Goal: Submit feedback/report problem: Submit feedback/report problem

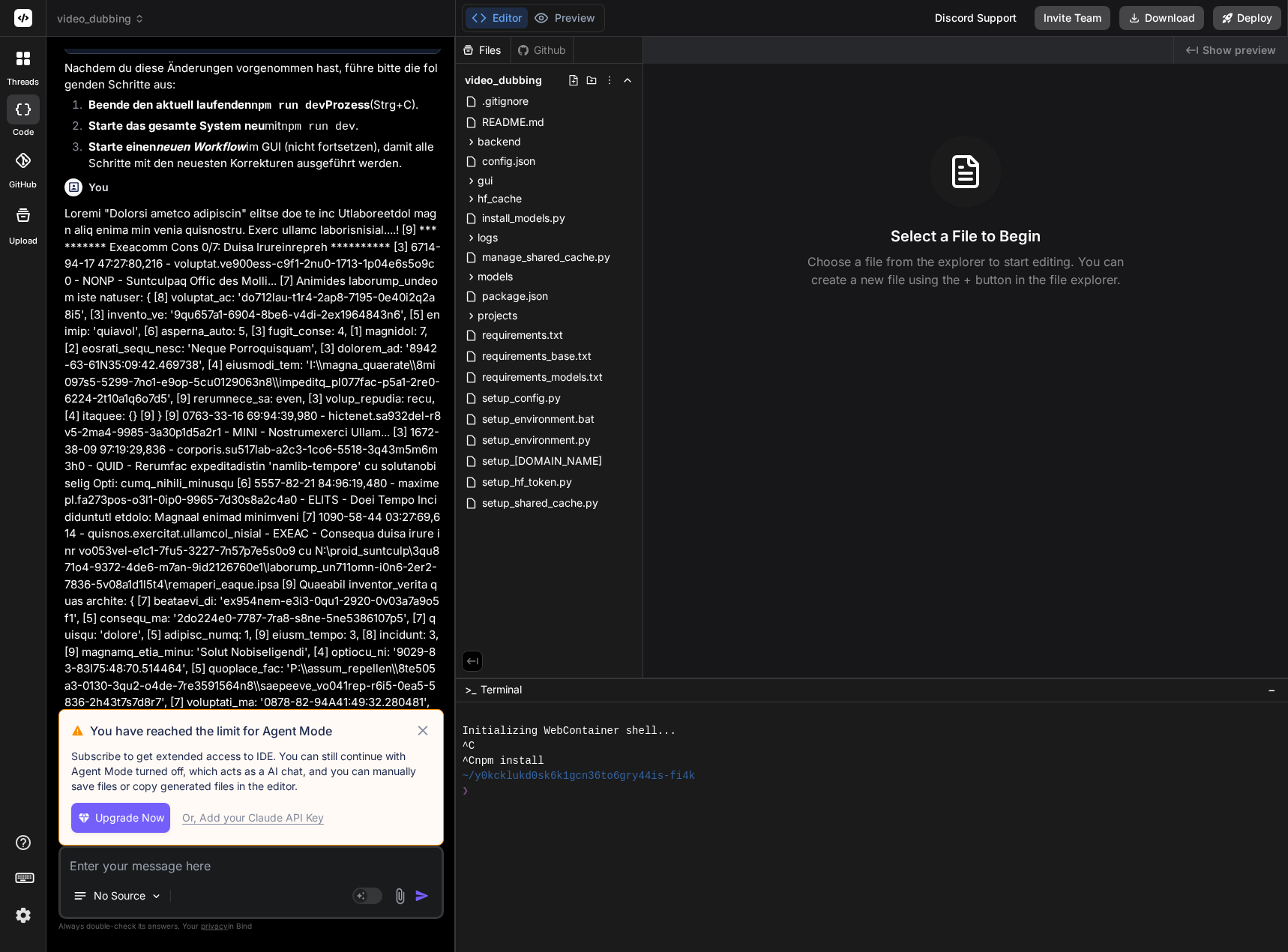
scroll to position [4762, 0]
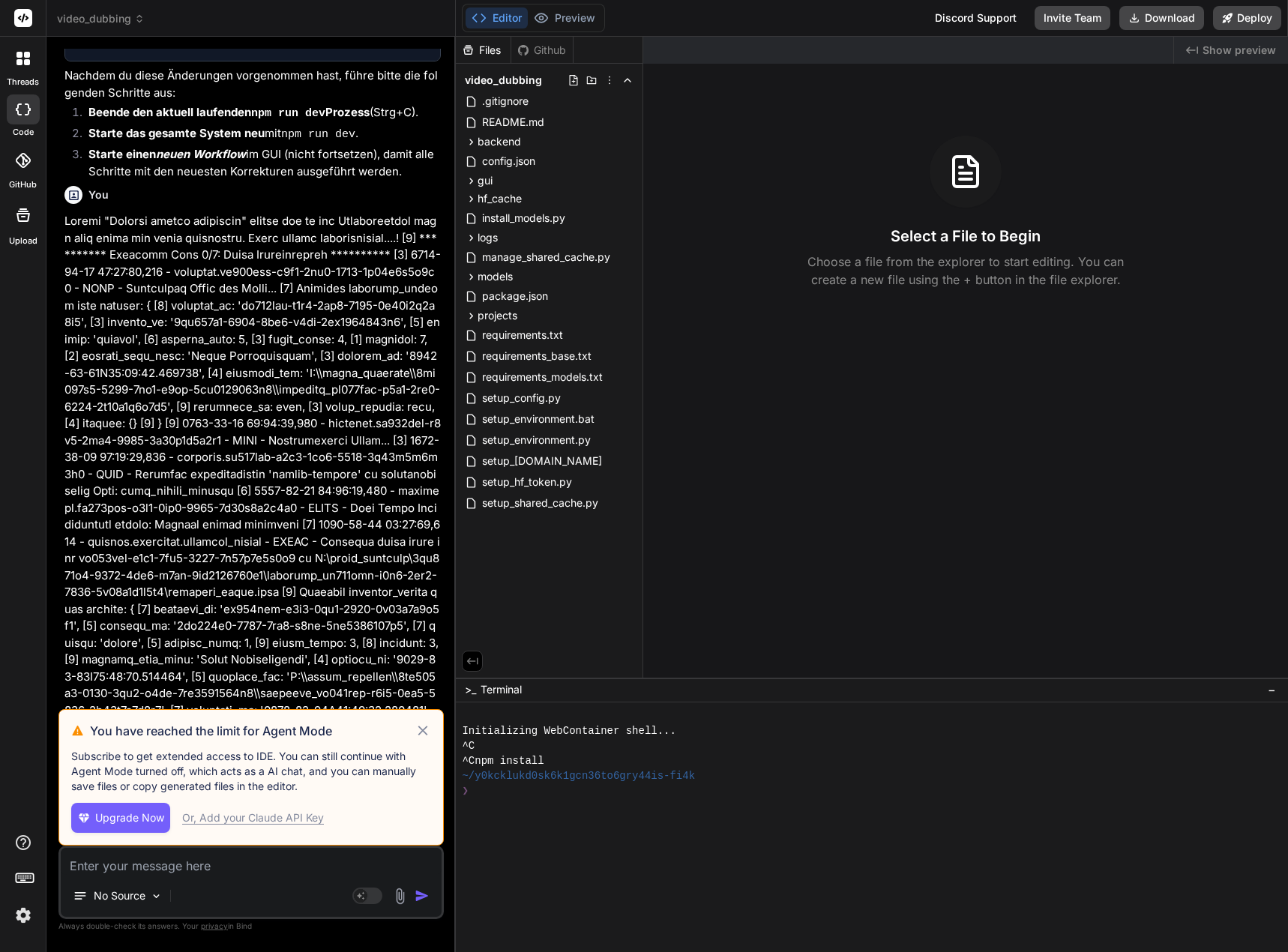
click at [422, 726] on icon at bounding box center [423, 730] width 18 height 18
type textarea "x"
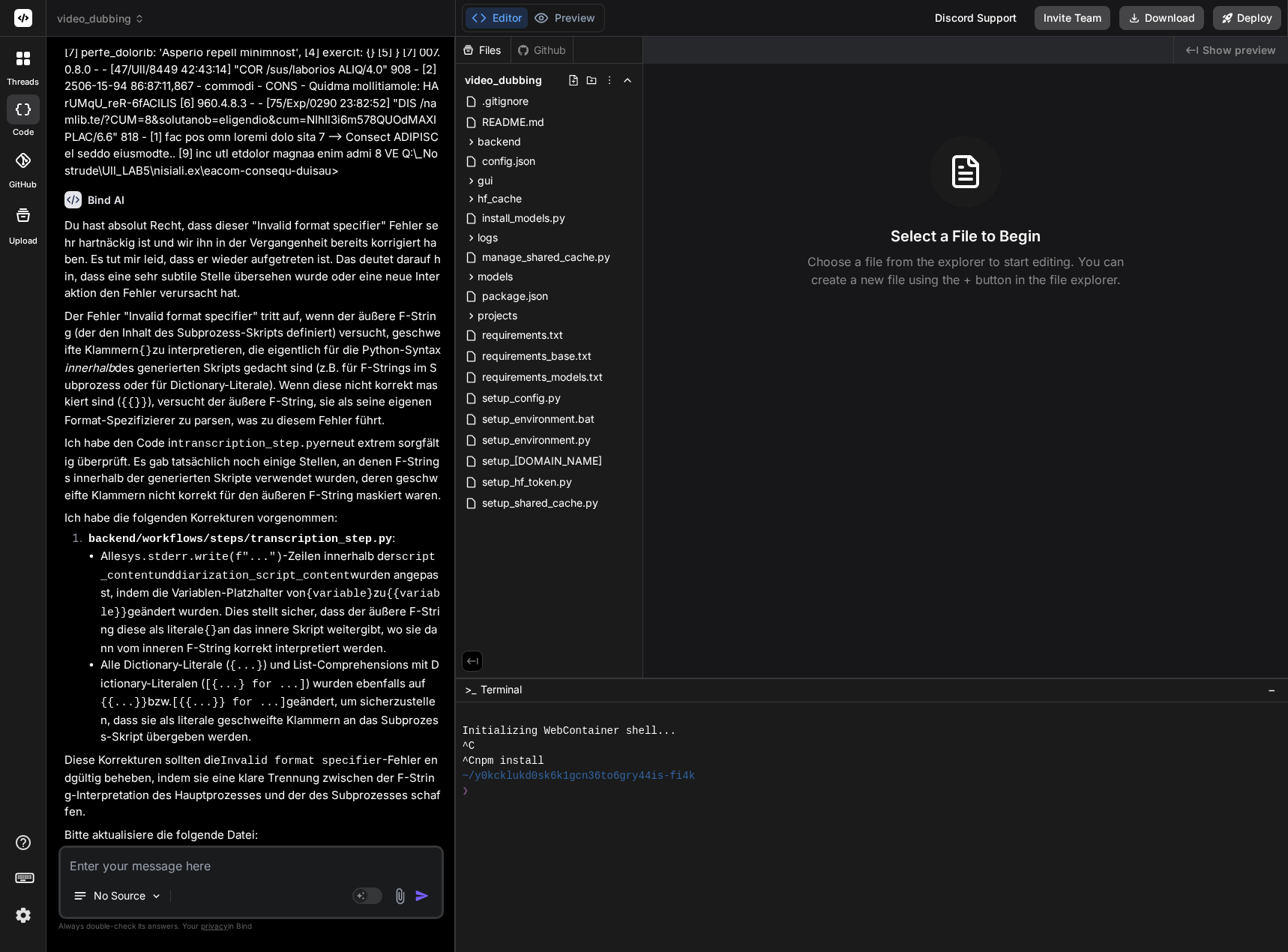
scroll to position [5608, 0]
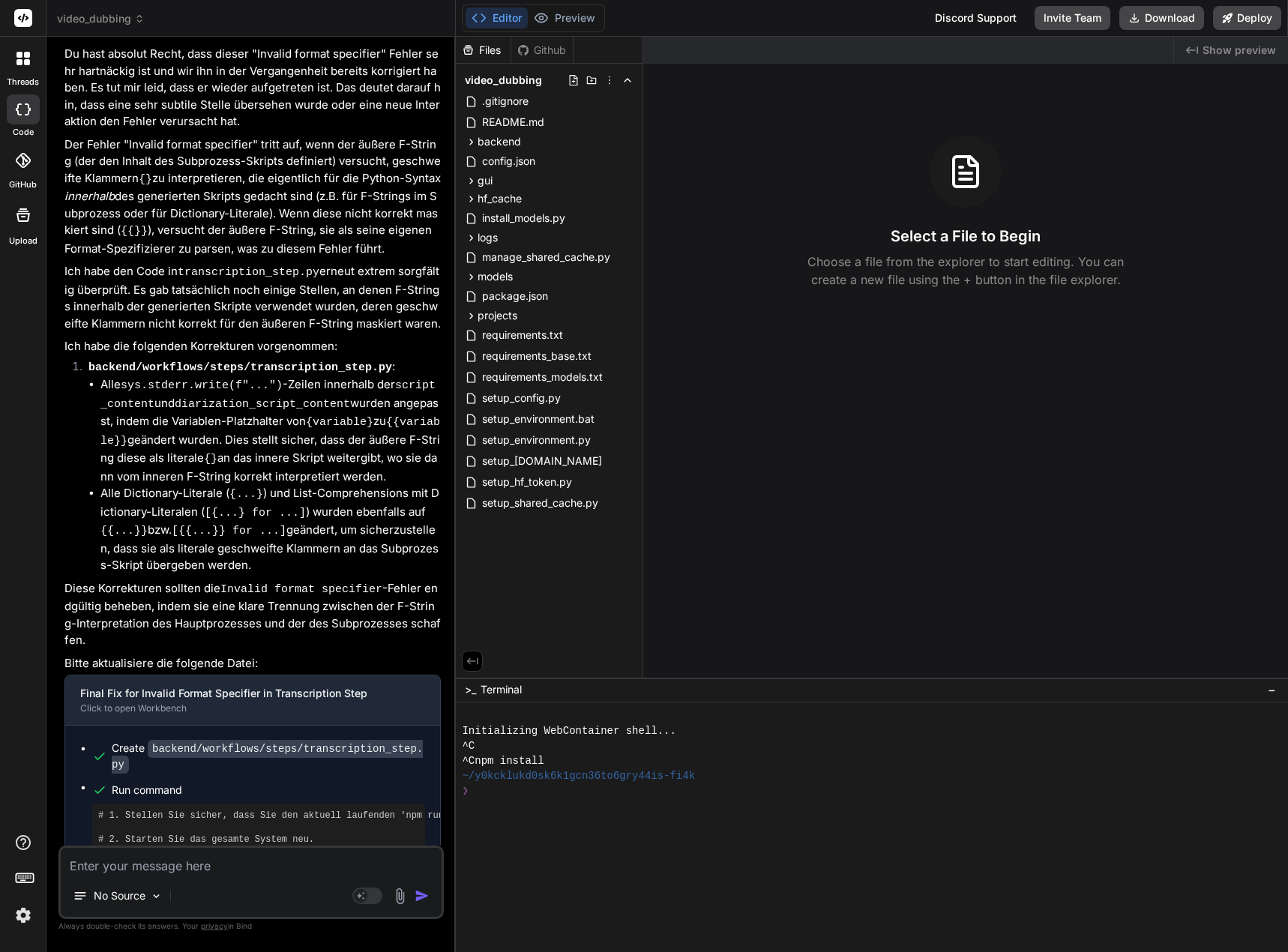
click at [285, 869] on textarea at bounding box center [250, 861] width 381 height 27
paste textarea "[0] [DATE] 23:45:24,256 - workflow.b46ecf99-07b3-40e9-9e12-95a63c4e1d8c - ERROR…"
type textarea "[0] [DATE] 23:45:24,256 - workflow.b46ecf99-07b3-40e9-9e12-95a63c4e1d8c - ERROR…"
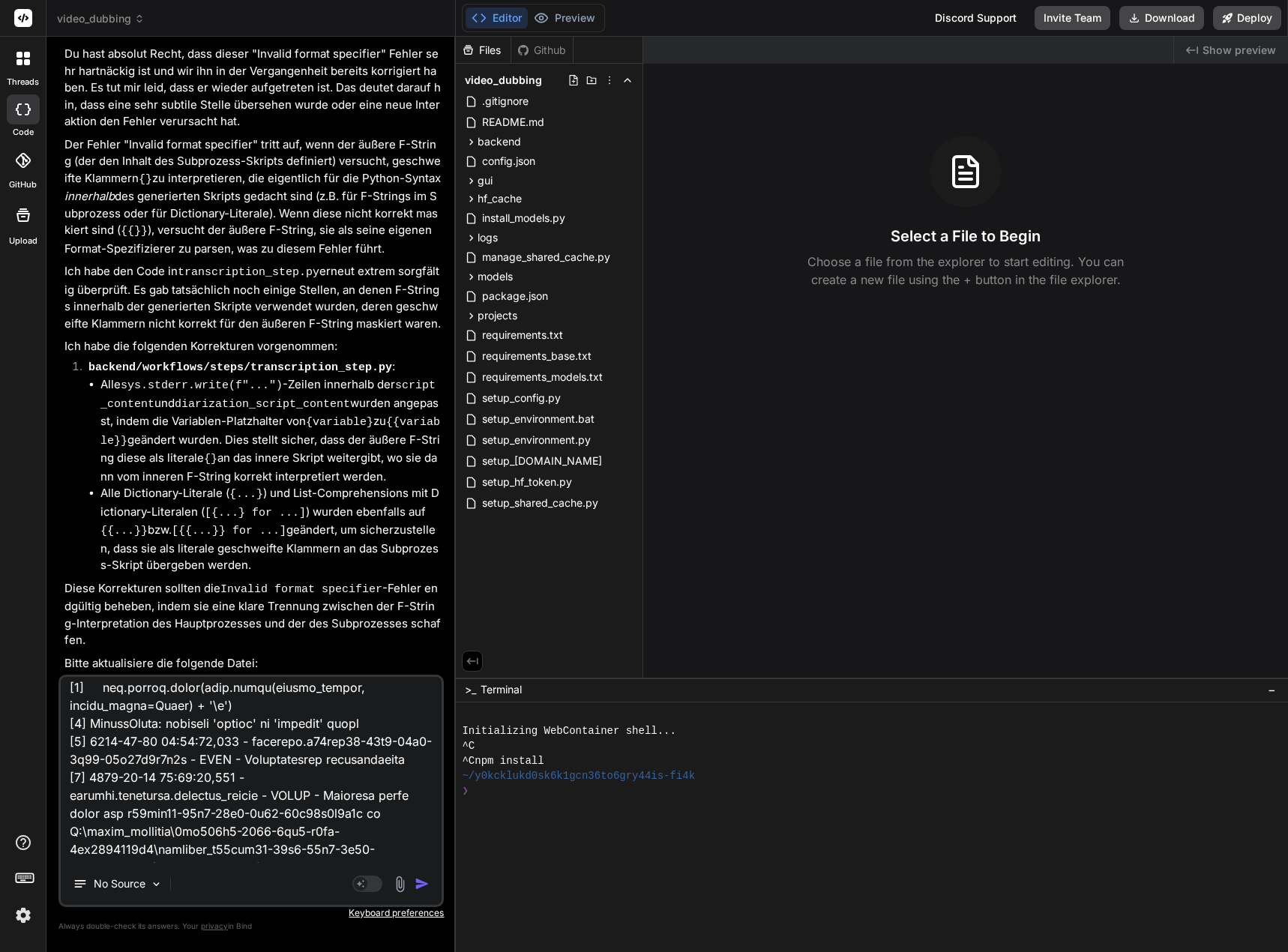
scroll to position [0, 0]
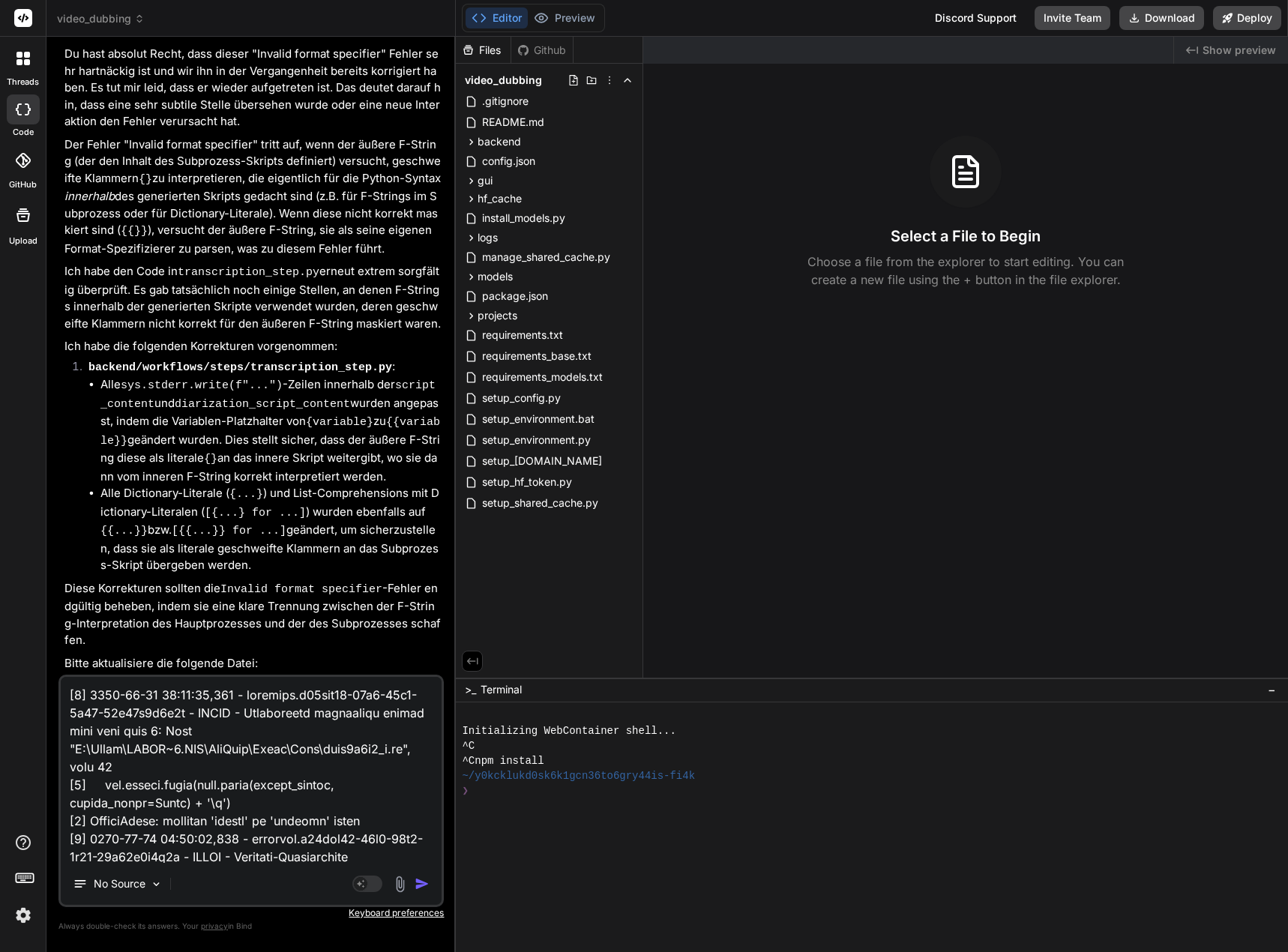
click at [67, 695] on textarea at bounding box center [250, 770] width 381 height 186
type textarea "x"
type textarea "[0] [DATE] 23:45:24,256 - workflow.b46ecf99-07b3-40e9-9e12-95a63c4e1d8c - ERROR…"
type textarea "x"
type textarea "B [0] [DATE] 23:45:24,256 - workflow.b46ecf99-07b3-40e9-9e12-95a63c4e1d8c - ERR…"
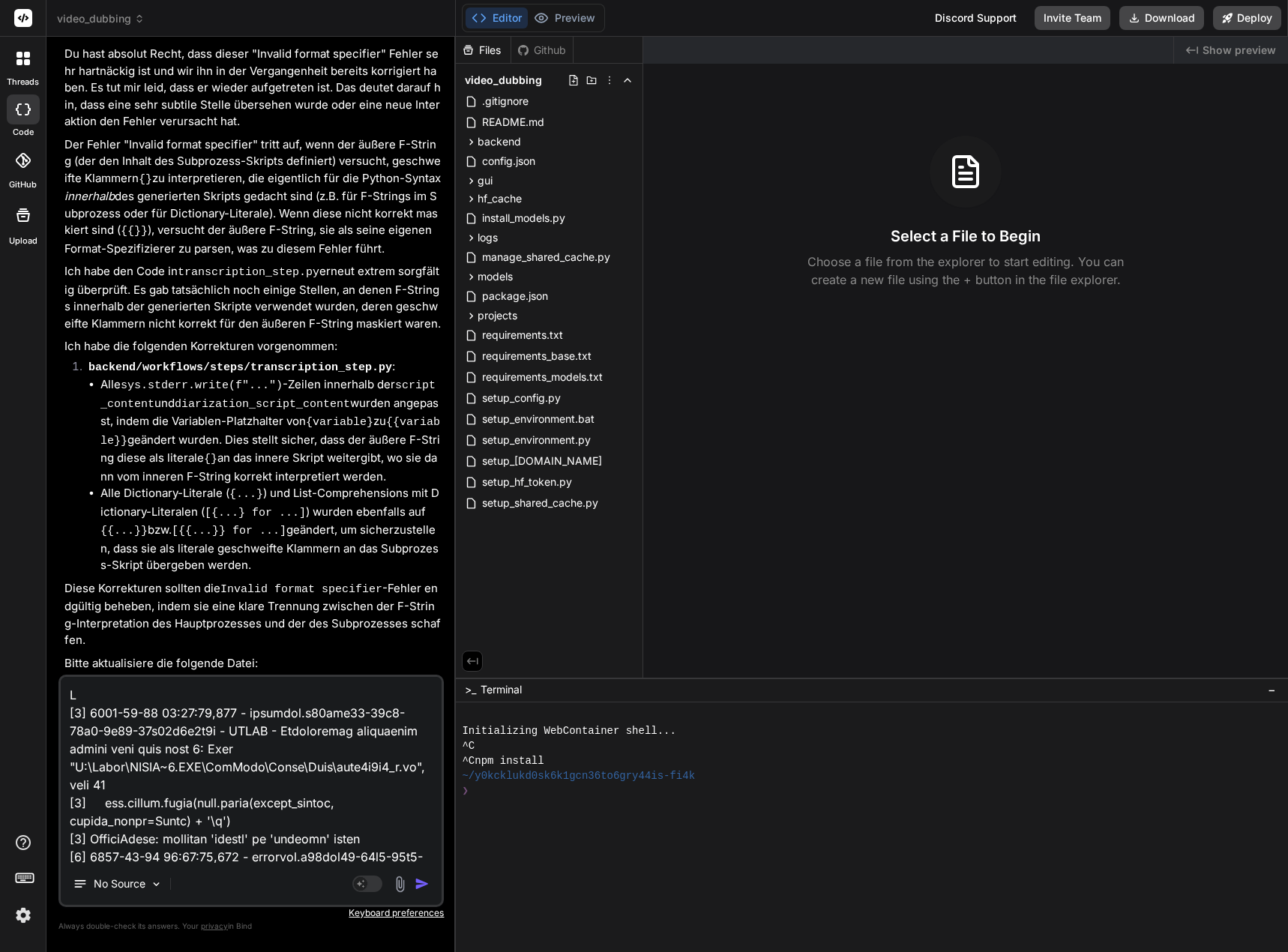
type textarea "x"
type textarea "Bi [0] [DATE] 23:45:24,256 - workflow.b46ecf99-07b3-40e9-9e12-95a63c4e1d8c - ER…"
type textarea "x"
type textarea "Bin [0] [DATE] 23:45:24,256 - workflow.b46ecf99-07b3-40e9-9e12-95a63c4e1d8c - E…"
type textarea "x"
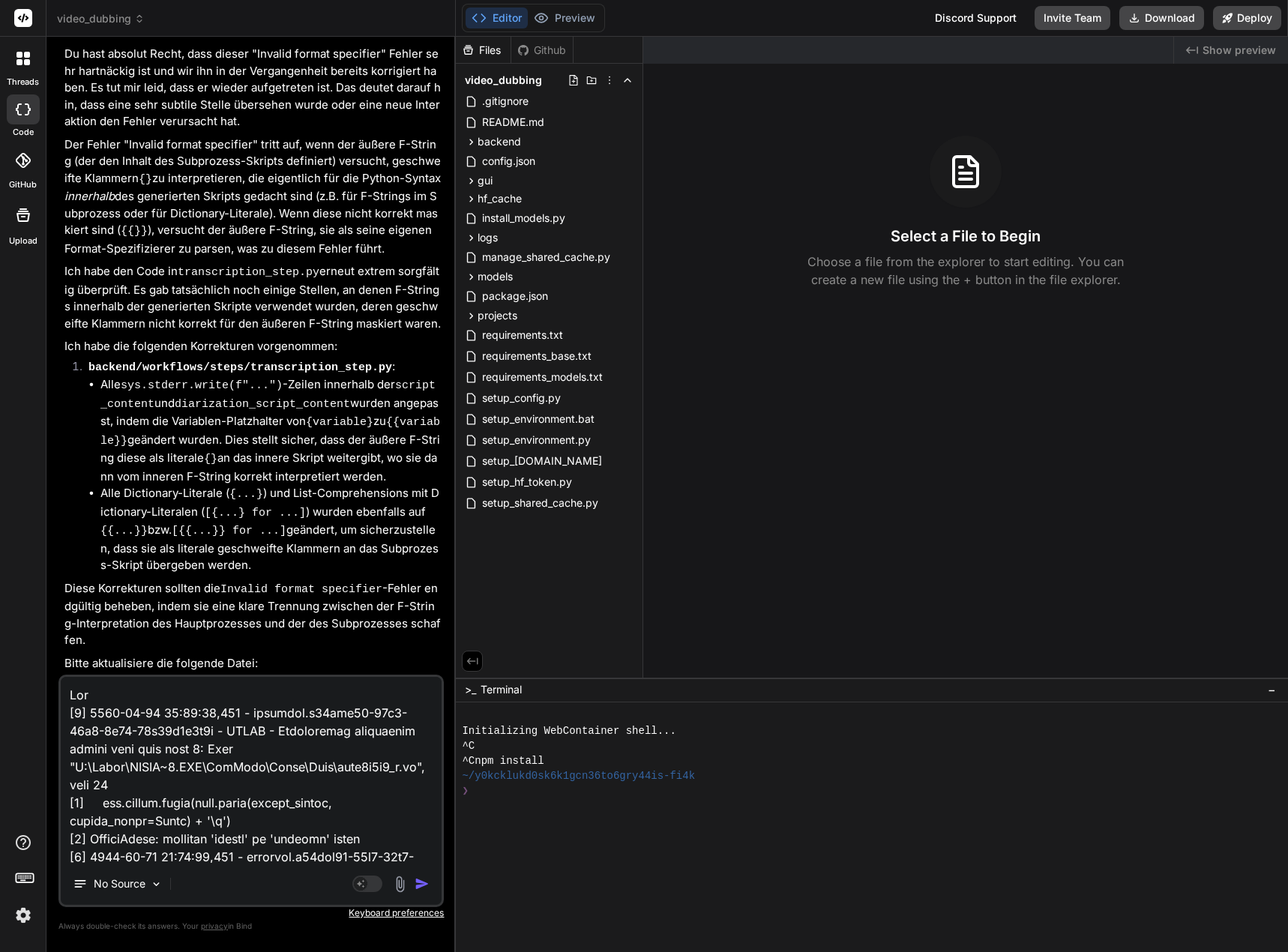
type textarea "Bin [0] [DATE] 23:45:24,256 - workflow.b46ecf99-07b3-40e9-9e12-95a63c4e1d8c - E…"
type textarea "x"
type textarea "Bin m [0] [DATE] 23:45:24,256 - workflow.b46ecf99-07b3-40e9-9e12-95a63c4e1d8c -…"
type textarea "x"
type textarea "Bin mi [0] [DATE] 23:45:24,256 - workflow.b46ecf99-07b3-40e9-9e12-95a63c4e1d8c …"
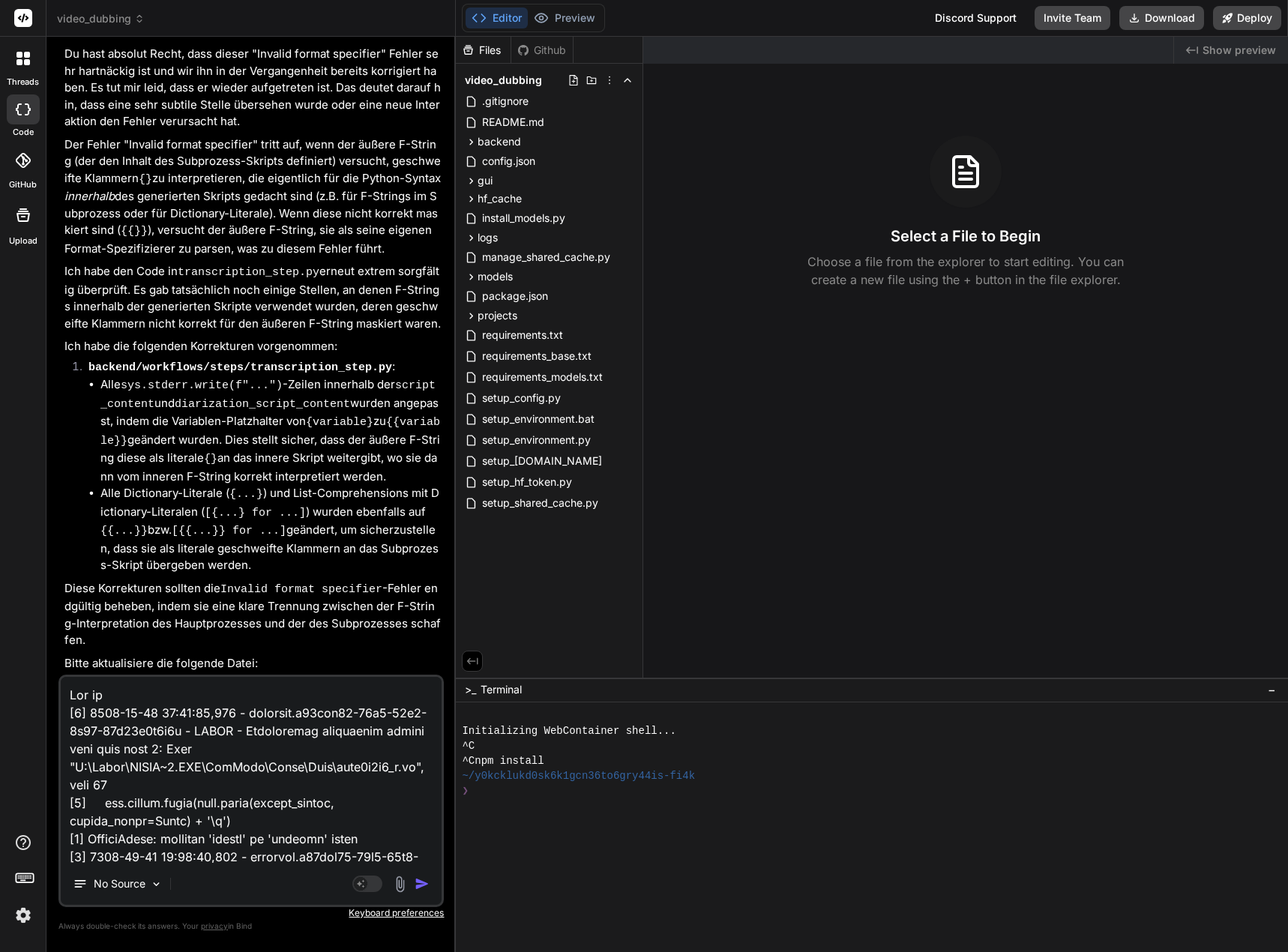
type textarea "x"
type textarea "Bin mir [0] [DATE] 23:45:24,256 - workflow.b46ecf99-07b3-40e9-9e12-95a63c4e1d8c…"
type textarea "x"
type textarea "Bin mir [0] [DATE] 23:45:24,256 - workflow.b46ecf99-07b3-40e9-9e12-95a63c4e1d8c…"
type textarea "x"
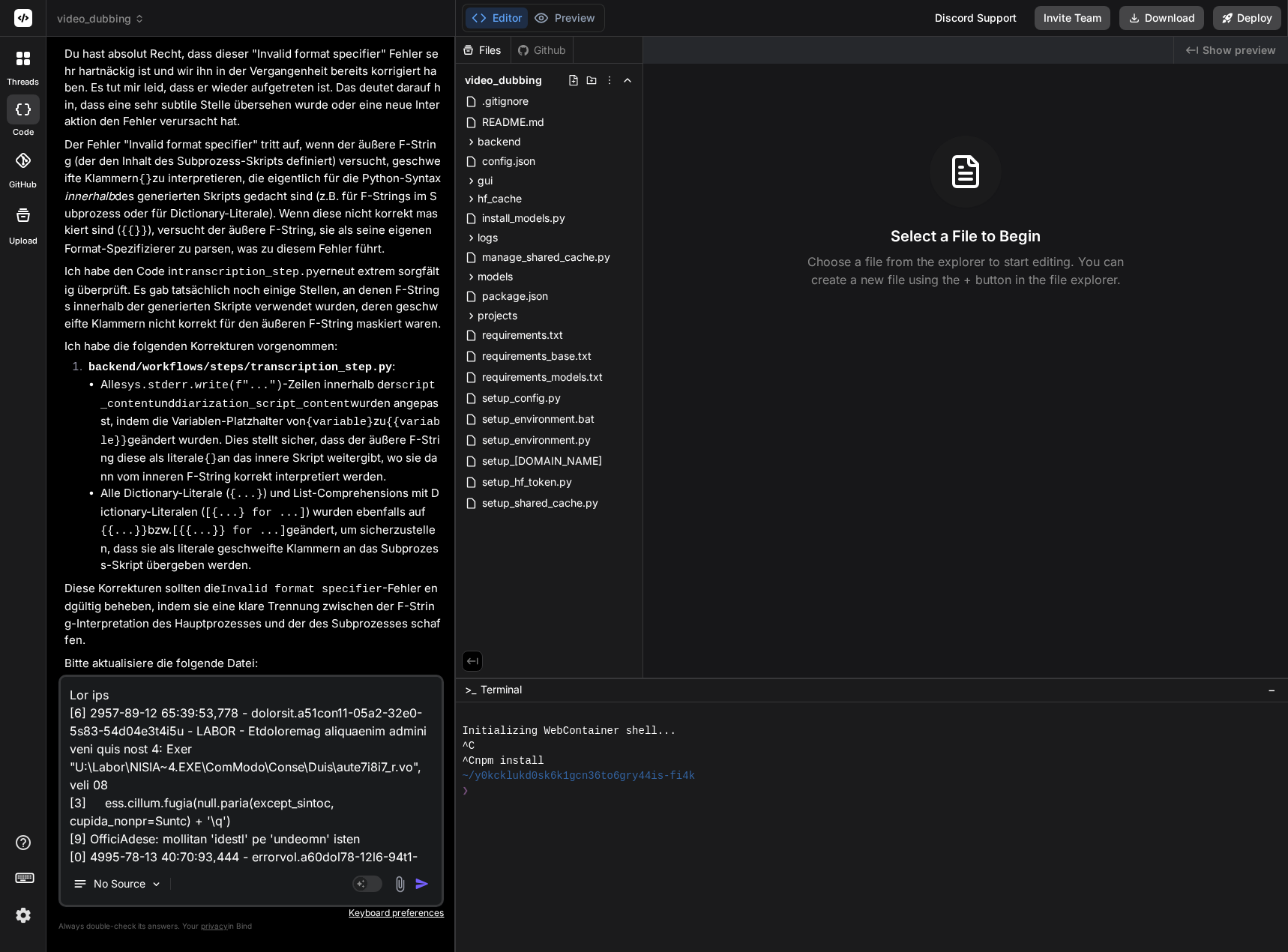
type textarea "Bin mir n [0] [DATE] 23:45:24,256 - workflow.b46ecf99-07b3-40e9-9e12-95a63c4e1d…"
type textarea "x"
type textarea "Bin mir ni [0] [DATE] 23:45:24,256 - workflow.b46ecf99-07b3-40e9-9e12-95a63c4e1…"
type textarea "x"
type textarea "Bin mir nic [0] [DATE] 23:45:24,256 - workflow.b46ecf99-07b3-40e9-9e12-95a63c4e…"
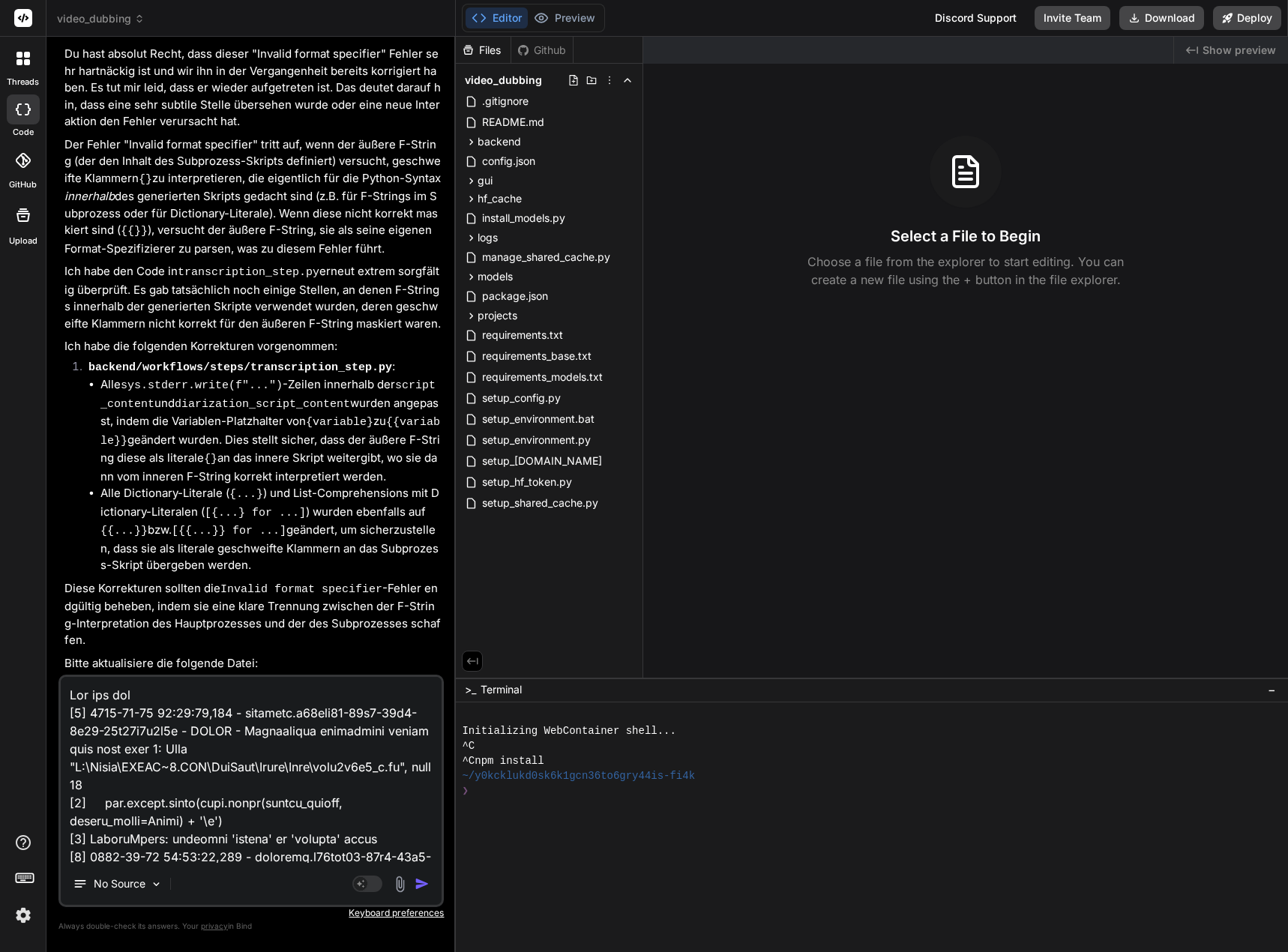
type textarea "x"
type textarea "Bin mir nich [0] [DATE] 23:45:24,256 - workflow.b46ecf99-07b3-40e9-9e12-95a63c4…"
type textarea "x"
type textarea "Bin mir nicht [0] [DATE] 23:45:24,256 - workflow.b46ecf99-07b3-40e9-9e12-95a63c…"
type textarea "x"
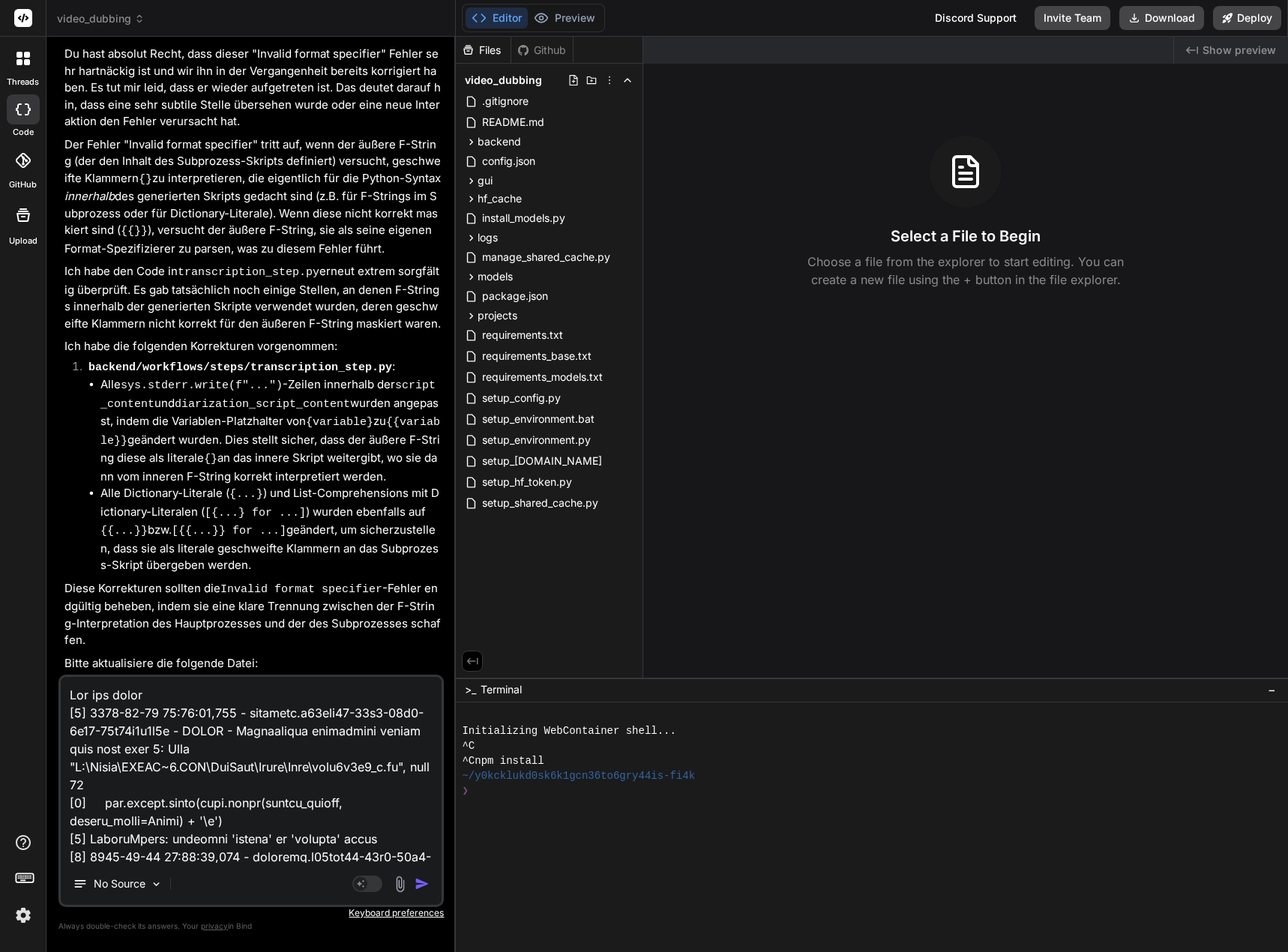
type textarea "Bin mir nicht [0] [DATE] 23:45:24,256 - workflow.b46ecf99-07b3-40e9-9e12-95a63c…"
type textarea "x"
type textarea "Bin mir nicht s [0] [DATE] 23:45:24,256 - workflow.b46ecf99-07b3-40e9-9e12-95a6…"
type textarea "x"
type textarea "Bin mir nicht si [0] [DATE] 23:45:24,256 - workflow.b46ecf99-07b3-40e9-9e12-95a…"
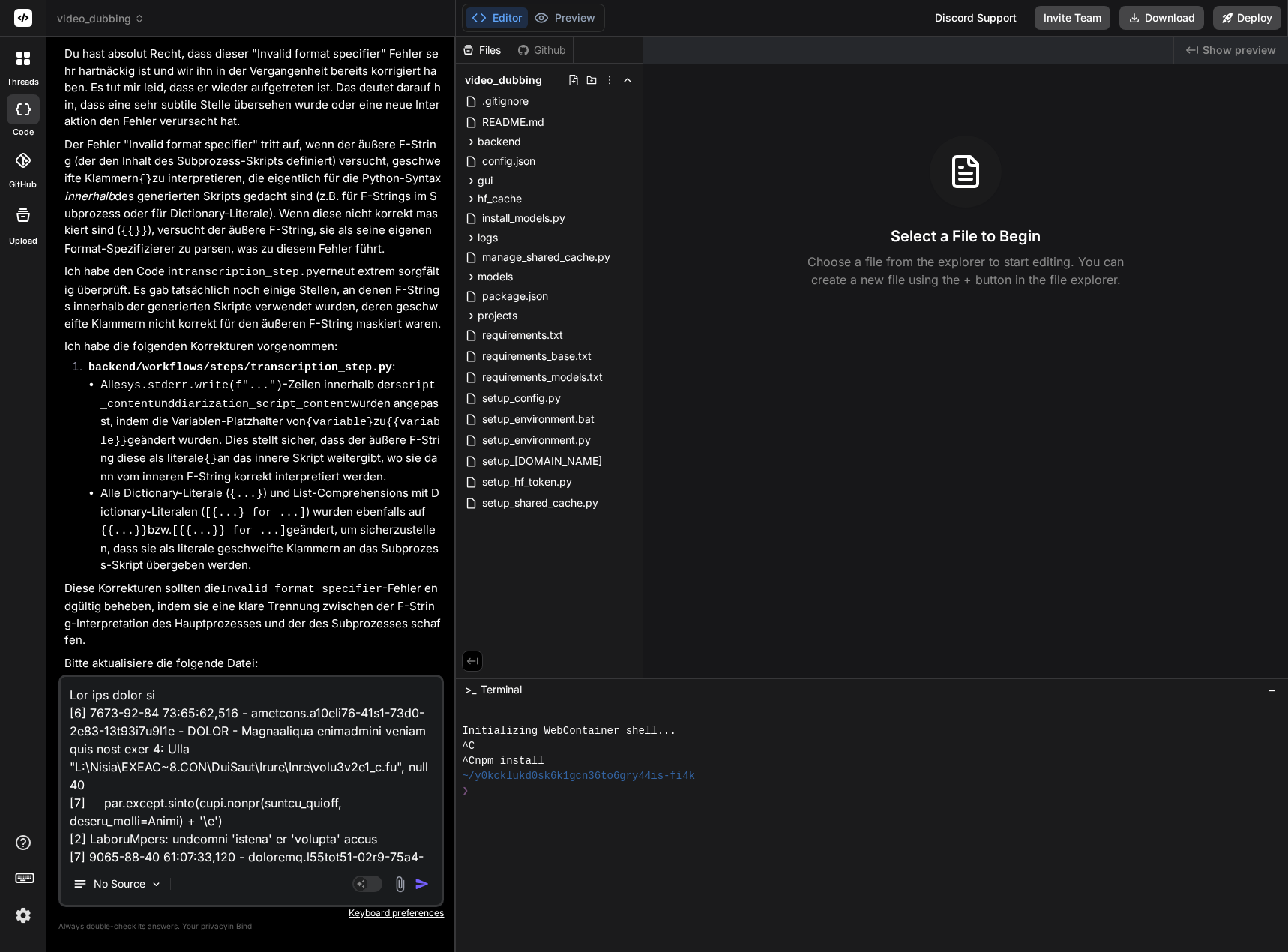
type textarea "x"
type textarea "Bin mir nicht sich [0] [DATE] 23:45:24,256 - workflow.b46ecf99-07b3-40e9-9e12-9…"
type textarea "x"
type textarea "Bin mir nicht siche [0] [DATE] 23:45:24,256 - workflow.b46ecf99-07b3-40e9-9e12-…"
type textarea "x"
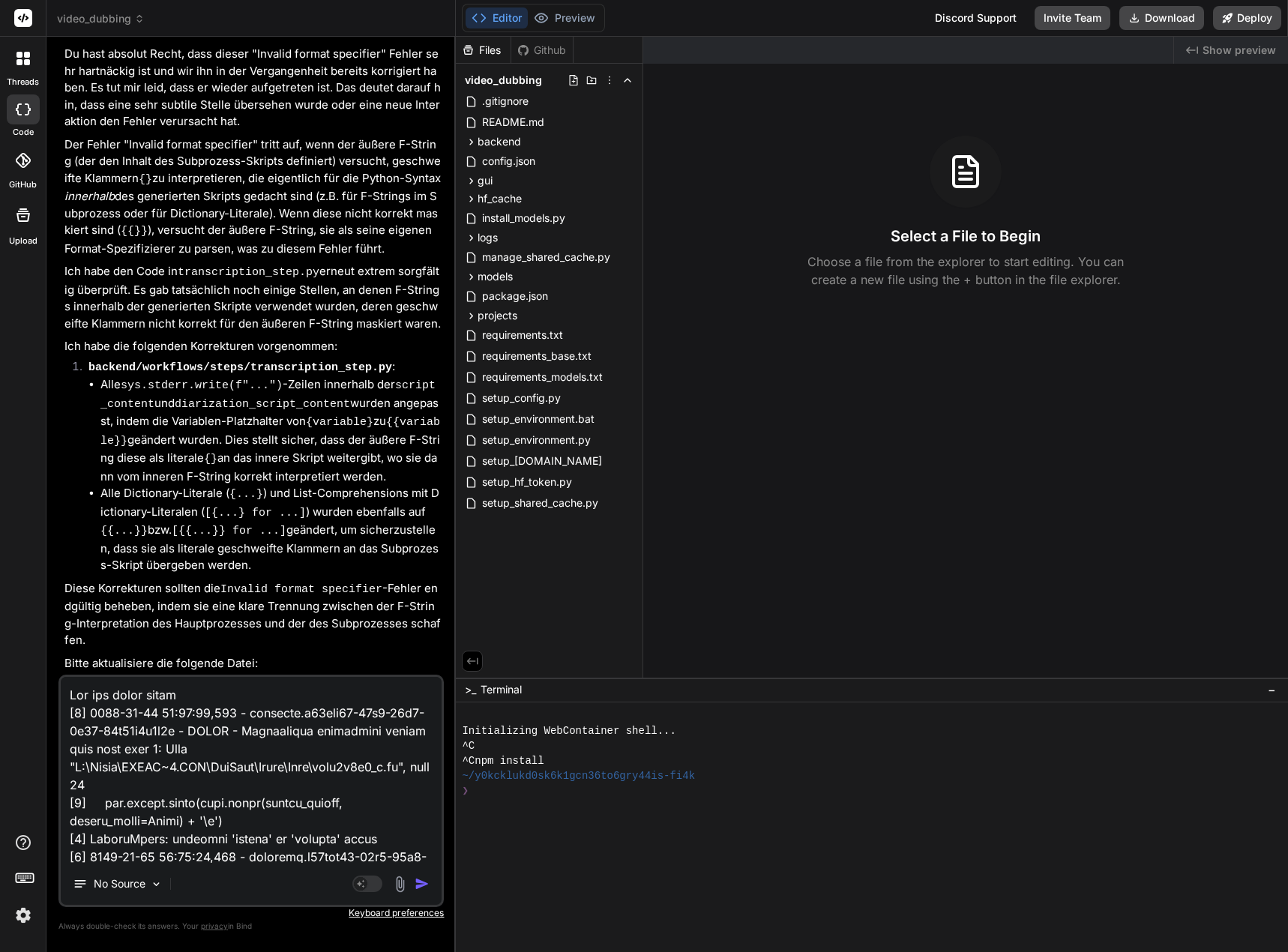
type textarea "Bin mir nicht sicher [0] [DATE] 23:45:24,256 - workflow.b46ecf99-07b3-40e9-9e12…"
type textarea "x"
type textarea "Bin mir nicht sicher, [0] [DATE] 23:45:24,256 - workflow.b46ecf99-07b3-40e9-9e1…"
type textarea "x"
type textarea "Bin mir nicht sicher, [0] [DATE] 23:45:24,256 - workflow.b46ecf99-07b3-40e9-9e1…"
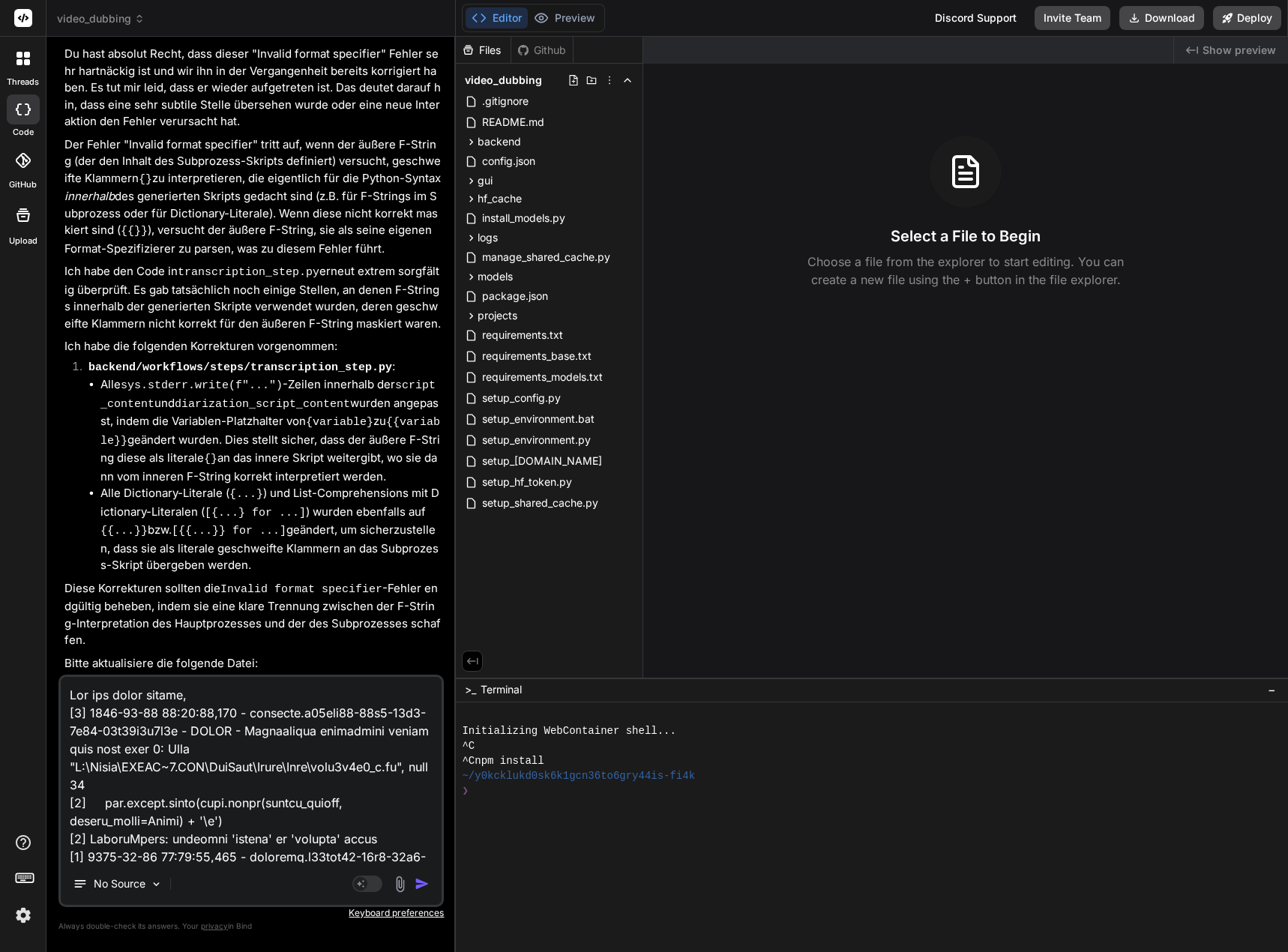
type textarea "x"
type textarea "Bin mir nicht sicher, a [0] [DATE] 23:45:24,256 - workflow.b46ecf99-07b3-40e9-9…"
type textarea "x"
type textarea "Bin mir nicht sicher, ab [0] [DATE] 23:45:24,256 - workflow.b46ecf99-07b3-40e9-…"
type textarea "x"
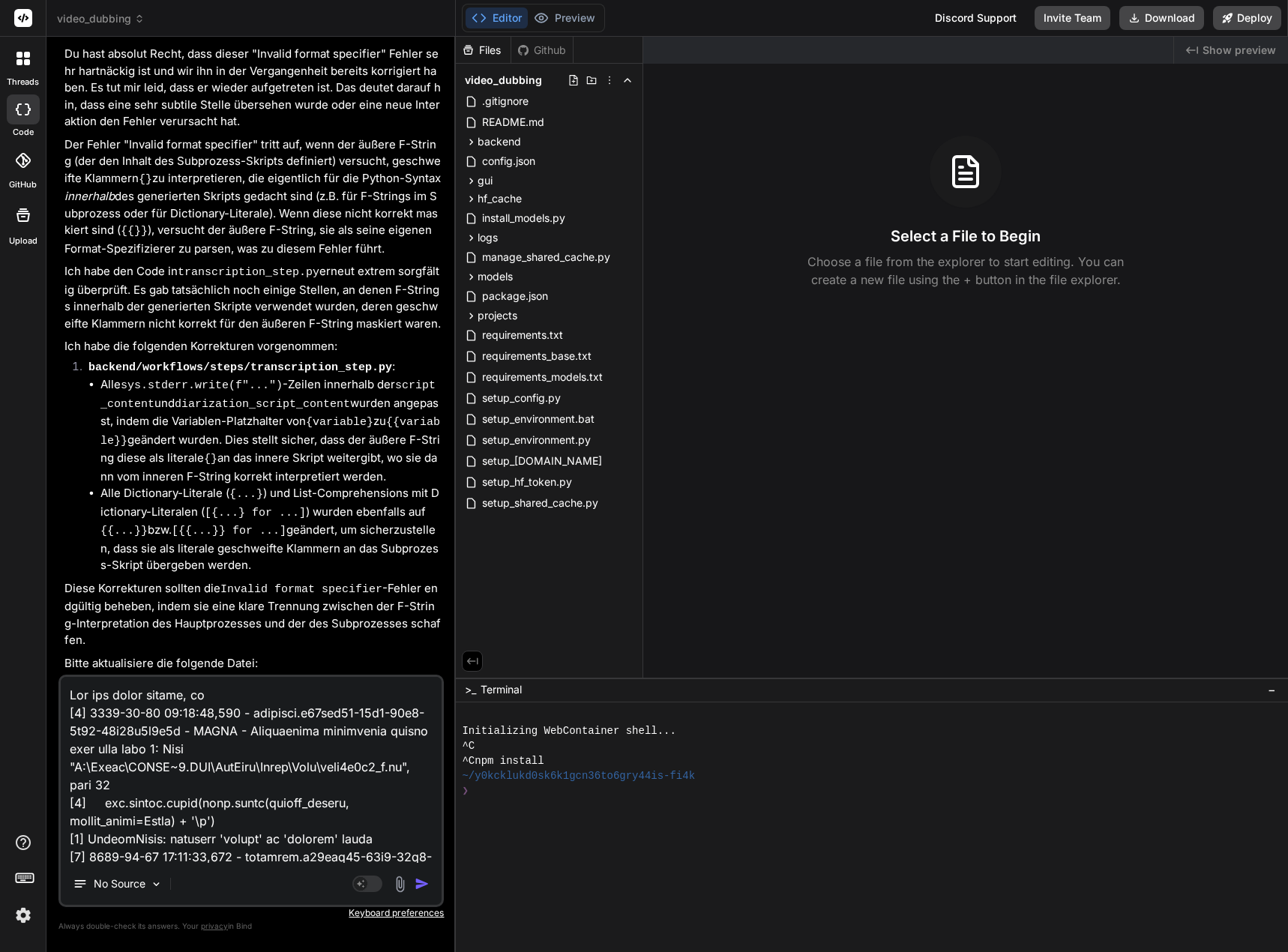
type textarea "Bin mir nicht [PERSON_NAME] [0] [DATE] 23:45:24,256 - workflow.b46ecf99-07b3-40…"
type textarea "x"
type textarea "Bin mir nicht sicher, aber [0] [DATE] 23:45:24,256 - workflow.b46ecf99-07b3-40e…"
type textarea "x"
type textarea "Bin mir nicht sicher, aber [0] [DATE] 23:45:24,256 - workflow.b46ecf99-07b3-40e…"
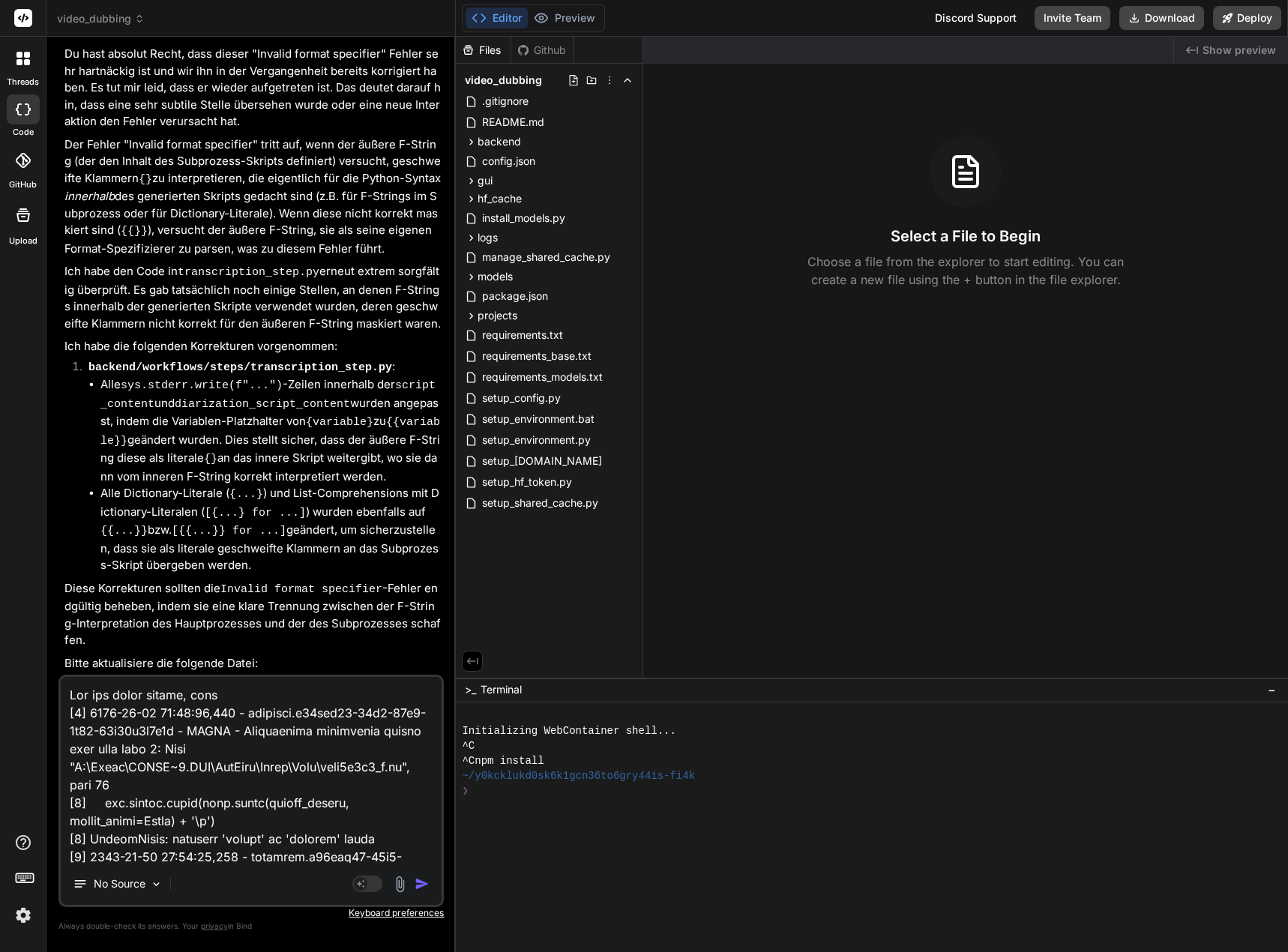
type textarea "x"
type textarea "Bin mir nicht sicher, aber u [0] [DATE] 23:45:24,256 - workflow.b46ecf99-07b3-4…"
type textarea "x"
type textarea "Bin mir nicht sicher, aber un [0] [DATE] 23:45:24,256 - workflow.b46ecf99-07b3-…"
type textarea "x"
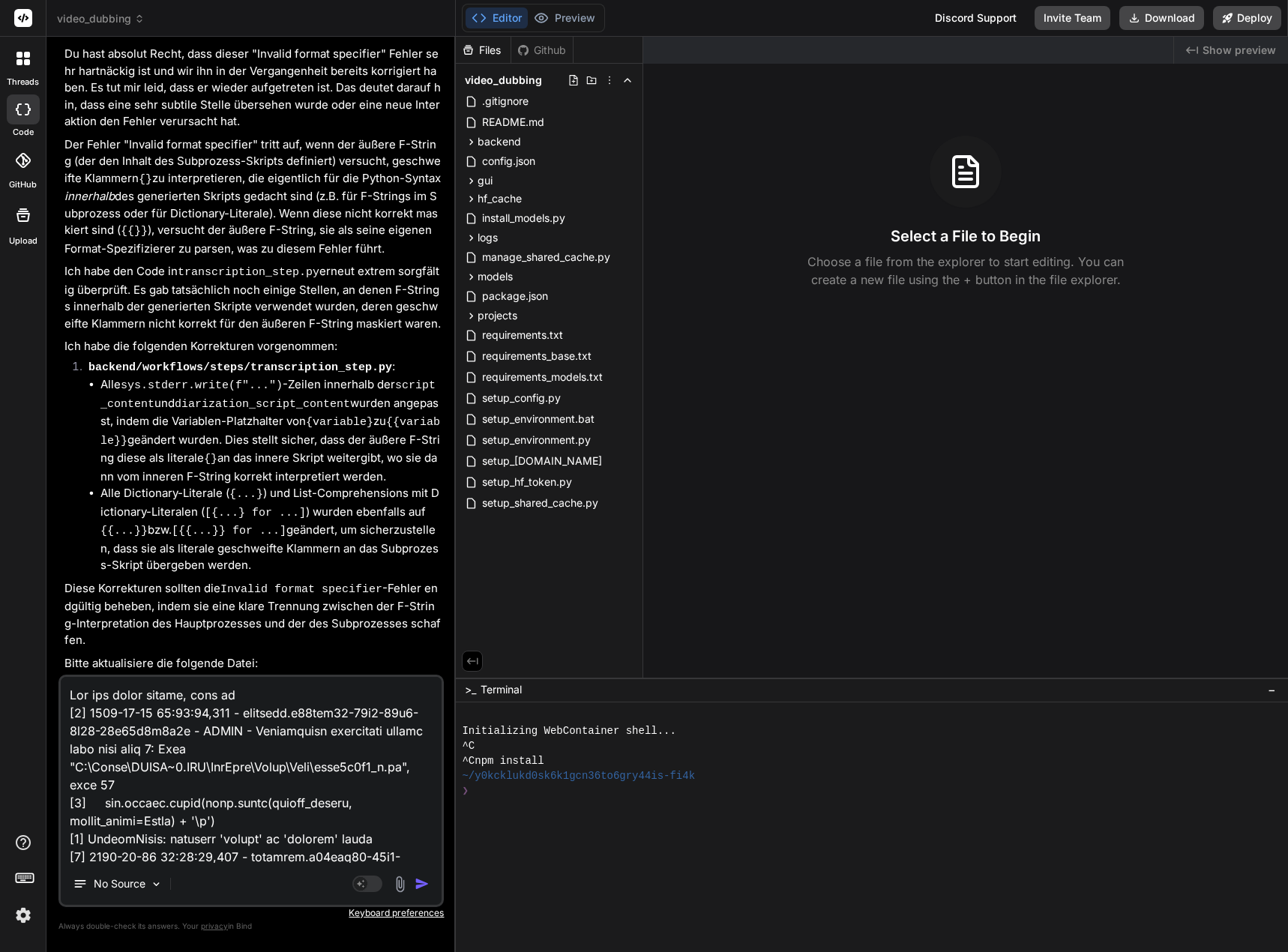
type textarea "Bin mir nicht sicher, aber unt [0] [DATE] 23:45:24,256 - workflow.b46ecf99-07b3…"
type textarea "x"
type textarea "Bin mir nicht sicher, aber unte [0] [DATE] 23:45:24,256 - workflow.b46ecf99-07b…"
type textarea "x"
type textarea "Bin mir nicht sicher, aber untet [0] [DATE] 23:45:24,256 - workflow.b46ecf99-07…"
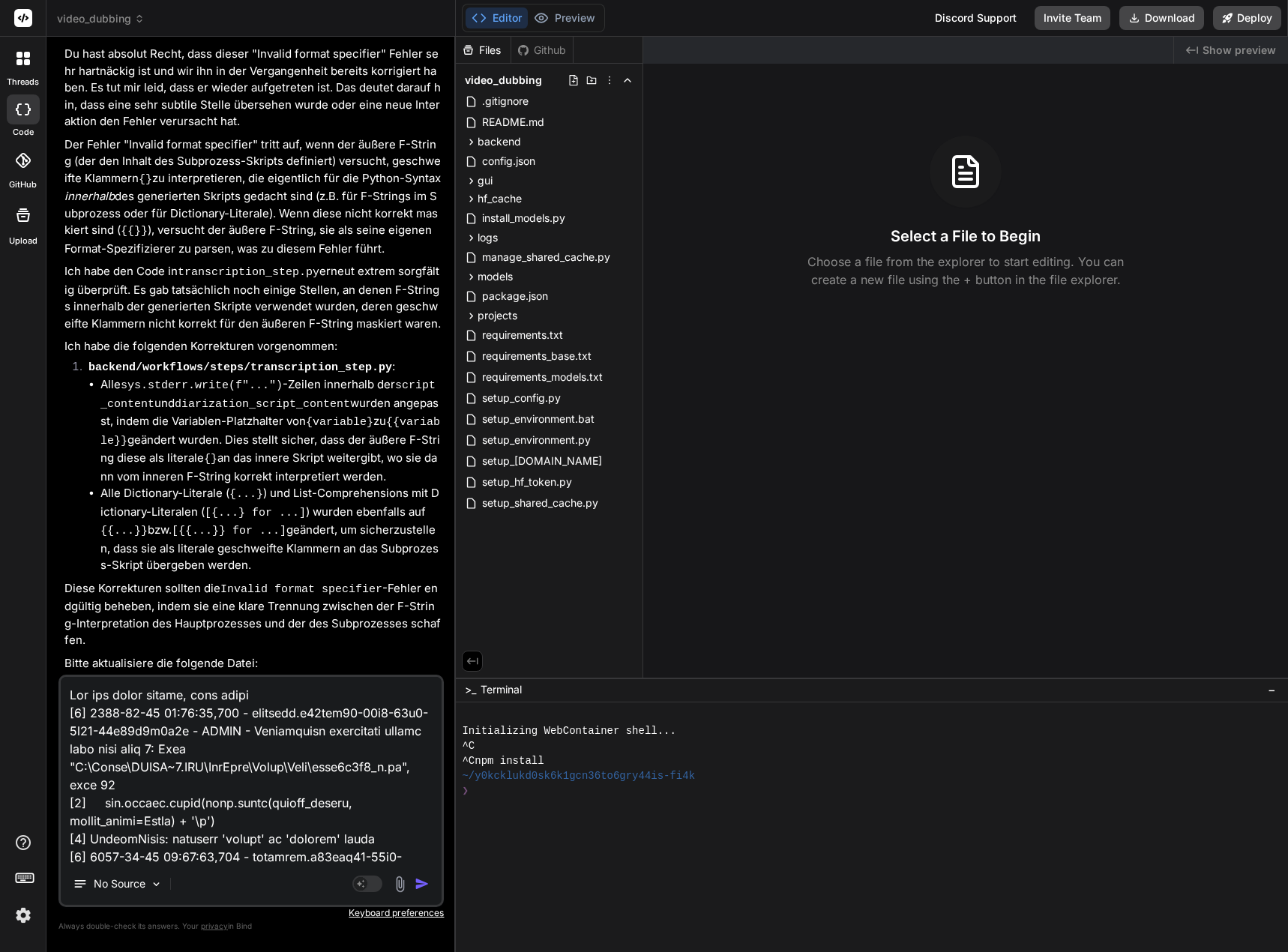
type textarea "x"
type textarea "Bin mir nicht sicher, aber unte [0] [DATE] 23:45:24,256 - workflow.b46ecf99-07b…"
type textarea "x"
type textarea "Bin mir nicht sicher, aber unter [0] [DATE] 23:45:24,256 - workflow.b46ecf99-07…"
type textarea "x"
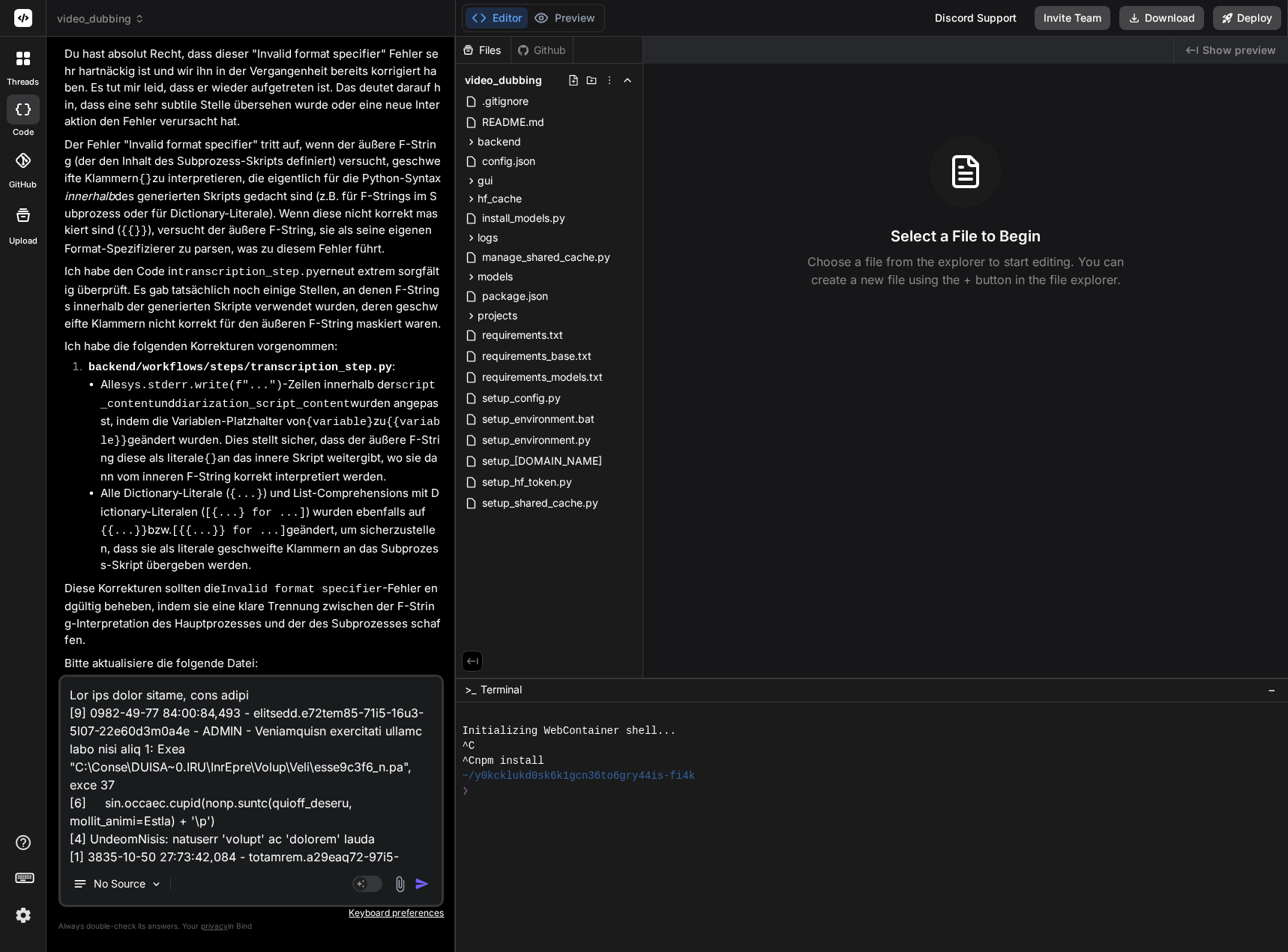
type textarea "Bin mir nicht sicher, aber unters [0] [DATE] 23:45:24,256 - workflow.b46ecf99-0…"
type textarea "x"
type textarea "Bin mir nicht sicher, aber unterst [0] [DATE] 23:45:24,256 - workflow.b46ecf99-…"
type textarea "x"
type textarea "Lor ips dolor sitame, cons adipisci [6] 1595-03-45 10:58:75,694 - elitsedd.e87t…"
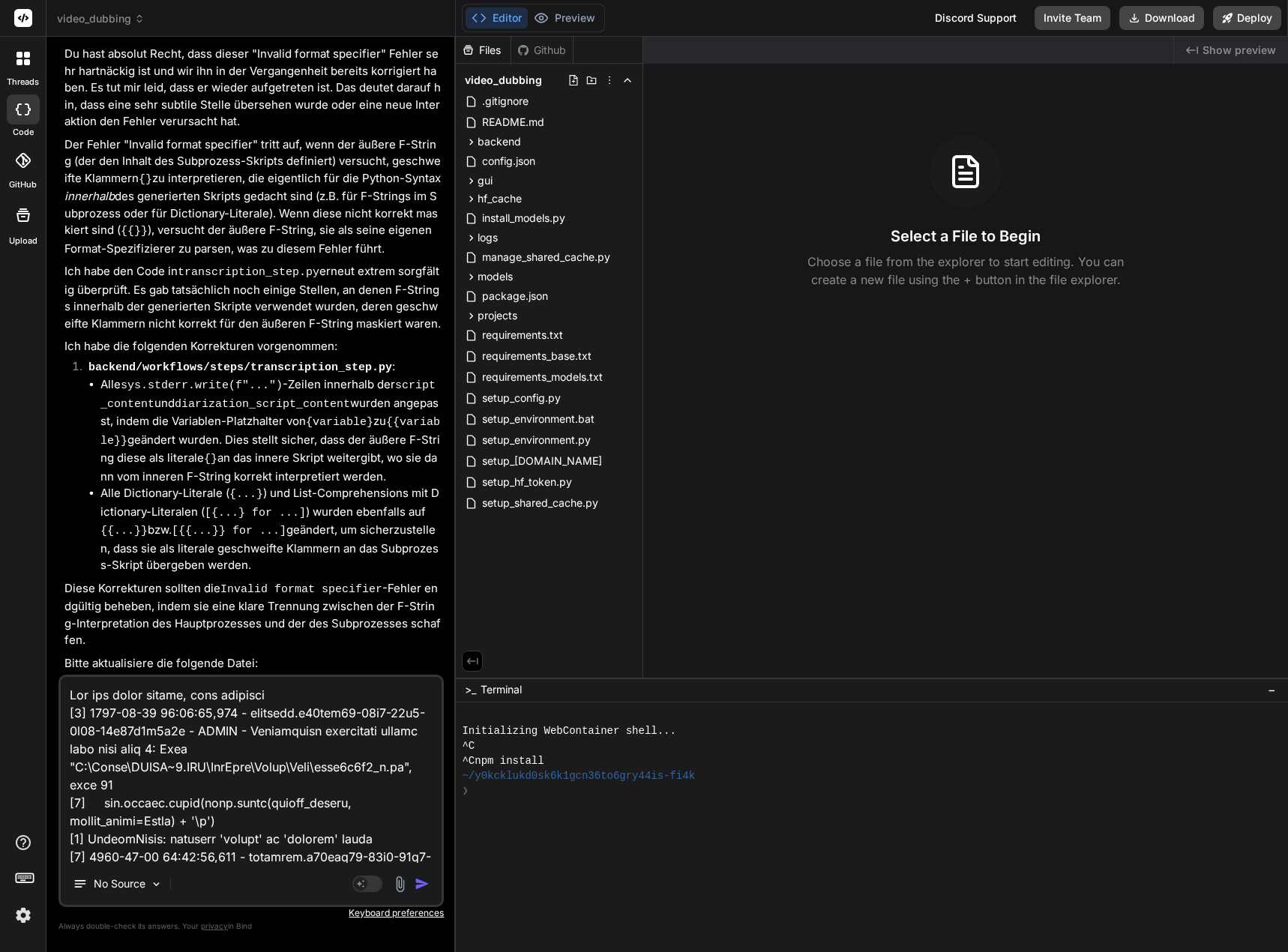
type textarea "x"
type textarea "Lor ips dolor sitame, cons adipiscin [7] 9612-03-34 56:09:84,844 - elitsedd.e42…"
type textarea "x"
type textarea "Lor ips dolor sitame, cons adipiscing [9] 1087-52-87 75:45:22,610 - elitsedd.e5…"
type textarea "x"
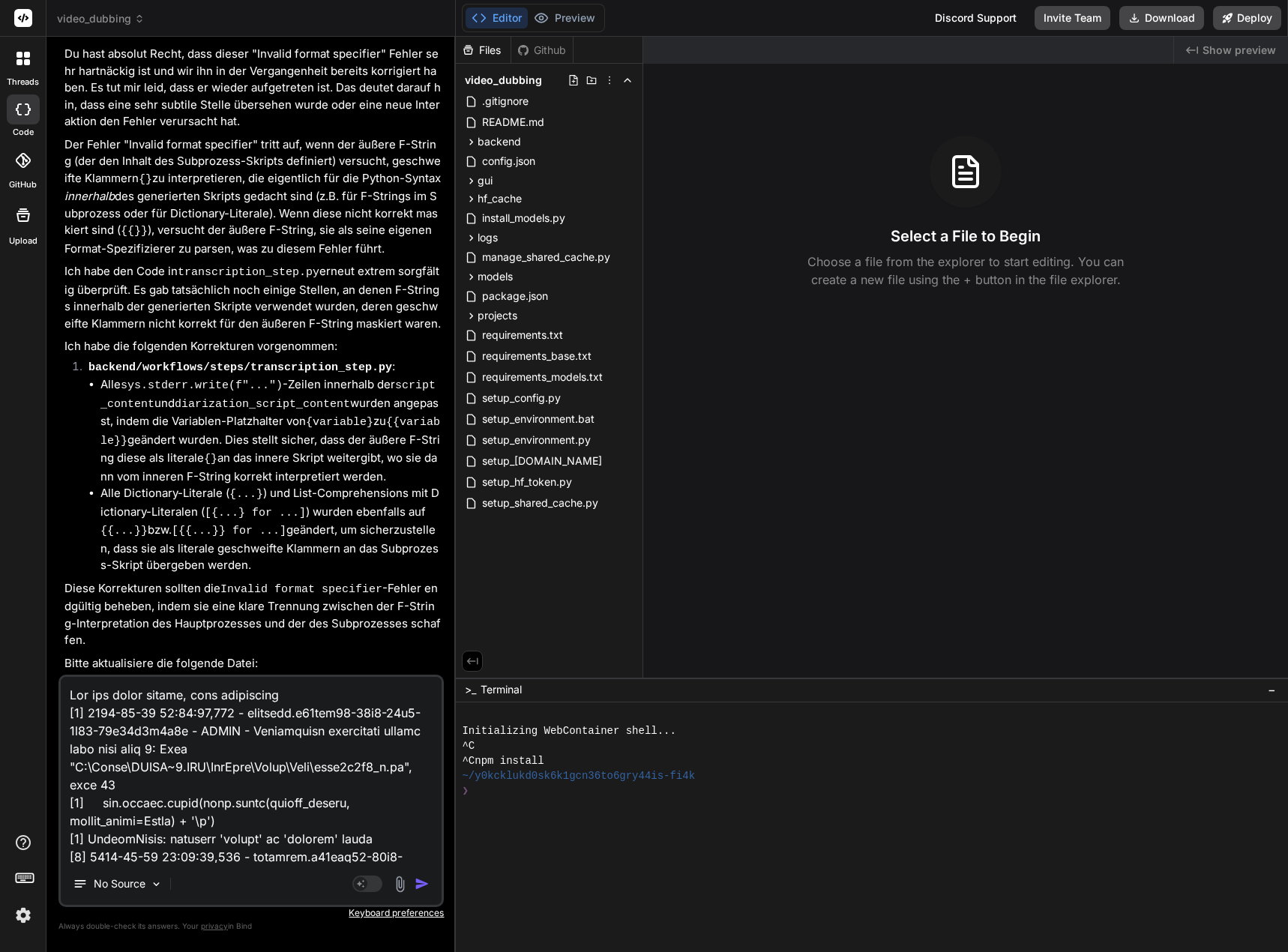
type textarea "Lor ips dolor sitame, cons adipiscinge [3] 0909-17-80 61:92:06,069 - seddoeiu.t…"
type textarea "x"
type textarea "Lor ips dolor sitame, cons adipiscinge [2] 4178-91-47 77:28:15,139 - seddoeiu.t…"
type textarea "x"
type textarea "Lor ips dolor sitame, cons adipiscinge s [9] 9138-81-92 67:16:74,350 - doeiusmo…"
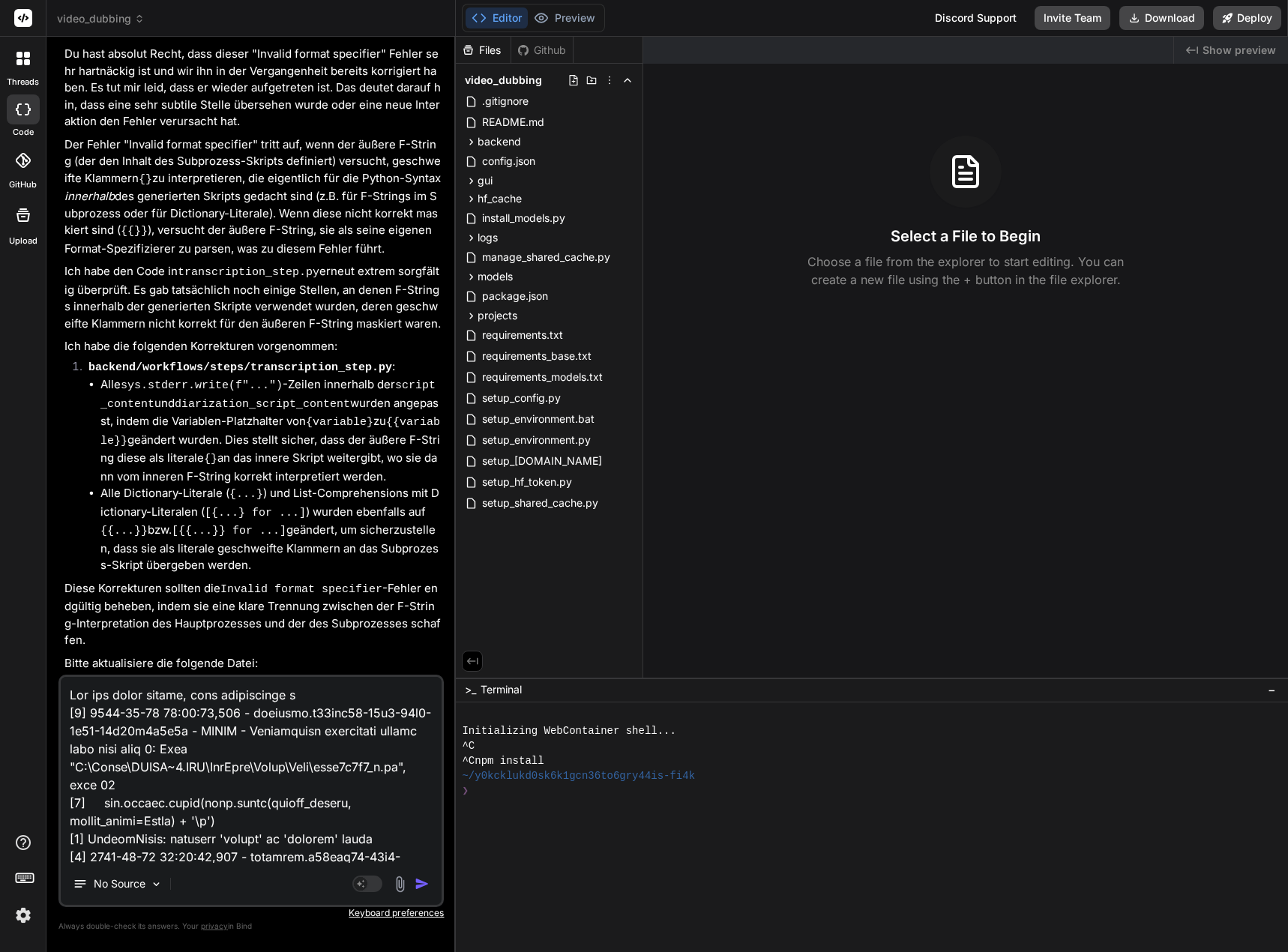
type textarea "x"
type textarea "Lor ips dolor sitame, cons adipiscinge se [7] 1840-89-06 71:99:87,296 - doeiusm…"
type textarea "x"
type textarea "Lor ips dolor sitame, cons adipiscinge sed [1] 5434-80-98 62:85:49,203 - doeius…"
type textarea "x"
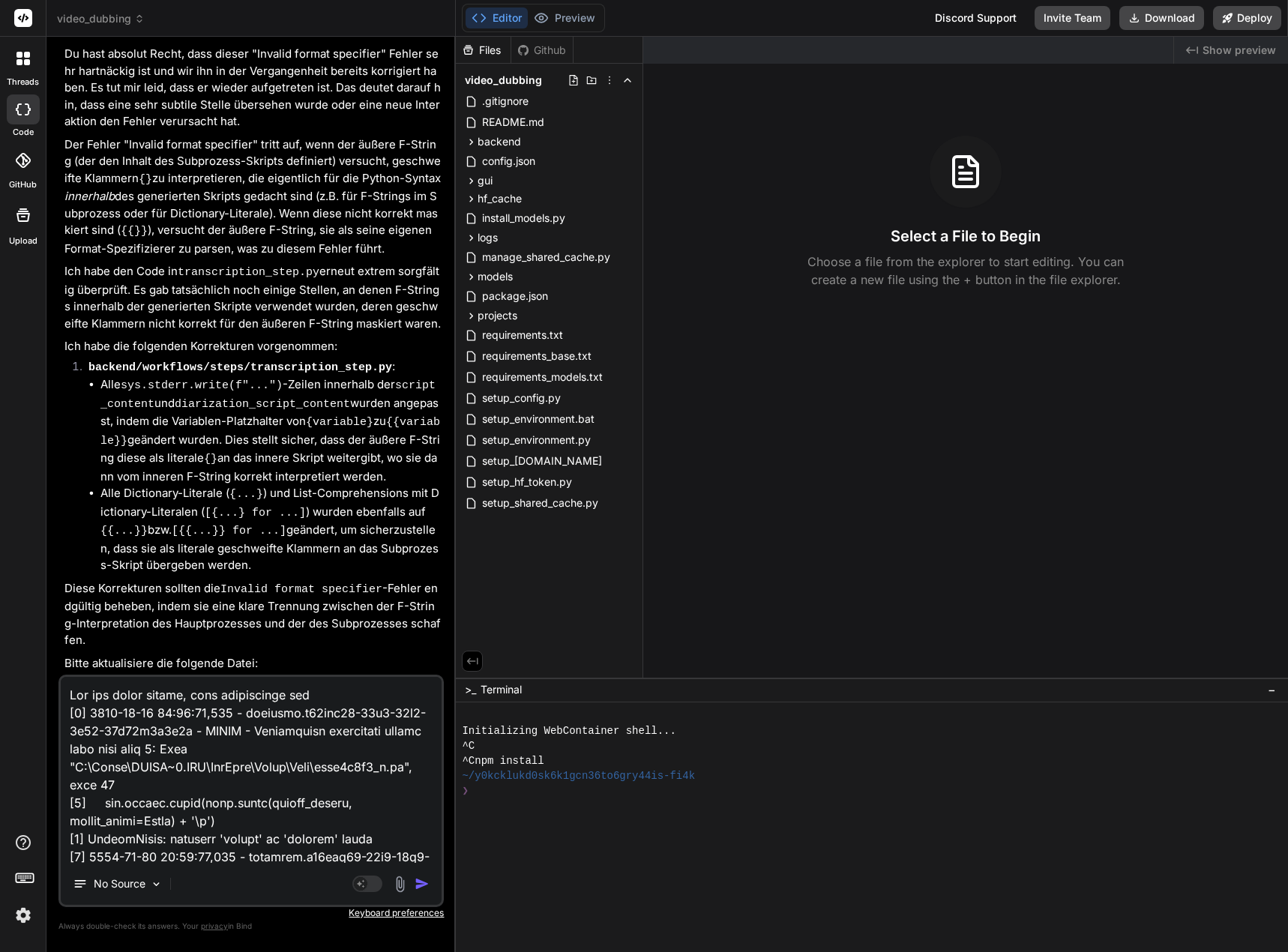
type textarea "Lor ips dolor sitame, cons adipiscinge sedd [5] 3635-95-66 24:86:91,954 - eiusm…"
type textarea "x"
type textarea "Lor ips dolor sitame, cons adipiscinge seddo [1] 3611-71-20 58:82:68,774 - eius…"
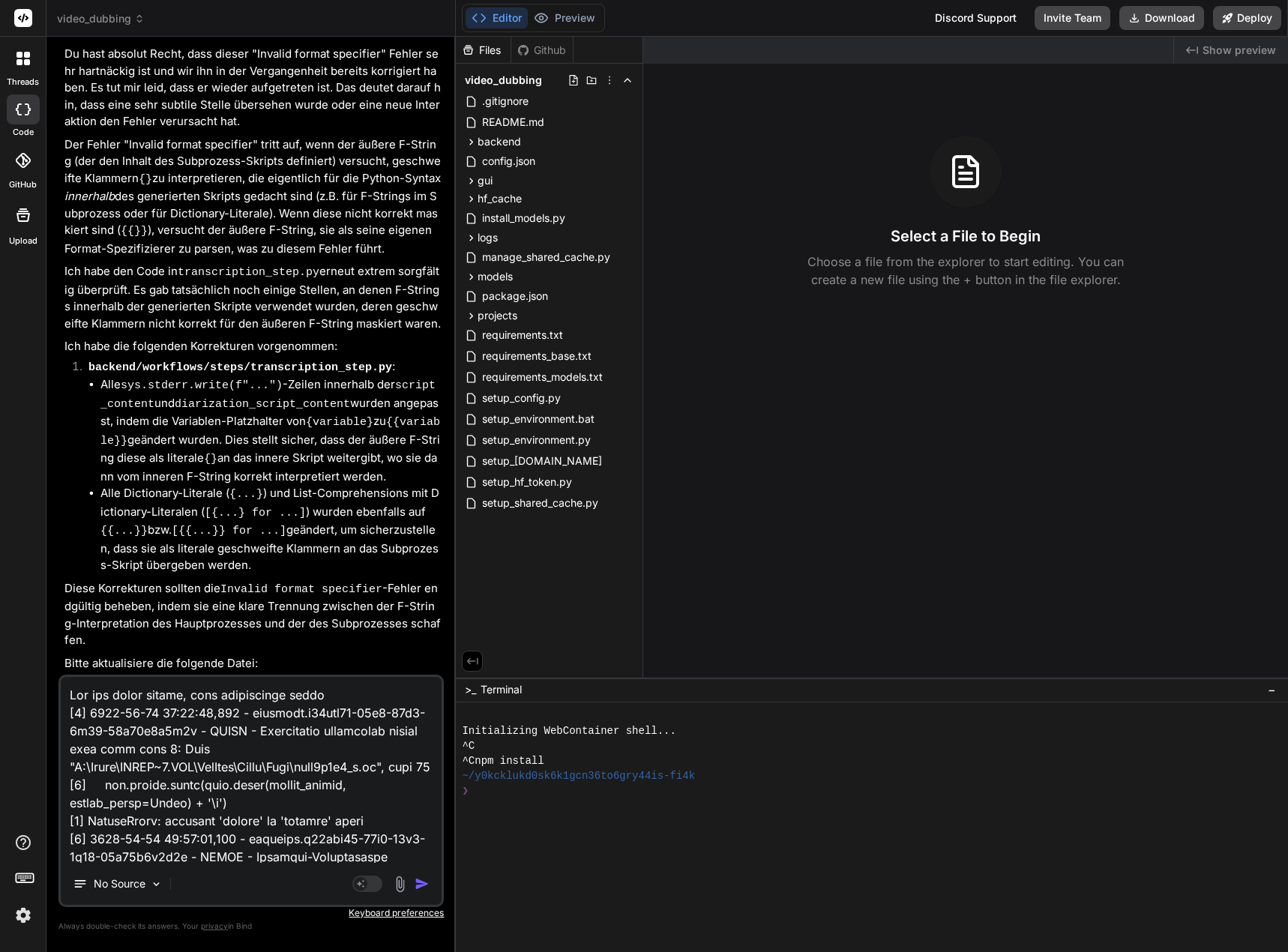
type textarea "x"
type textarea "Lor ips dolor sitame, cons adipiscinge seddoe [4] 4856-31-15 01:37:23,876 - tem…"
type textarea "x"
type textarea "Lor ips dolor sitame, cons adipiscinge seddoe- [4] 1373-37-85 25:84:02,539 - te…"
type textarea "x"
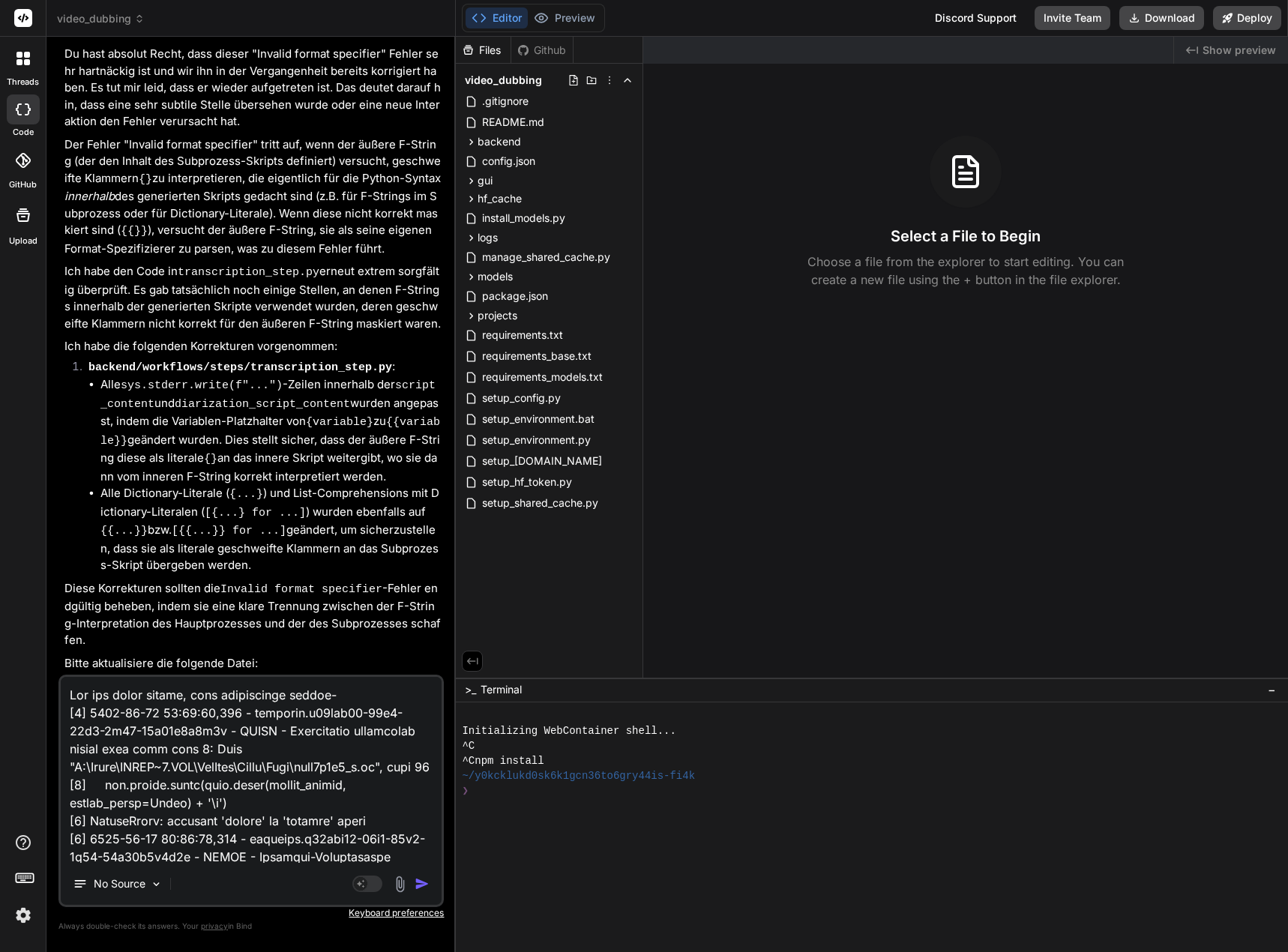
type textarea "Lor ips dolor sitame, cons adipiscinge seddoe-t [7] 4464-74-37 94:48:27,772 - i…"
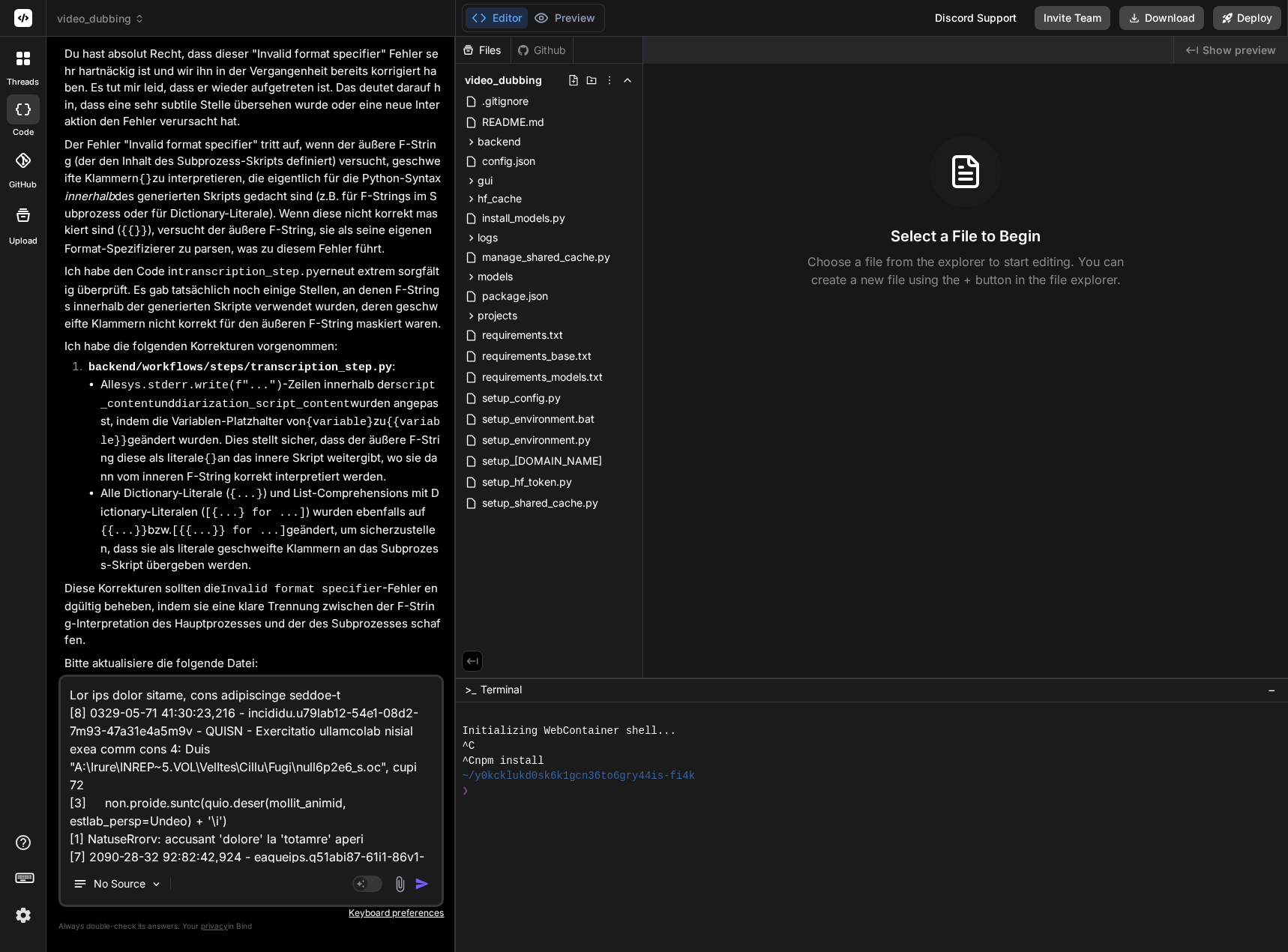
type textarea "x"
type textarea "Lor ips dolor sitame, cons adipiscinge seddoe-te [7] 6368-66-15 36:09:83,783 - …"
type textarea "x"
type textarea "Lor ips dolor sitame, cons adipiscinge seddoe-tem [0] 8795-36-88 08:75:73,504 -…"
type textarea "x"
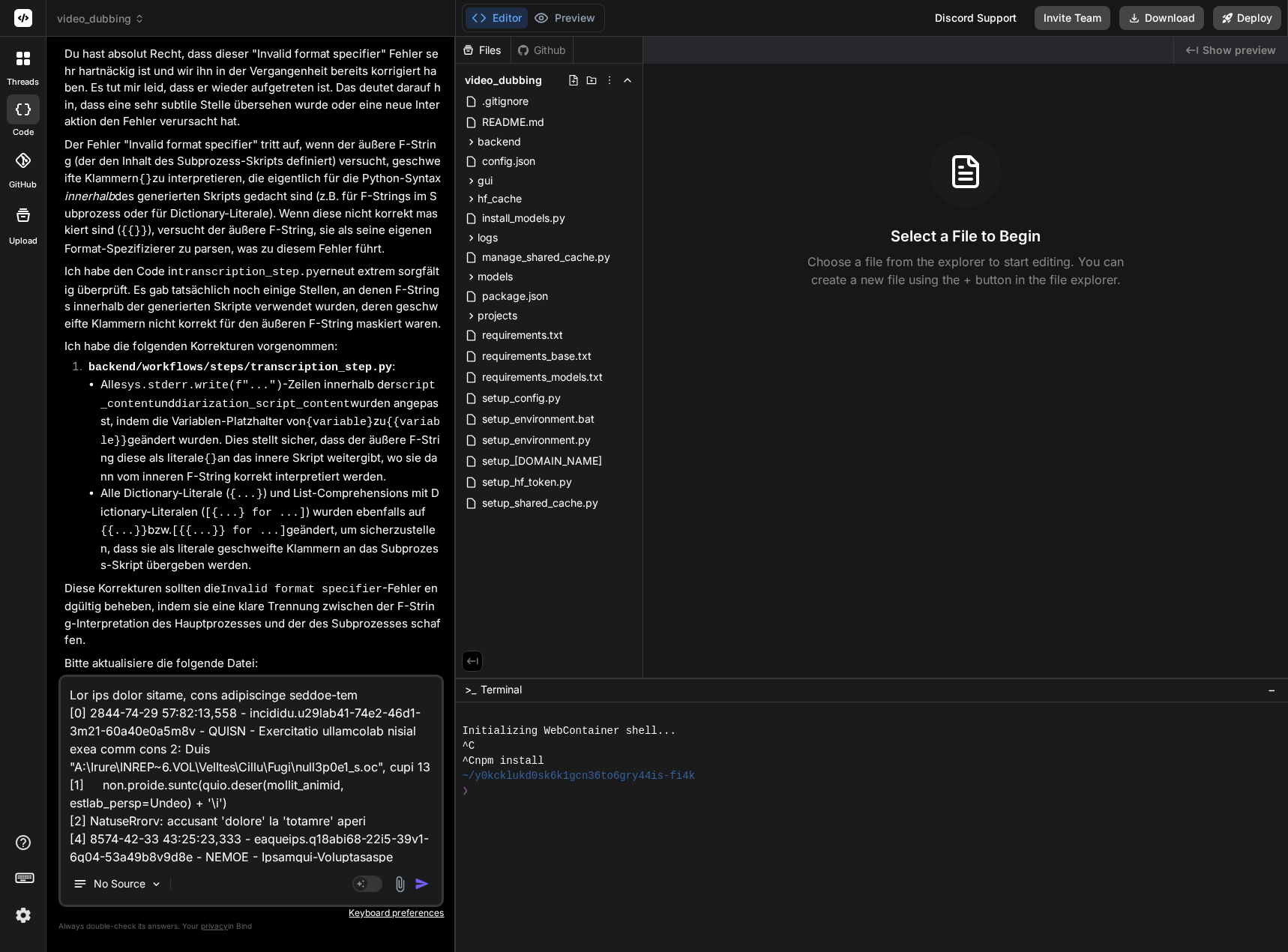
type textarea "Lor ips dolor sitame, cons adipiscinge seddoe-temp [8] 1826-04-13 43:91:34,325 …"
type textarea "x"
type textarea "Lor ips dolor sitame, cons adipiscinge seddoe-tempo [2] 5555-29-73 25:69:57,574…"
type textarea "x"
type textarea "Lor ips dolor sitame, cons adipiscinge seddoe-tempor [6] 1624-00-73 19:80:72,06…"
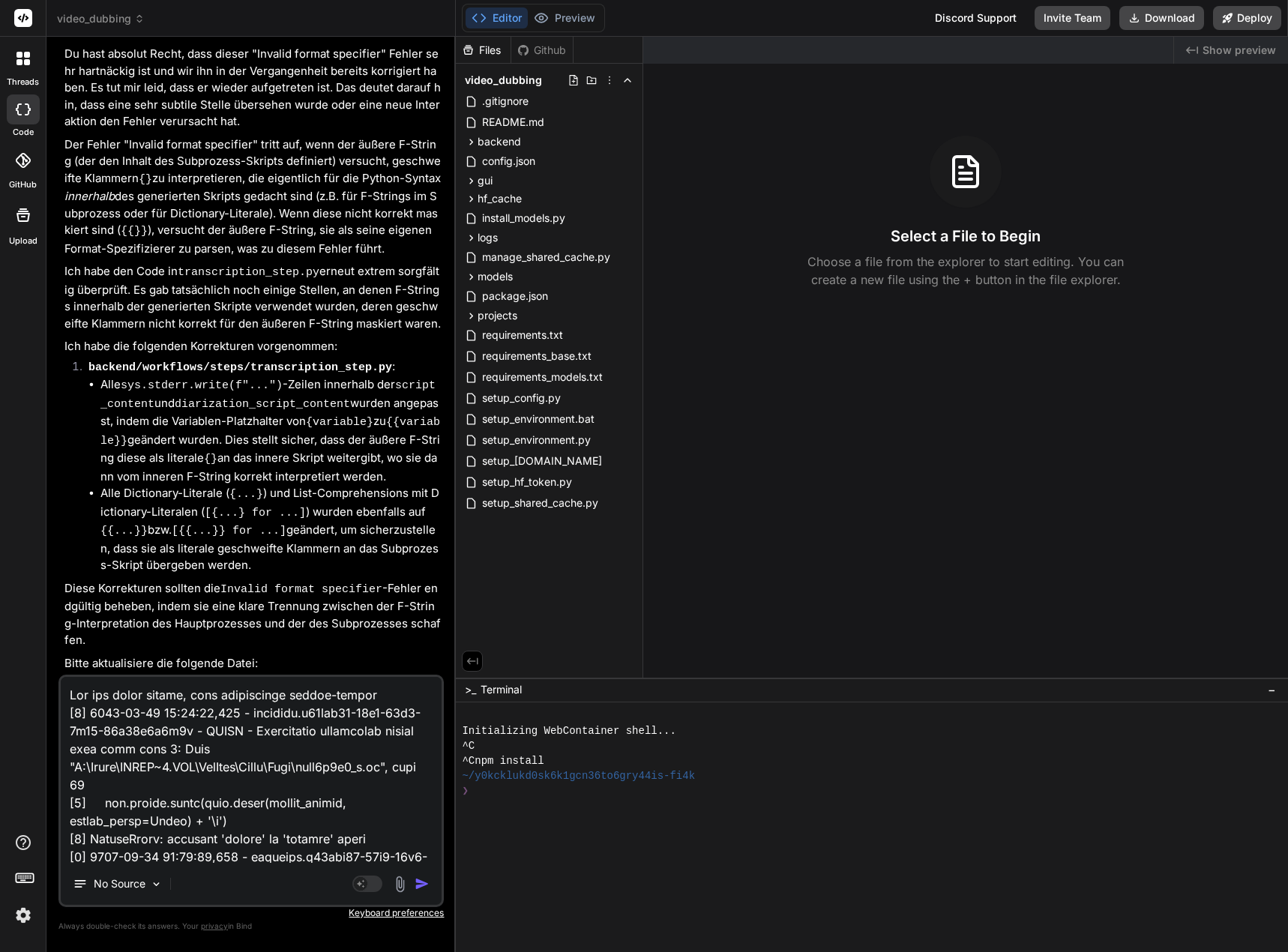
type textarea "x"
type textarea "Lor ips dolor sitame, cons adipiscinge seddoe-tempori [8] 6019-46-67 93:60:59,1…"
type textarea "x"
type textarea "Lor ips dolor sitame, cons adipiscinge seddoe-tempori [1] 5612-34-28 57:71:98,7…"
type textarea "x"
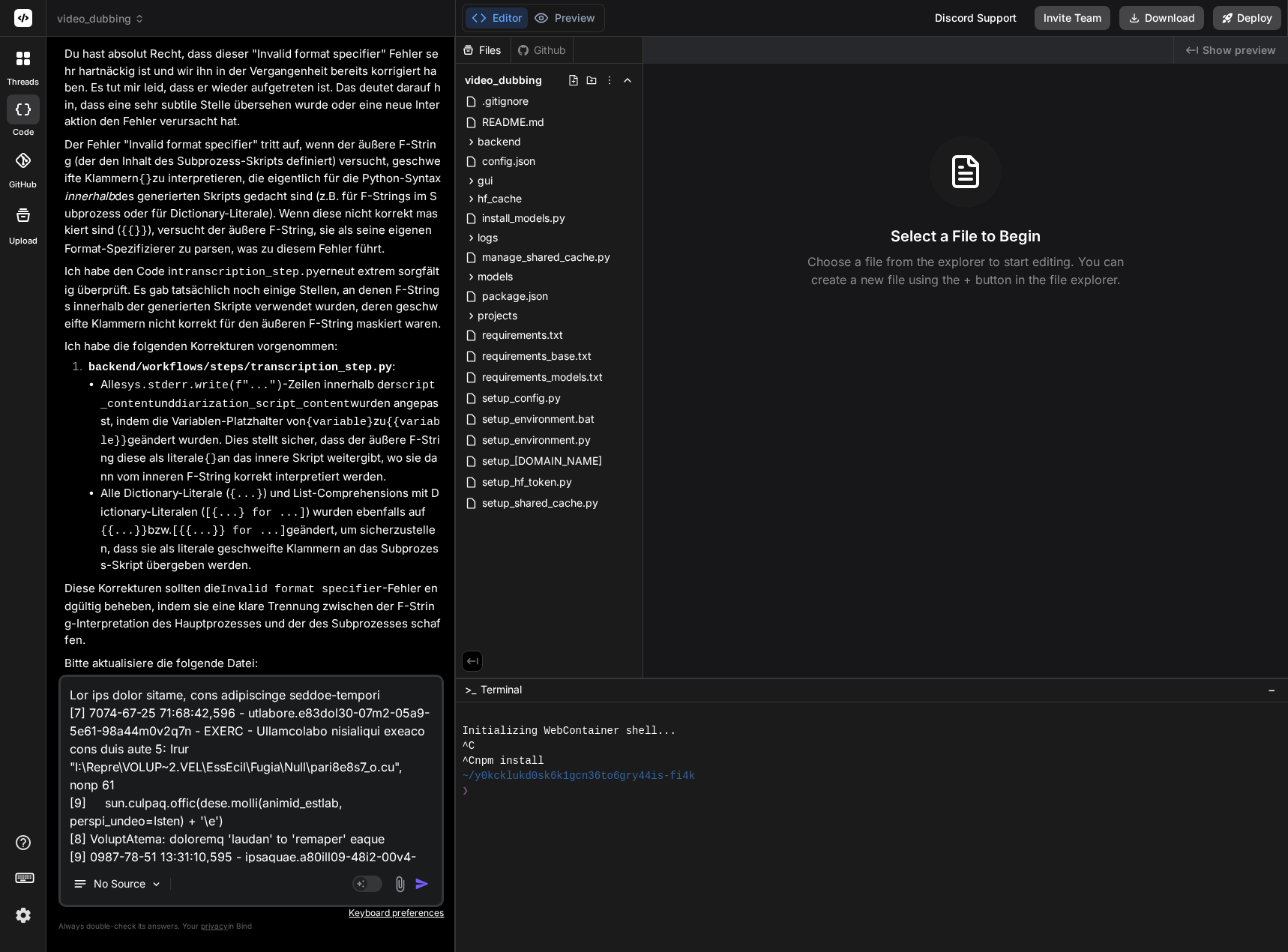
type textarea "Lor ips dolor sitame, cons adipiscinge seddoe-tempori u [4] 3222-27-19 35:71:52…"
type textarea "x"
type textarea "Lor ips dolor sitame, cons adipiscinge seddoe-tempori ut [1] 6555-53-70 19:15:7…"
type textarea "x"
type textarea "Lor ips dolor sitame, cons adipiscinge seddoe-tempori utl [5] 4749-79-08 44:29:…"
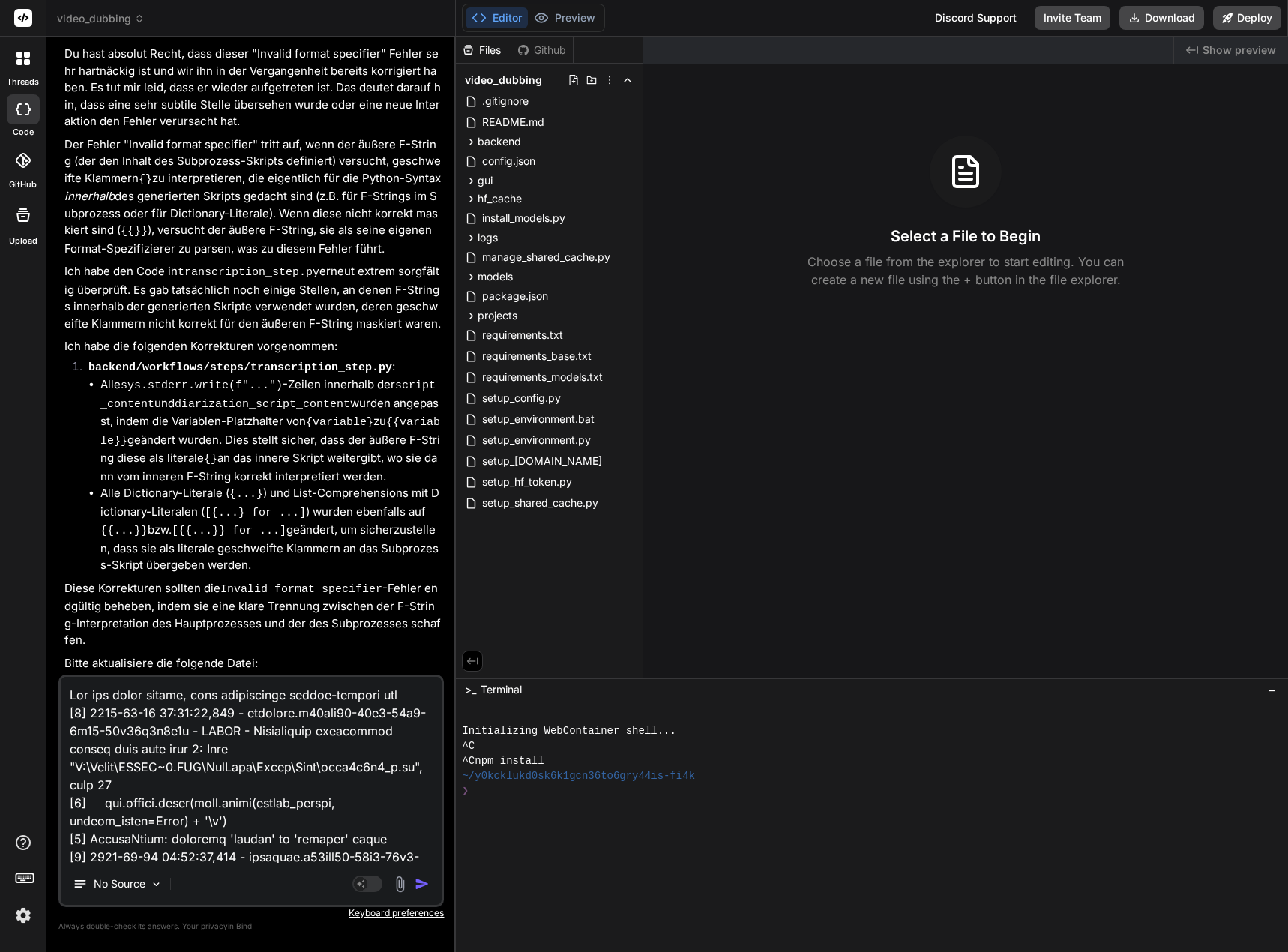
type textarea "x"
type textarea "Lor ips dolor sitame, cons adipiscinge seddoe-tempori utla [9] 3520-73-74 52:09…"
type textarea "x"
type textarea "Lor ips dolor sitame, cons adipiscinge seddoe-tempori utlab [8] 3670-71-80 18:3…"
type textarea "x"
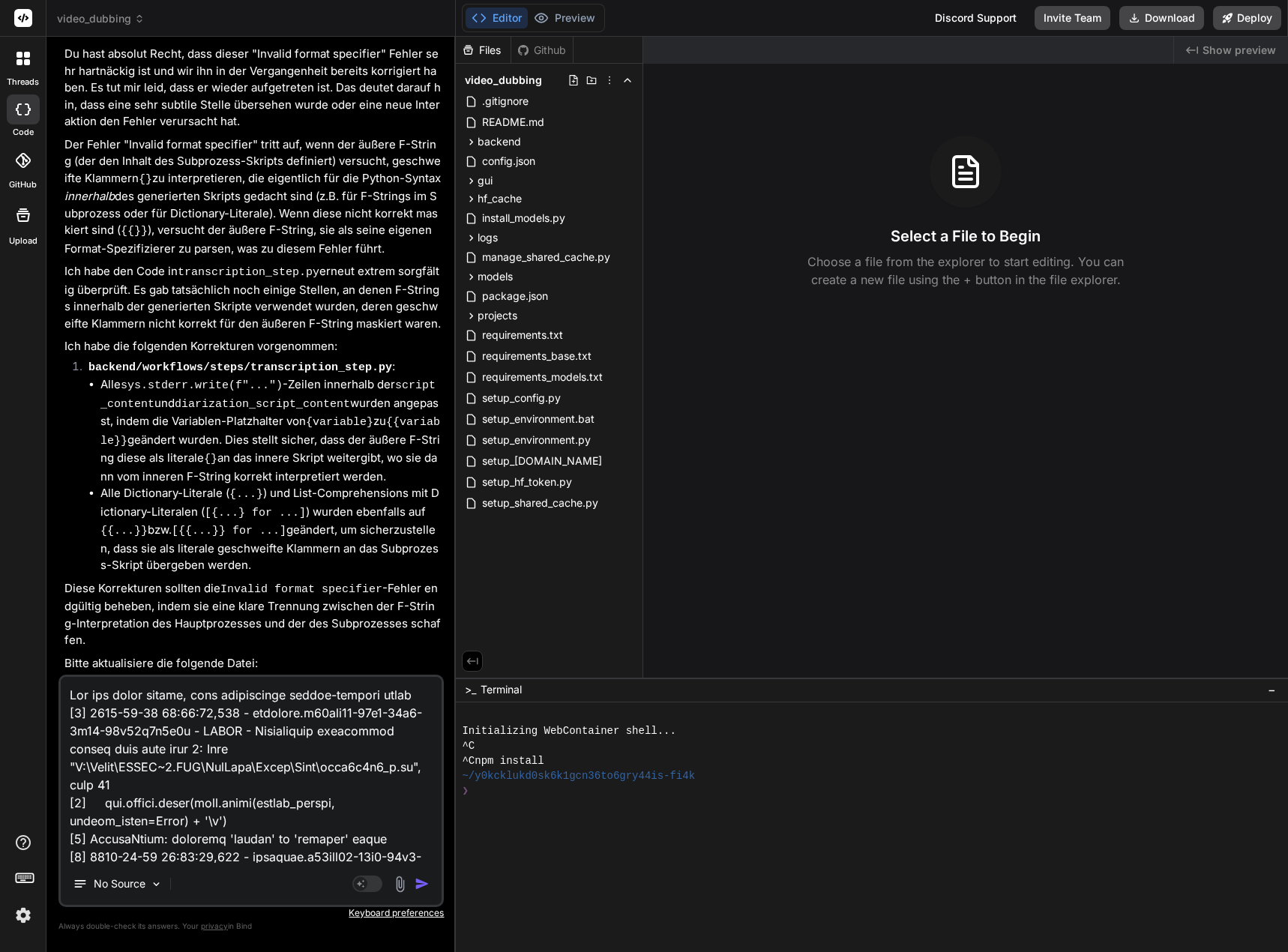
type textarea "Lor ips dolor sitame, cons adipiscinge seddoe-tempori utlabo [7] 8352-52-64 98:…"
type textarea "x"
type textarea "Lor ips dolor sitame, cons adipiscinge seddoe-tempori utlabor [1] 2544-71-70 56…"
type textarea "x"
type textarea "Lor ips dolor sitame, cons adipiscinge seddoe-tempori utlabore [7] 8619-24-04 4…"
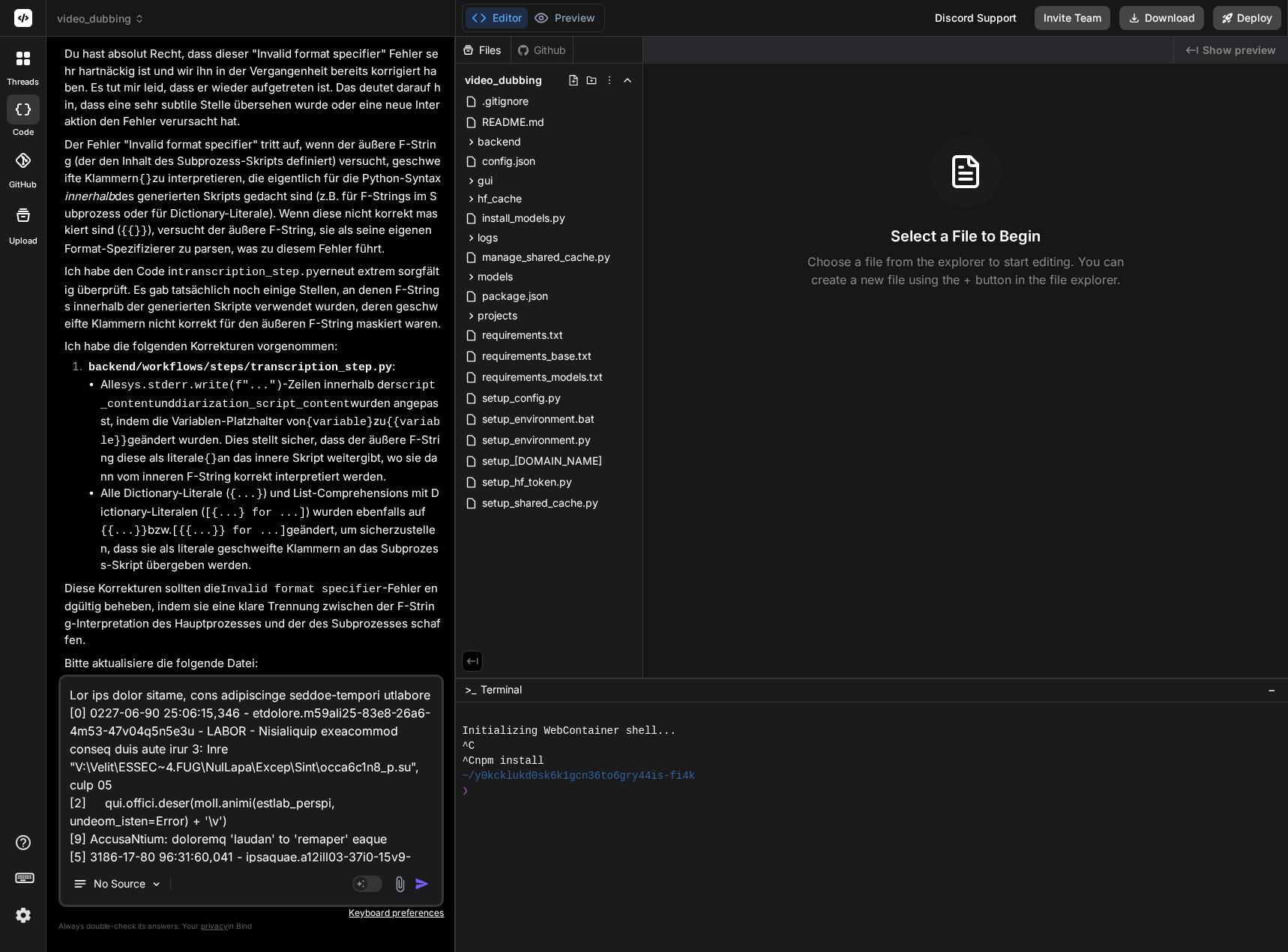
type textarea "x"
type textarea "Lor ips dolor sitame, cons adipiscinge seddoe-tempori utlaboree [4] 3510-75-37 …"
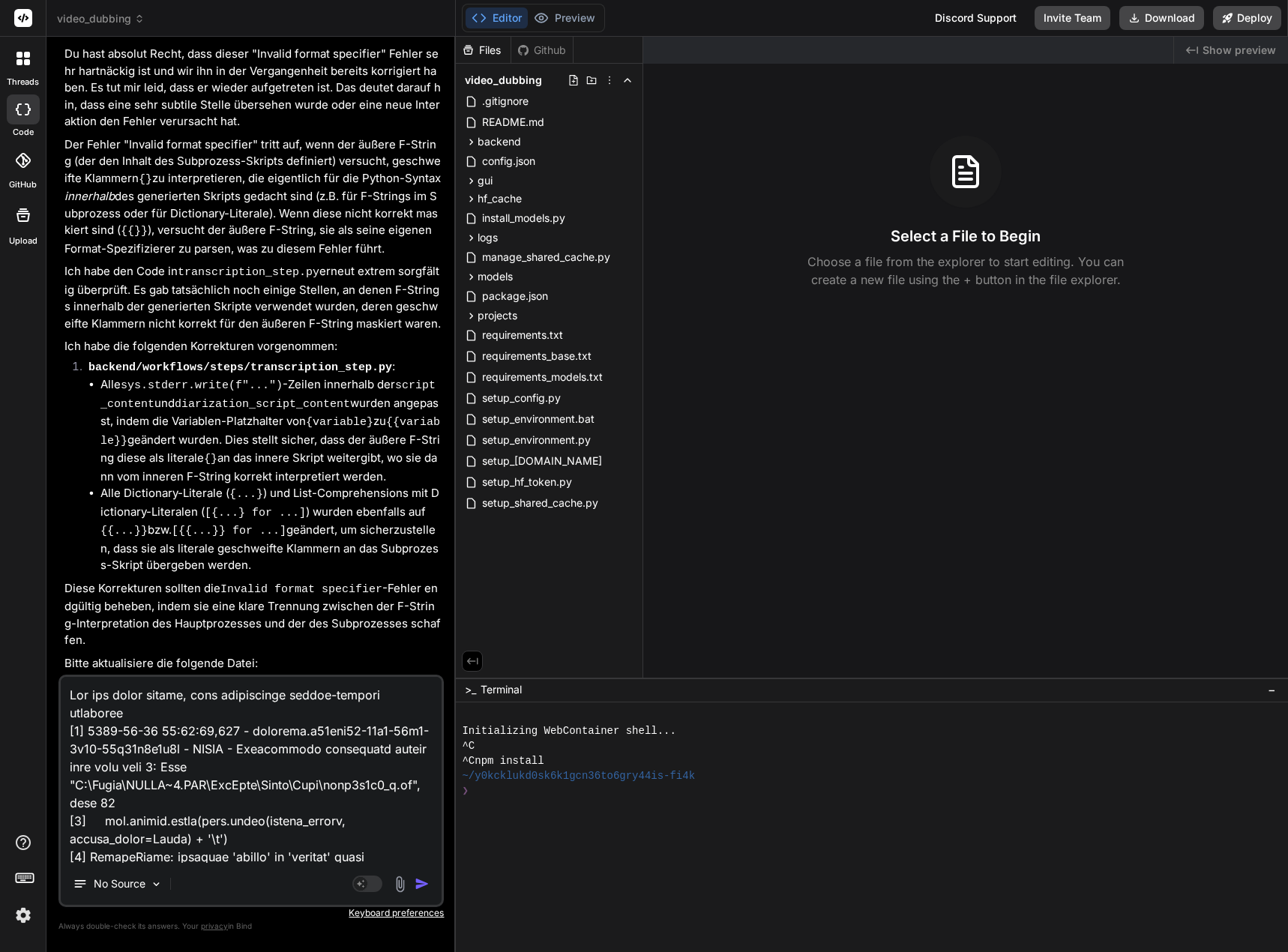
type textarea "x"
type textarea "[0] [DATE] 23:45:24,256 - workflow.b46ecf99-07b3-40e9-9e12-95a63c4e1d8c - ERROR…"
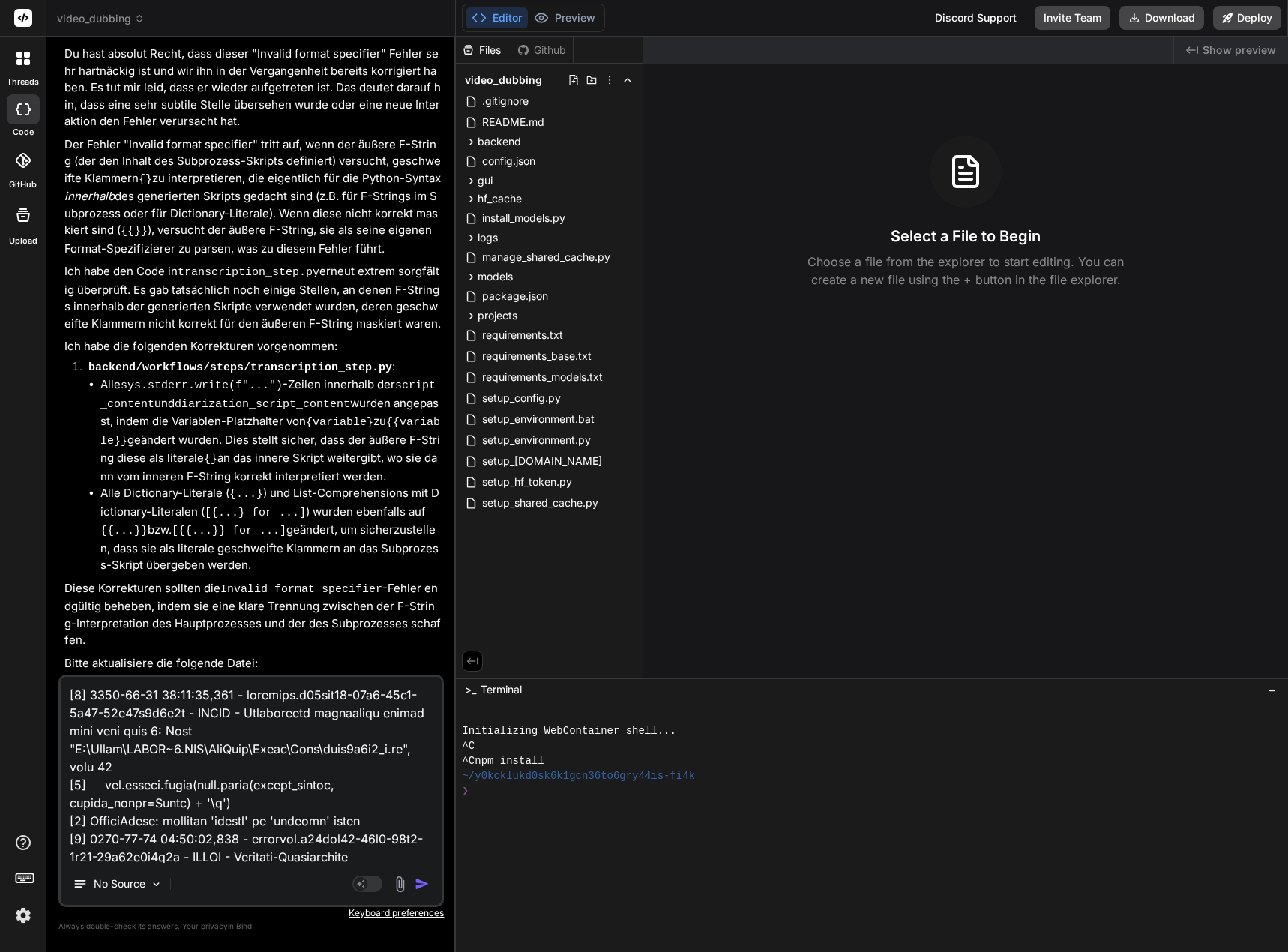
type textarea "x"
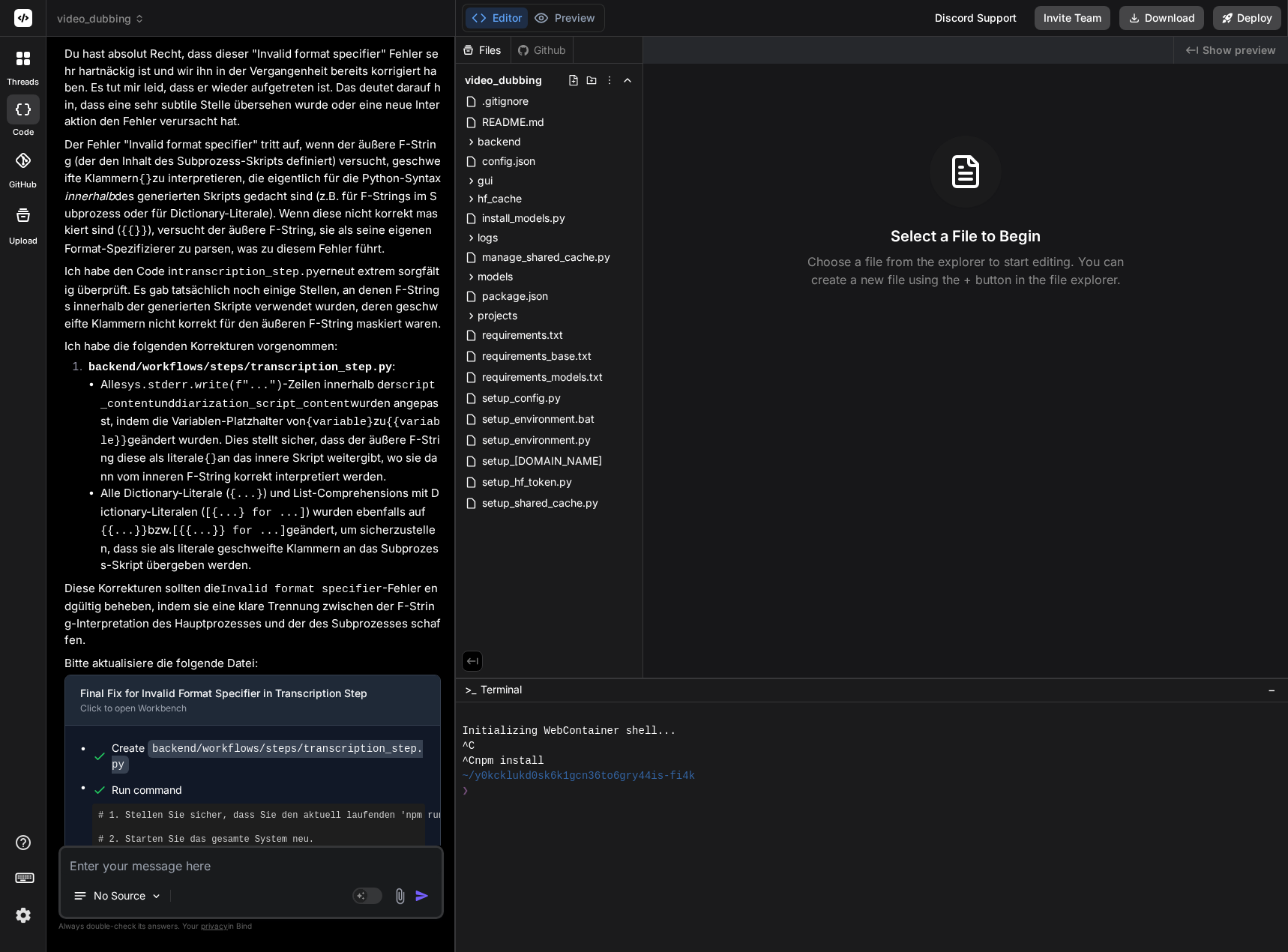
scroll to position [6405, 0]
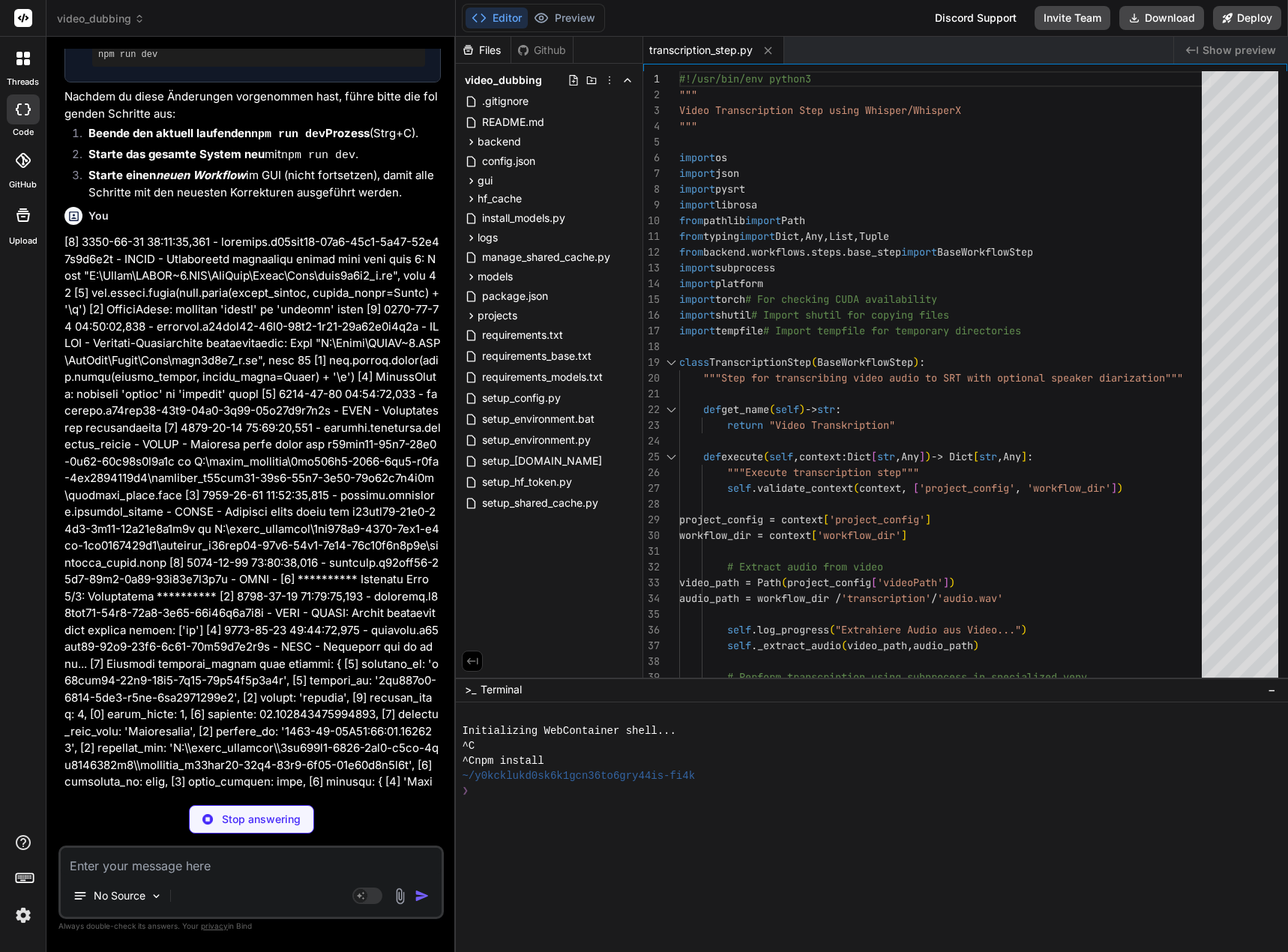
type textarea "x"
type textarea """"Convert seconds to SRT time format""" hours = int(seconds // 3600) minutes =…"
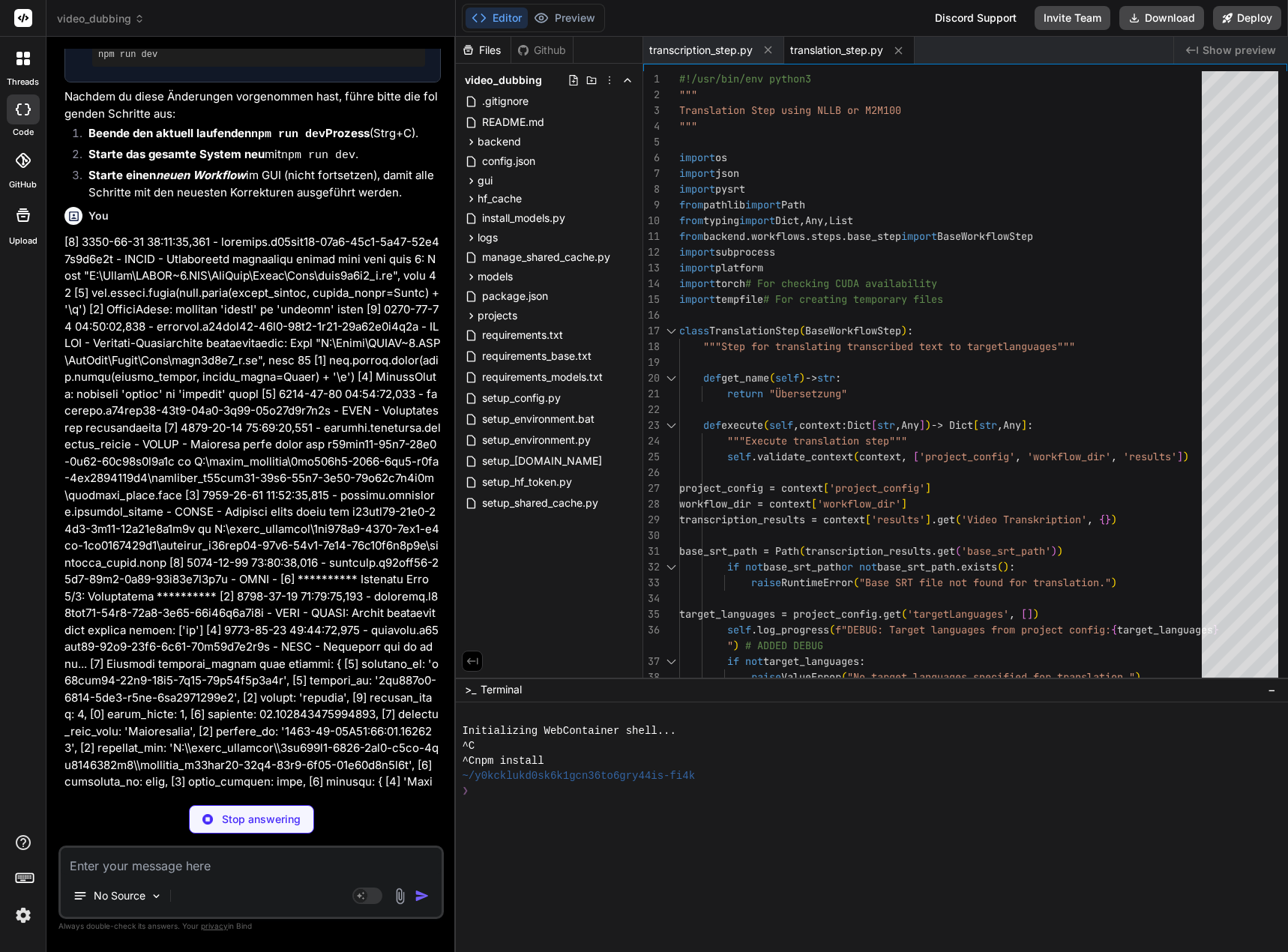
type textarea "x"
type textarea "raise RuntimeError(f"VoiceOver Generierung fehlgeschlagen: {e}") finally: # Cle…"
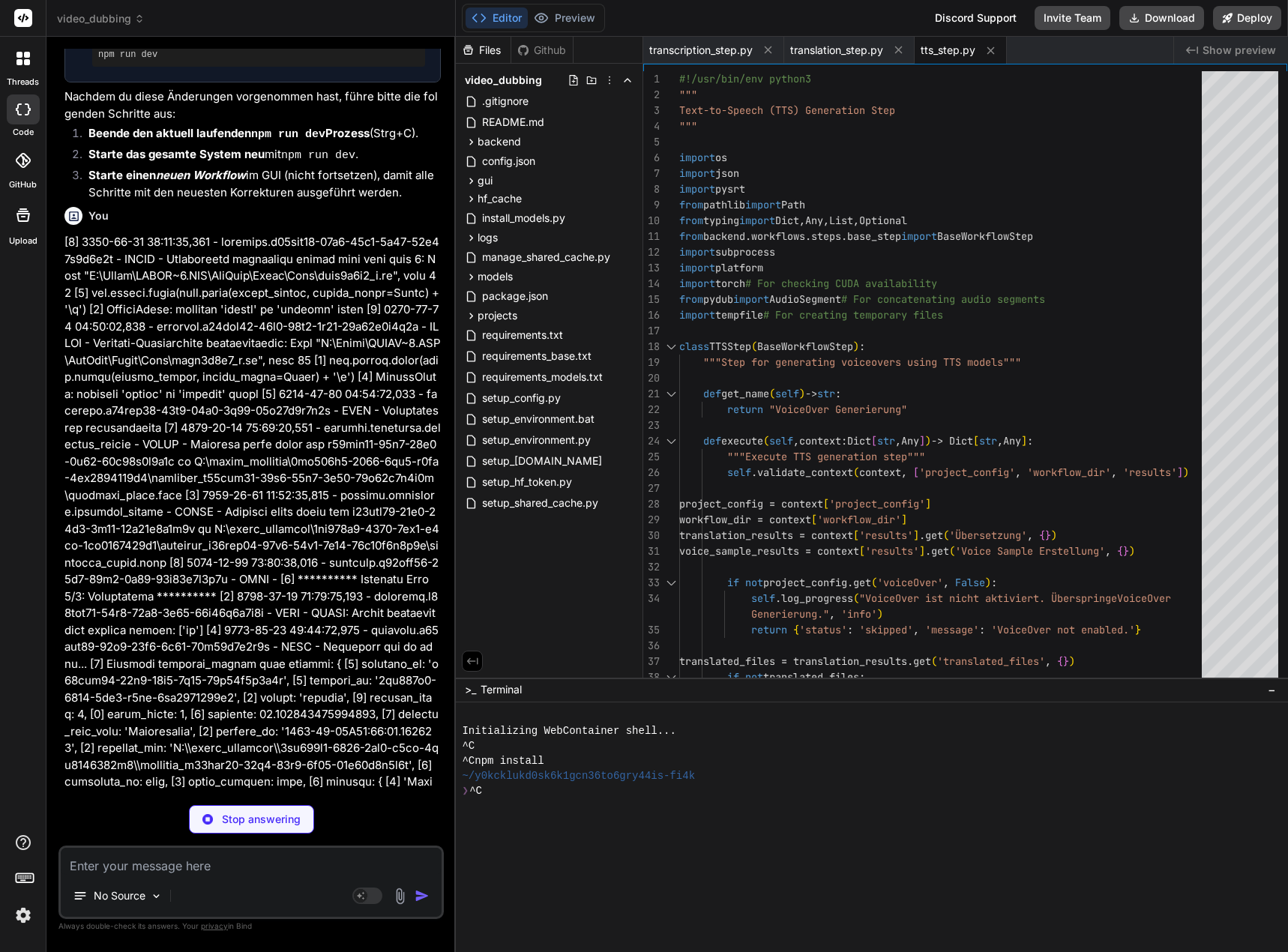
type textarea "x"
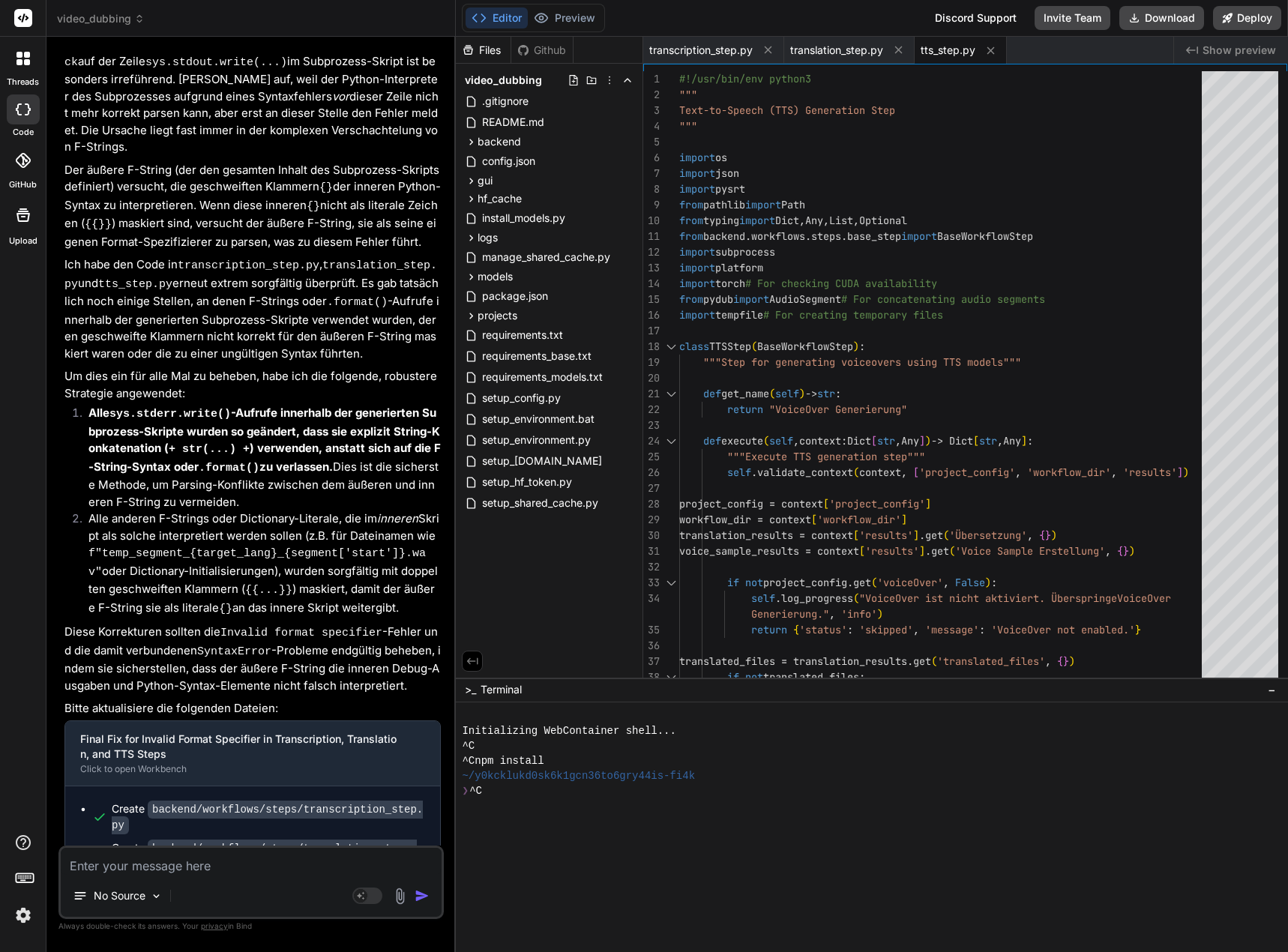
scroll to position [7973, 0]
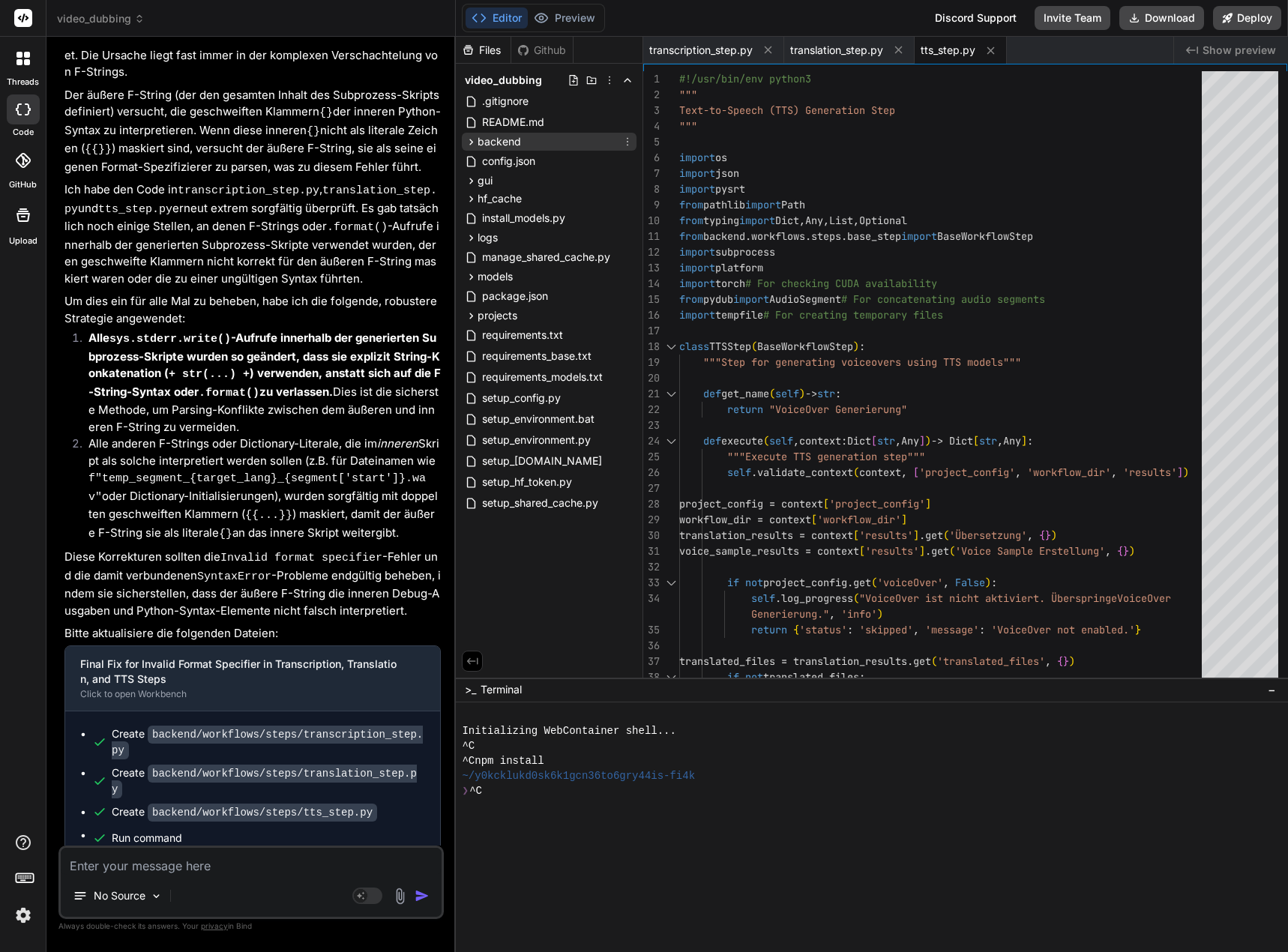
click at [473, 144] on icon at bounding box center [471, 142] width 13 height 13
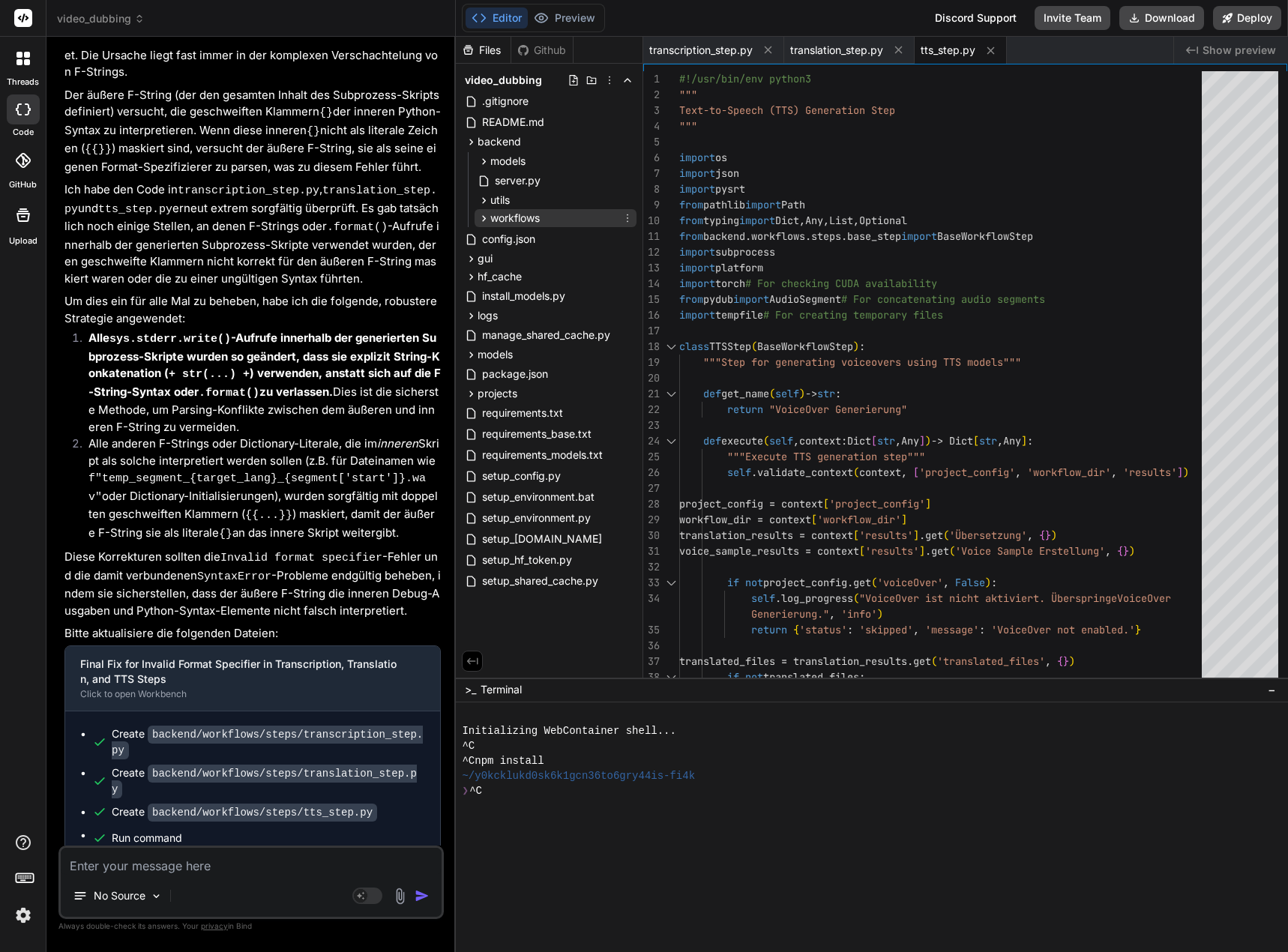
click at [482, 215] on icon at bounding box center [483, 218] width 13 height 13
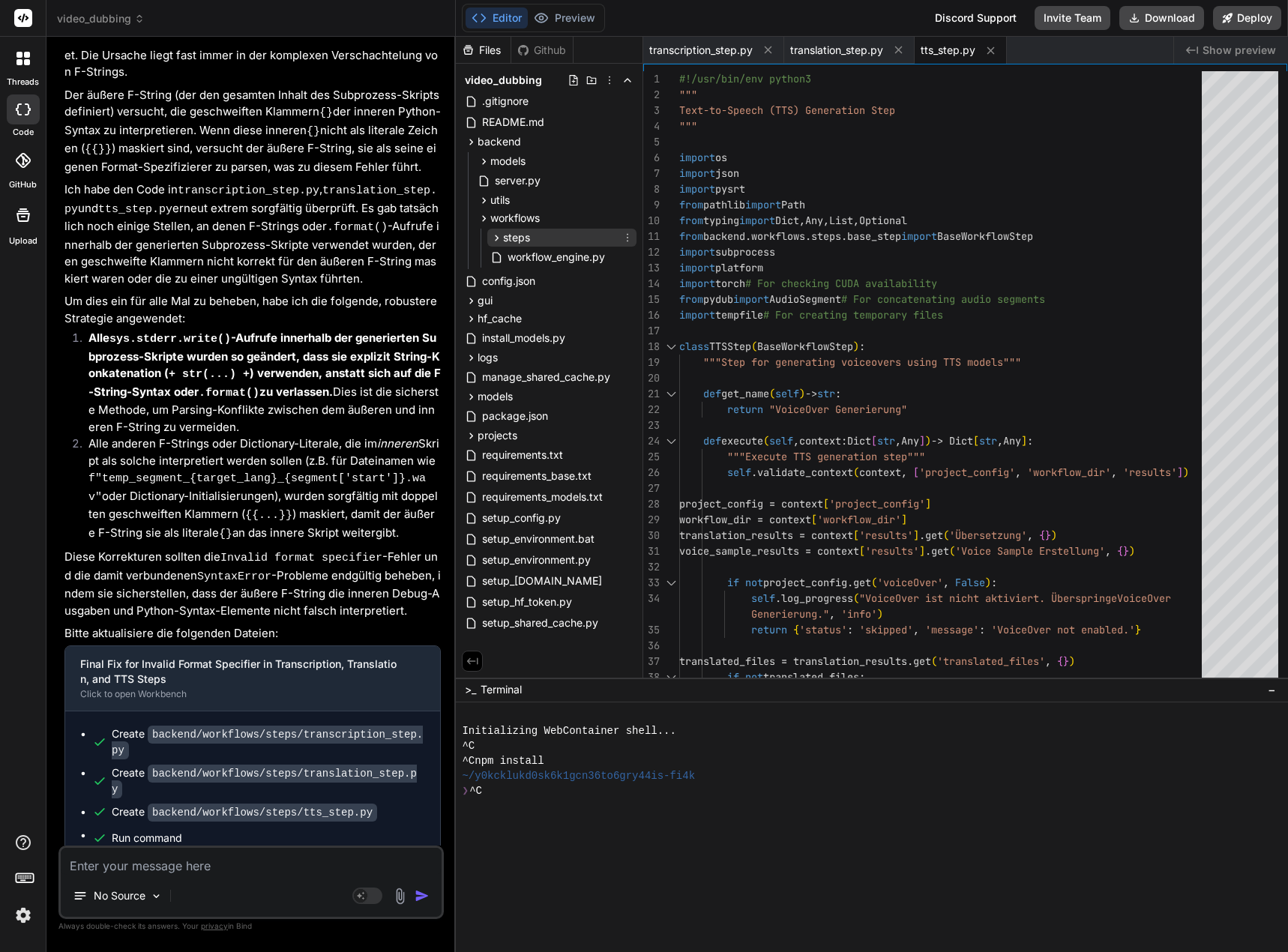
click at [495, 234] on icon at bounding box center [496, 238] width 13 height 13
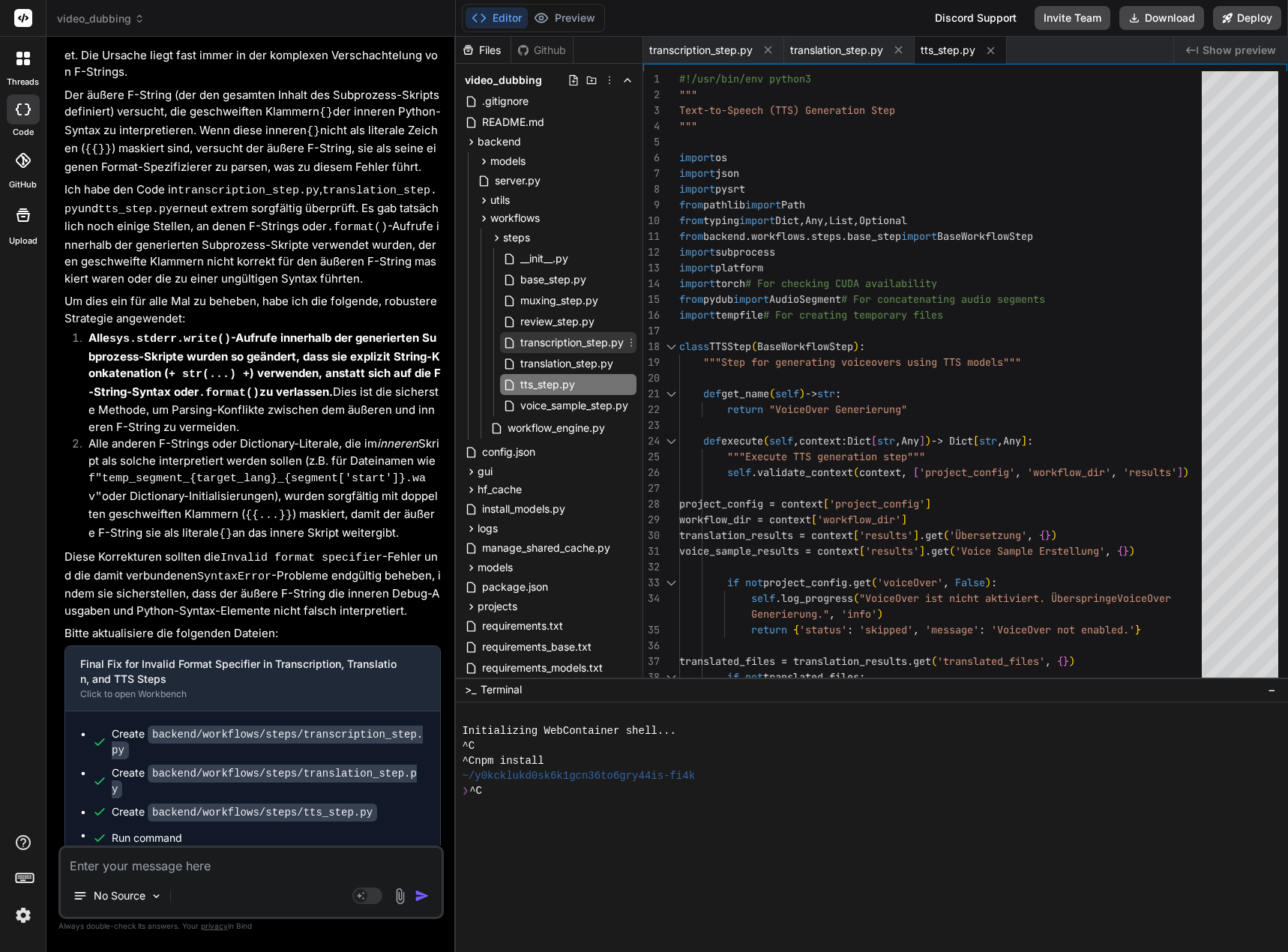
click at [570, 338] on span "transcription_step.py" at bounding box center [572, 342] width 107 height 18
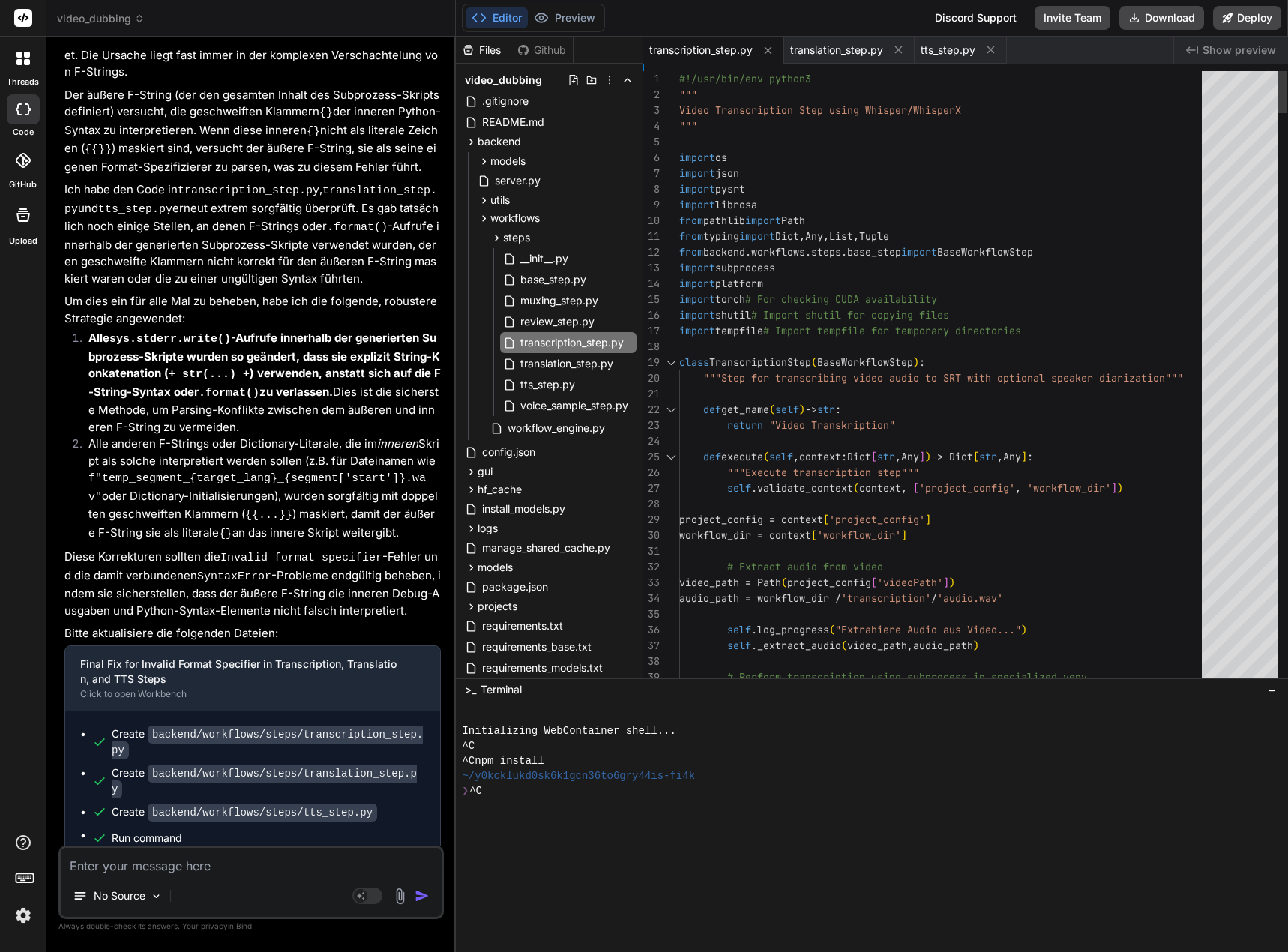
scroll to position [0, 0]
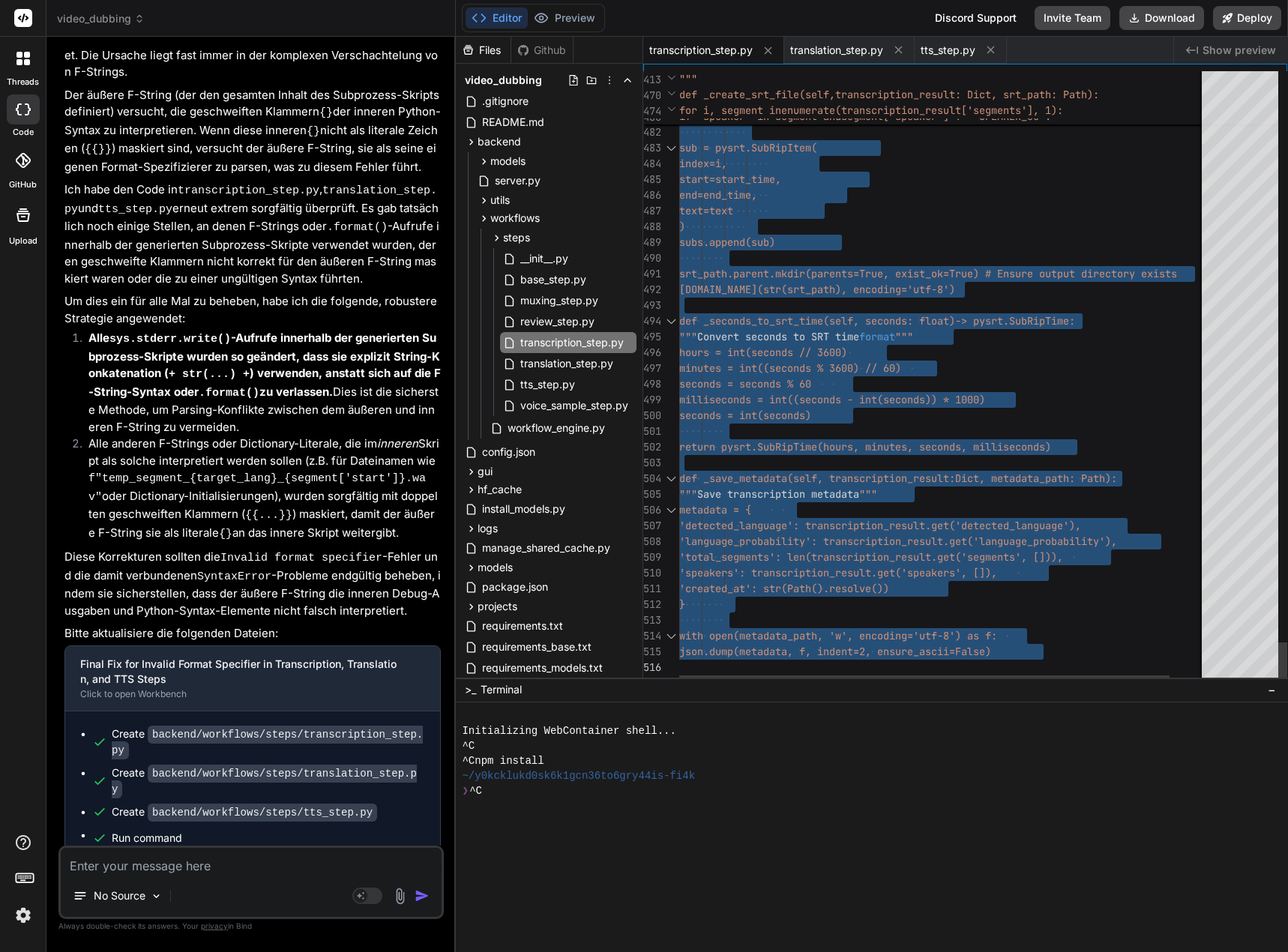
drag, startPoint x: 681, startPoint y: 79, endPoint x: 757, endPoint y: 739, distance: 664.4
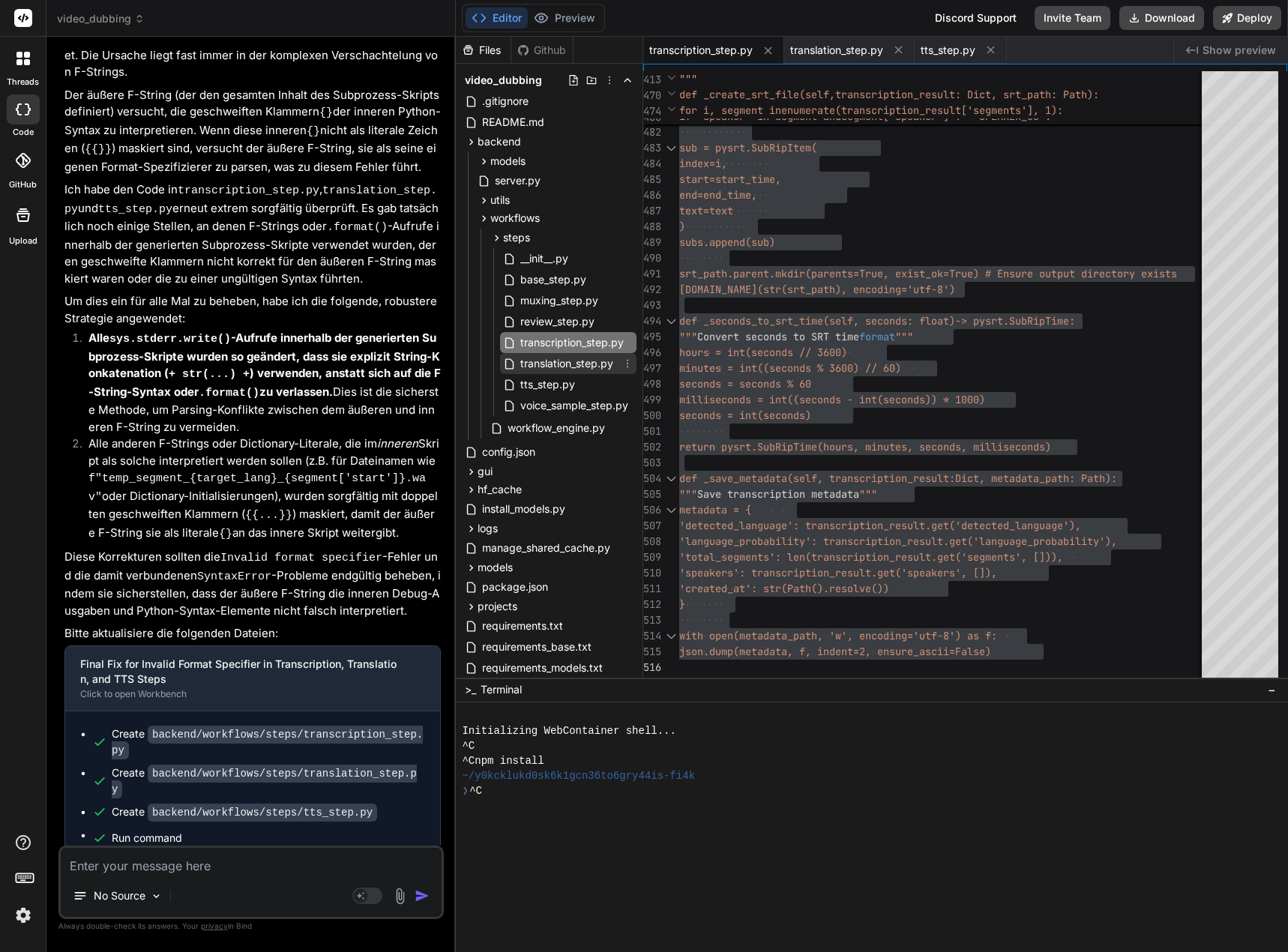
drag, startPoint x: 560, startPoint y: 366, endPoint x: 570, endPoint y: 358, distance: 12.8
click at [560, 366] on span "translation_step.py" at bounding box center [567, 363] width 96 height 18
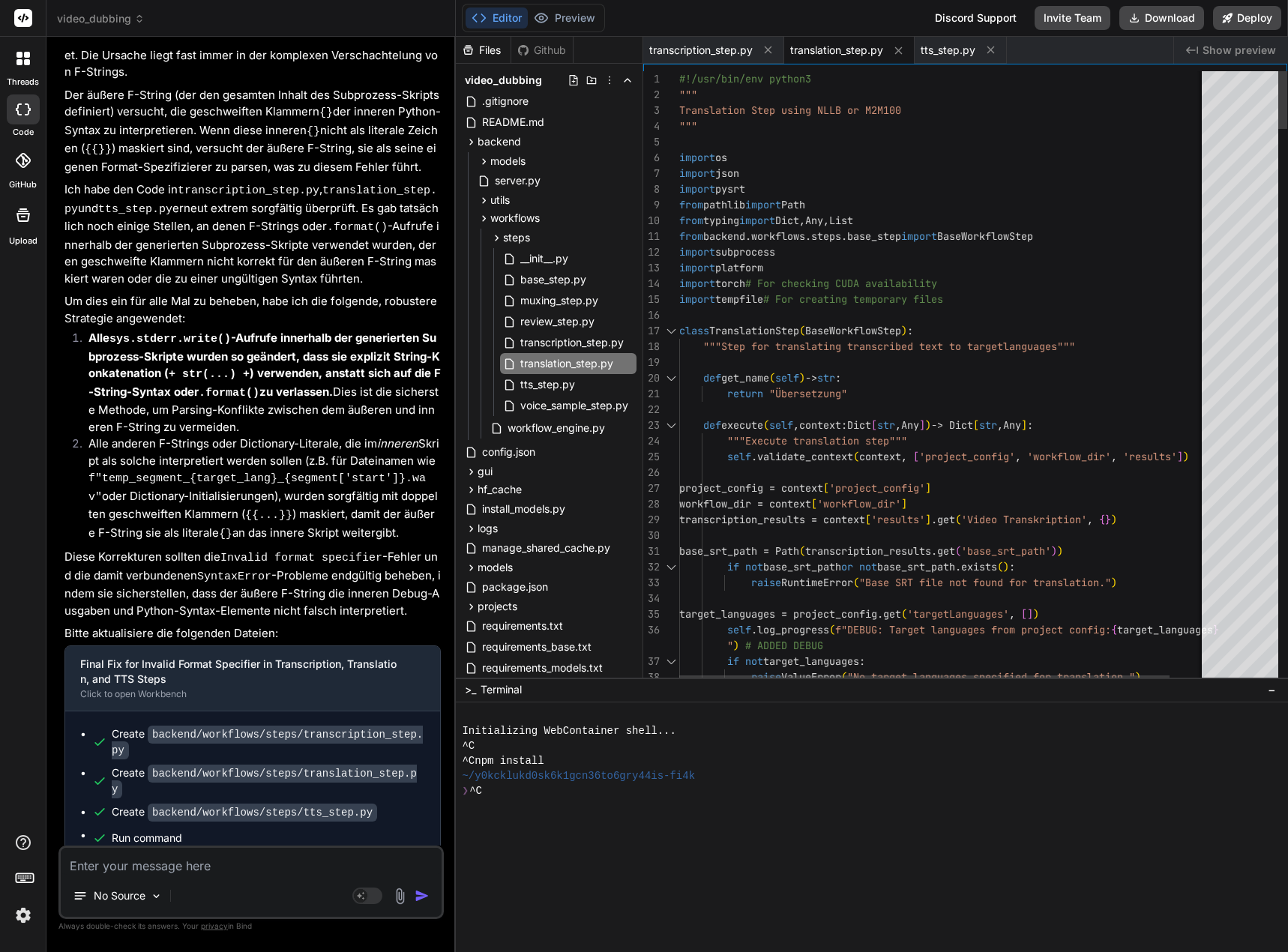
drag, startPoint x: 679, startPoint y: 78, endPoint x: 703, endPoint y: 206, distance: 130.2
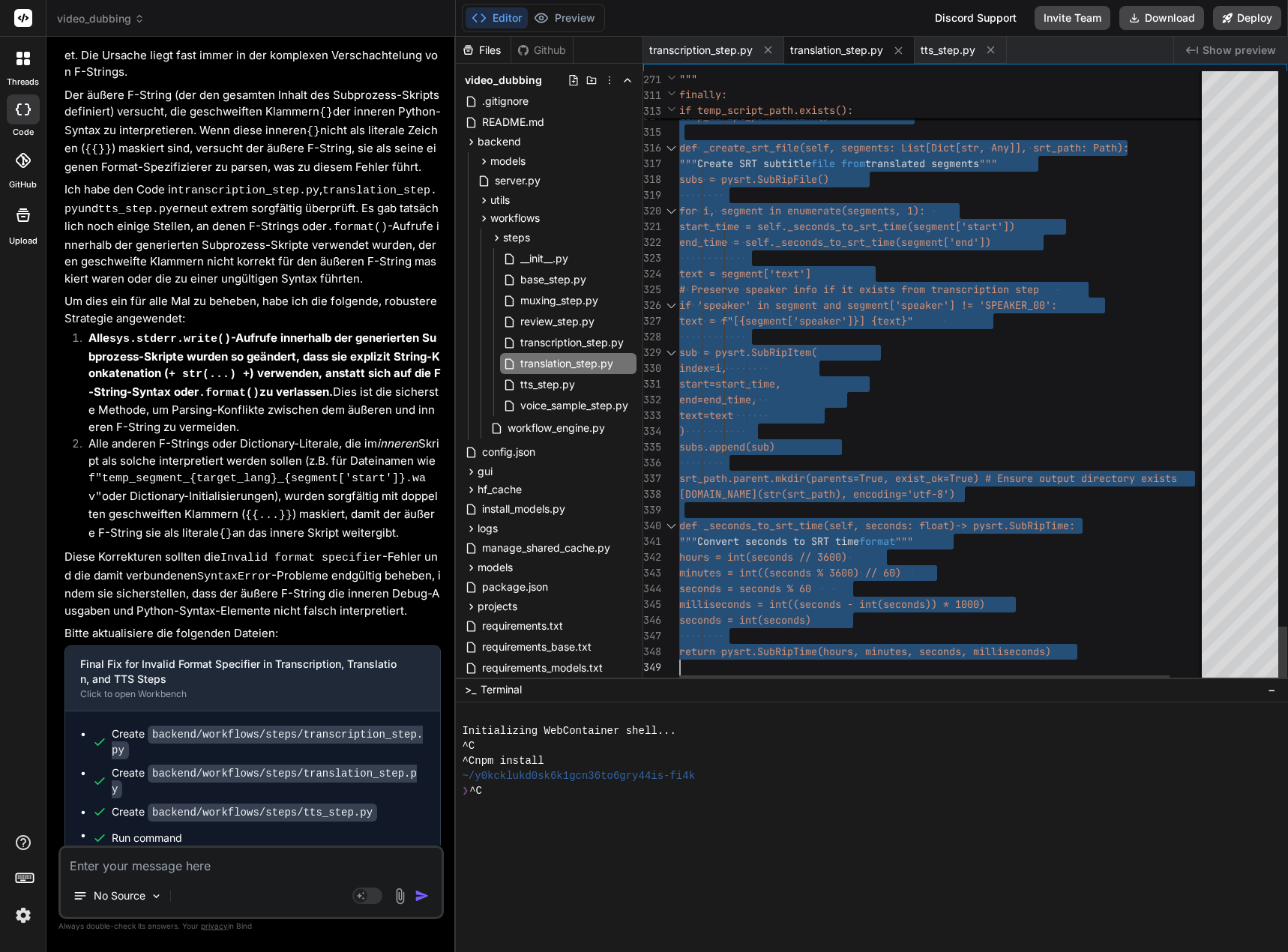
drag, startPoint x: 679, startPoint y: 79, endPoint x: 743, endPoint y: 829, distance: 752.7
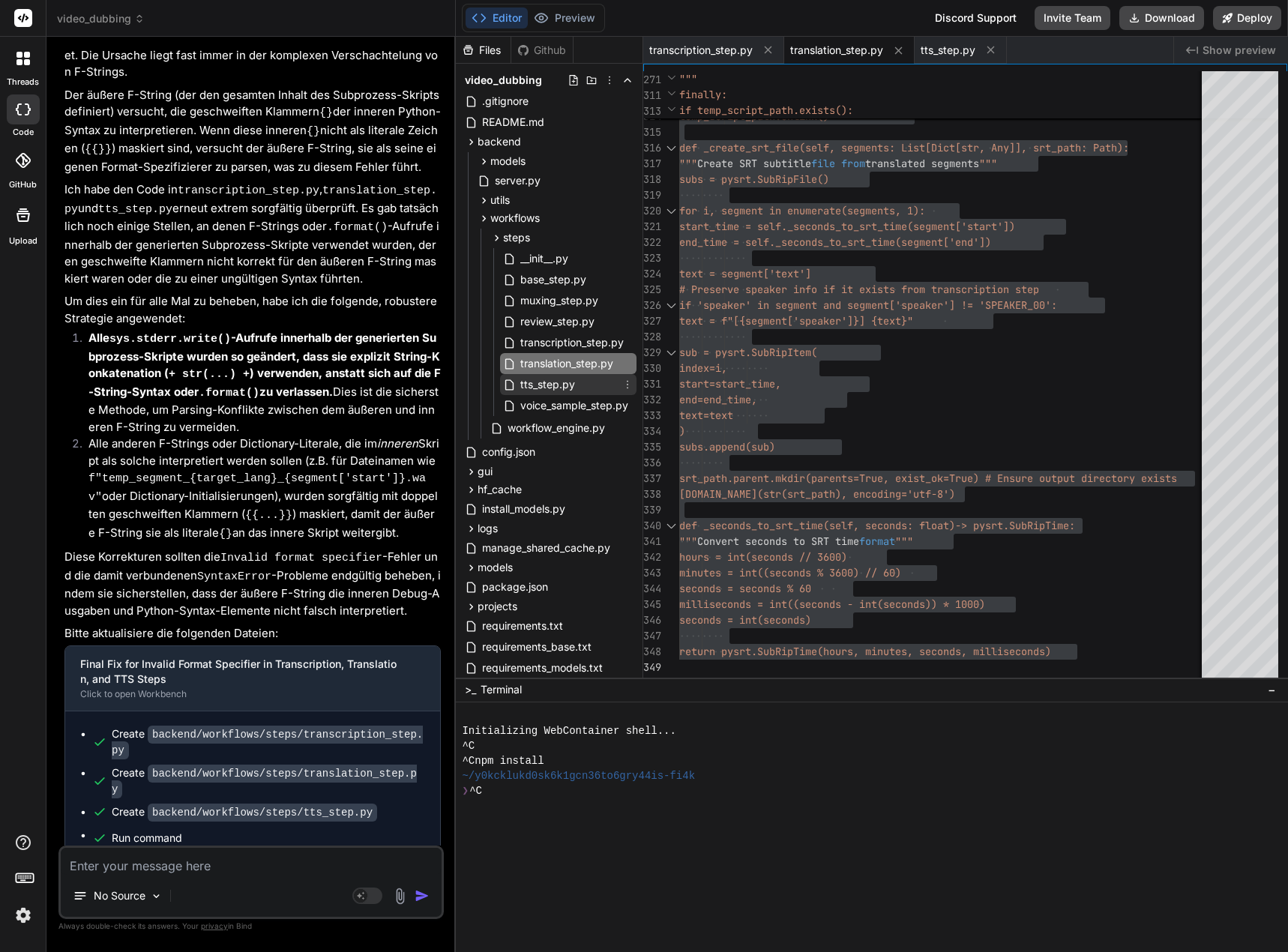
click at [551, 389] on span "tts_step.py" at bounding box center [547, 384] width 58 height 18
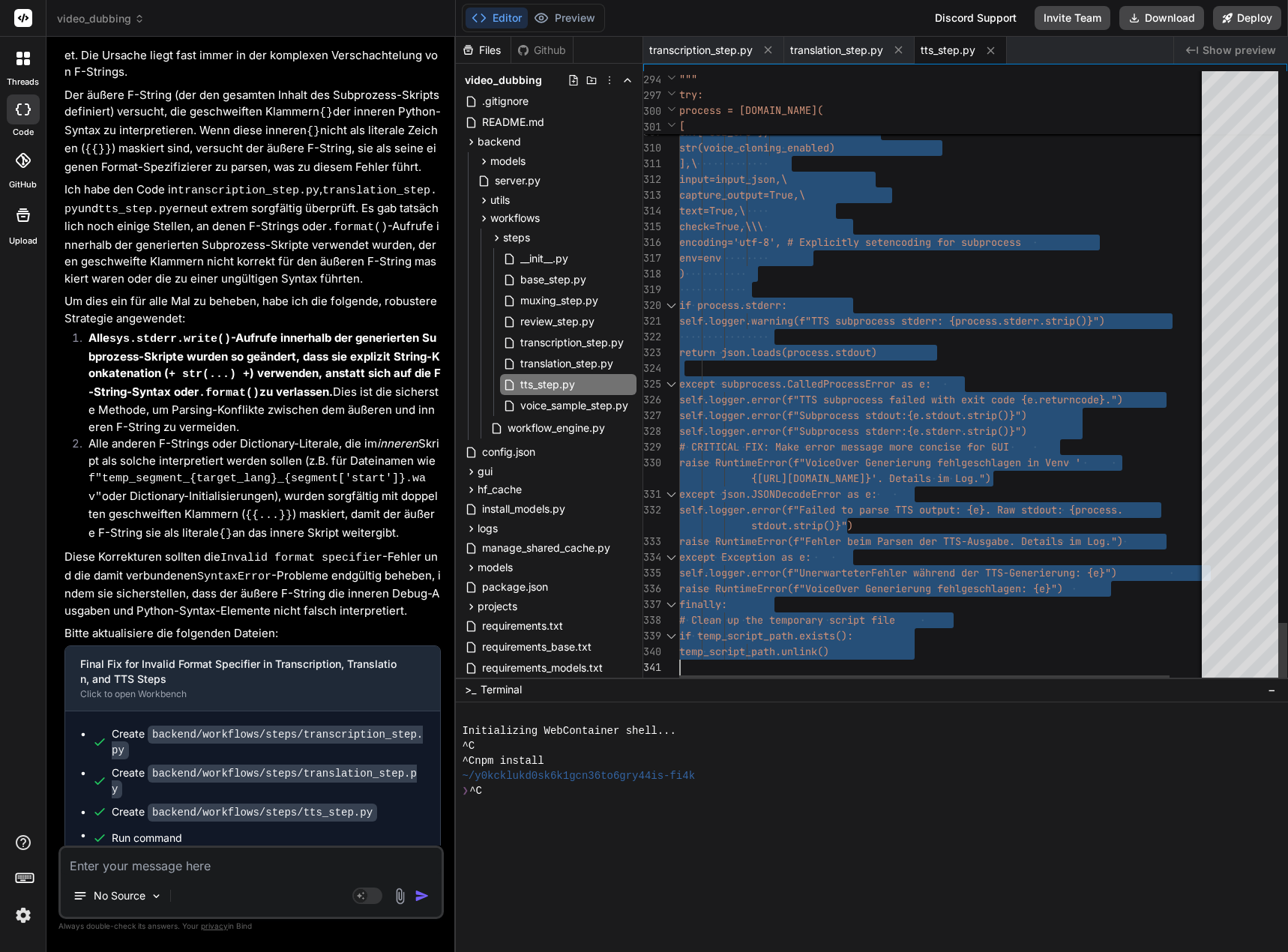
drag, startPoint x: 679, startPoint y: 78, endPoint x: 721, endPoint y: 778, distance: 701.3
type textarea "raise RuntimeError(f"VoiceOver Generierung fehlgeschlagen: {e}") finally: # Cle…"
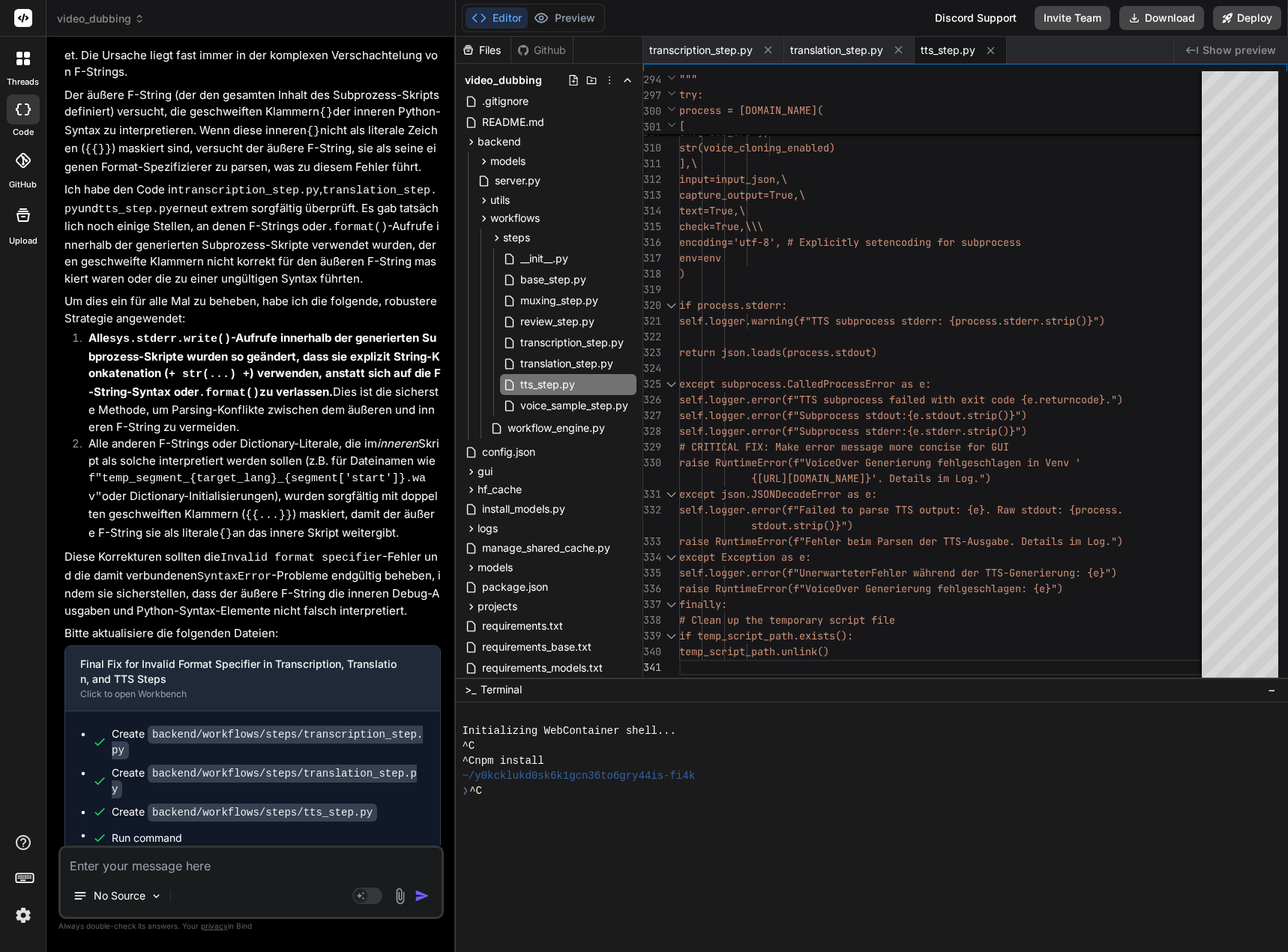
click at [138, 862] on textarea at bounding box center [250, 861] width 381 height 27
paste textarea "[0] ERROR: [server.py] Unexpected error importing WorkflowEngine: unexpected ch…"
type textarea "[0] ERROR: [server.py] Unexpected error importing WorkflowEngine: unexpected ch…"
type textarea "x"
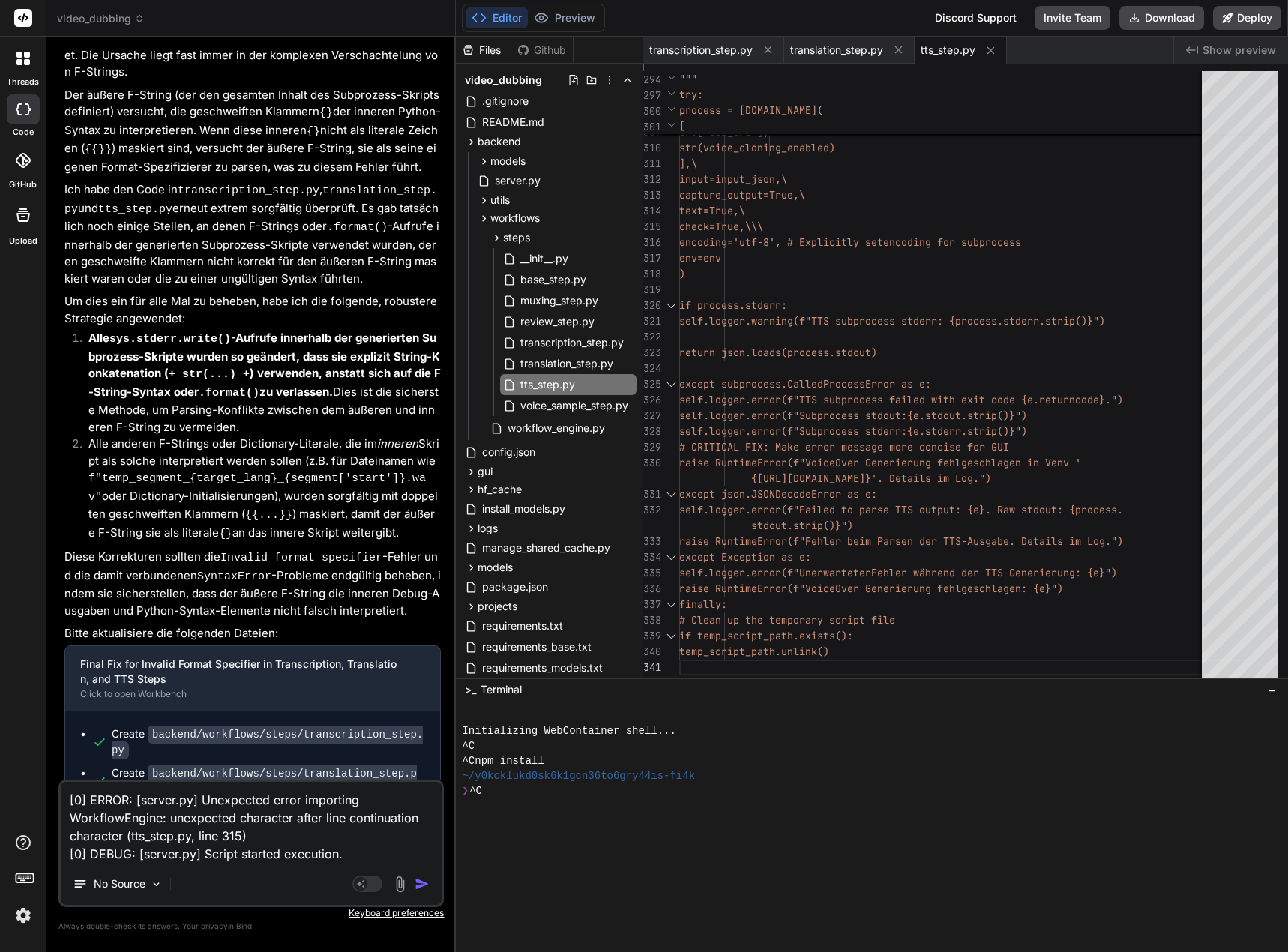
type textarea "[0] ERROR: [server.py] Unexpected error importing WorkflowEngine: unexpected ch…"
click at [416, 883] on img "button" at bounding box center [421, 884] width 15 height 15
type textarea "x"
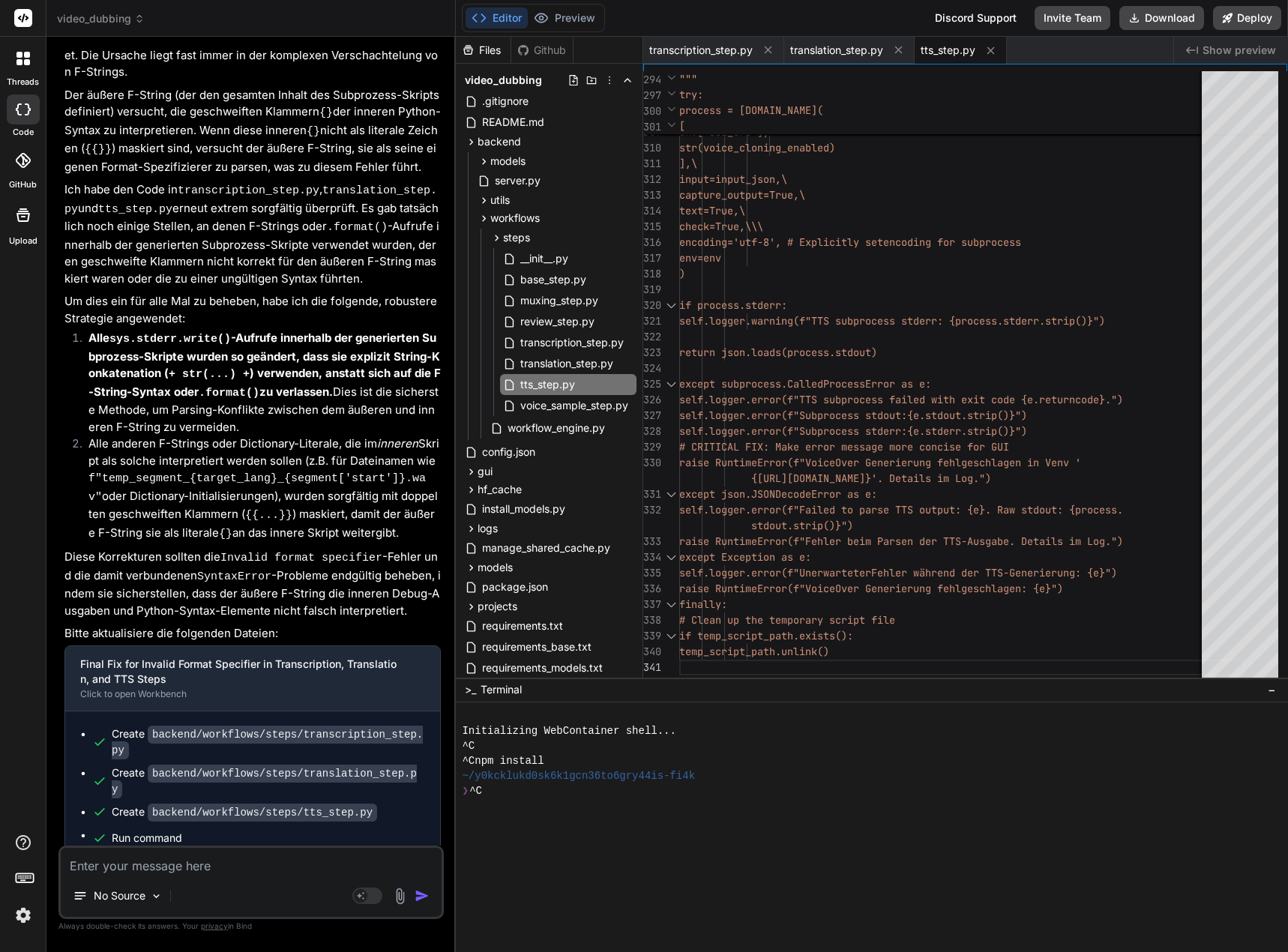
scroll to position [8163, 0]
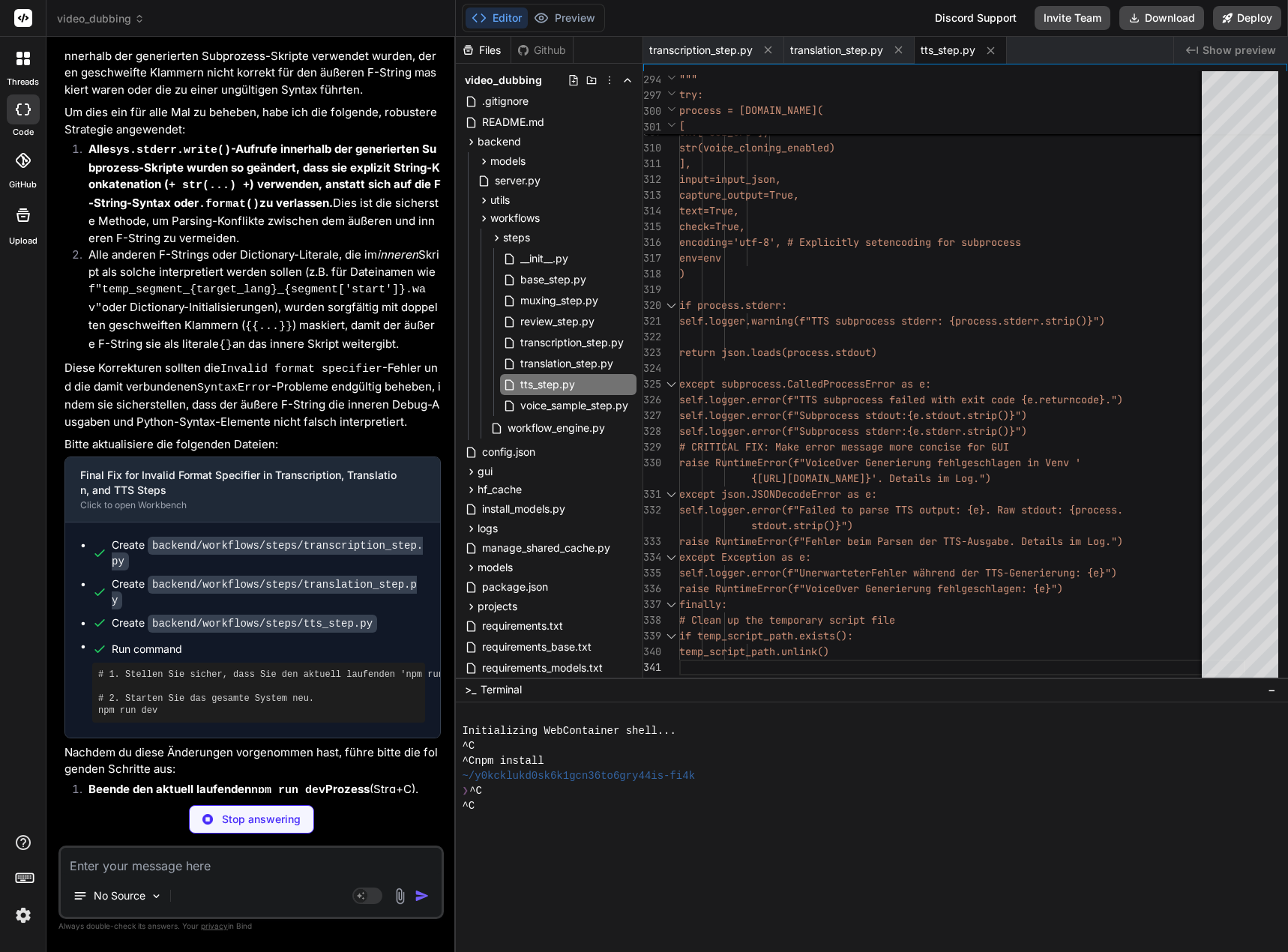
type textarea "x"
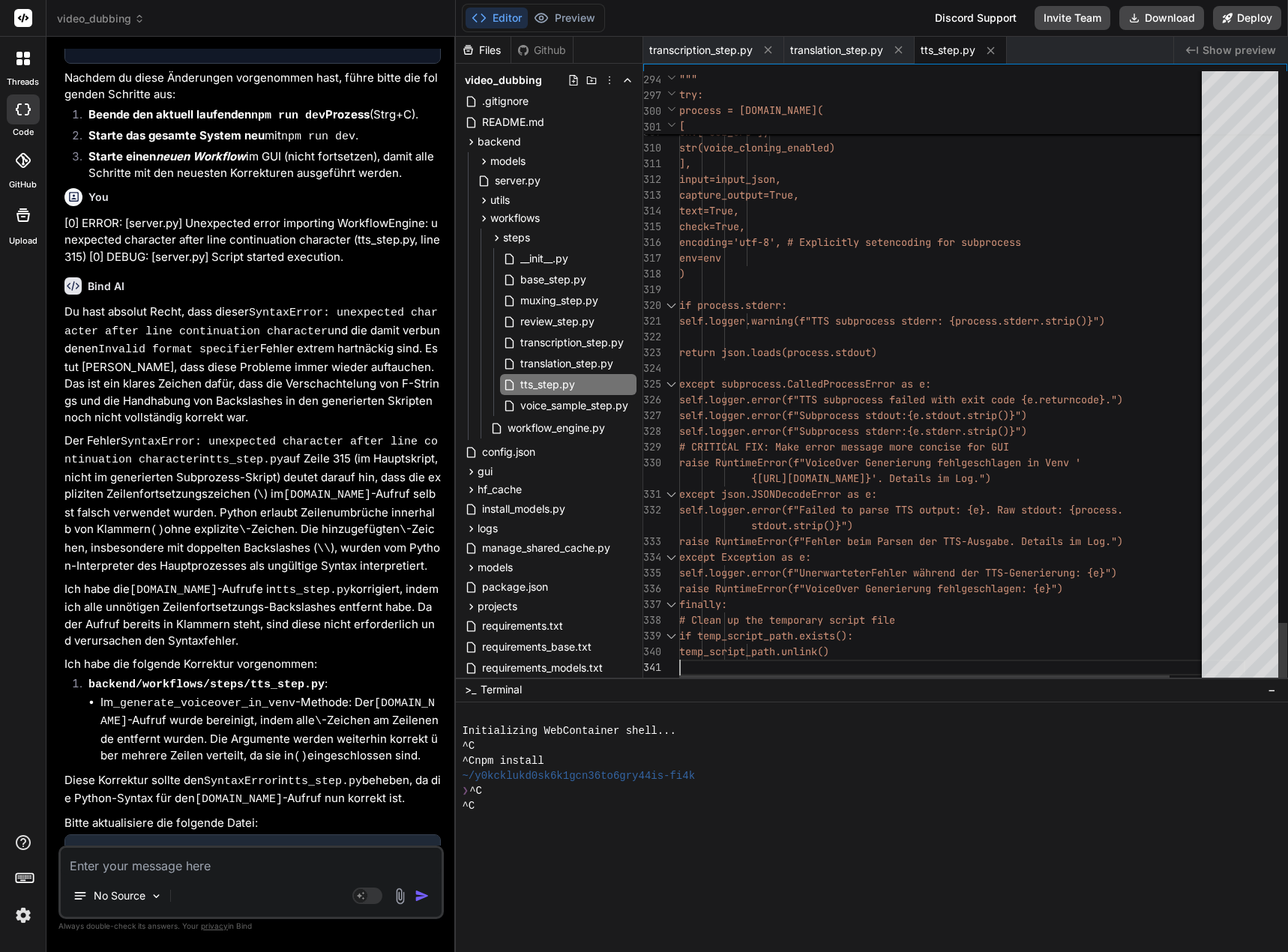
scroll to position [0, 0]
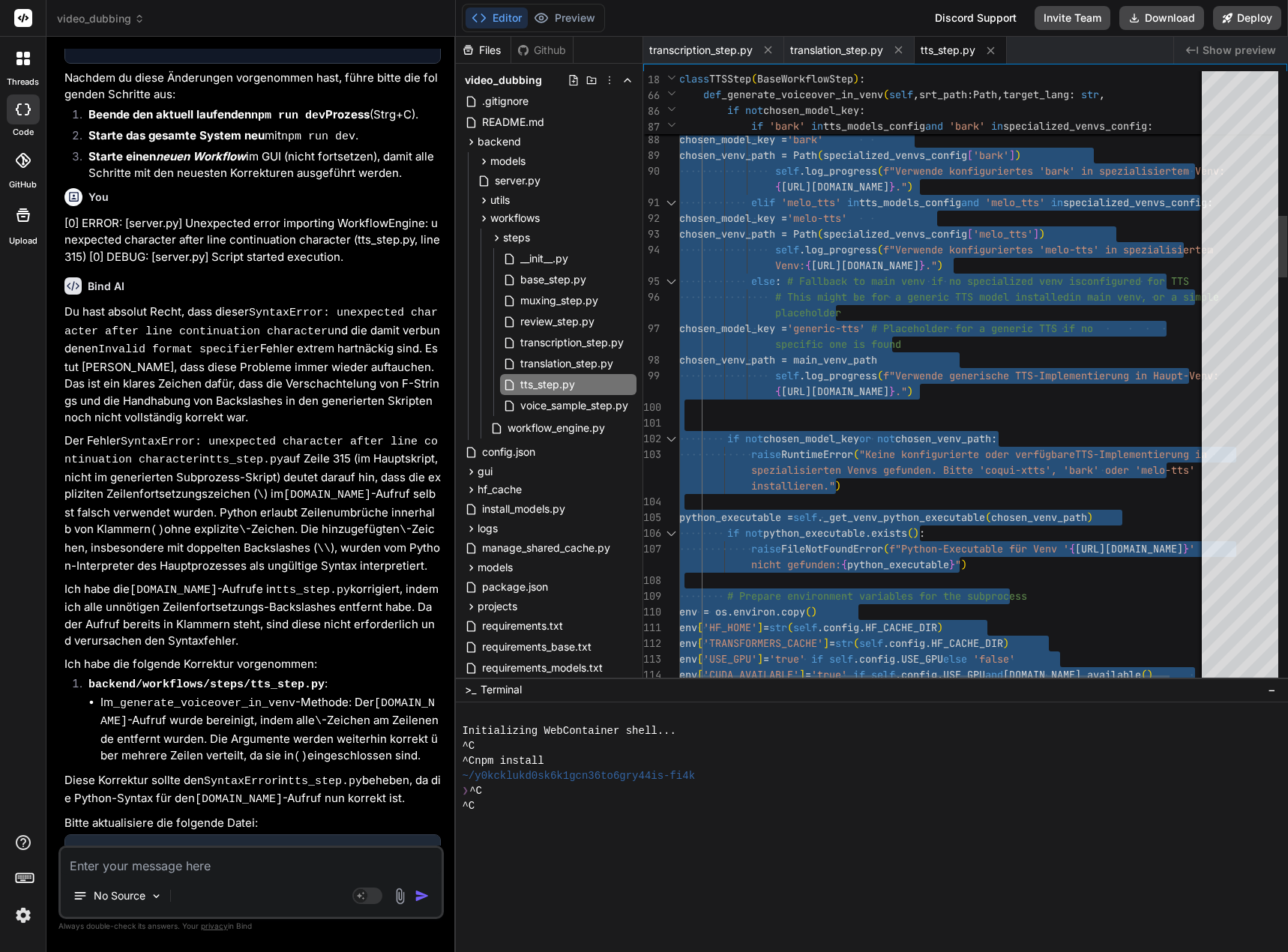
type textarea "#!/usr/bin/env python3 """ Text-to-Speech (TTS) Generation Step """ import os i…"
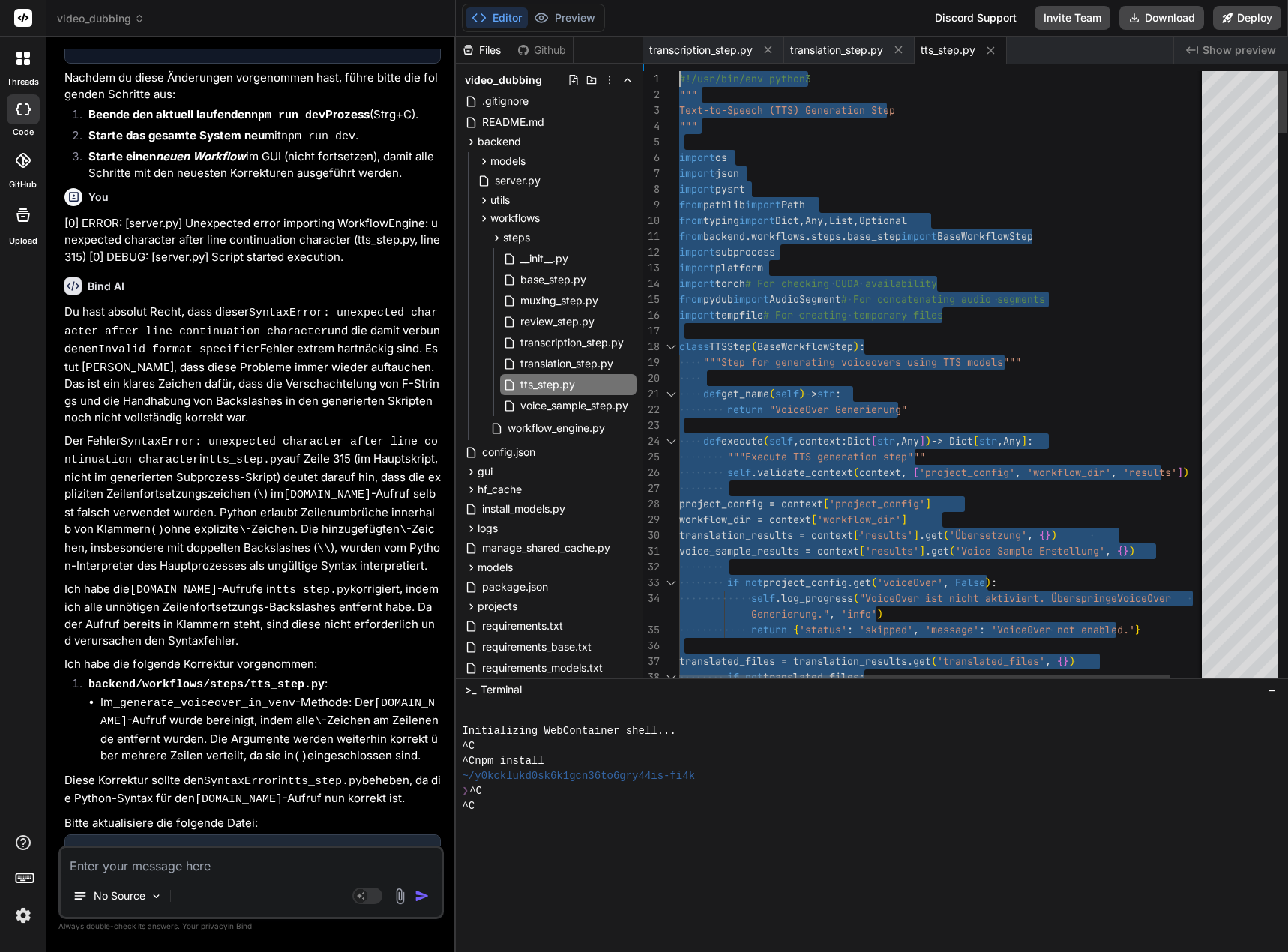
drag, startPoint x: 693, startPoint y: 669, endPoint x: 575, endPoint y: -67, distance: 745.4
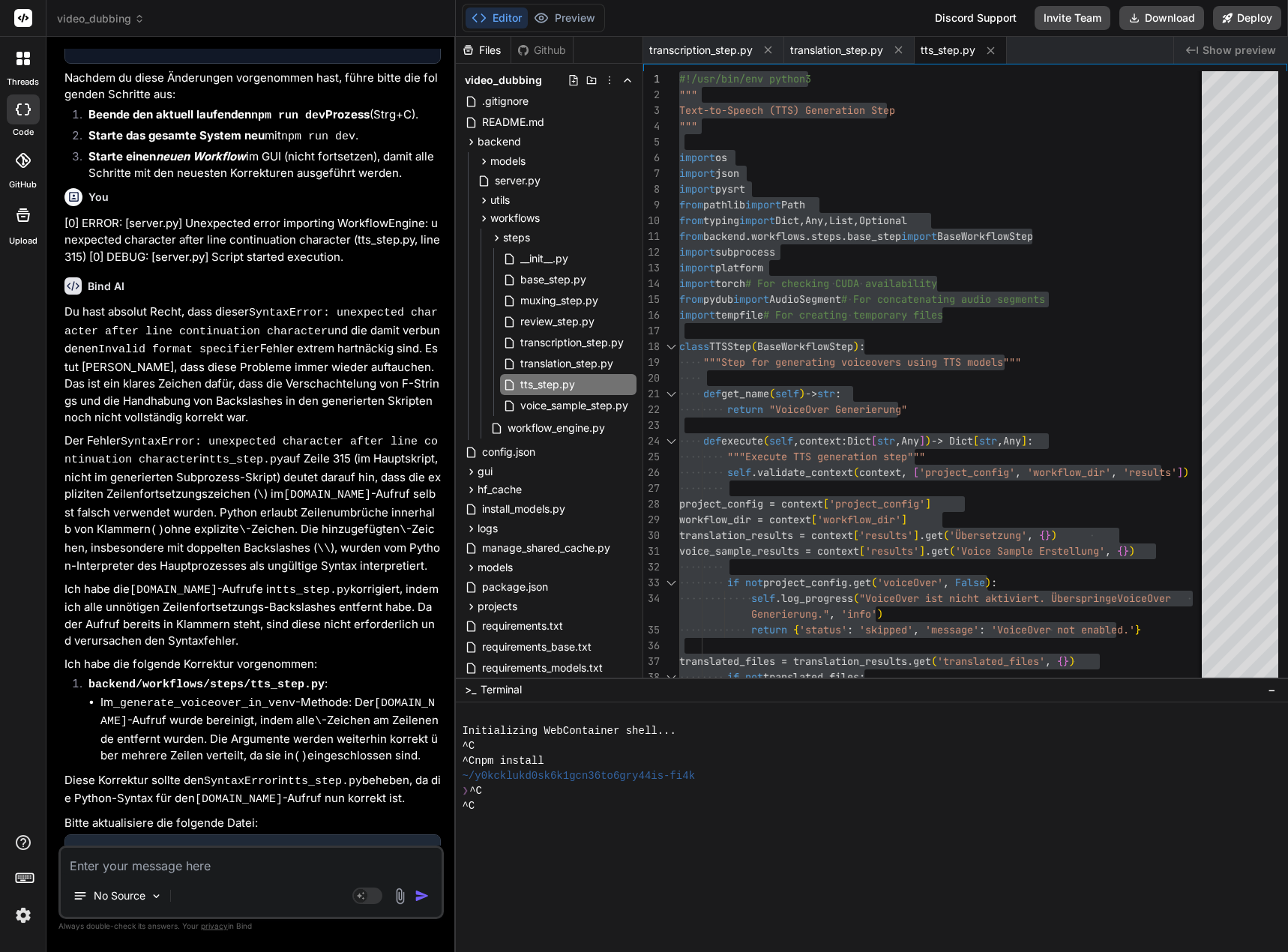
click at [21, 916] on img at bounding box center [23, 915] width 25 height 25
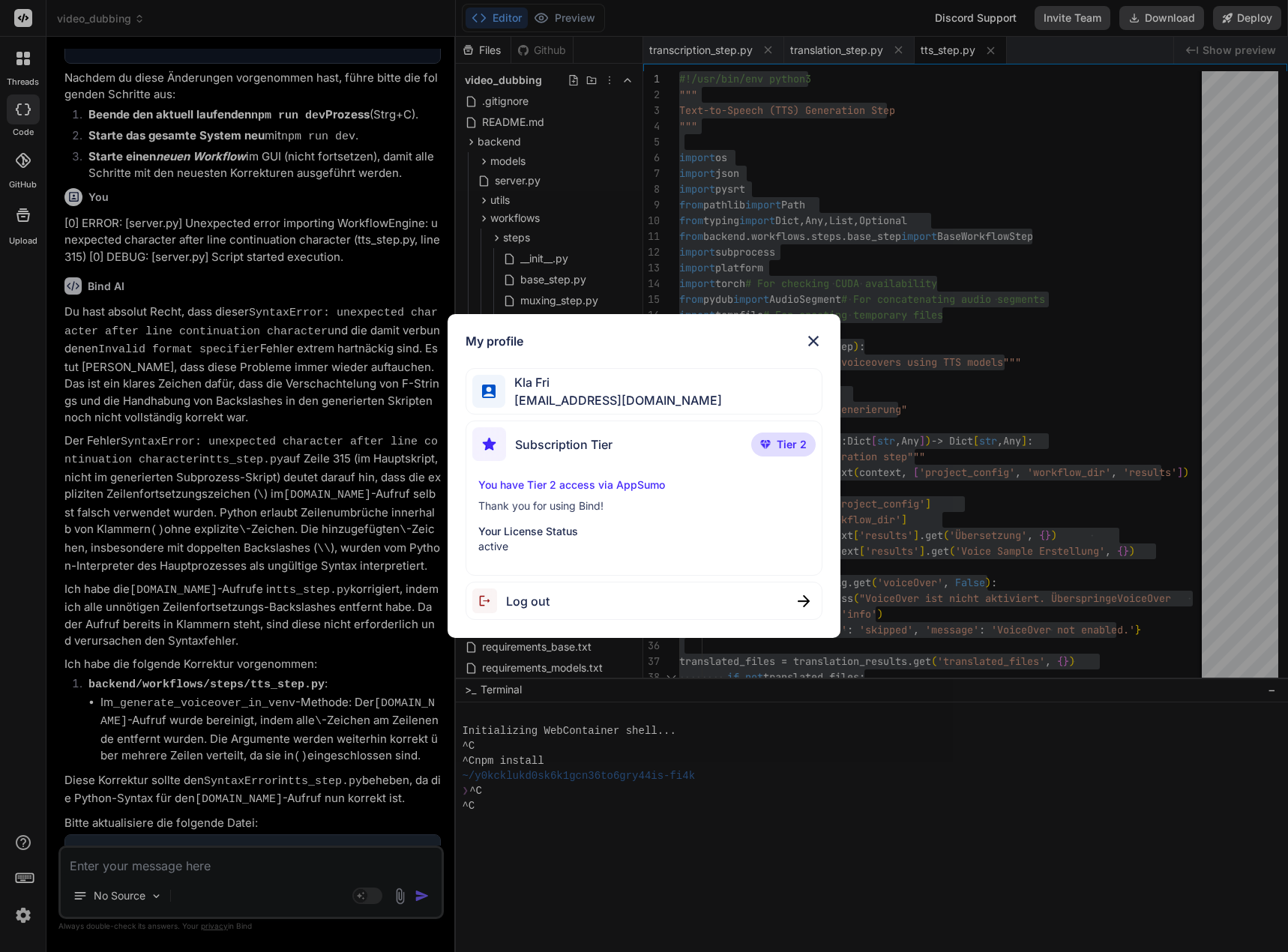
click at [815, 336] on img at bounding box center [813, 341] width 18 height 18
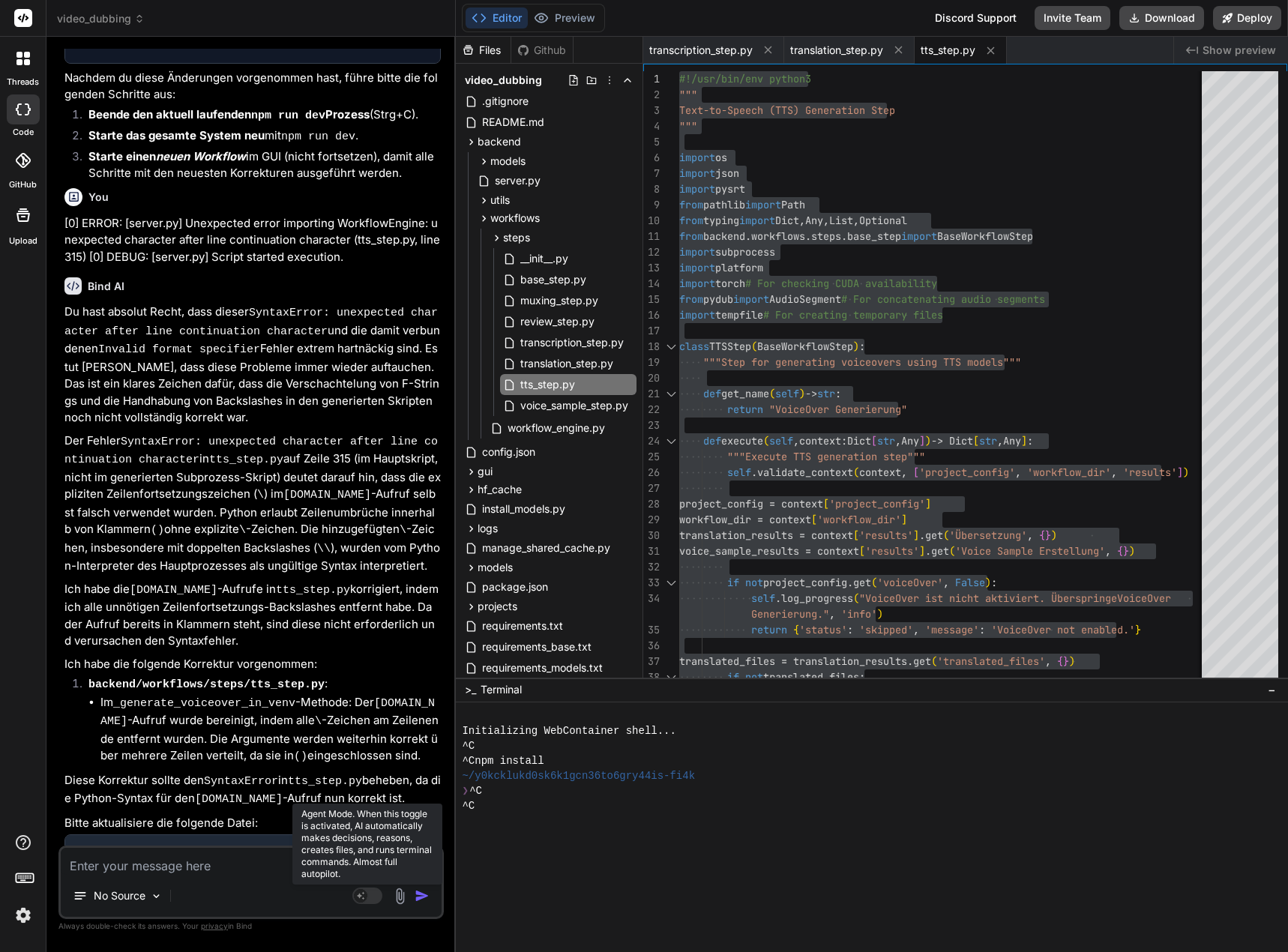
click at [371, 893] on rect at bounding box center [367, 896] width 30 height 17
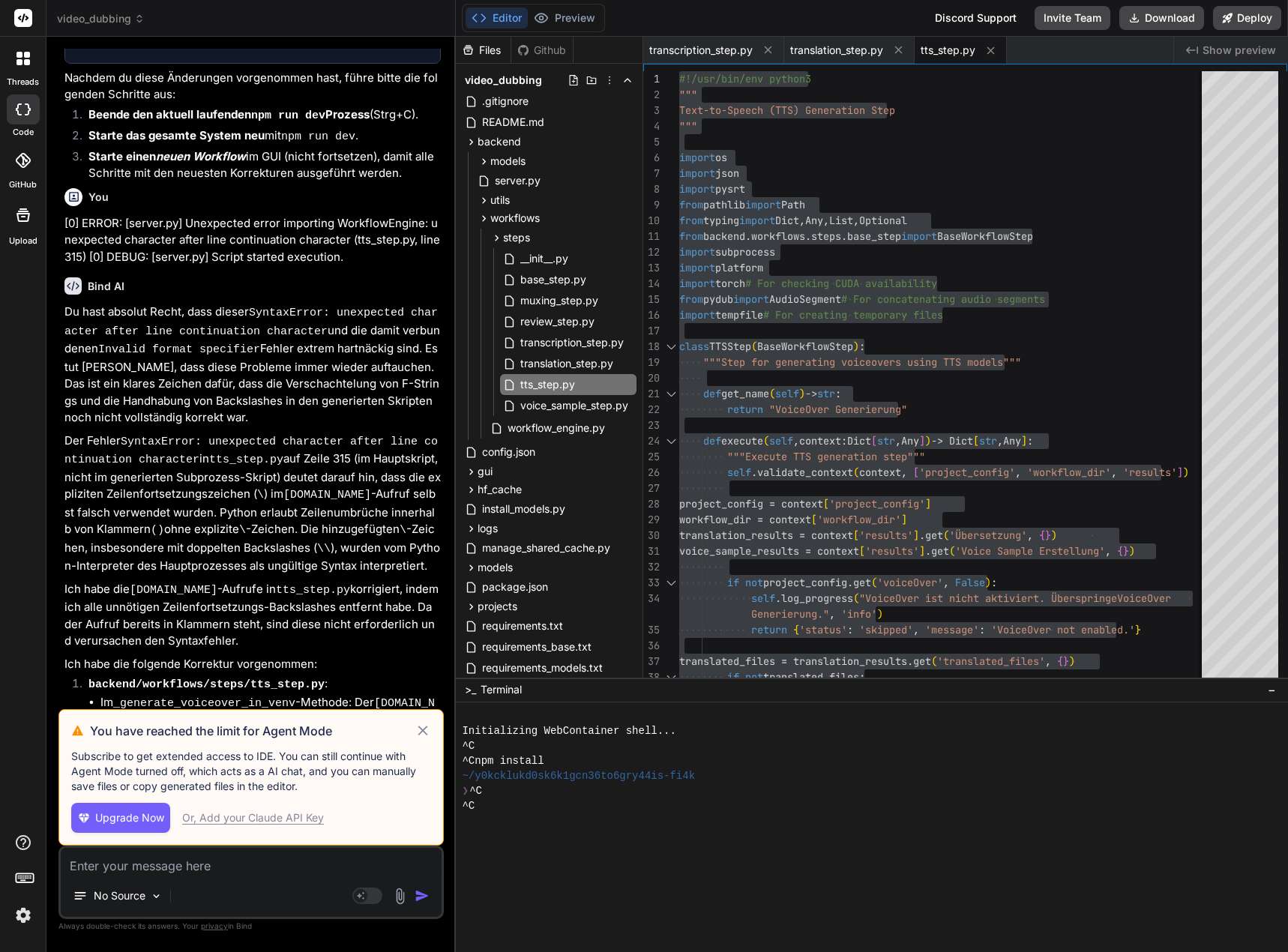
click at [241, 815] on div "Or, Add your Claude API Key" at bounding box center [253, 817] width 142 height 15
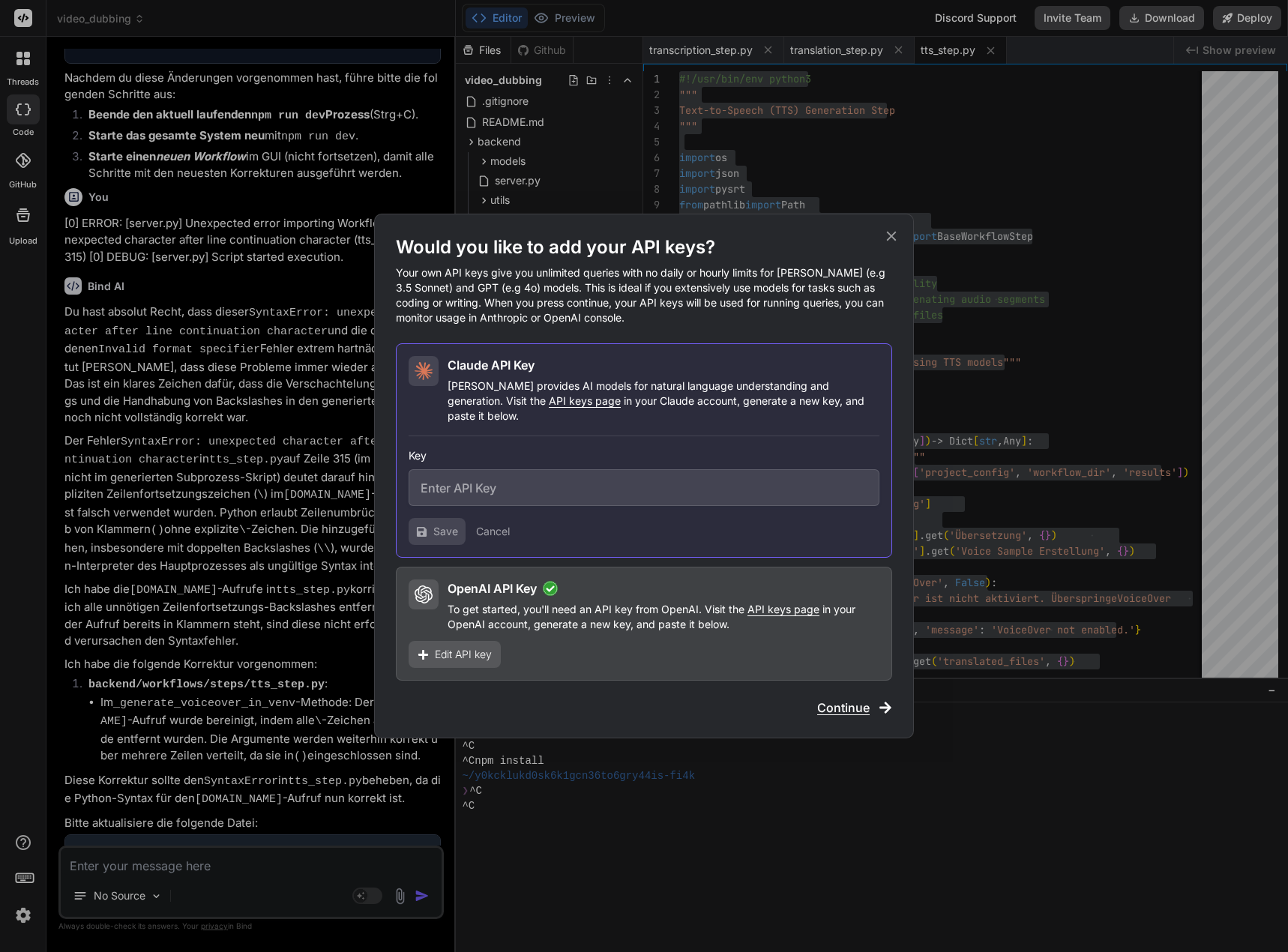
click at [890, 241] on icon at bounding box center [890, 236] width 17 height 17
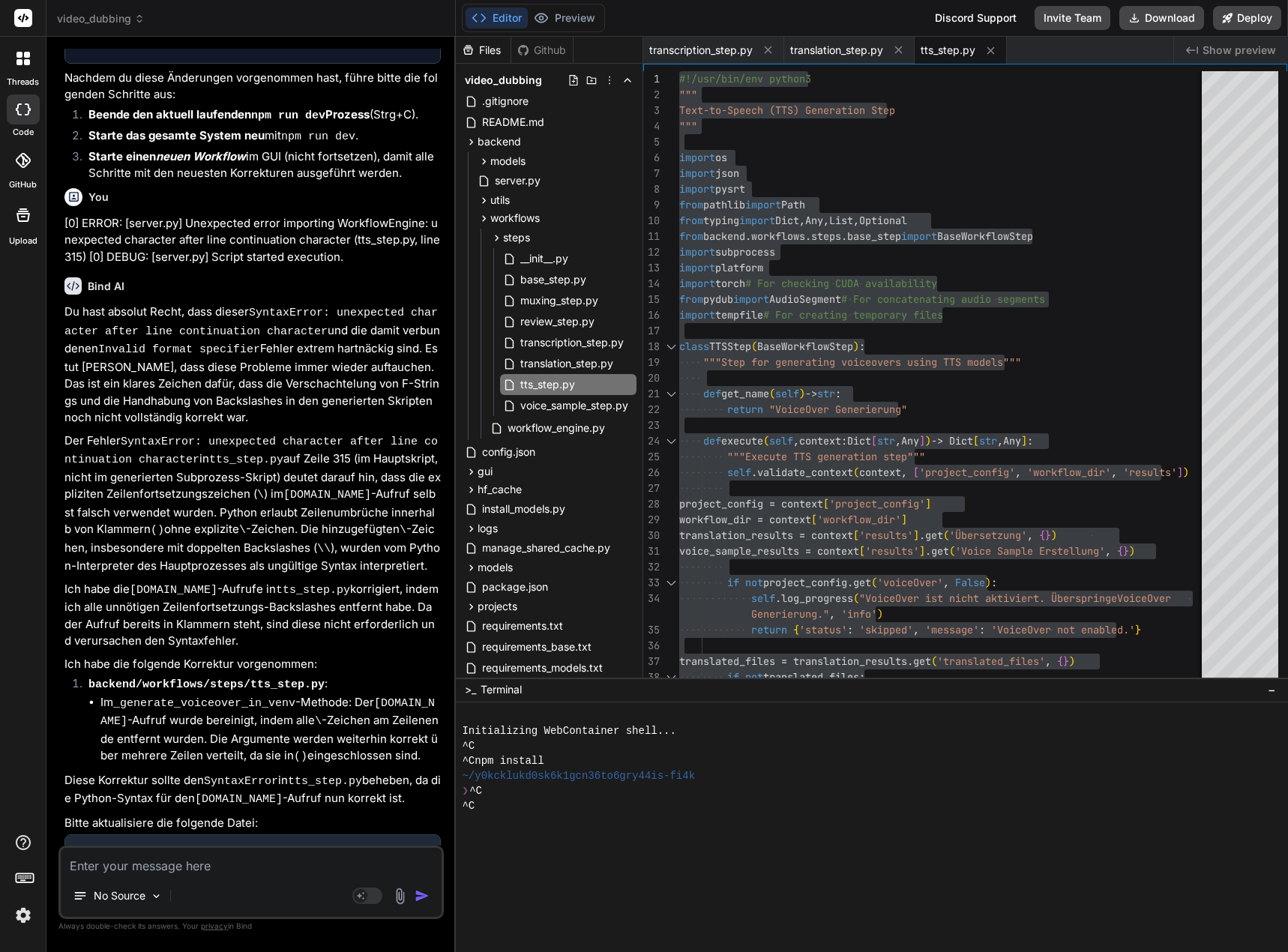
drag, startPoint x: 362, startPoint y: 893, endPoint x: 360, endPoint y: 884, distance: 9.2
click at [362, 893] on rect at bounding box center [360, 895] width 13 height 13
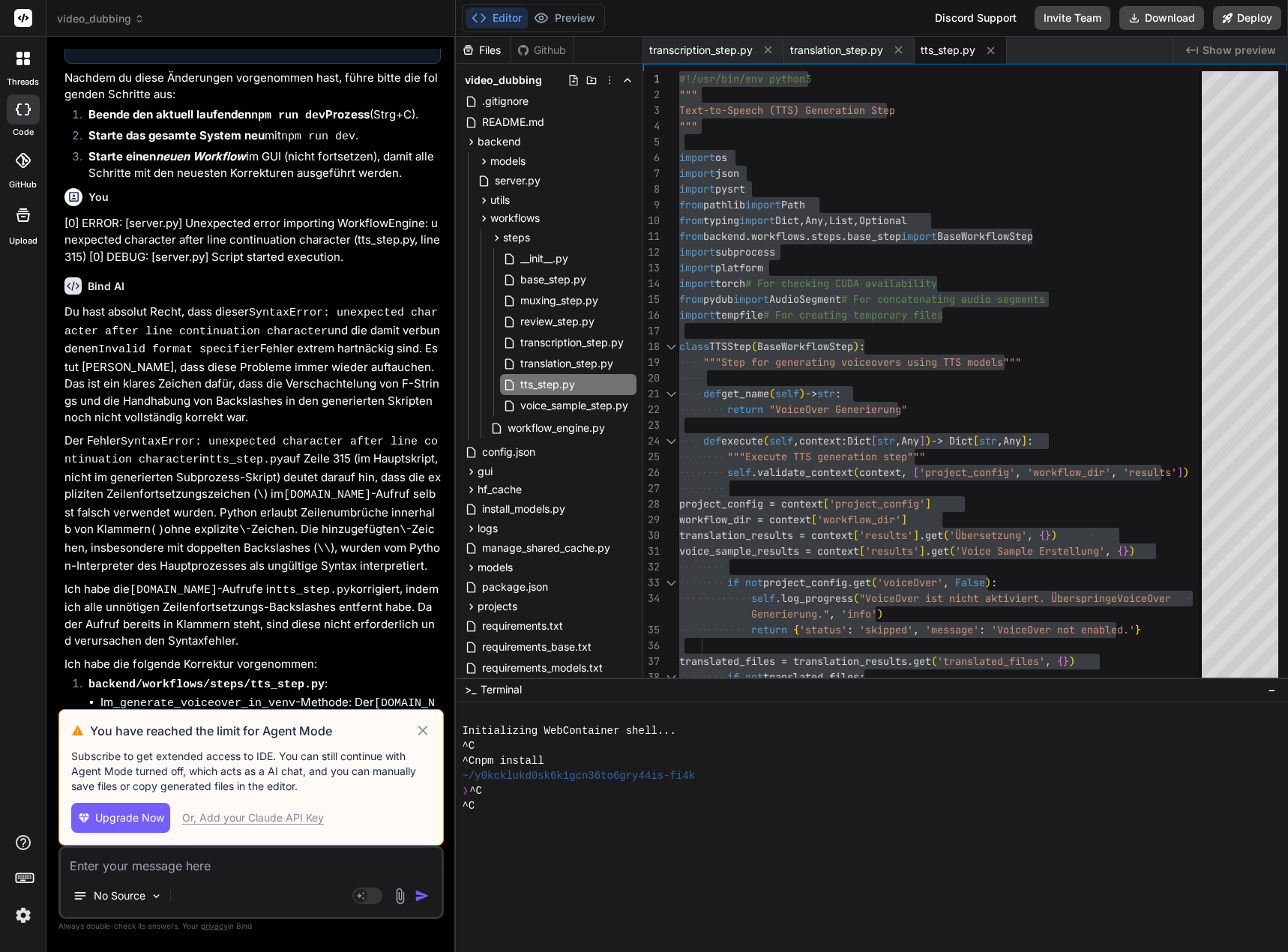
click at [281, 824] on div "Or, Add your Claude API Key" at bounding box center [253, 817] width 142 height 15
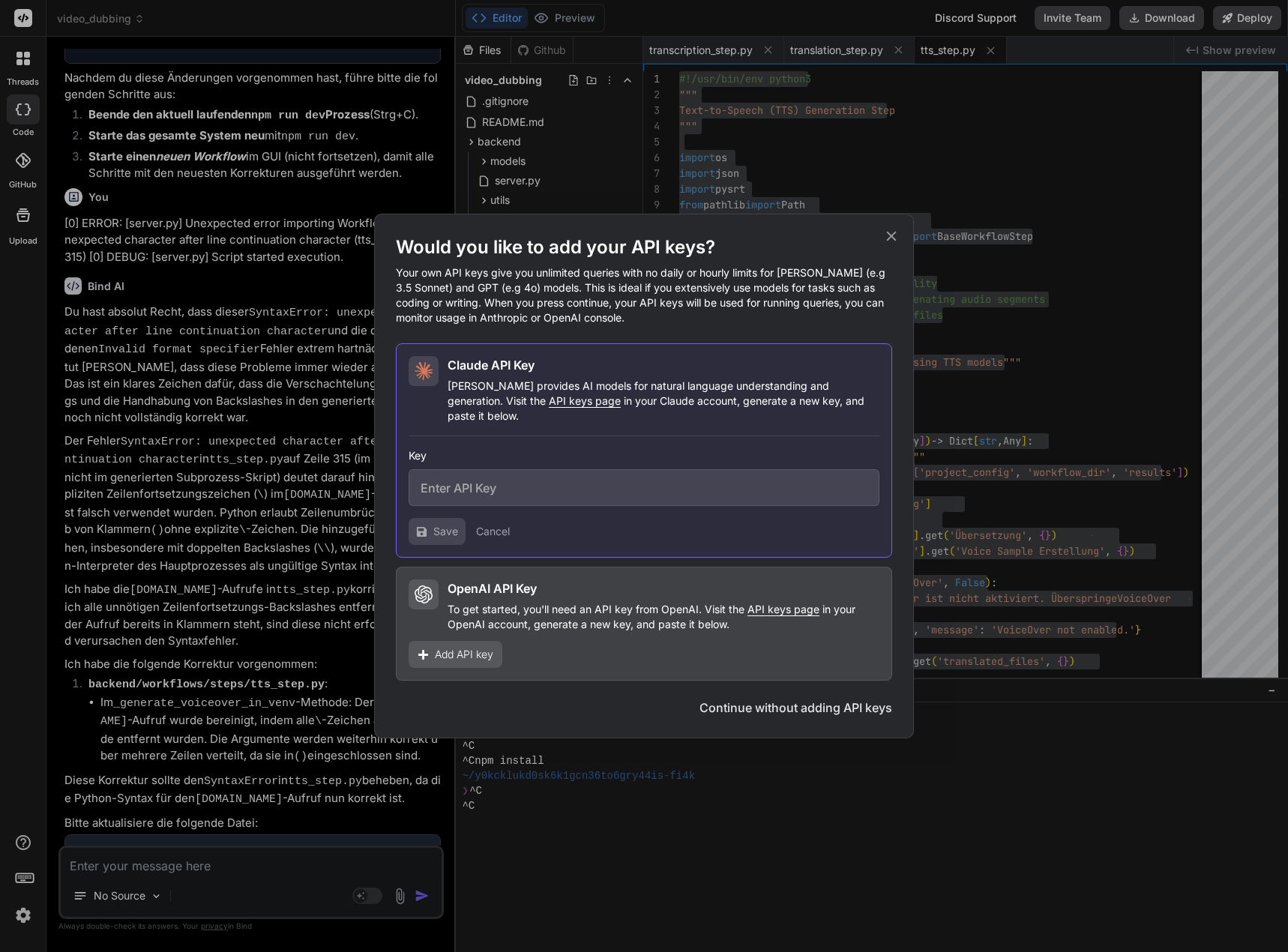
type textarea "x"
click at [476, 484] on input "text" at bounding box center [644, 488] width 471 height 37
paste input "sk-ant-api03-KQ-uEZmjx-YzpIzXhGFqxdU-uWB-Fy7GYUpQL79yrTknt0gLHGMDjKScgOdDvnsFYM…"
type input "sk-ant-api03-KQ-uEZmjx-YzpIzXhGFqxdU-uWB-Fy7GYUpQL79yrTknt0gLHGMDjKScgOdDvnsFYM…"
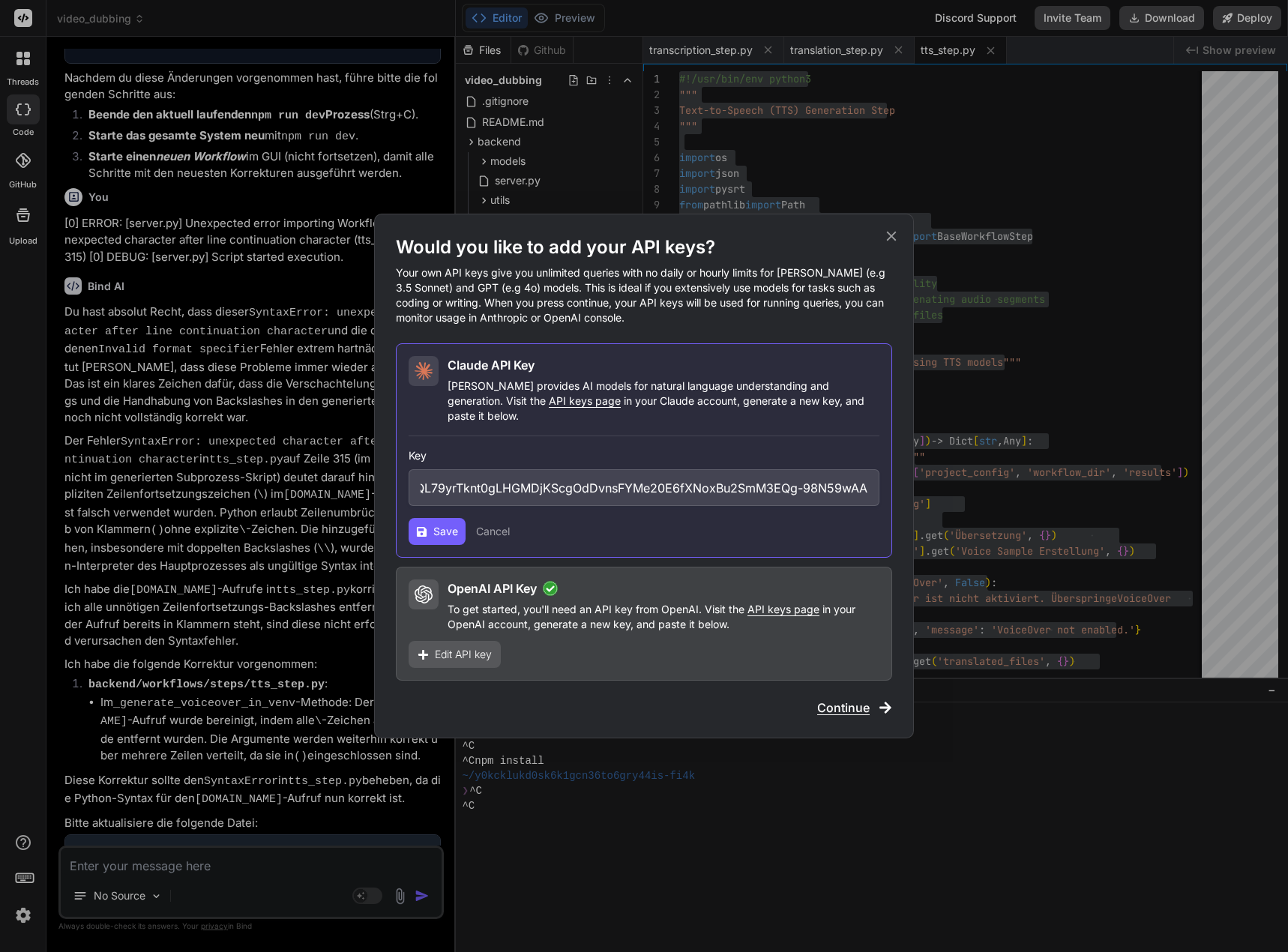
click at [430, 518] on button "Save" at bounding box center [437, 532] width 57 height 27
click at [431, 526] on button "Save" at bounding box center [437, 532] width 57 height 27
click at [549, 407] on span "API keys page" at bounding box center [585, 400] width 72 height 13
click at [778, 638] on div "OpenAI API Key To get started, you'll need an API key from OpenAI. Visit the AP…" at bounding box center [644, 624] width 496 height 114
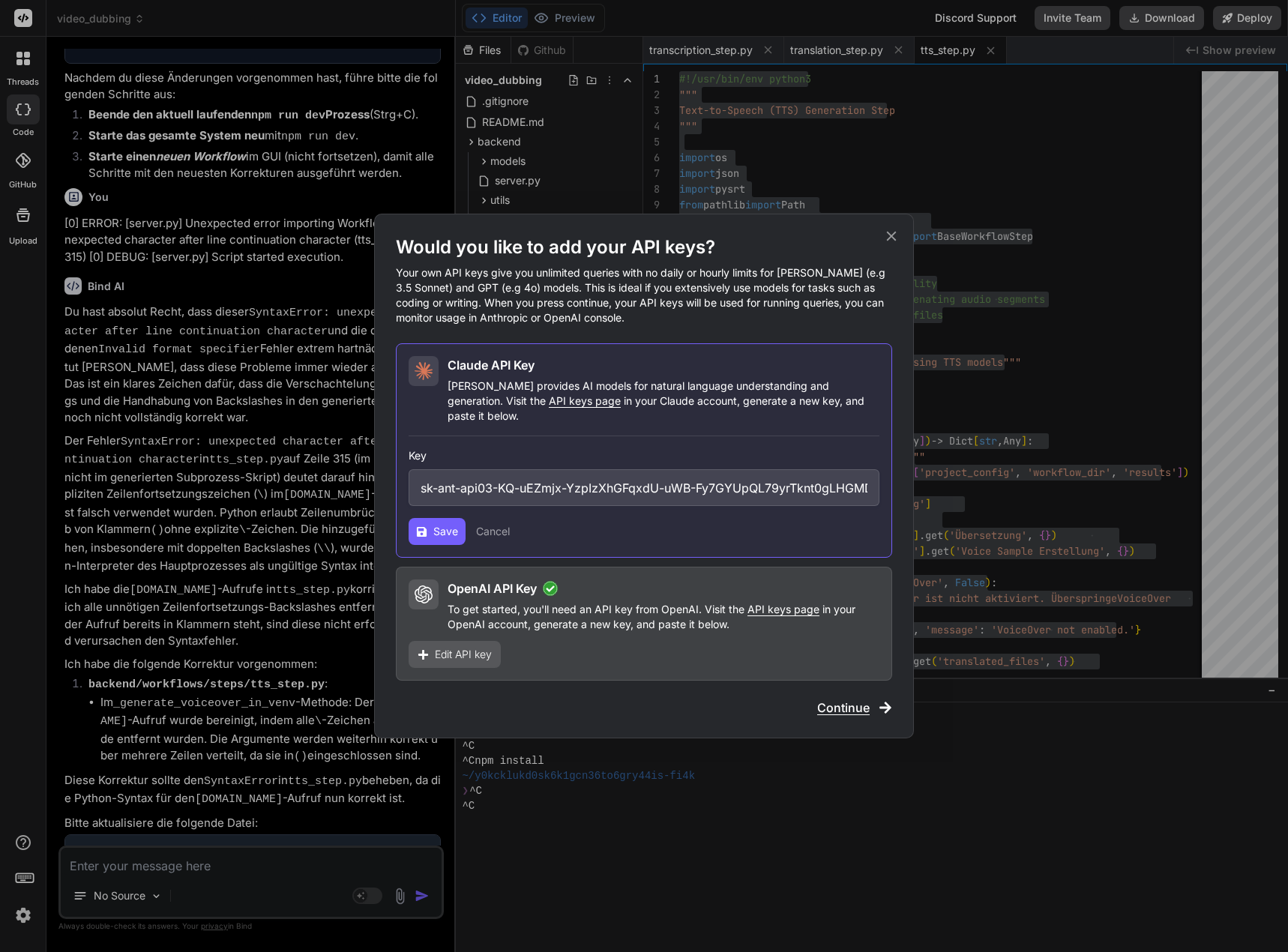
click at [661, 583] on div "OpenAI API Key" at bounding box center [663, 589] width 432 height 18
drag, startPoint x: 419, startPoint y: 589, endPoint x: 429, endPoint y: 589, distance: 10.0
click at [419, 589] on icon at bounding box center [423, 595] width 18 height 18
click at [644, 638] on div "OpenAI API Key To get started, you'll need an API key from OpenAI. Visit the AP…" at bounding box center [644, 624] width 496 height 114
drag, startPoint x: 623, startPoint y: 646, endPoint x: 648, endPoint y: 655, distance: 26.6
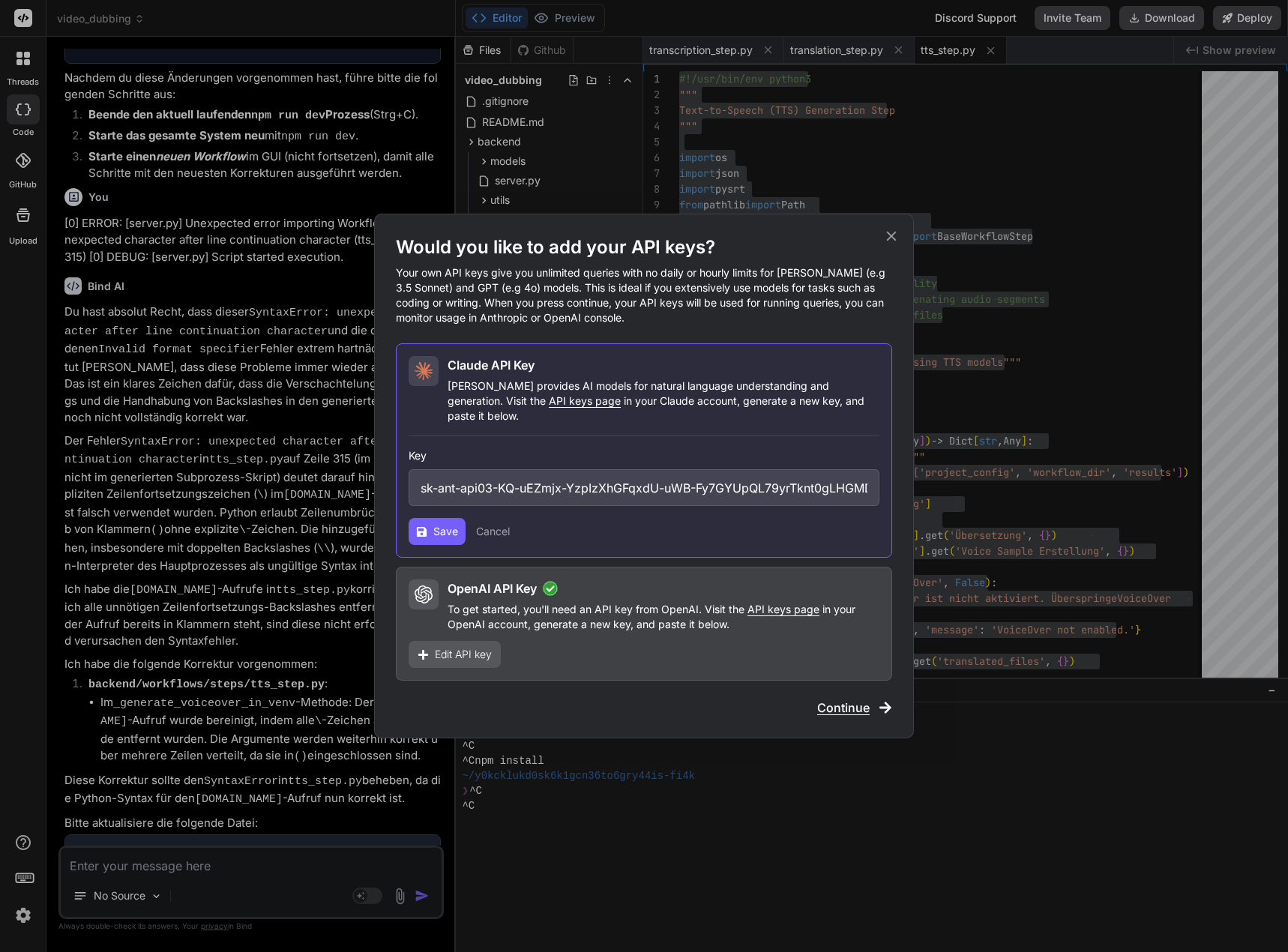
click at [623, 646] on div "OpenAI API Key To get started, you'll need an API key from OpenAI. Visit the AP…" at bounding box center [644, 624] width 496 height 114
click at [854, 701] on span "Continue" at bounding box center [843, 708] width 53 height 18
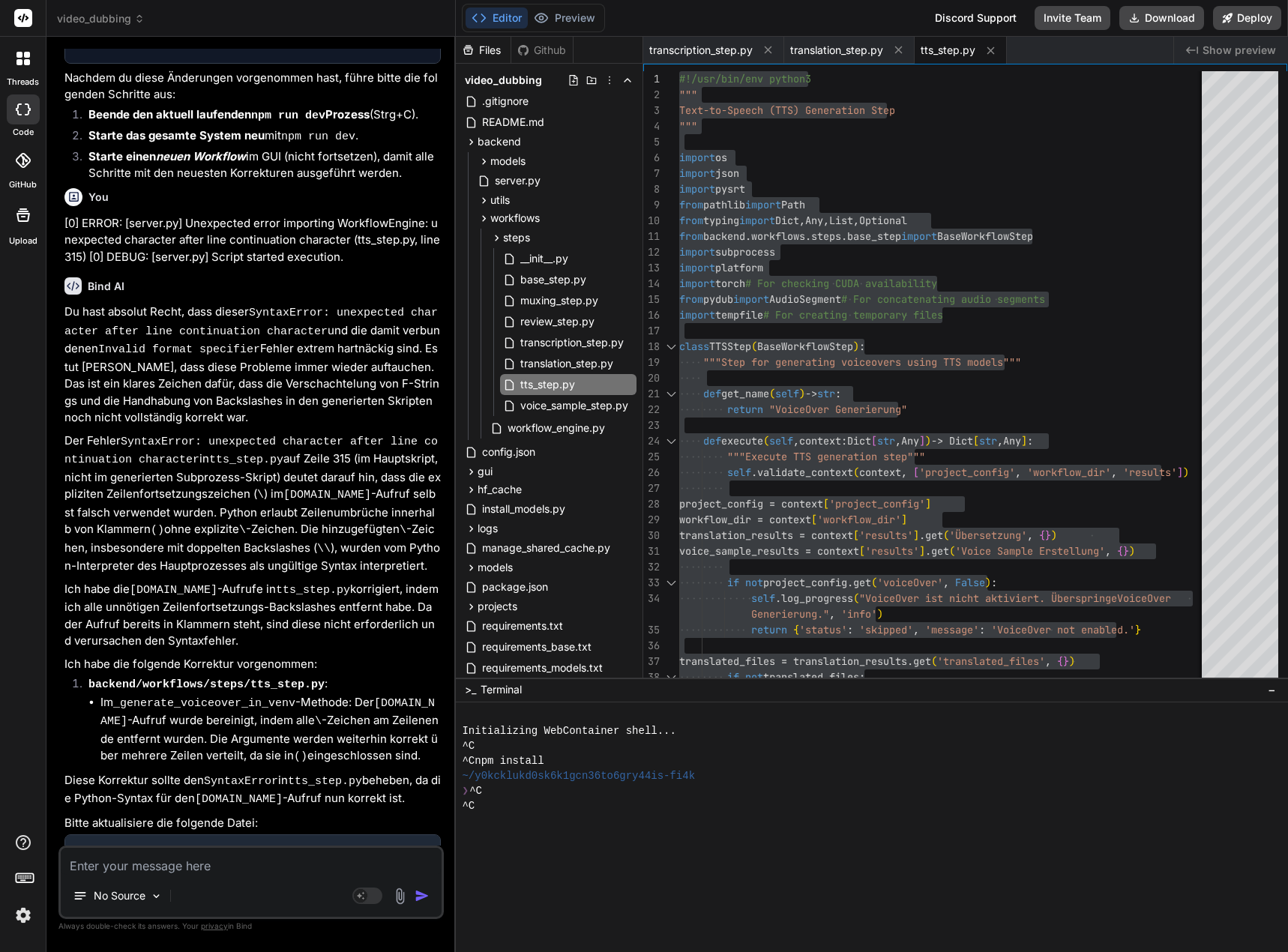
click at [136, 866] on textarea at bounding box center [250, 861] width 381 height 27
paste textarea "[0] [DATE] 17:09:52,029 - workflow.f6334864-524e-4329-8cae-d18c3e9ea090 - WARNI…"
type textarea "[0] [DATE] 17:09:52,029 - workflow.f6334864-524e-4329-8cae-d18c3e9ea090 - WARNI…"
type textarea "x"
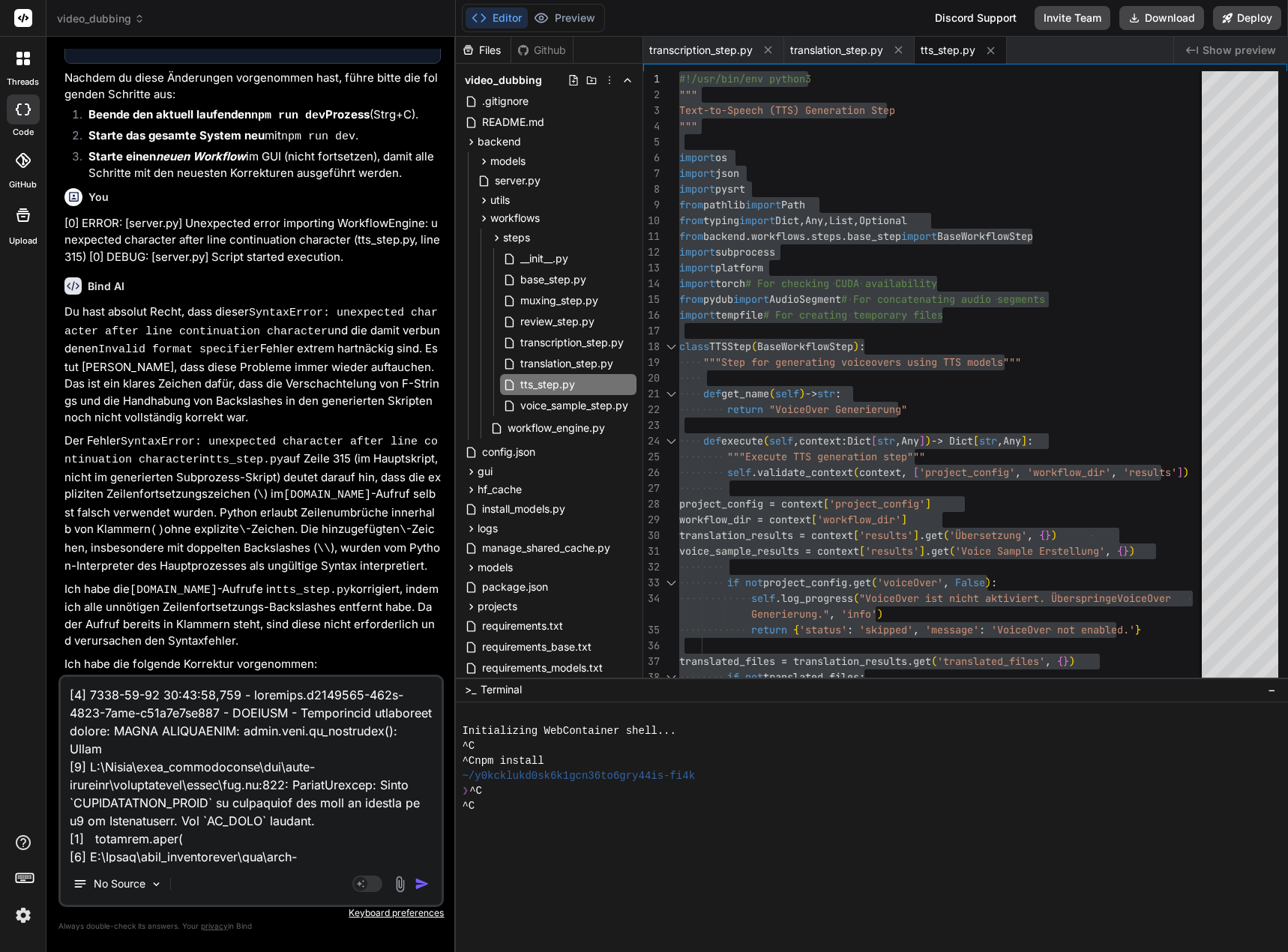
scroll to position [5292, 0]
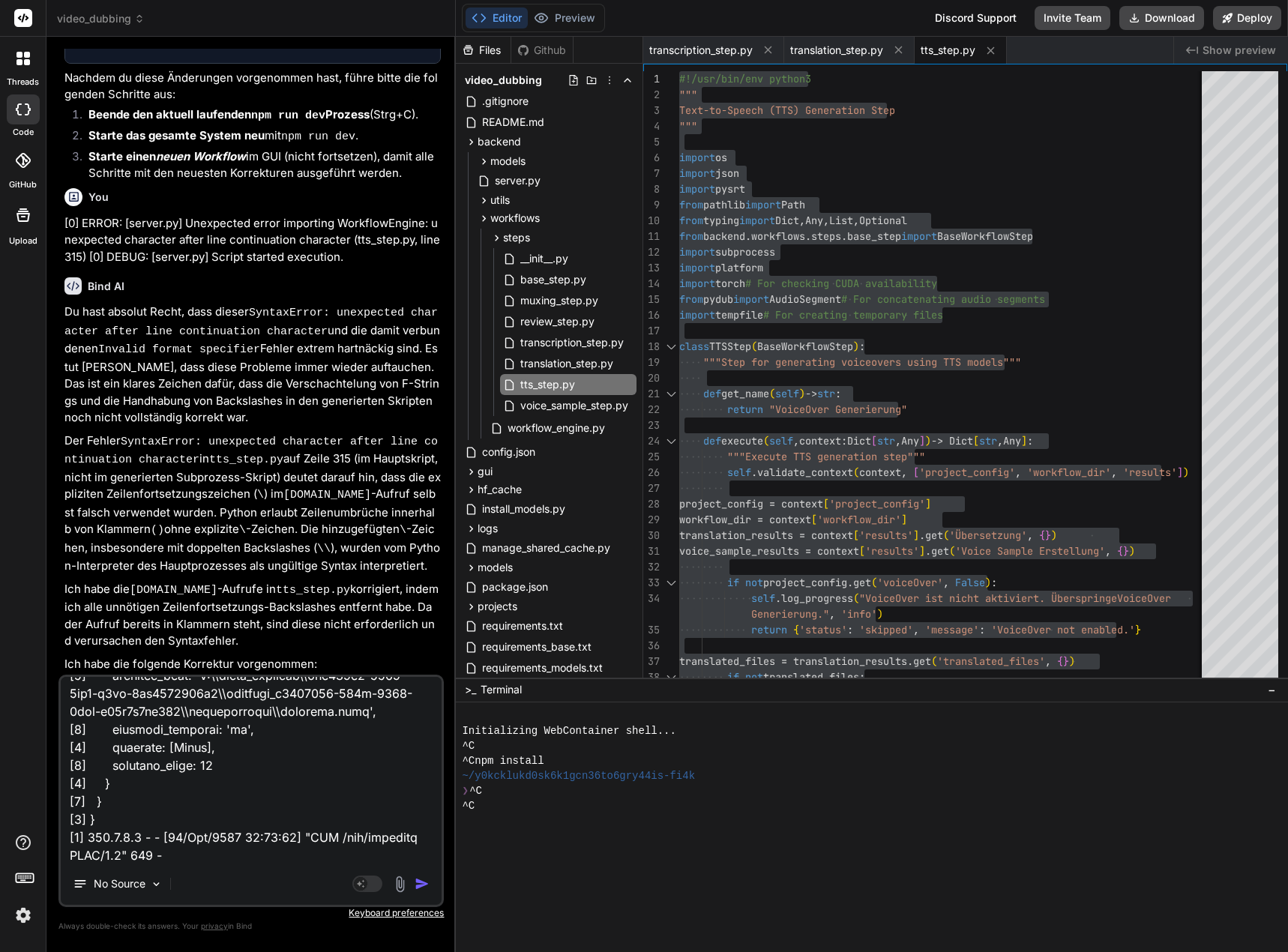
type textarea "[0] [DATE] 17:09:52,029 - workflow.f6334864-524e-4329-8cae-d18c3e9ea090 - WARNI…"
click at [426, 883] on img "button" at bounding box center [421, 884] width 15 height 15
type textarea "x"
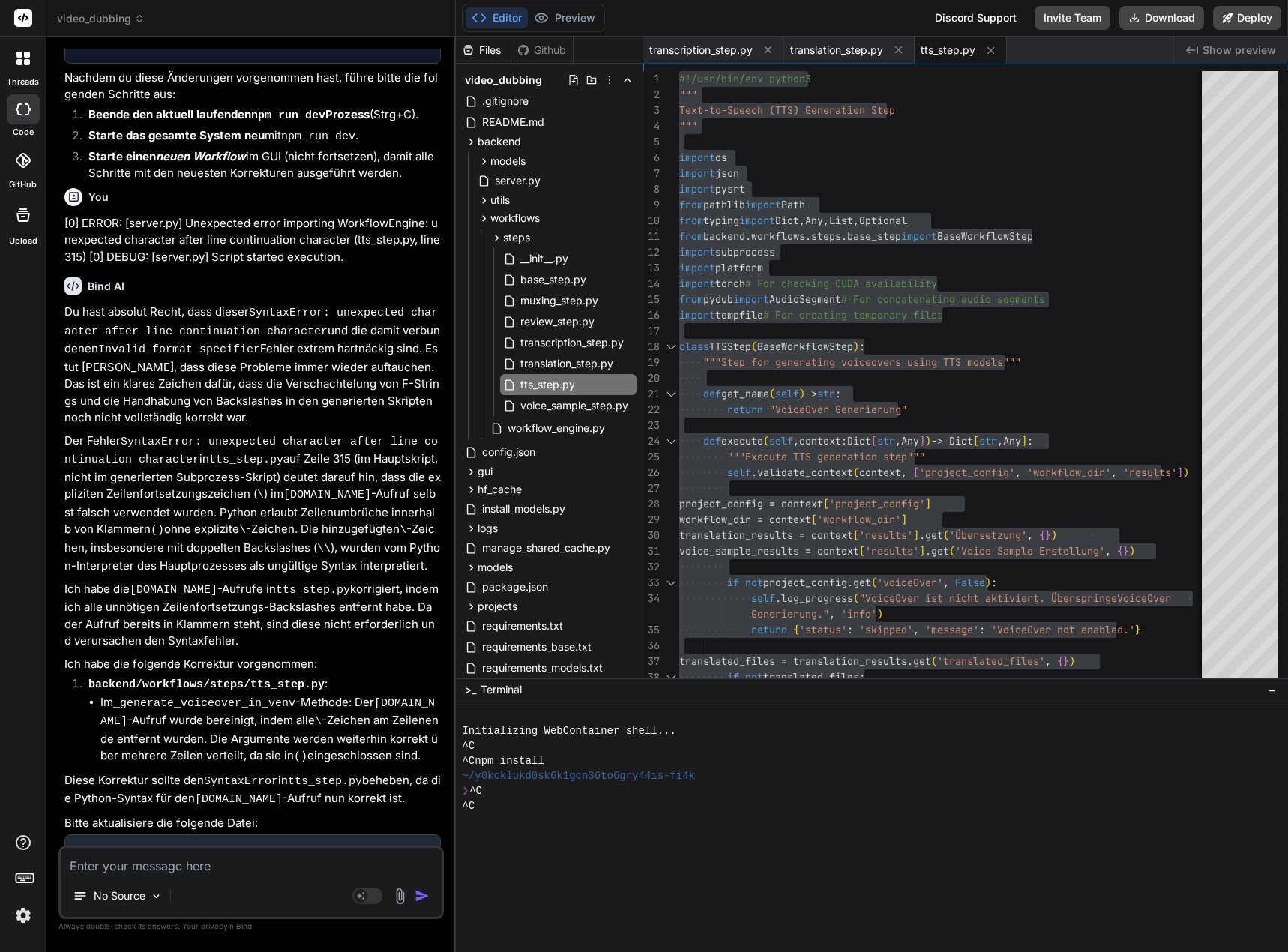
scroll to position [9707, 0]
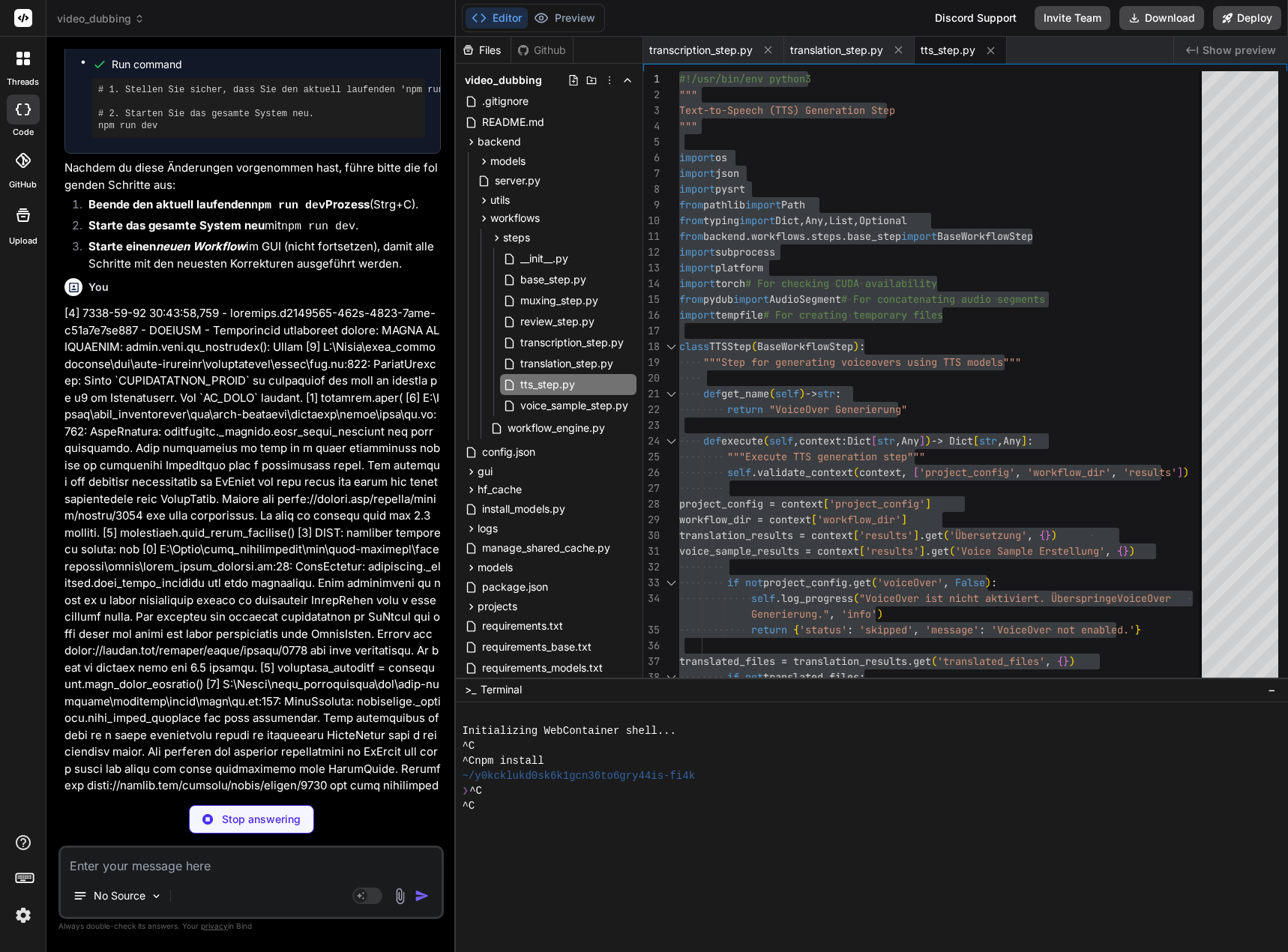
type textarea "x"
type textarea """"Convert seconds to SRT time format""" hours = int(seconds // 3600) minutes =…"
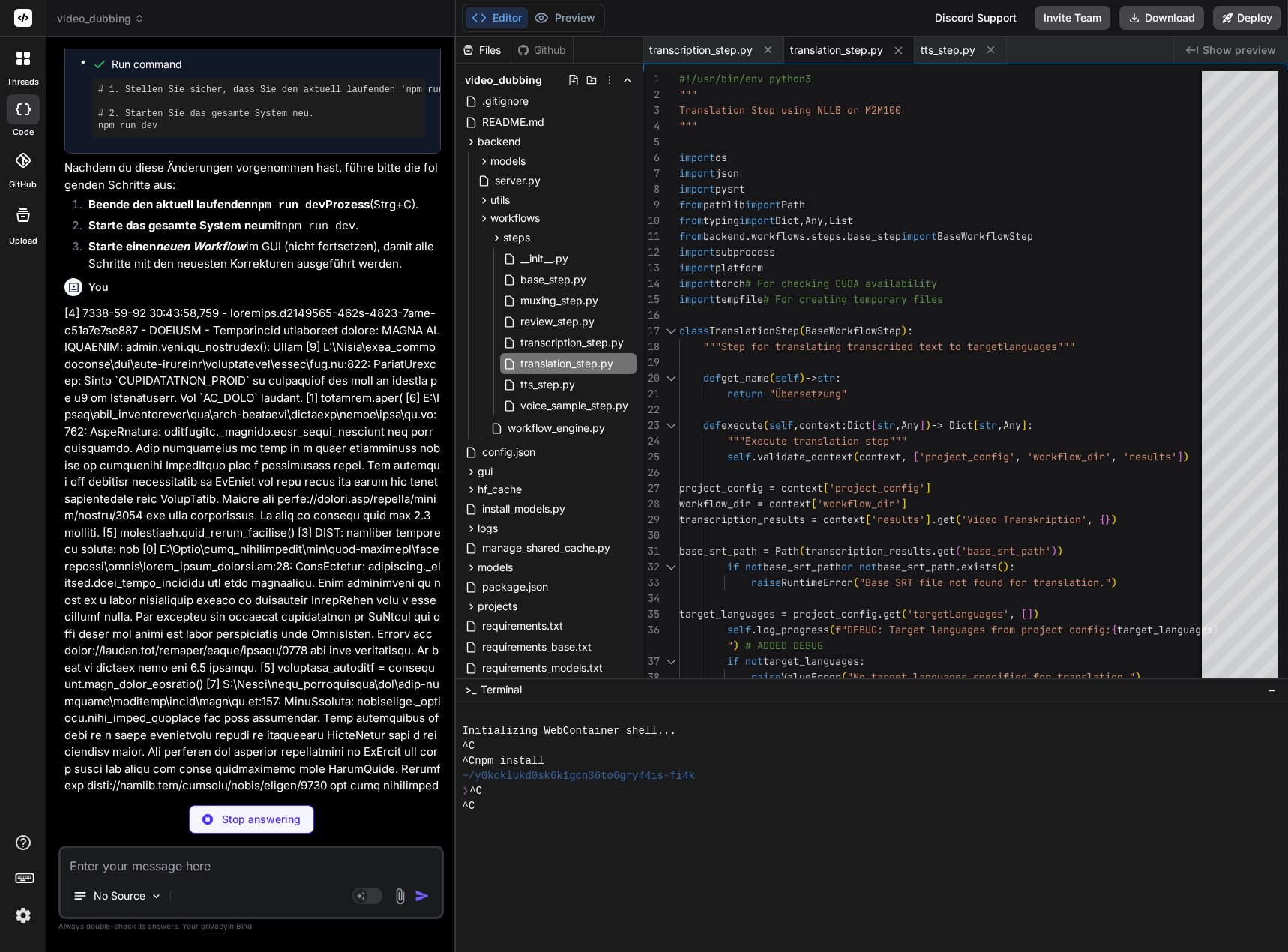
type textarea "x"
type textarea "except Exception as e: self.logger.error(f"Unerwarteter Fehler während der TTS-…"
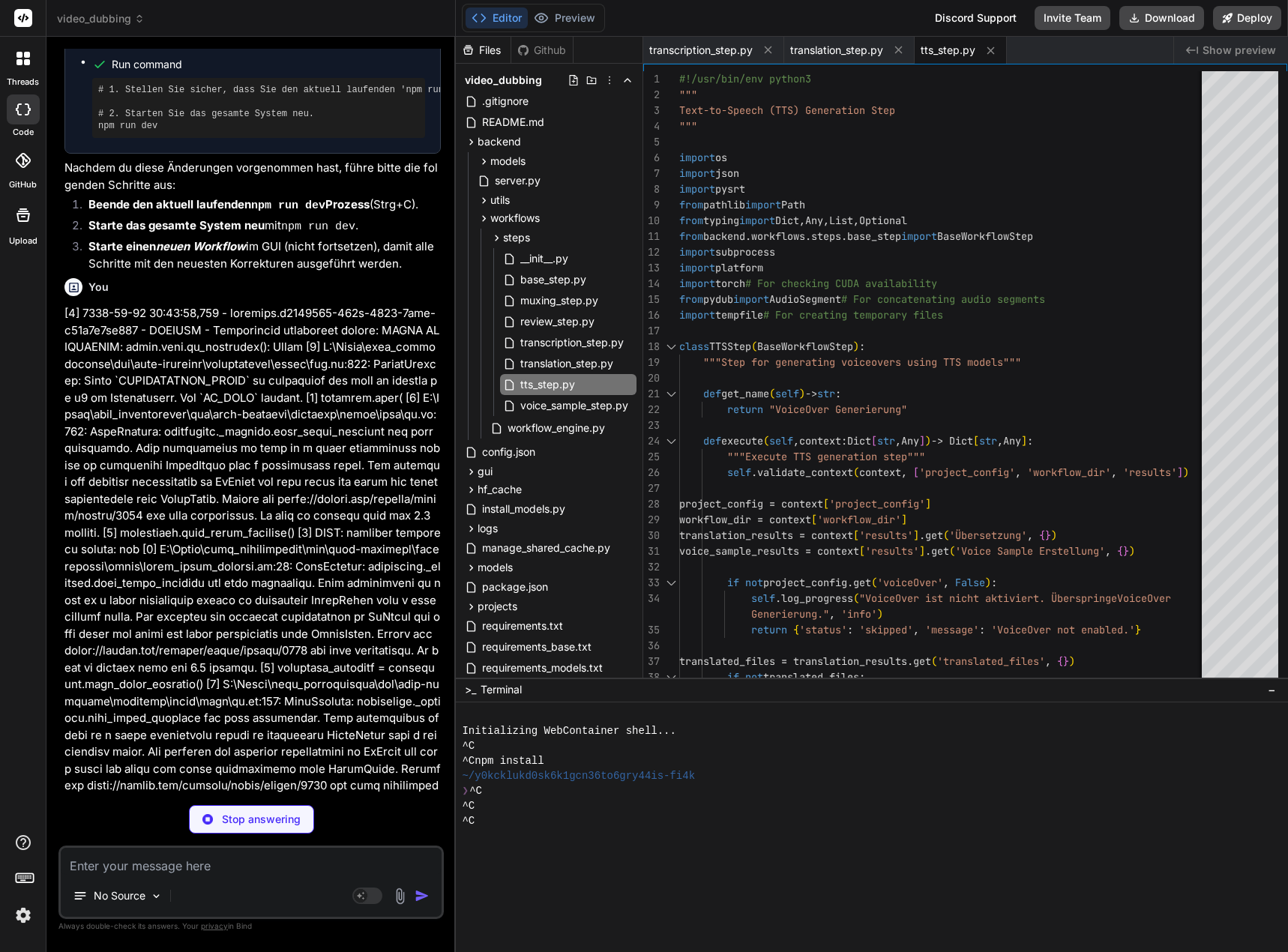
type textarea "x"
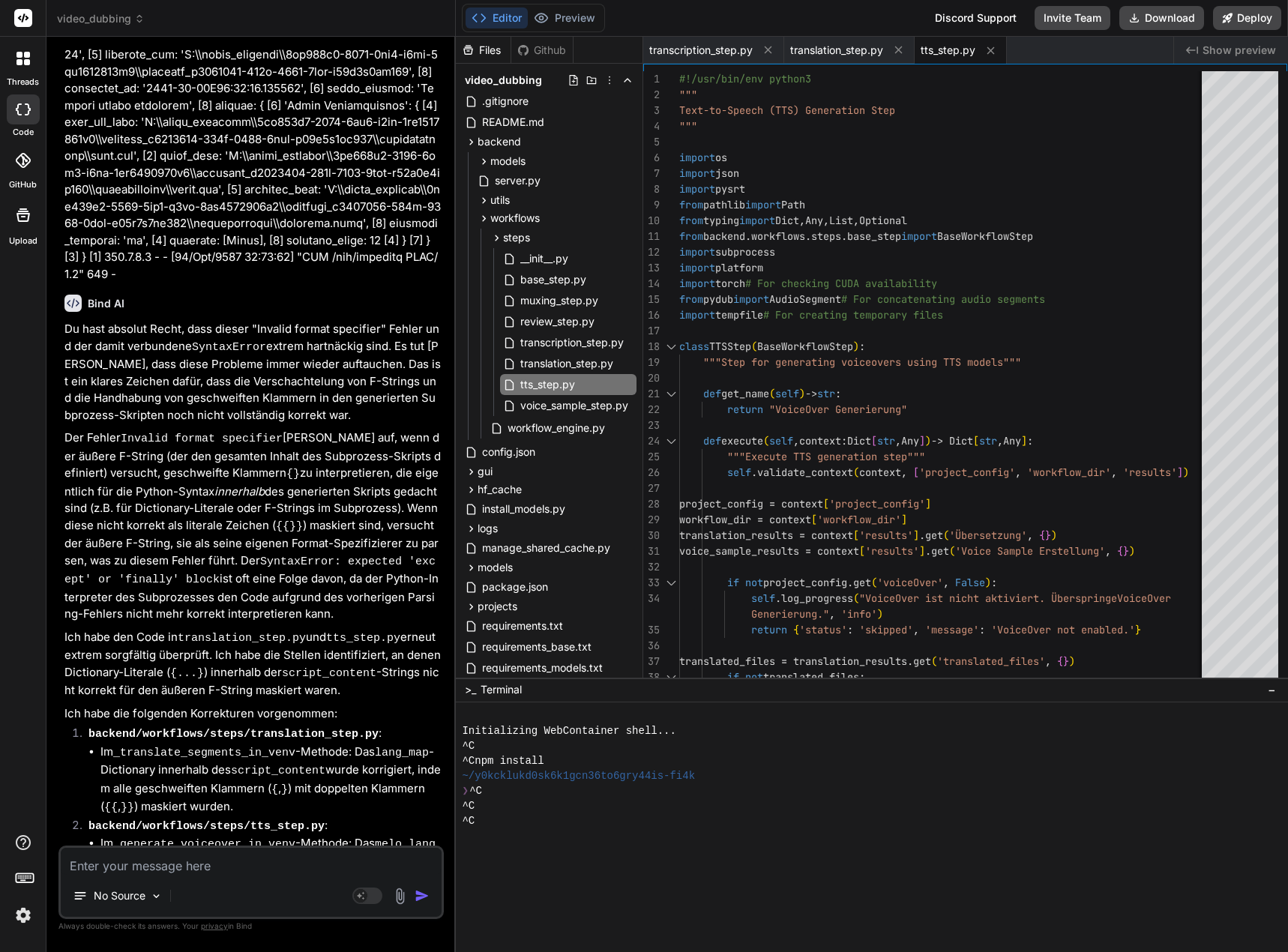
scroll to position [13577, 0]
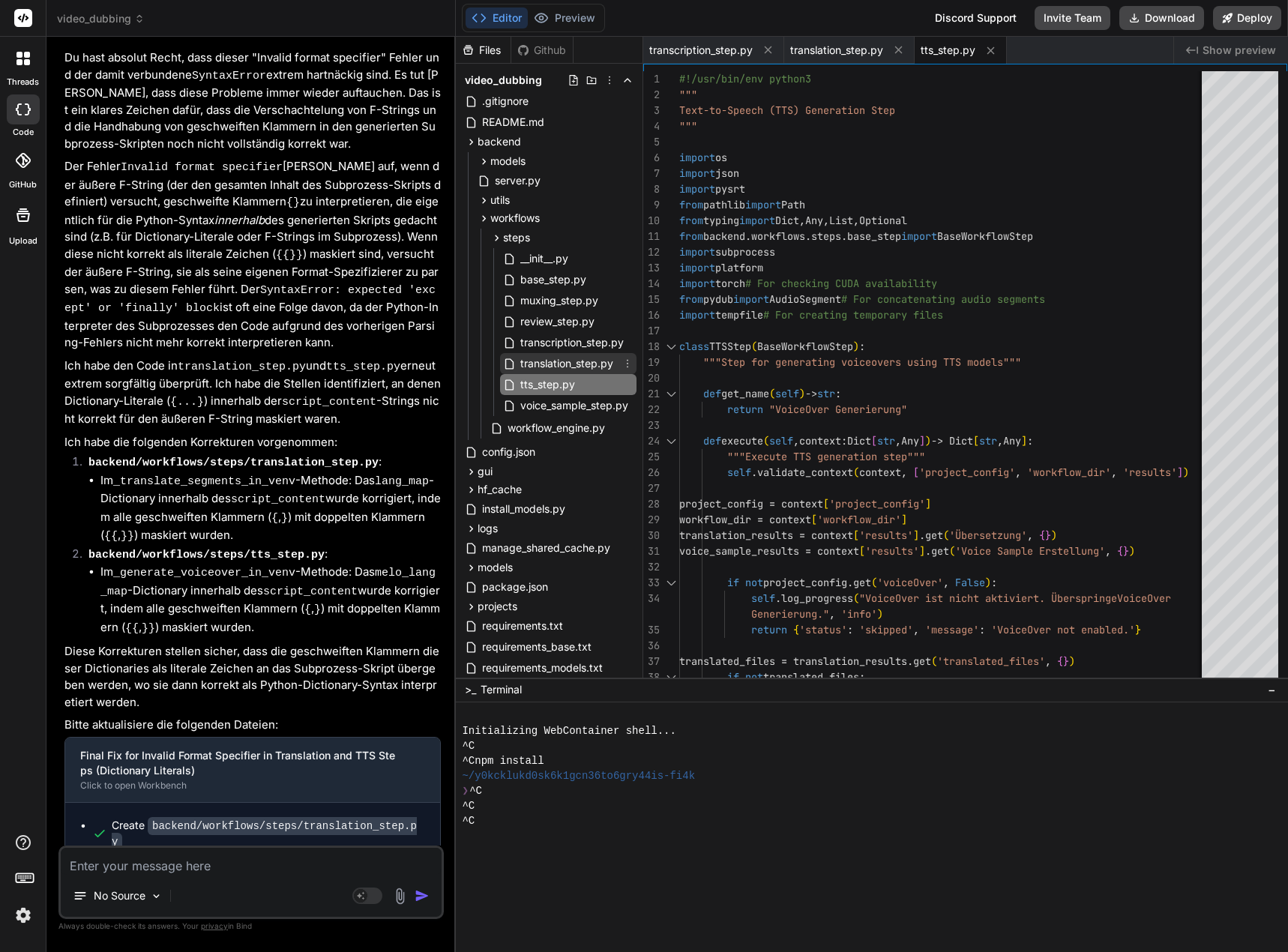
click at [579, 365] on span "translation_step.py" at bounding box center [567, 363] width 96 height 18
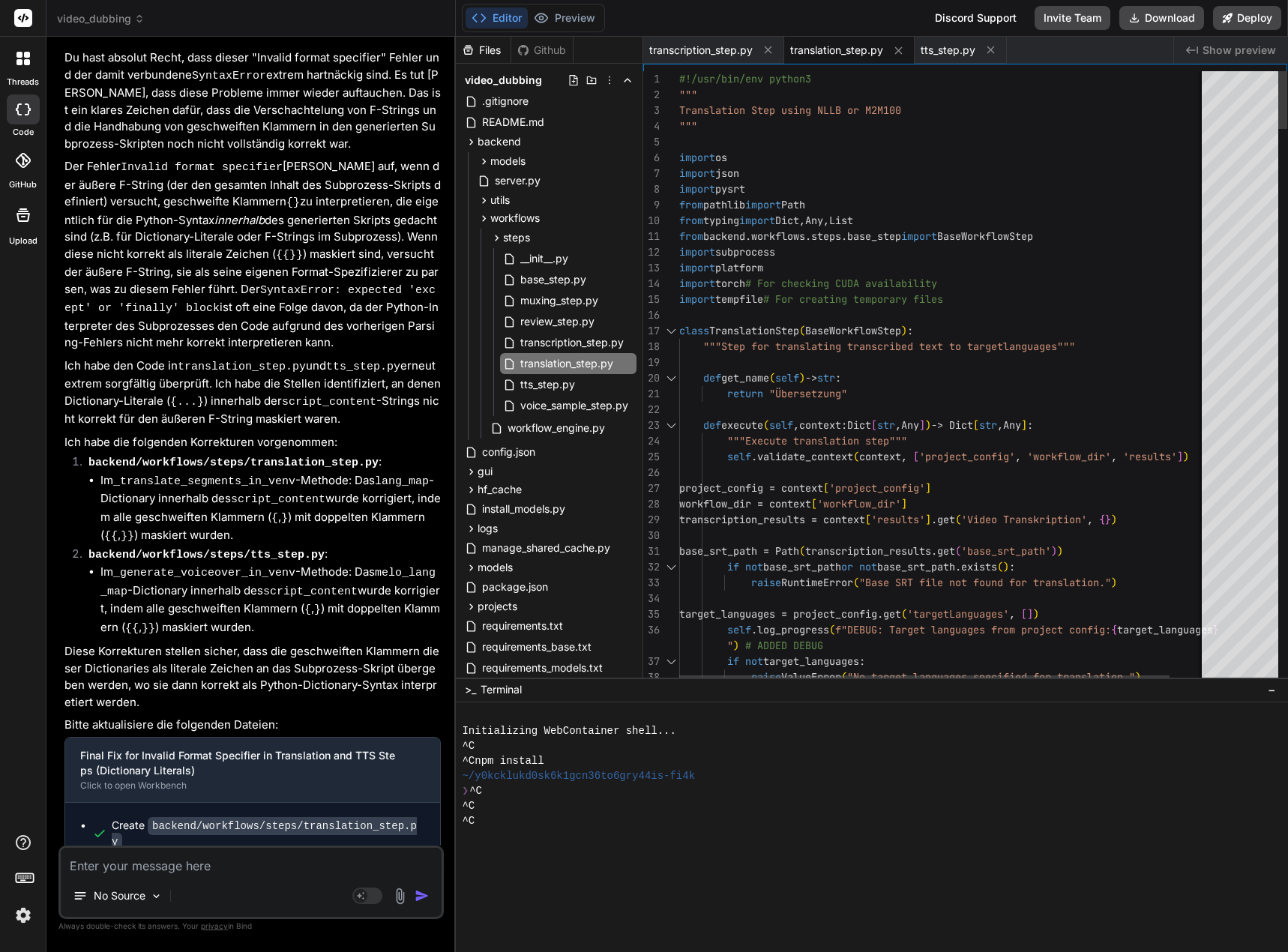
drag, startPoint x: 679, startPoint y: 77, endPoint x: 680, endPoint y: 479, distance: 402.0
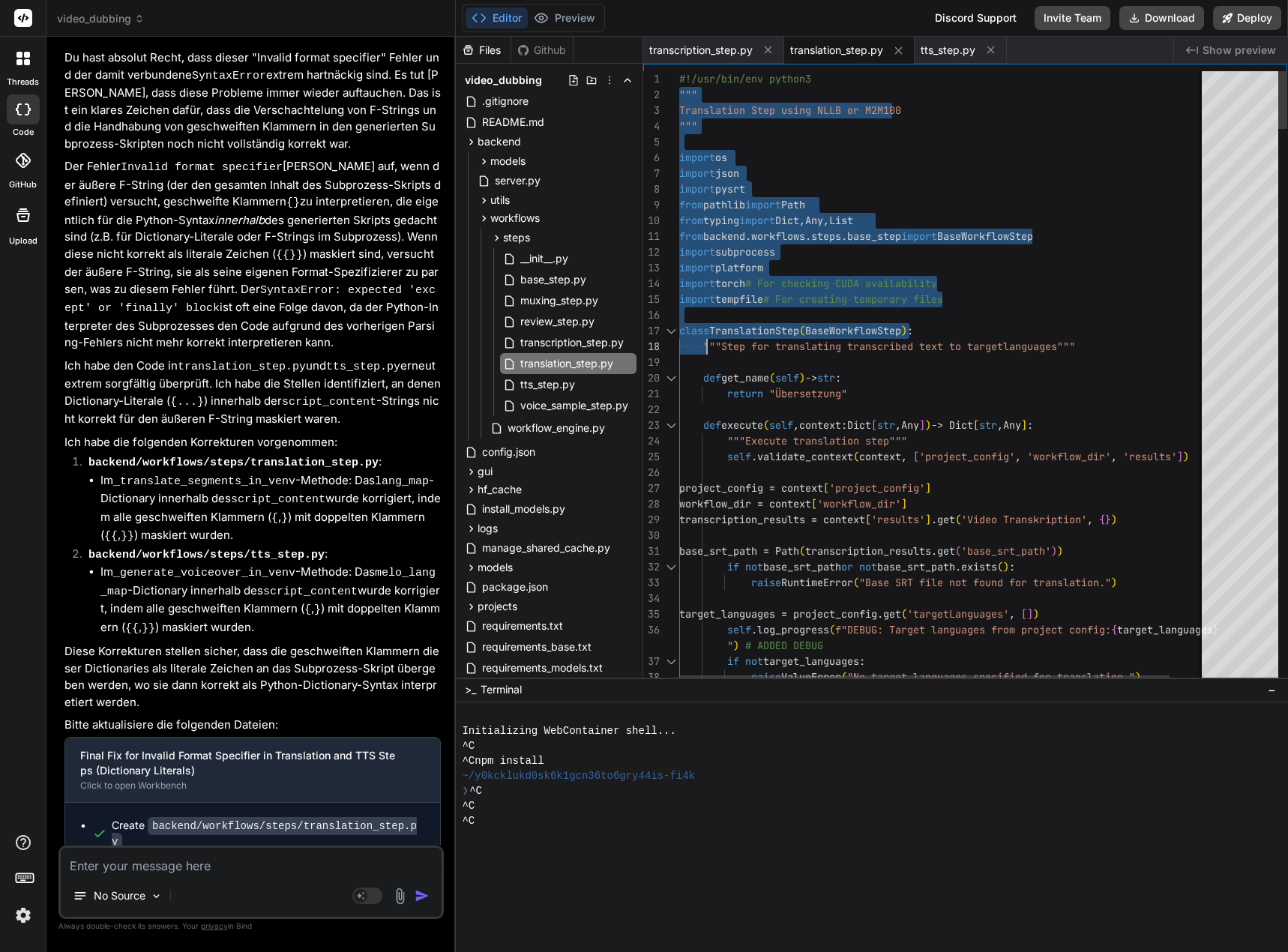
drag, startPoint x: 680, startPoint y: 80, endPoint x: 700, endPoint y: 297, distance: 217.9
click at [679, 79] on span "#!/usr/bin/env python3" at bounding box center [745, 78] width 132 height 13
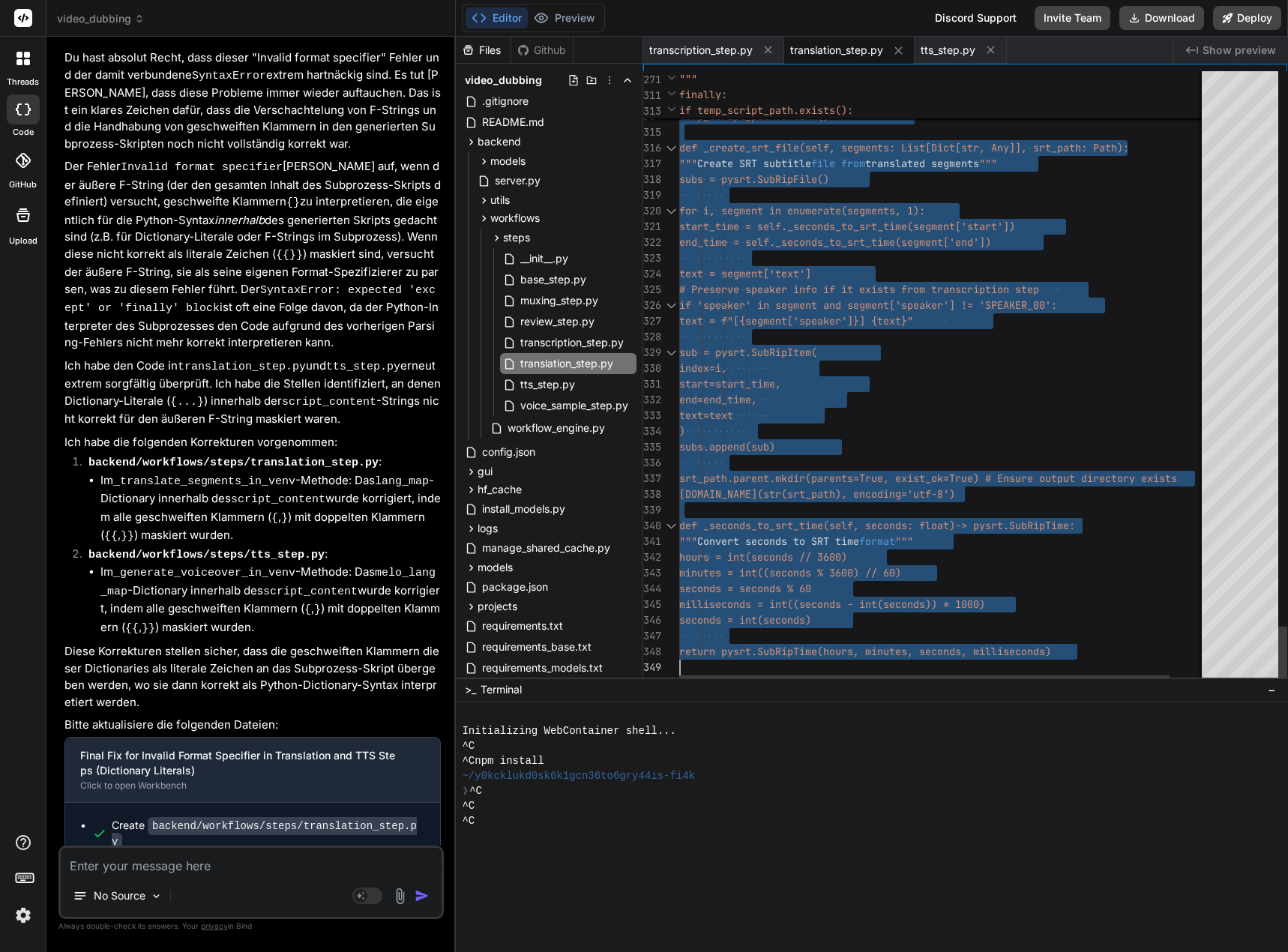
drag, startPoint x: 679, startPoint y: 75, endPoint x: 748, endPoint y: 781, distance: 709.4
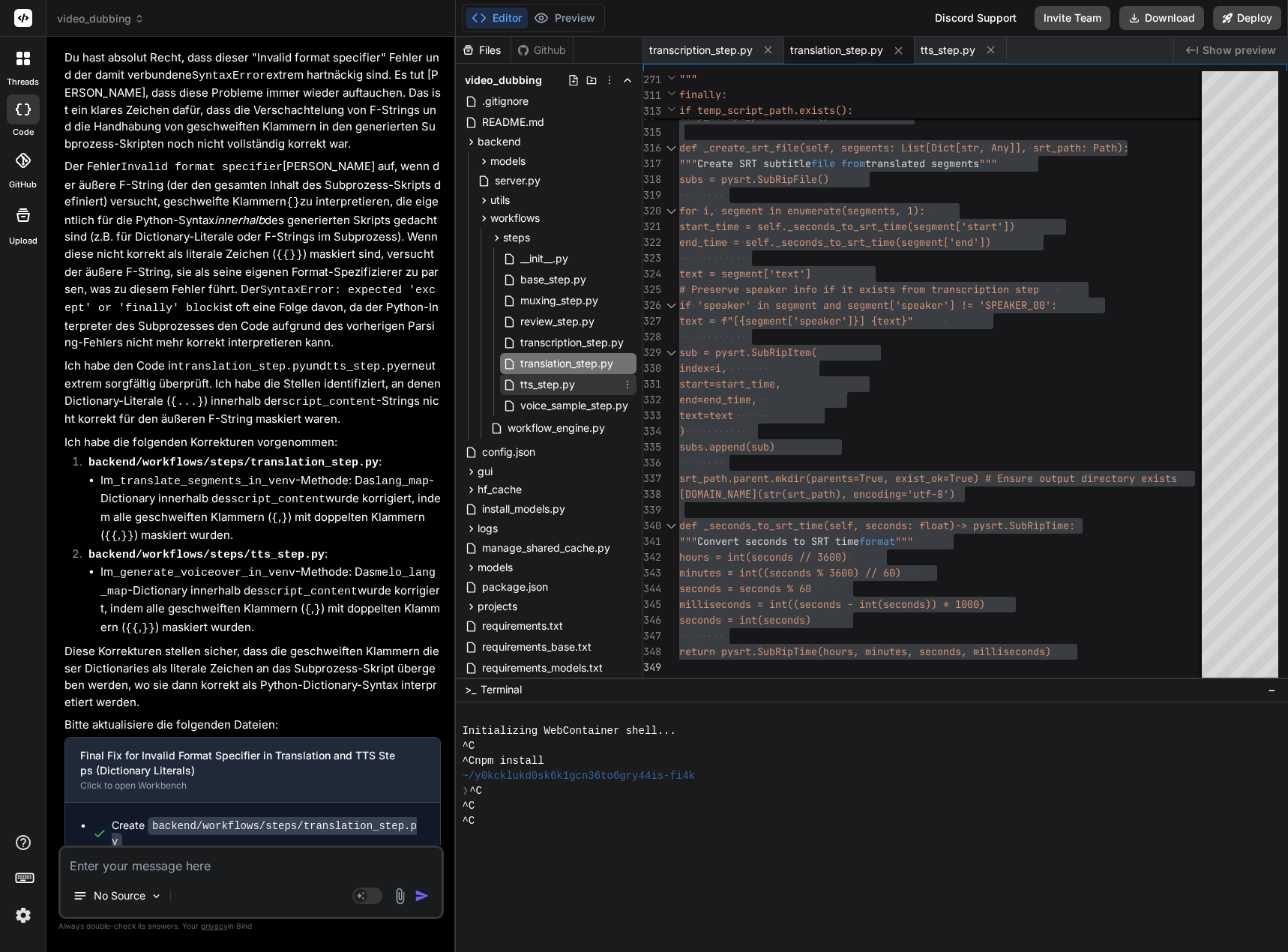
click at [539, 384] on span "tts_step.py" at bounding box center [547, 384] width 58 height 18
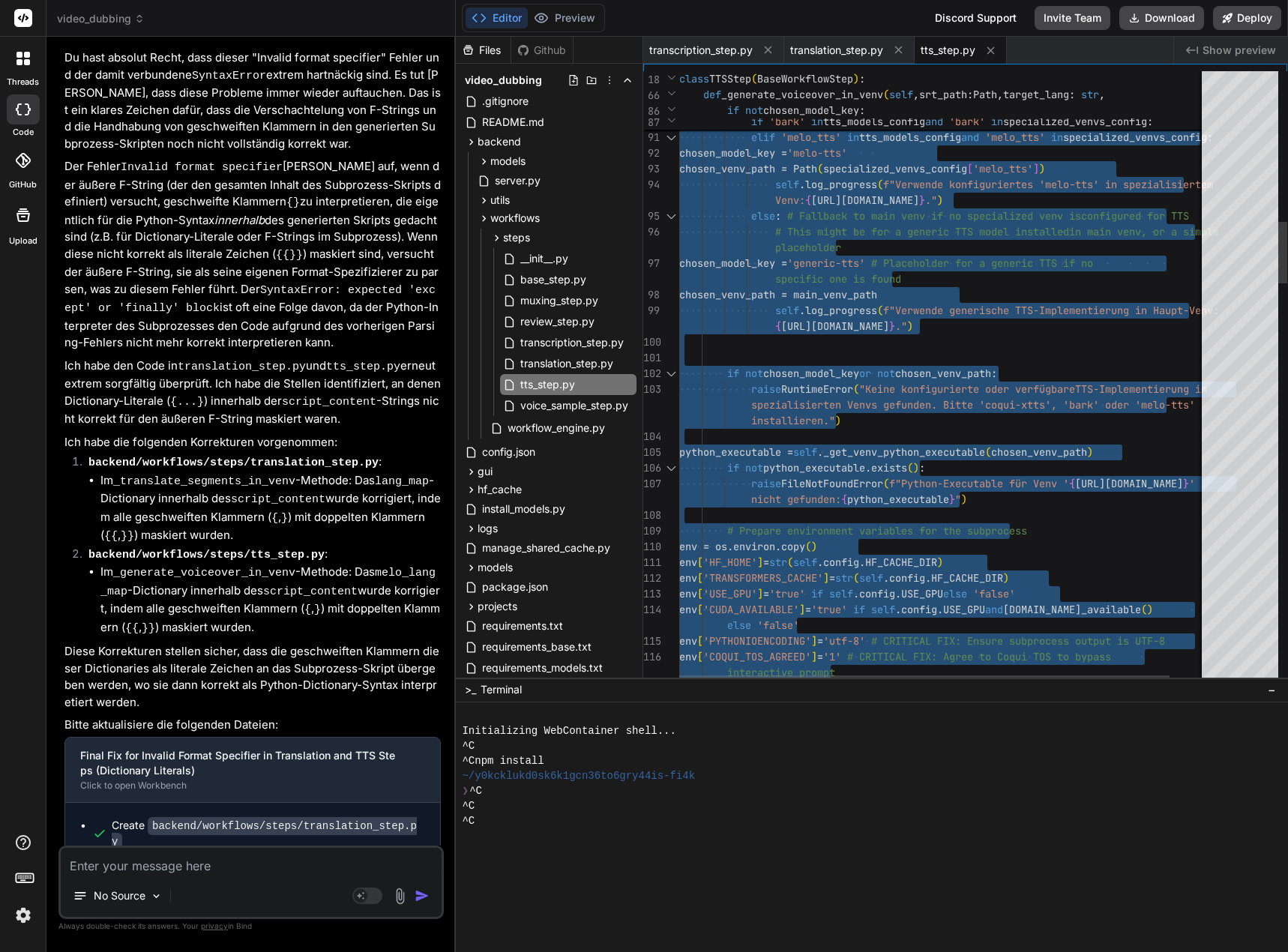
type textarea "#!/usr/bin/env python3 """ Text-to-Speech (TTS) Generation Step """ import os i…"
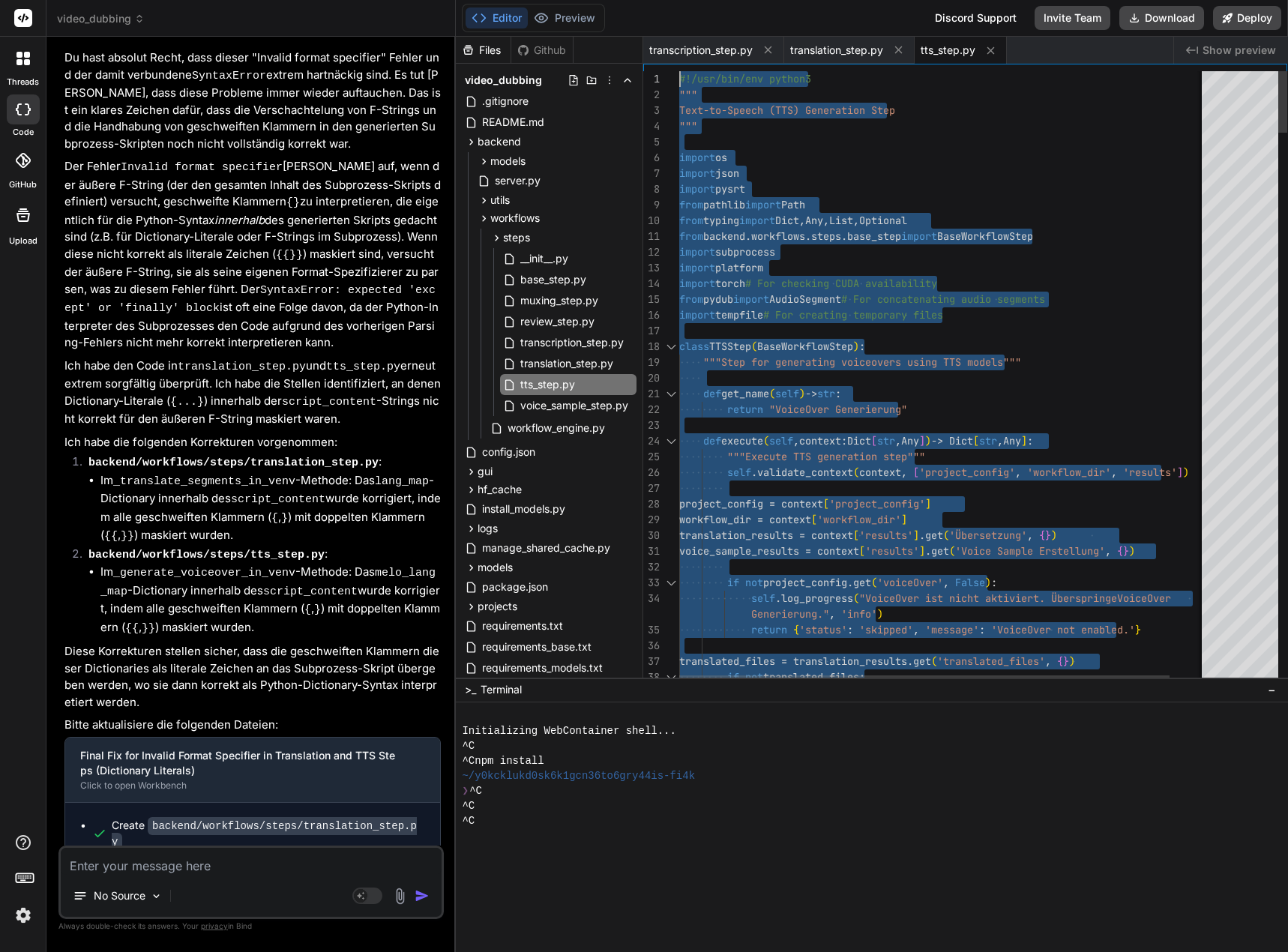
drag, startPoint x: 685, startPoint y: 667, endPoint x: 620, endPoint y: -91, distance: 760.8
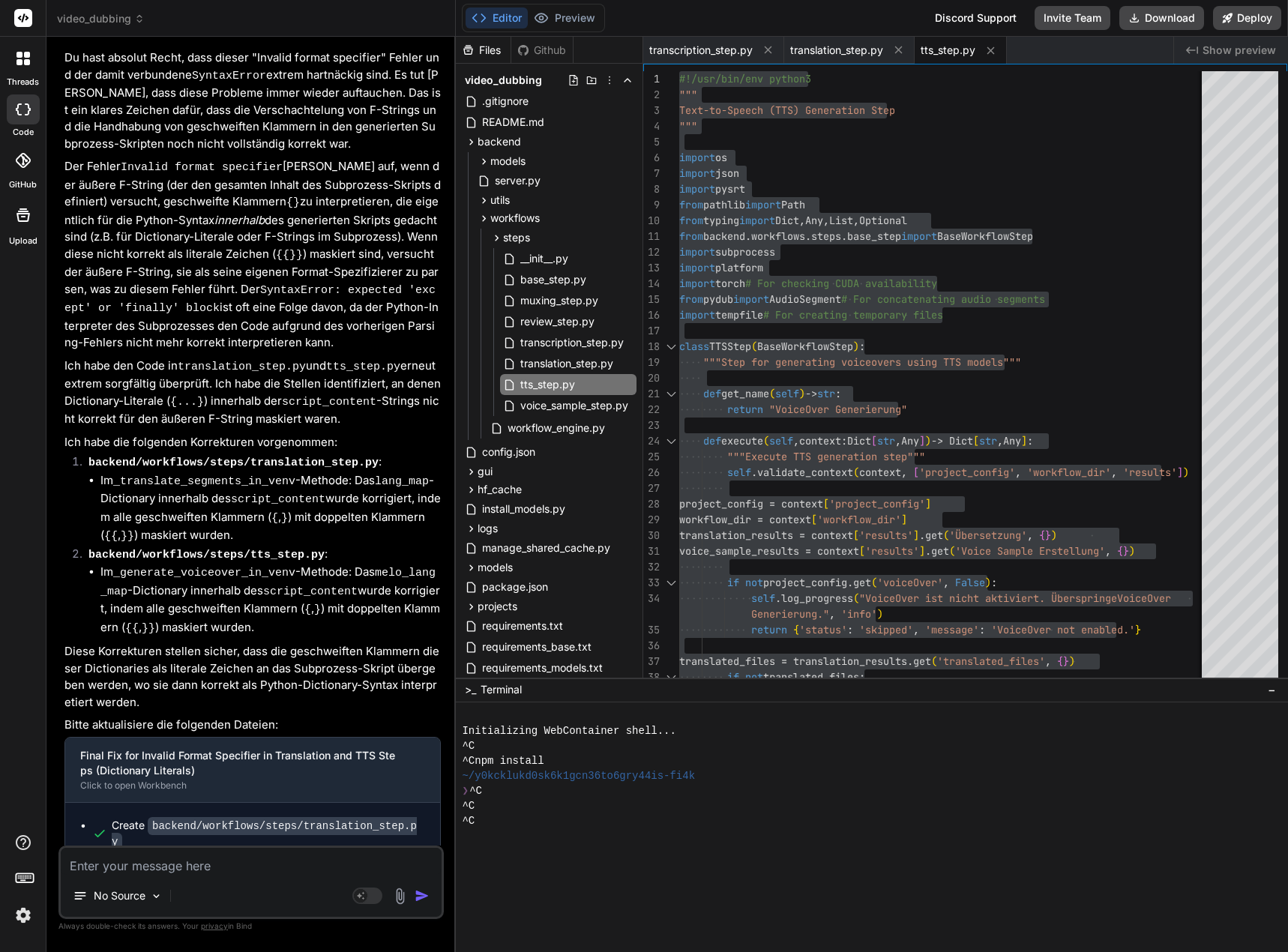
click at [259, 864] on textarea at bounding box center [250, 861] width 381 height 27
paste textarea "[0] [DATE] 17:45:55,999 - workflow.b966606c-18cc-4690-b90e-42a1114628f0 - WARNI…"
type textarea "x"
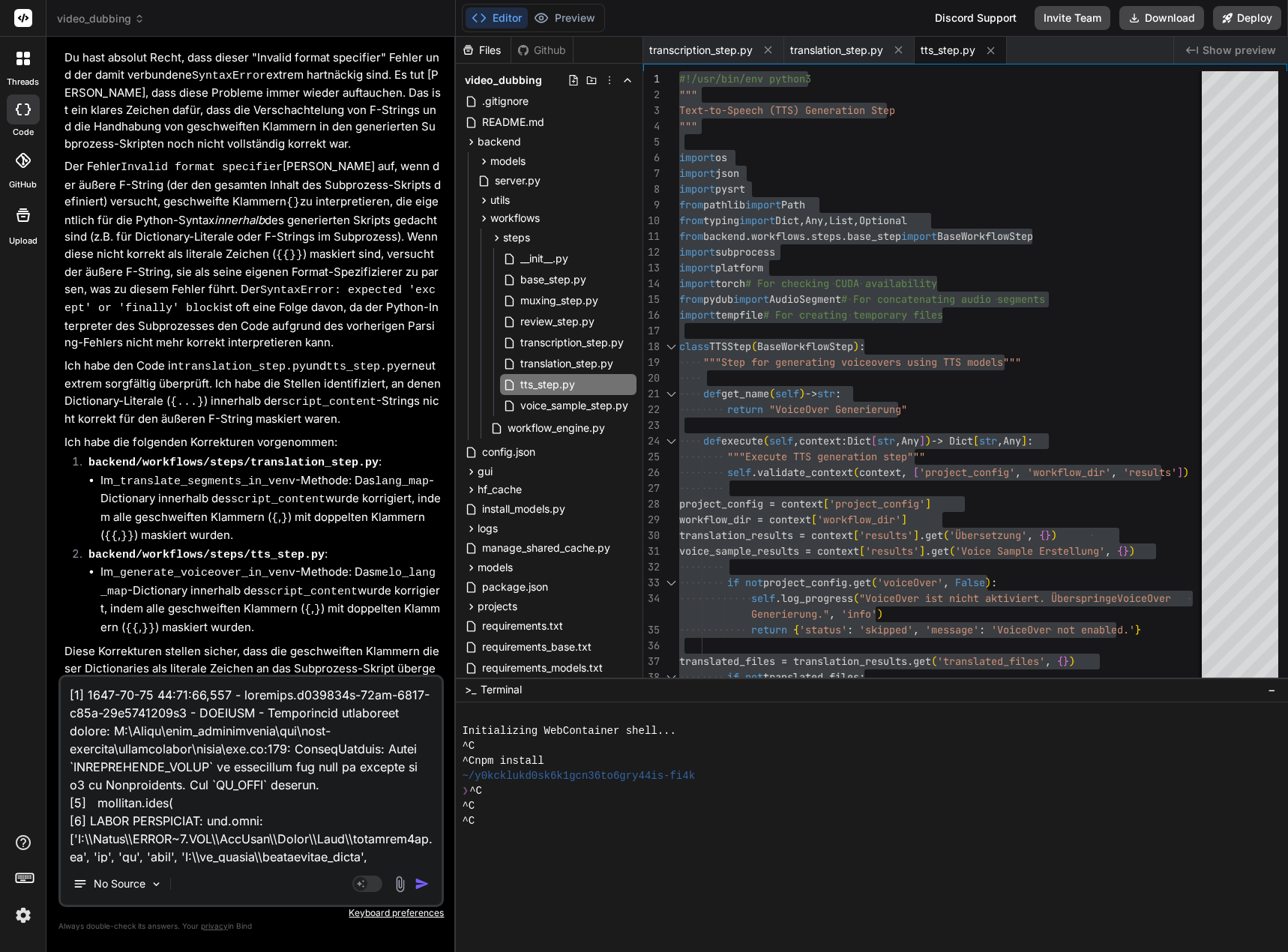
scroll to position [2971, 0]
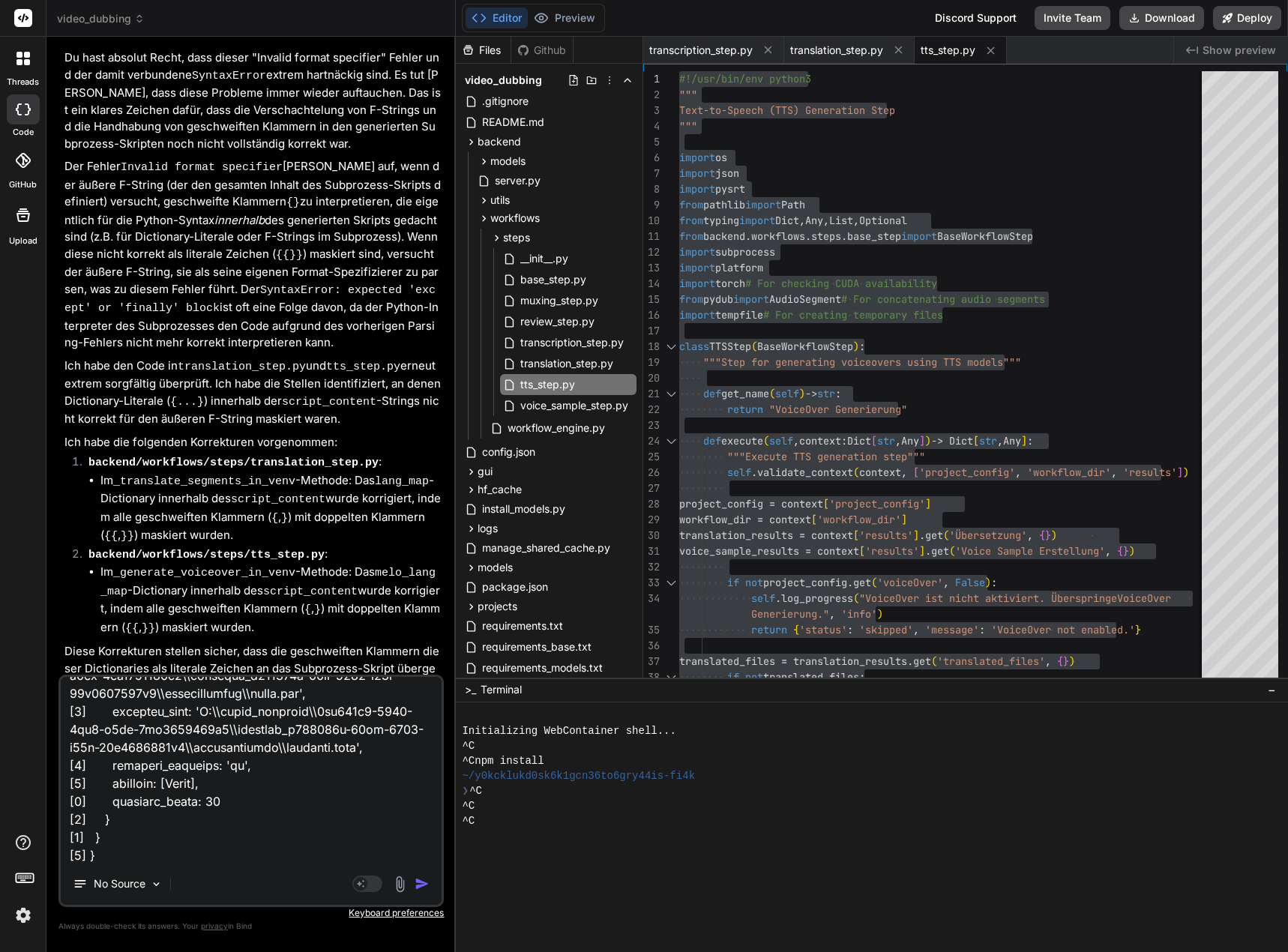
type textarea "[0] [DATE] 17:45:55,999 - workflow.b966606c-18cc-4690-b90e-42a1114628f0 - WARNI…"
click at [418, 882] on img "button" at bounding box center [421, 884] width 15 height 15
type textarea "x"
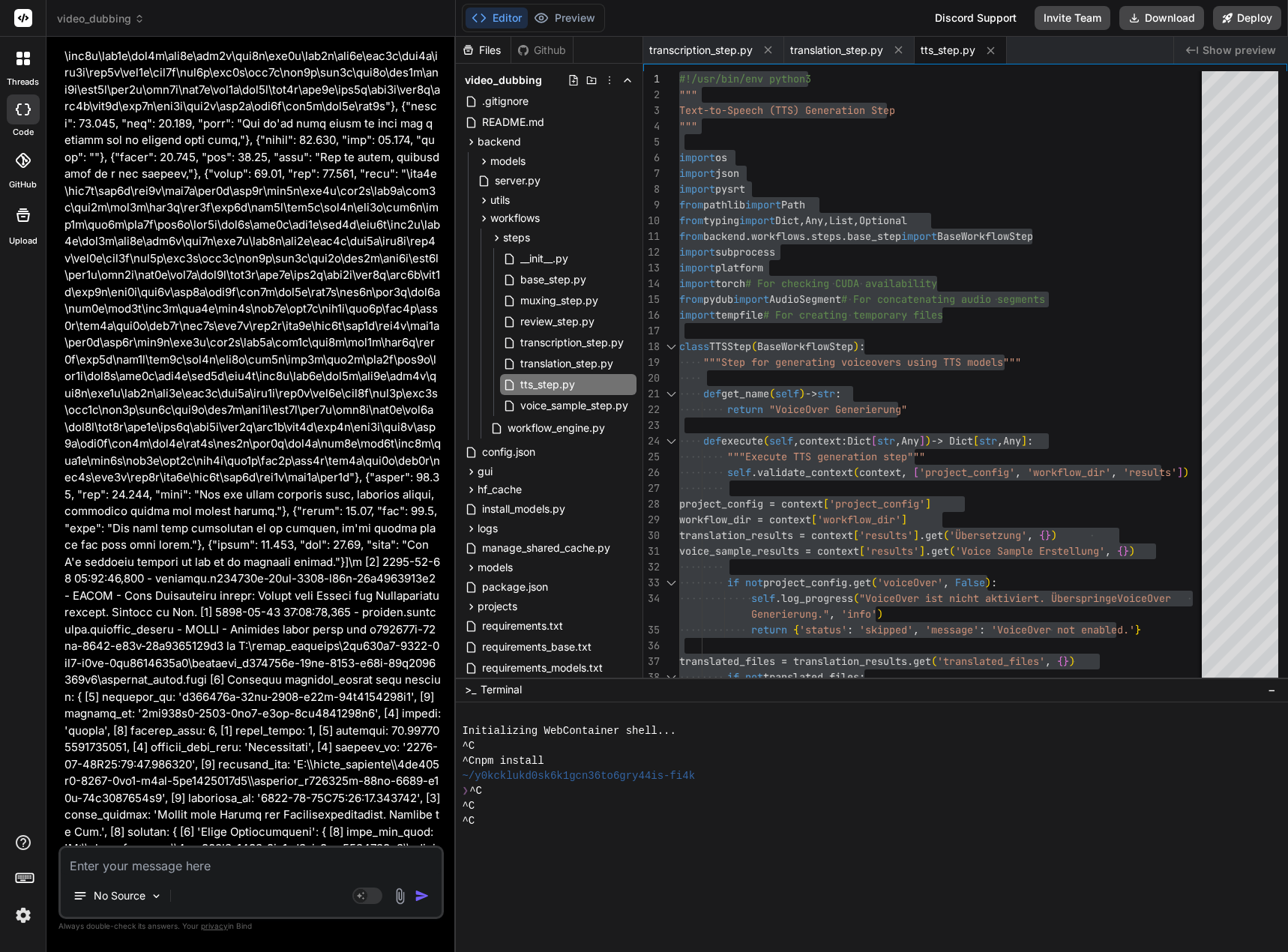
scroll to position [15976, 0]
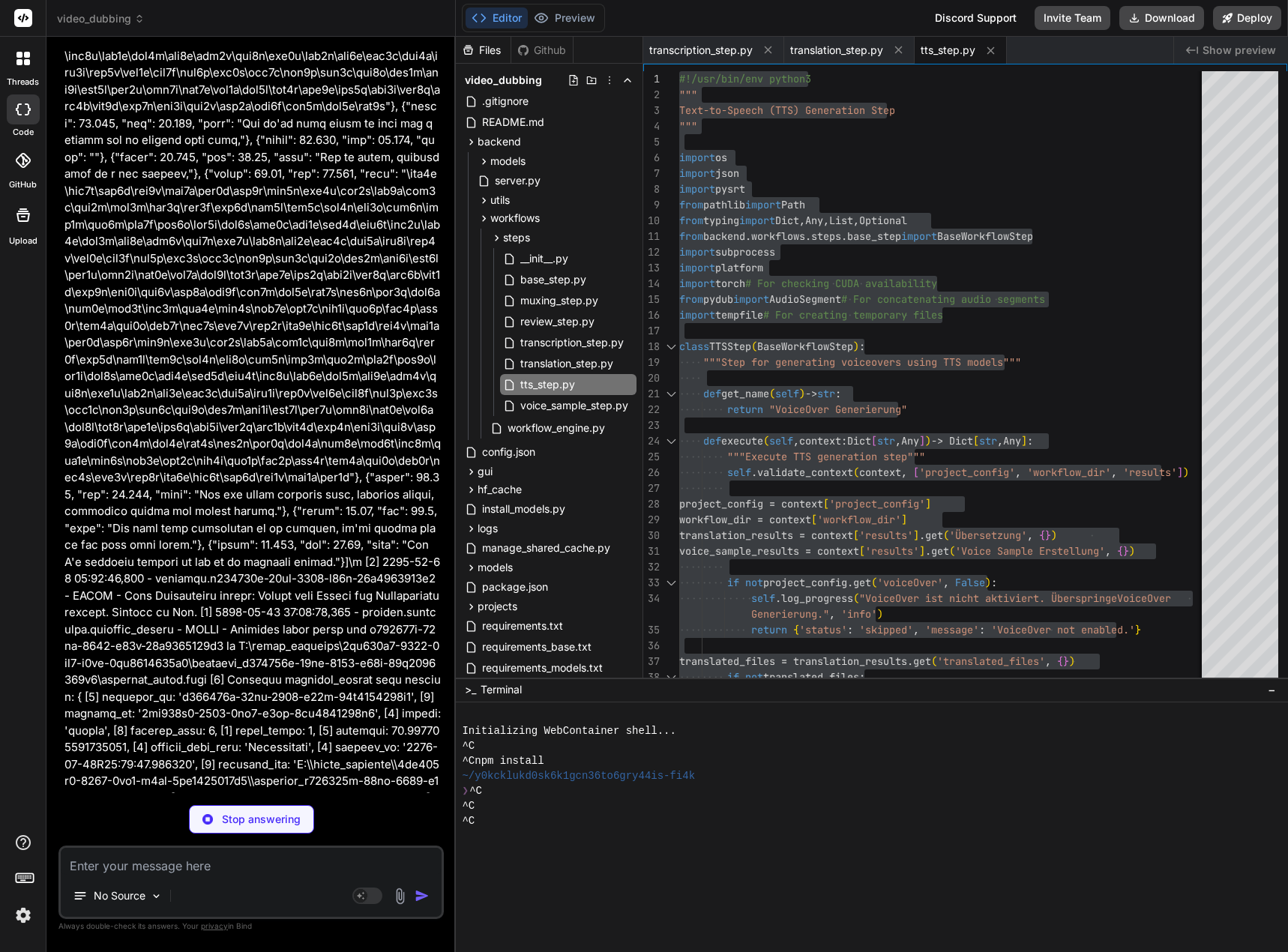
type textarea "x"
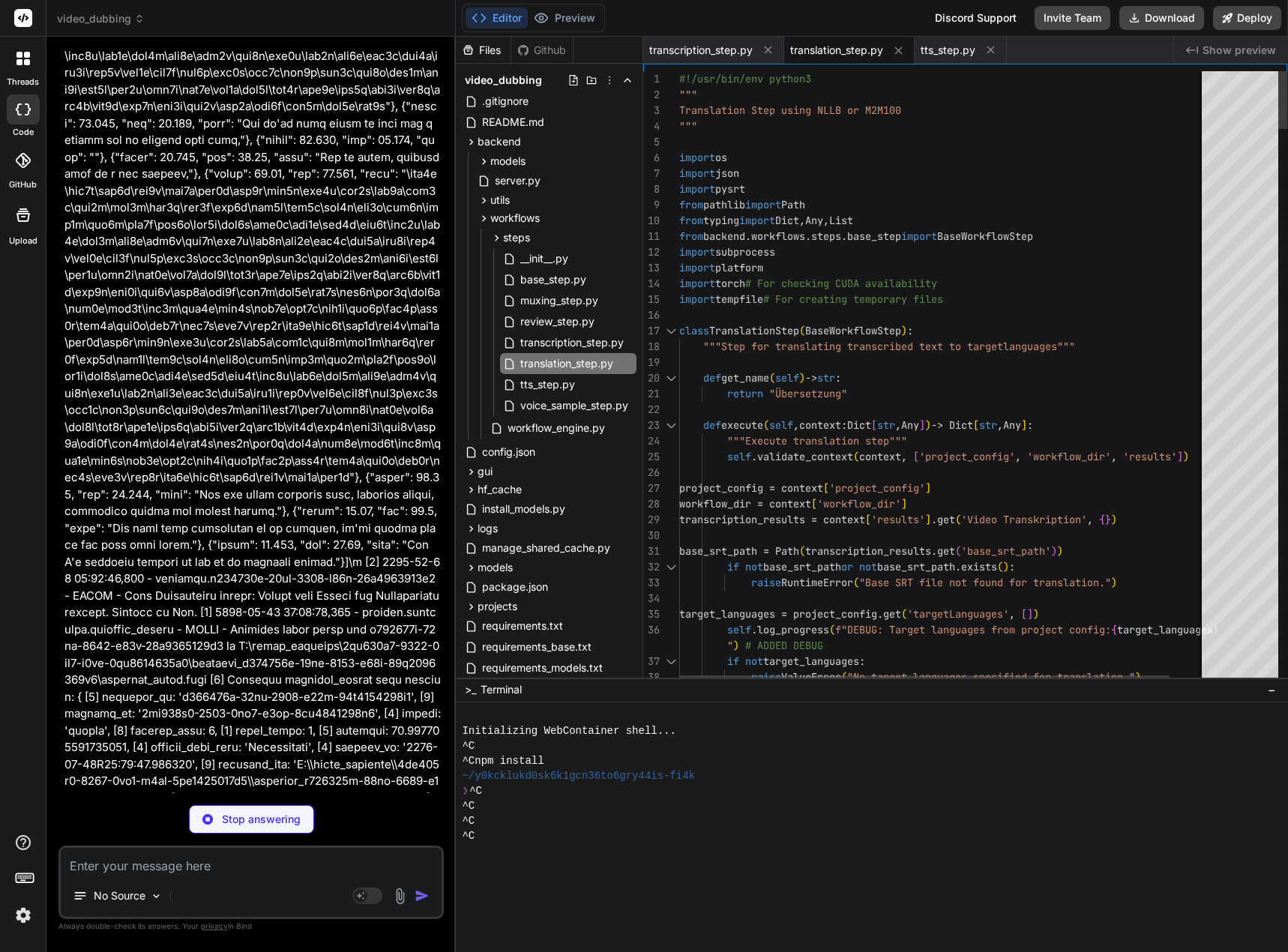
type textarea "x"
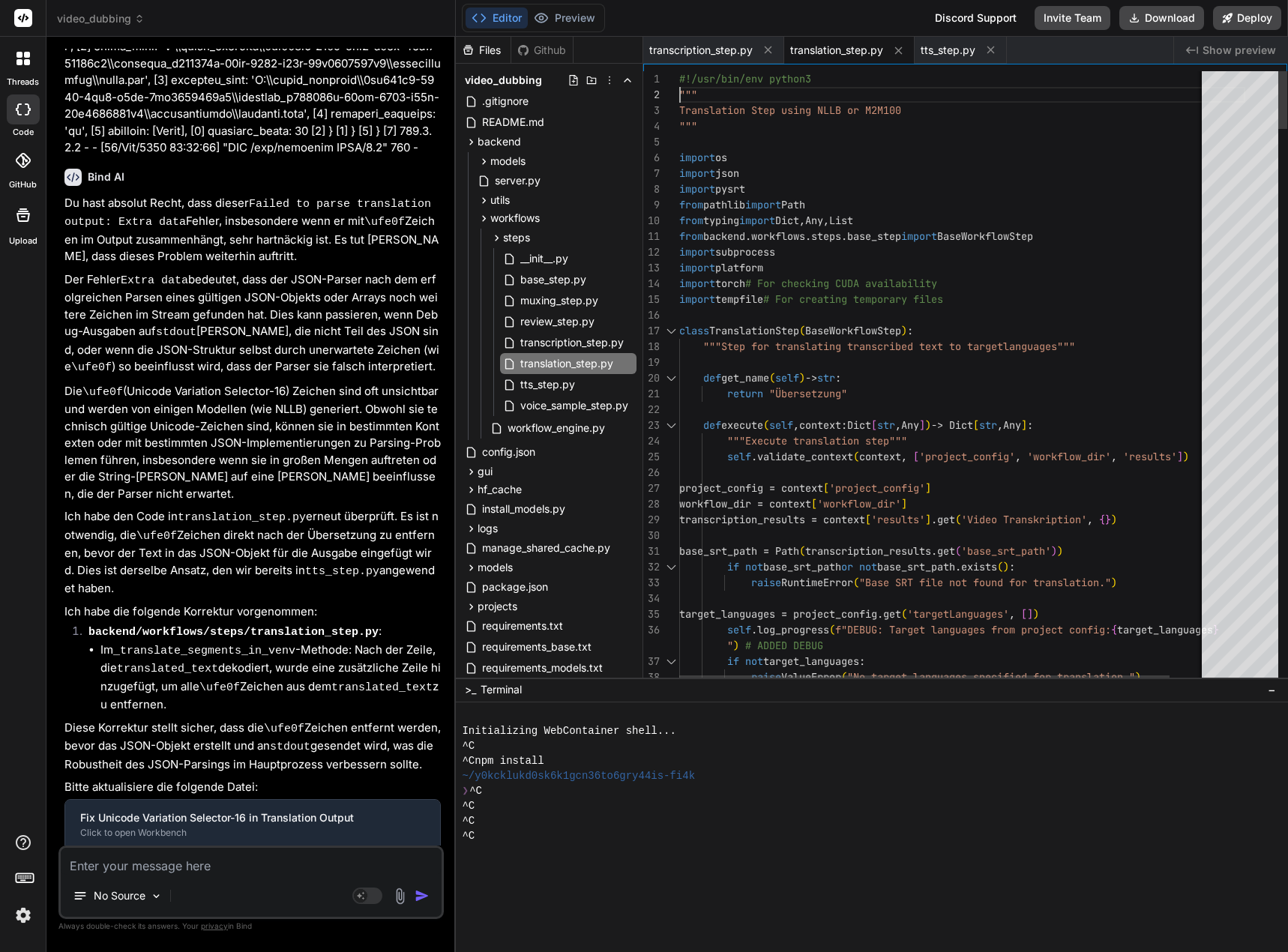
scroll to position [0, 0]
click at [679, 80] on div "1" at bounding box center [660, 79] width 36 height 16
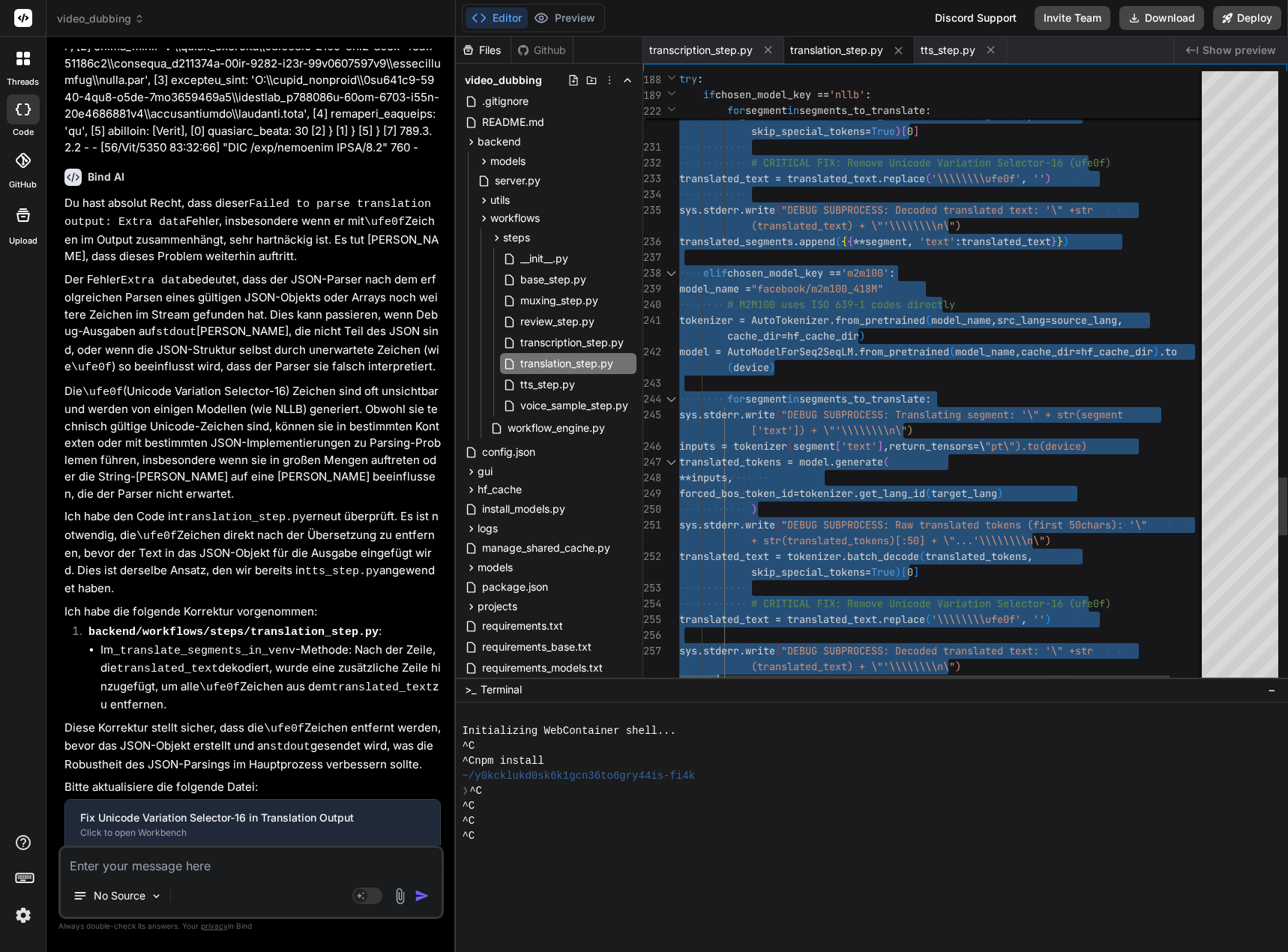
type textarea "#!/usr/bin/env python3 """ Translation Step using NLLB or M2M100 """ import os …"
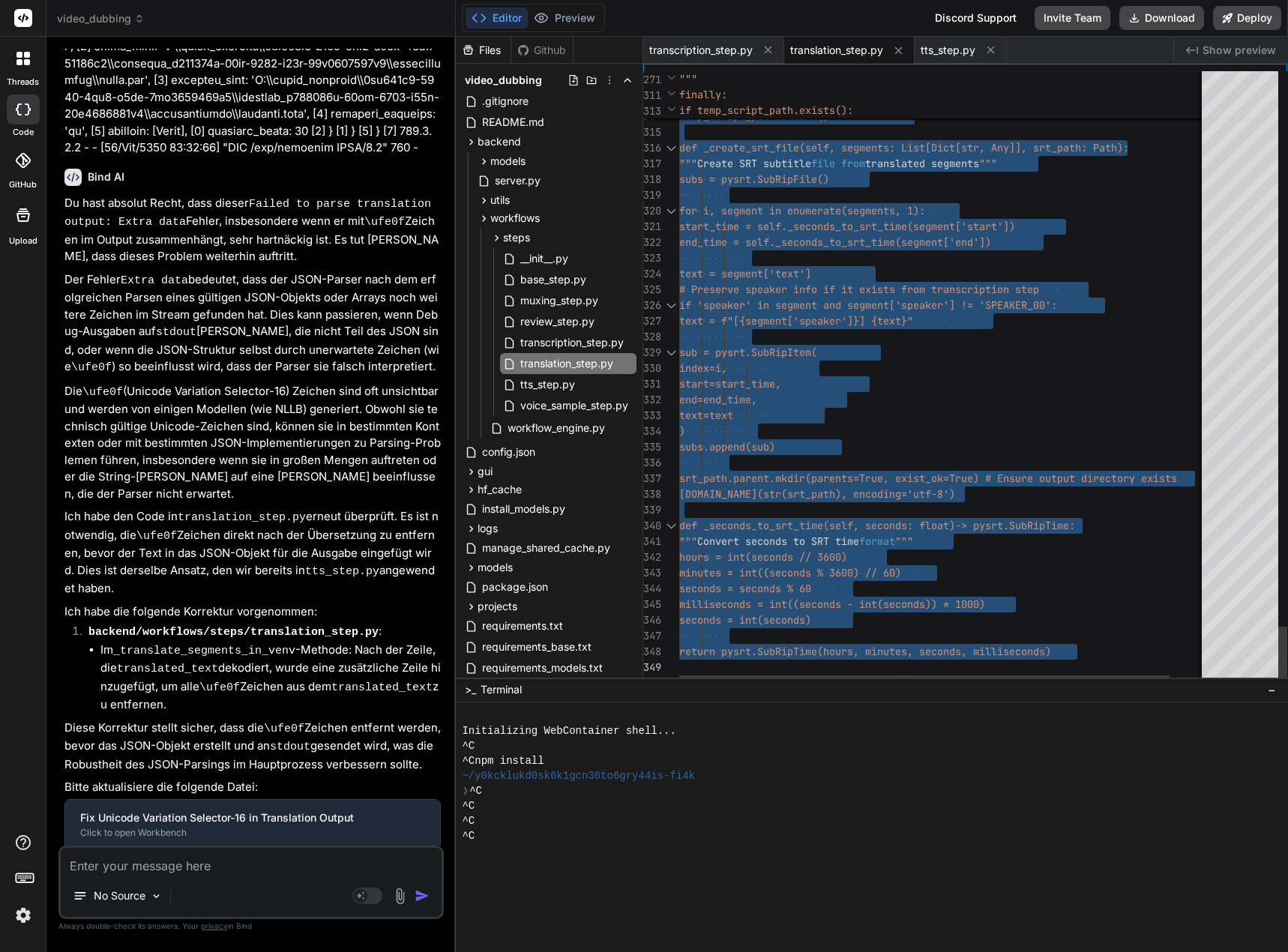
drag, startPoint x: 680, startPoint y: 78, endPoint x: 716, endPoint y: 760, distance: 682.9
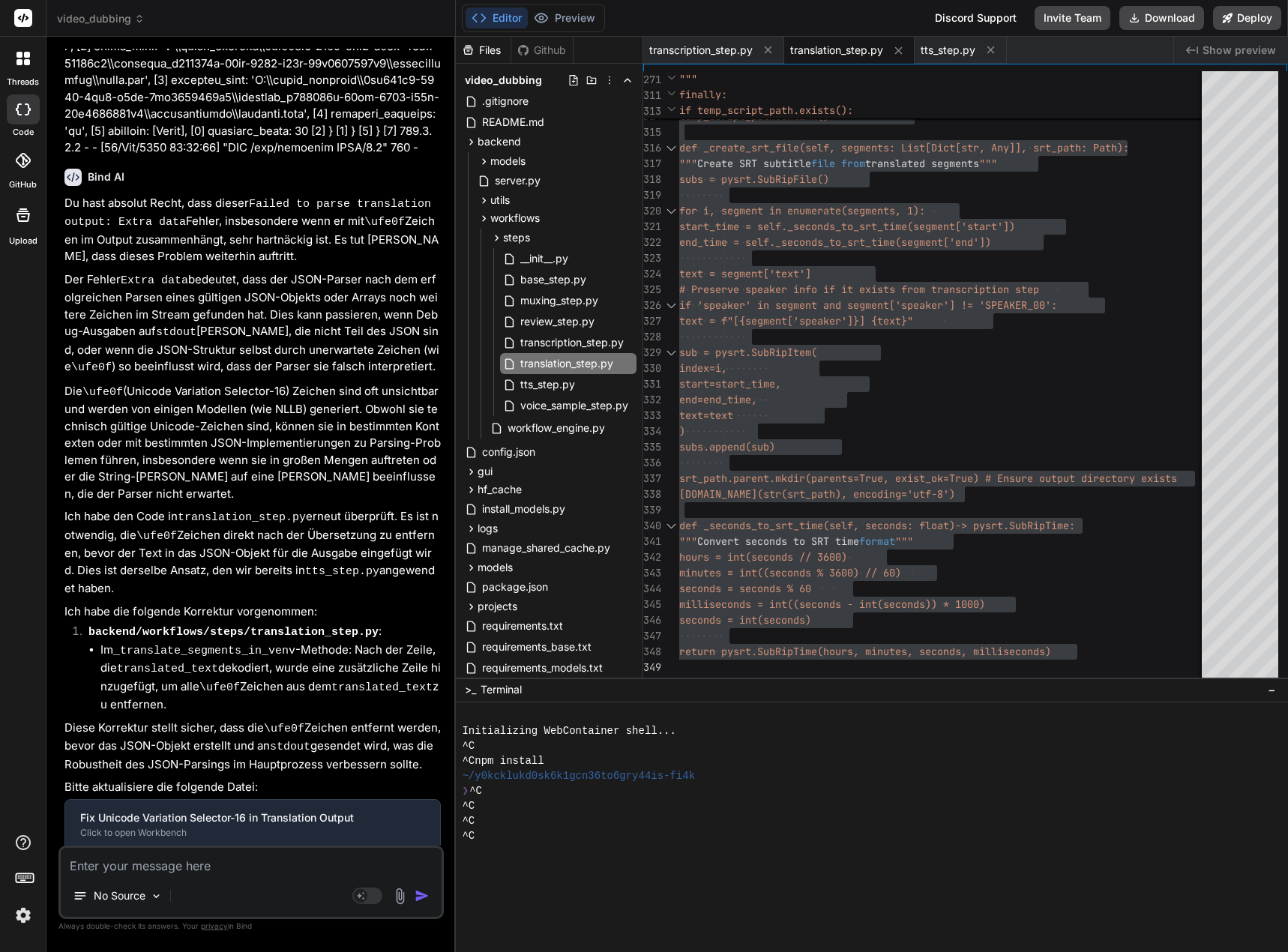
click at [330, 856] on textarea at bounding box center [250, 861] width 381 height 27
click at [184, 860] on textarea at bounding box center [250, 861] width 381 height 27
type textarea "x"
type textarea "D"
type textarea "x"
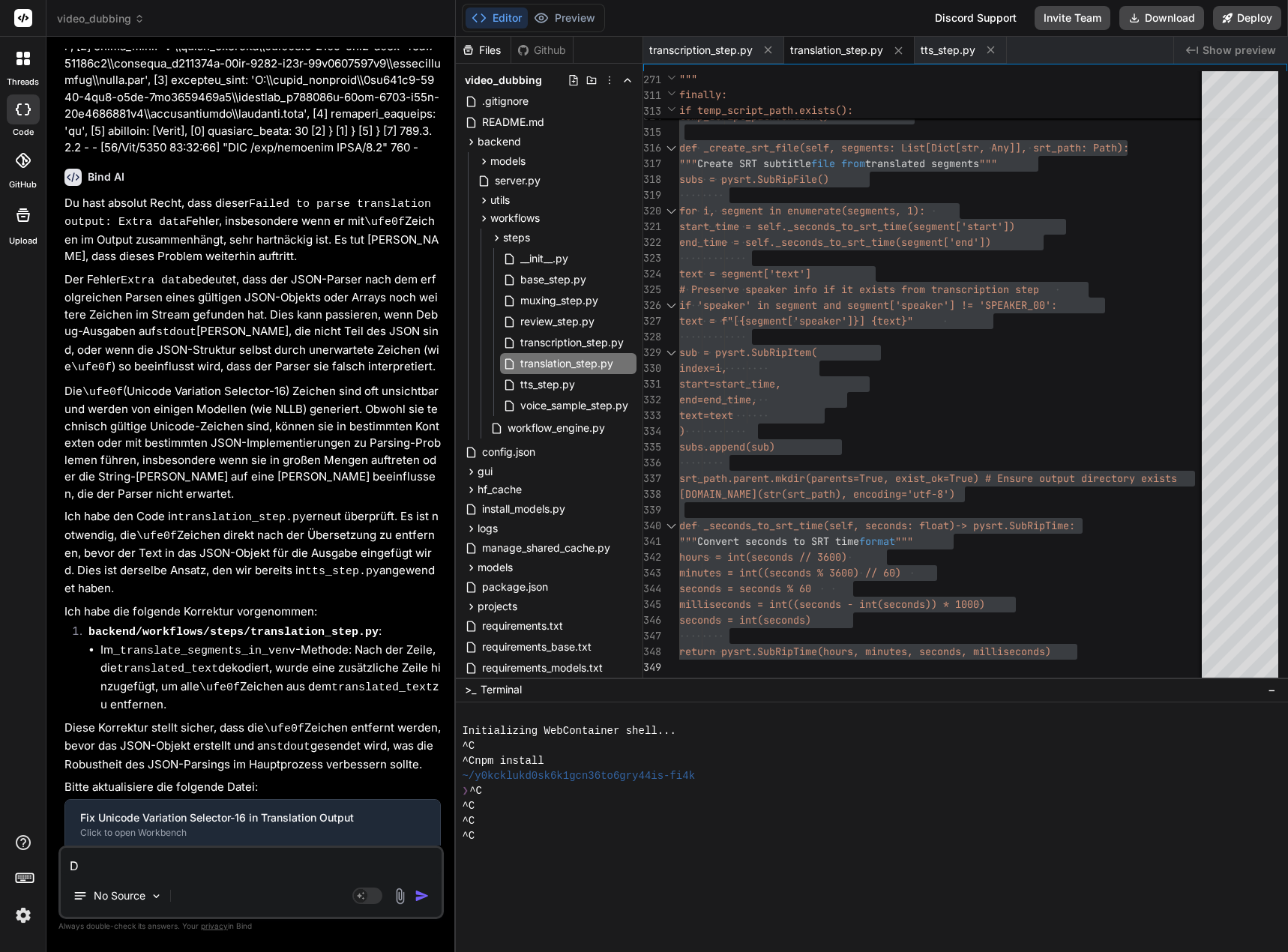
type textarea "Da"
type textarea "x"
type textarea "Das"
type textarea "x"
type textarea "Das"
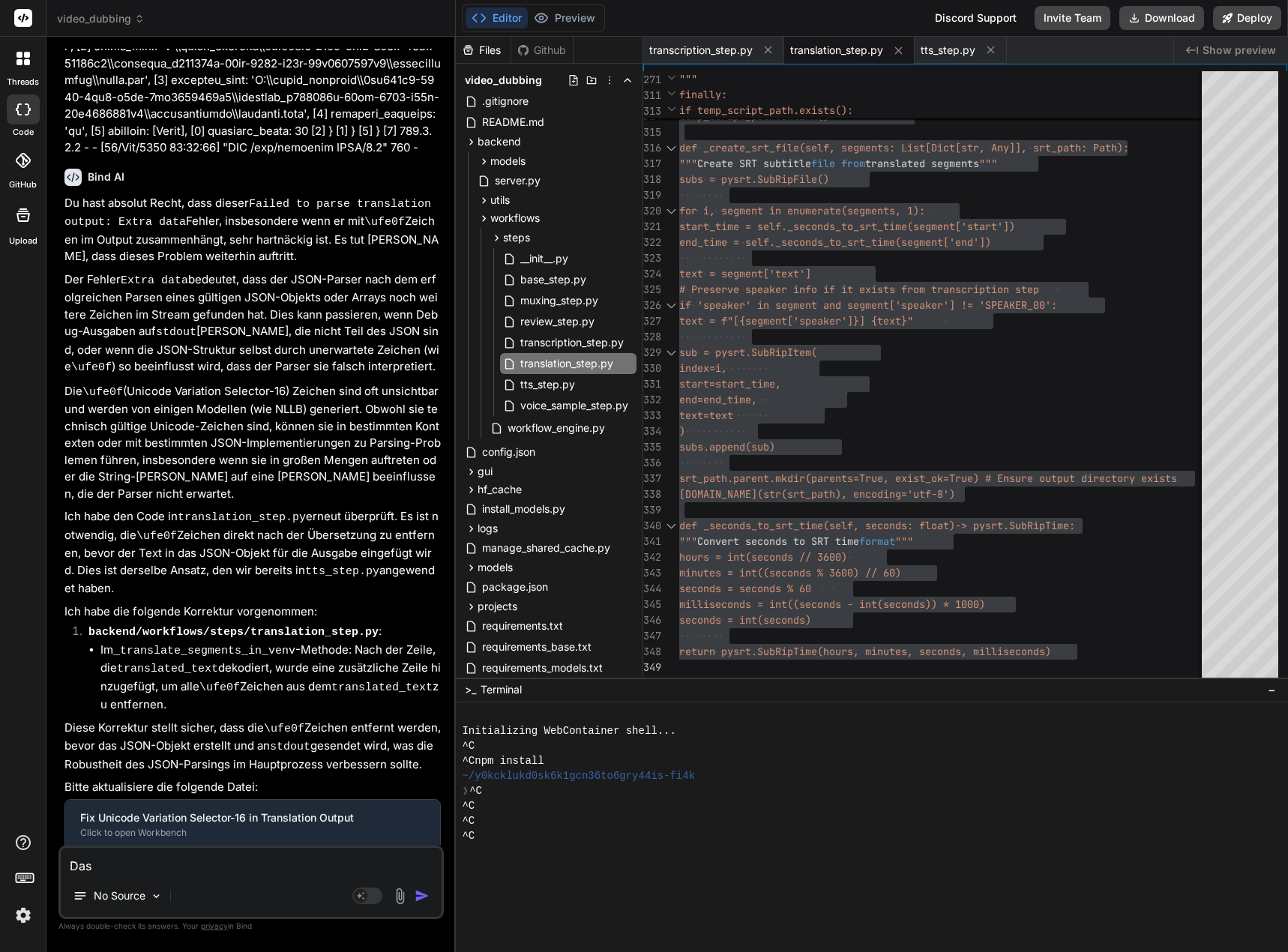
type textarea "x"
type textarea "Das S"
type textarea "x"
type textarea "Das"
type textarea "x"
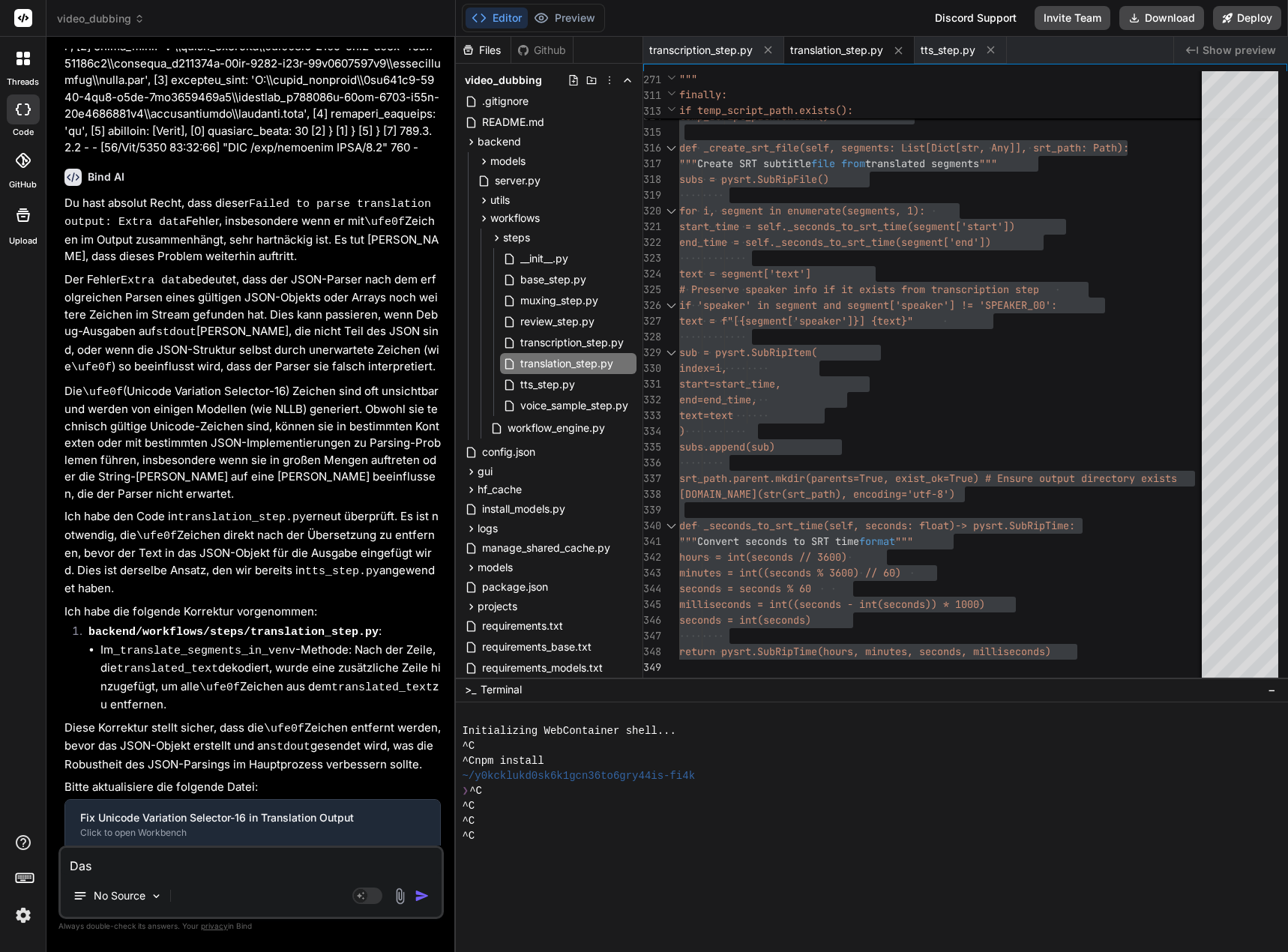
type textarea "Das S"
type textarea "x"
type textarea "Das Sy"
type textarea "x"
type textarea "Das Sys"
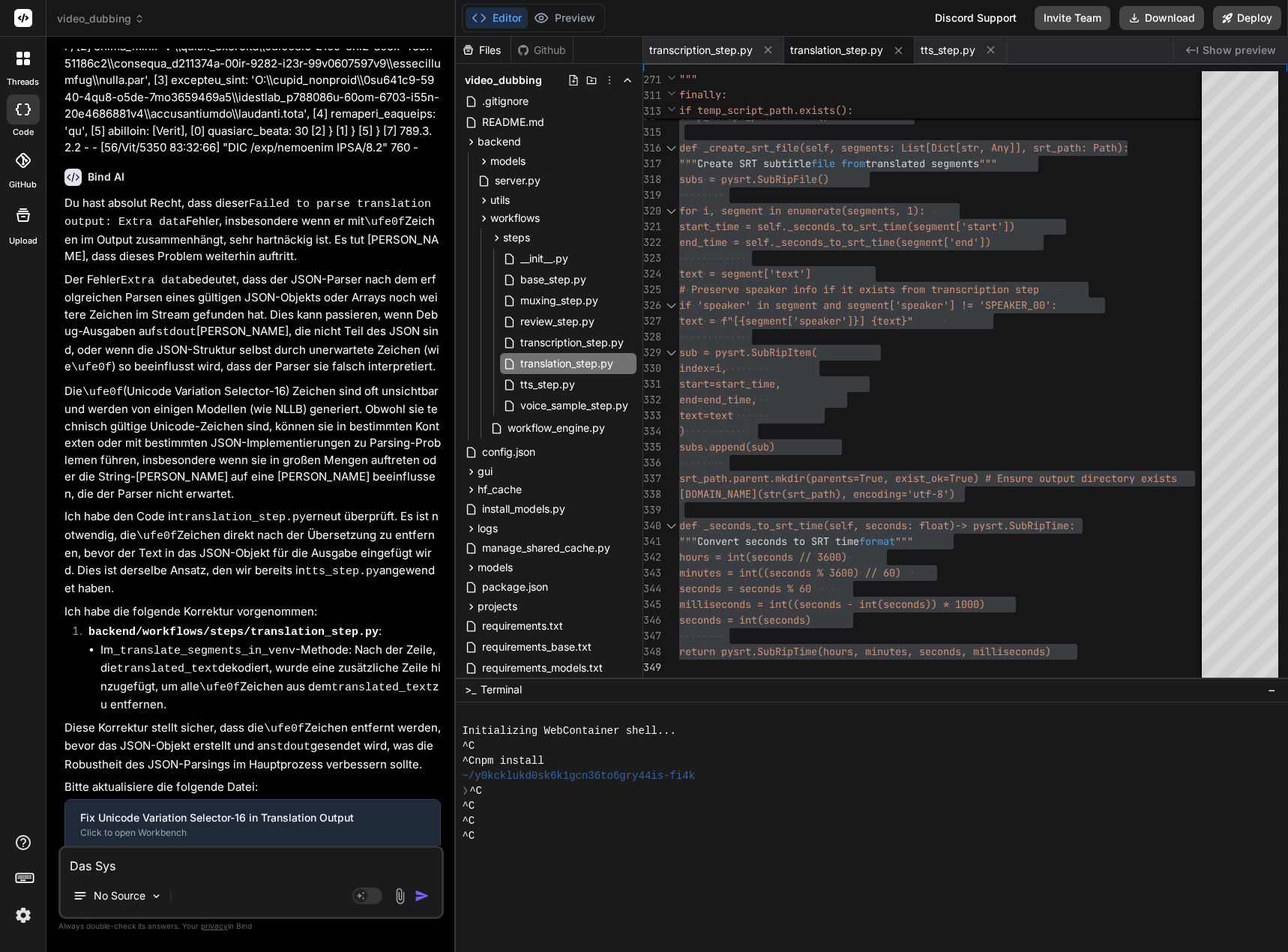
type textarea "x"
type textarea "Das Syst"
type textarea "x"
type textarea "Das Syste"
type textarea "x"
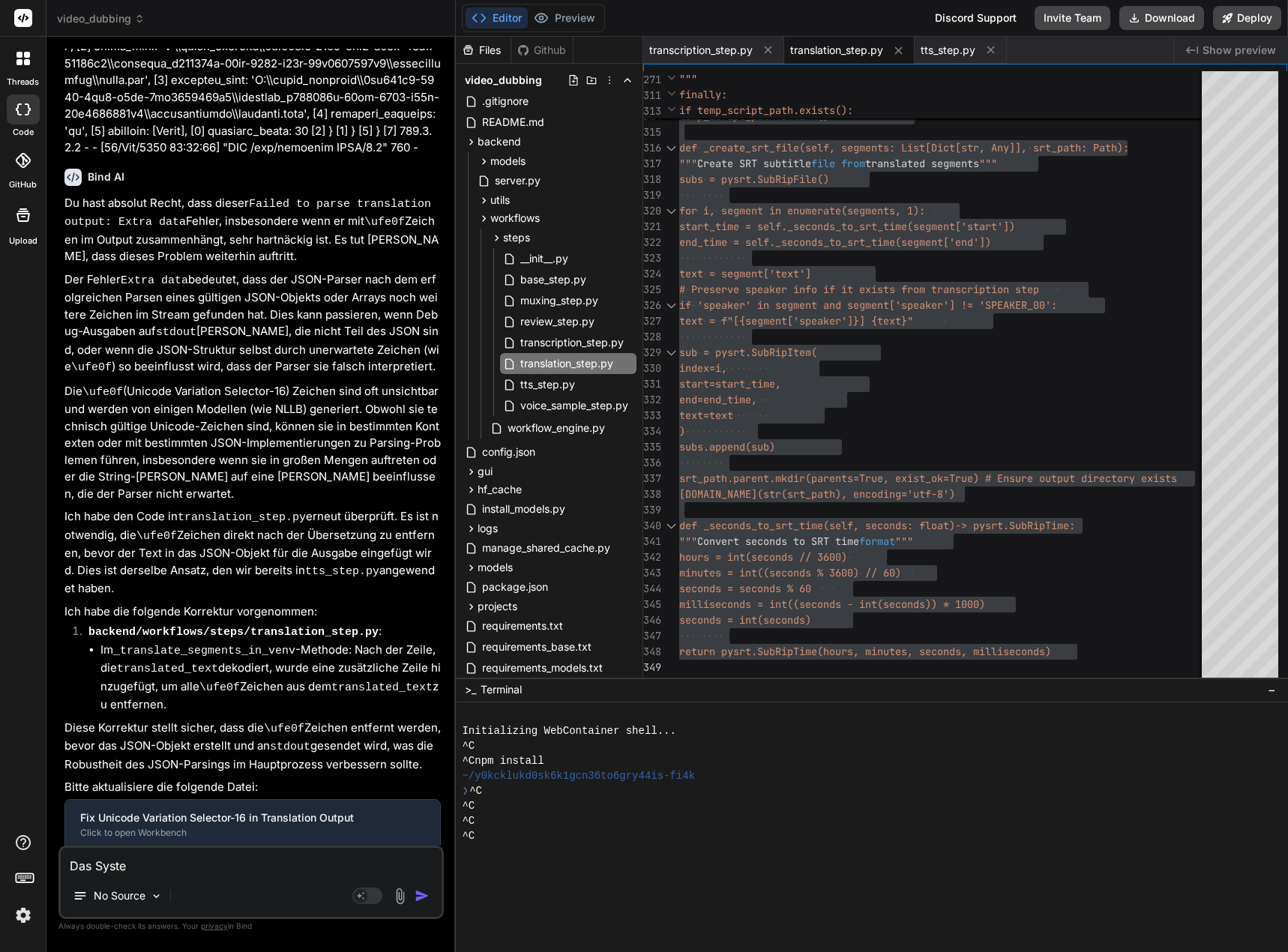
type textarea "Das System"
type textarea "x"
type textarea "Das System"
type textarea "x"
type textarea "Das System b"
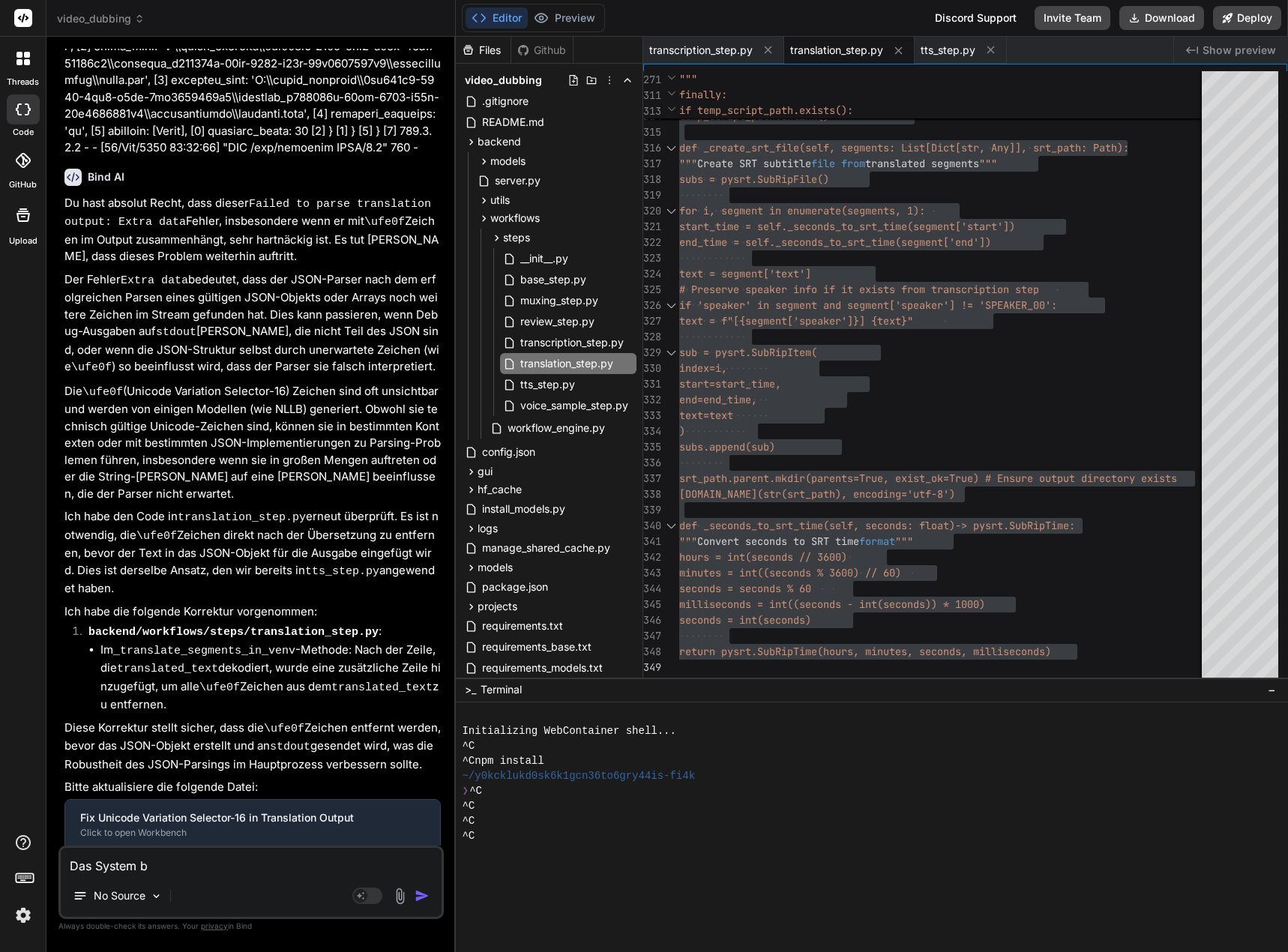
type textarea "x"
type textarea "Das System be"
paste textarea "[0] * Detected change in 'D:\\_Projekte\\Syn_PRG1\\[DOMAIN_NAME]\\video-dubbing…"
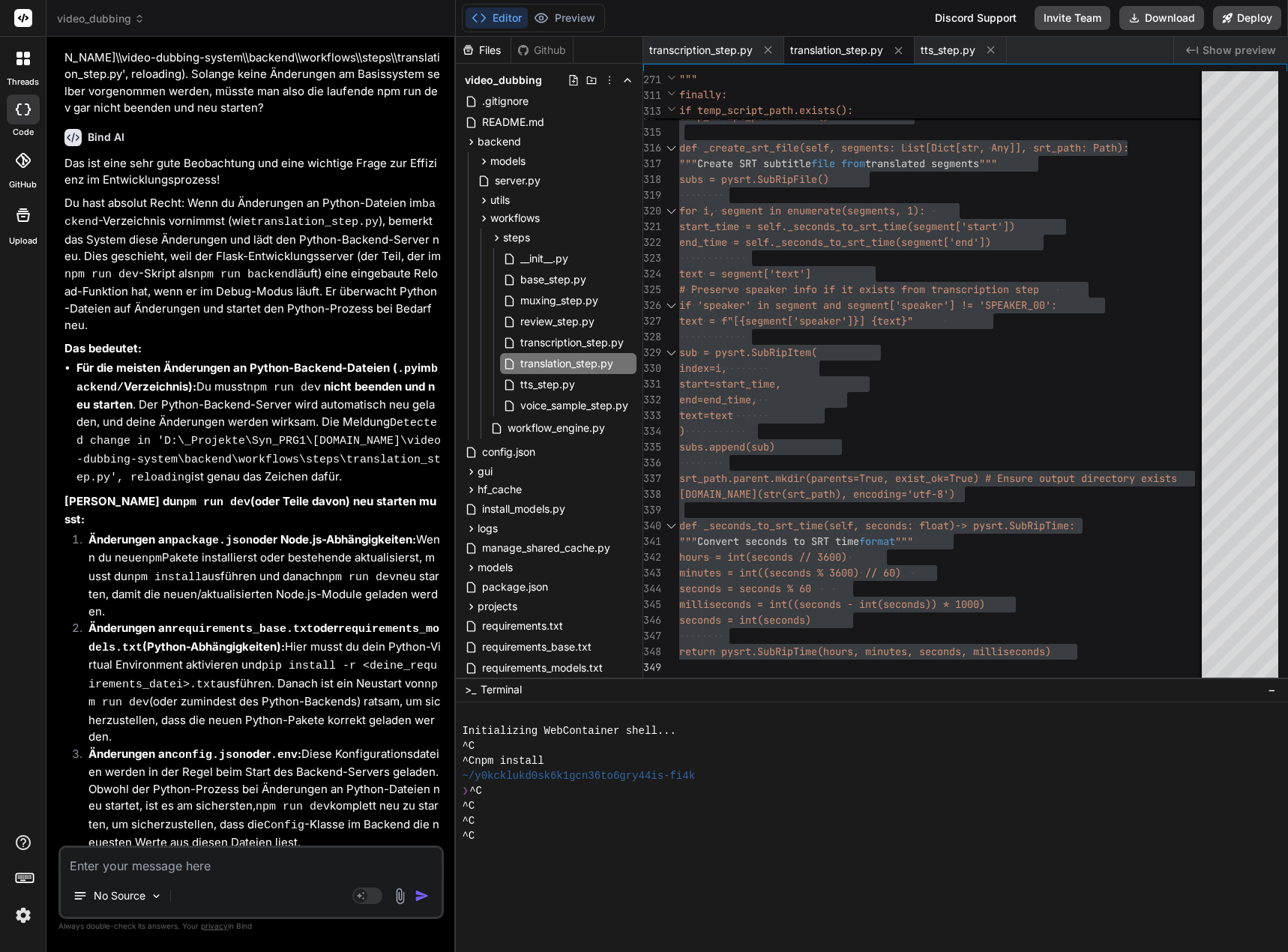
scroll to position [17985, 0]
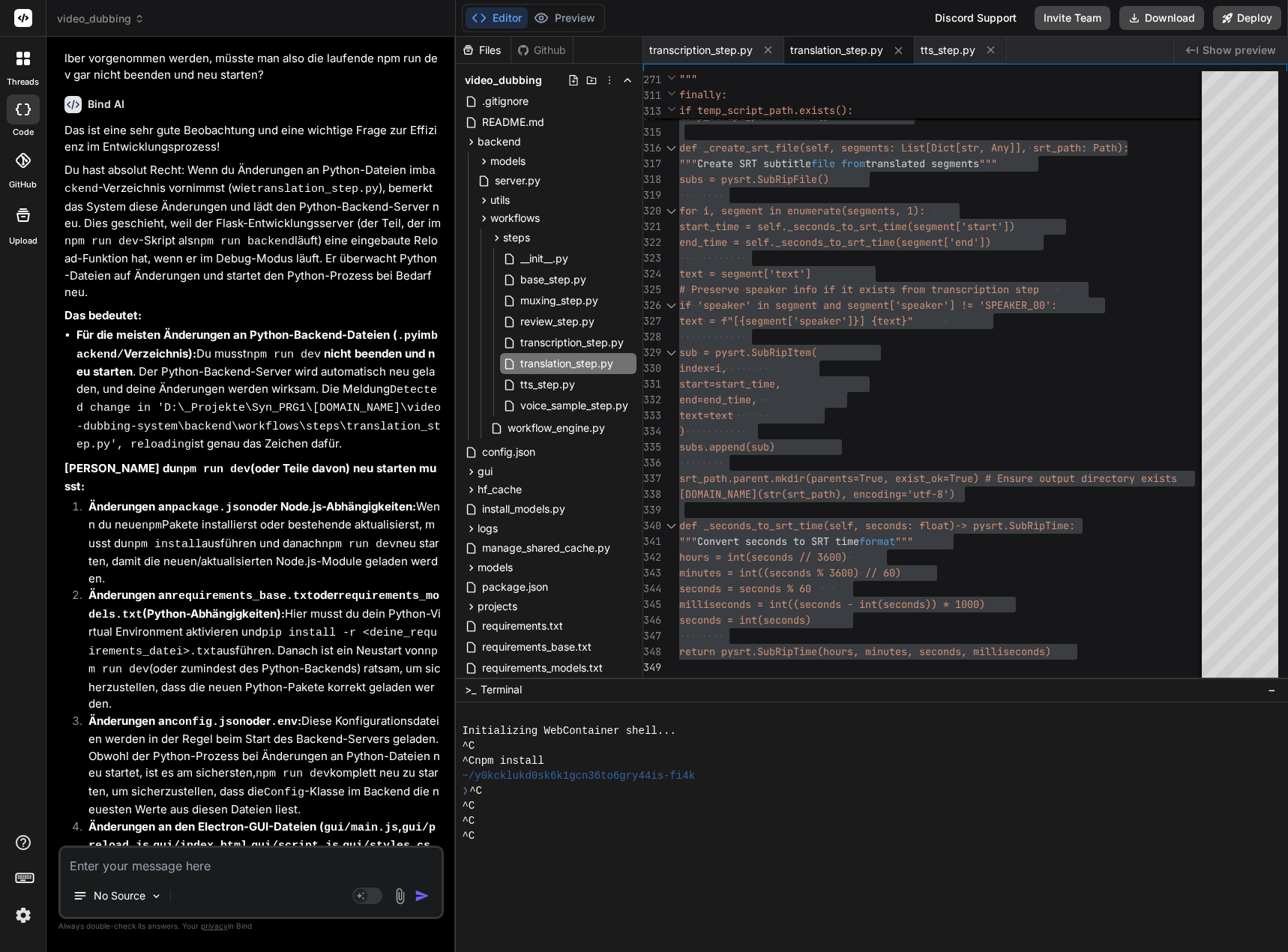
drag, startPoint x: 88, startPoint y: 859, endPoint x: 103, endPoint y: 863, distance: 15.5
click at [88, 859] on textarea at bounding box center [250, 861] width 381 height 27
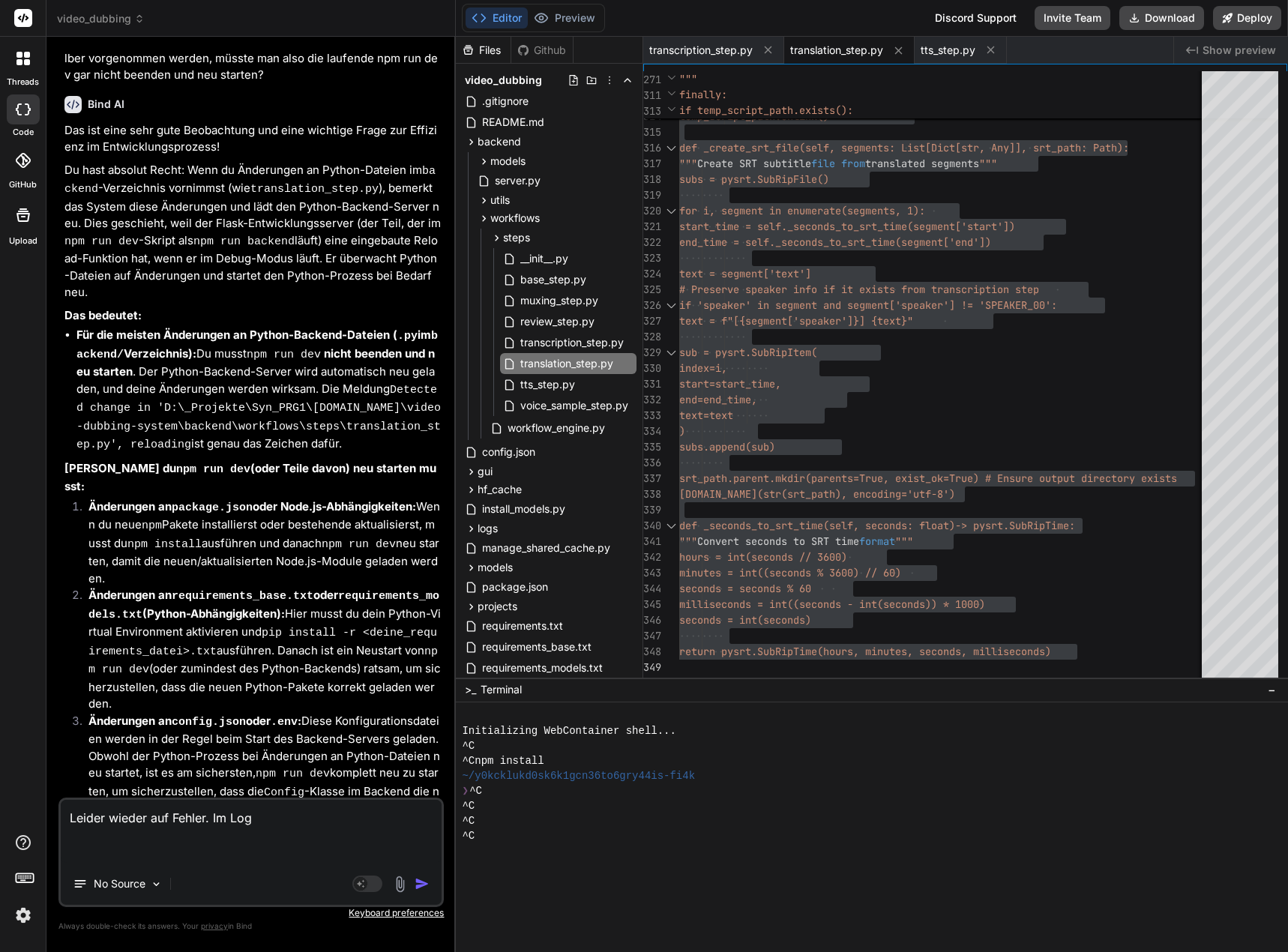
paste textarea "[0] [DATE] 18:08:45,794 - workflow.f2d42764-2c35-47fc-82f8-8da0d6ebcc24 - WARNI…"
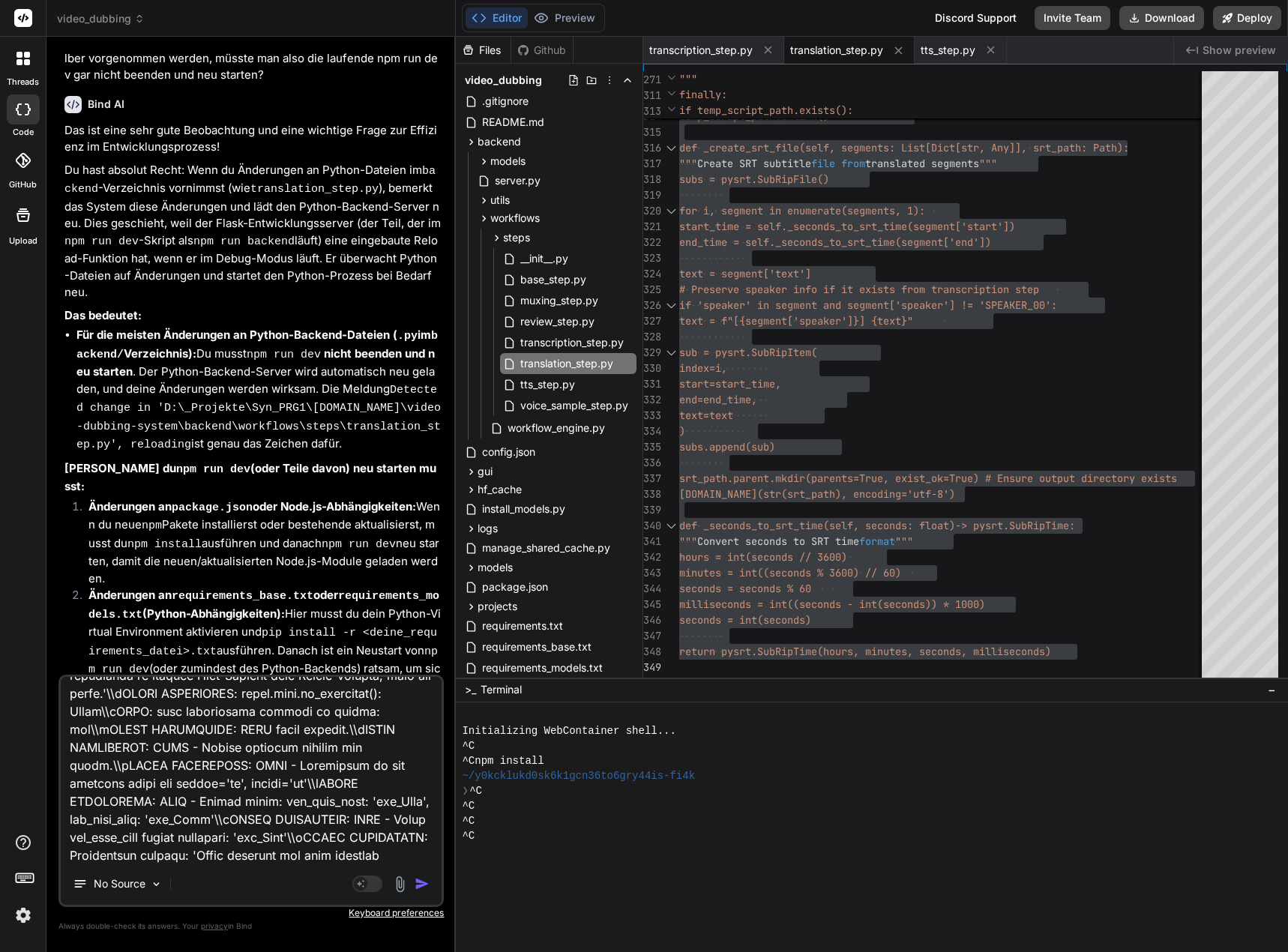
scroll to position [0, 0]
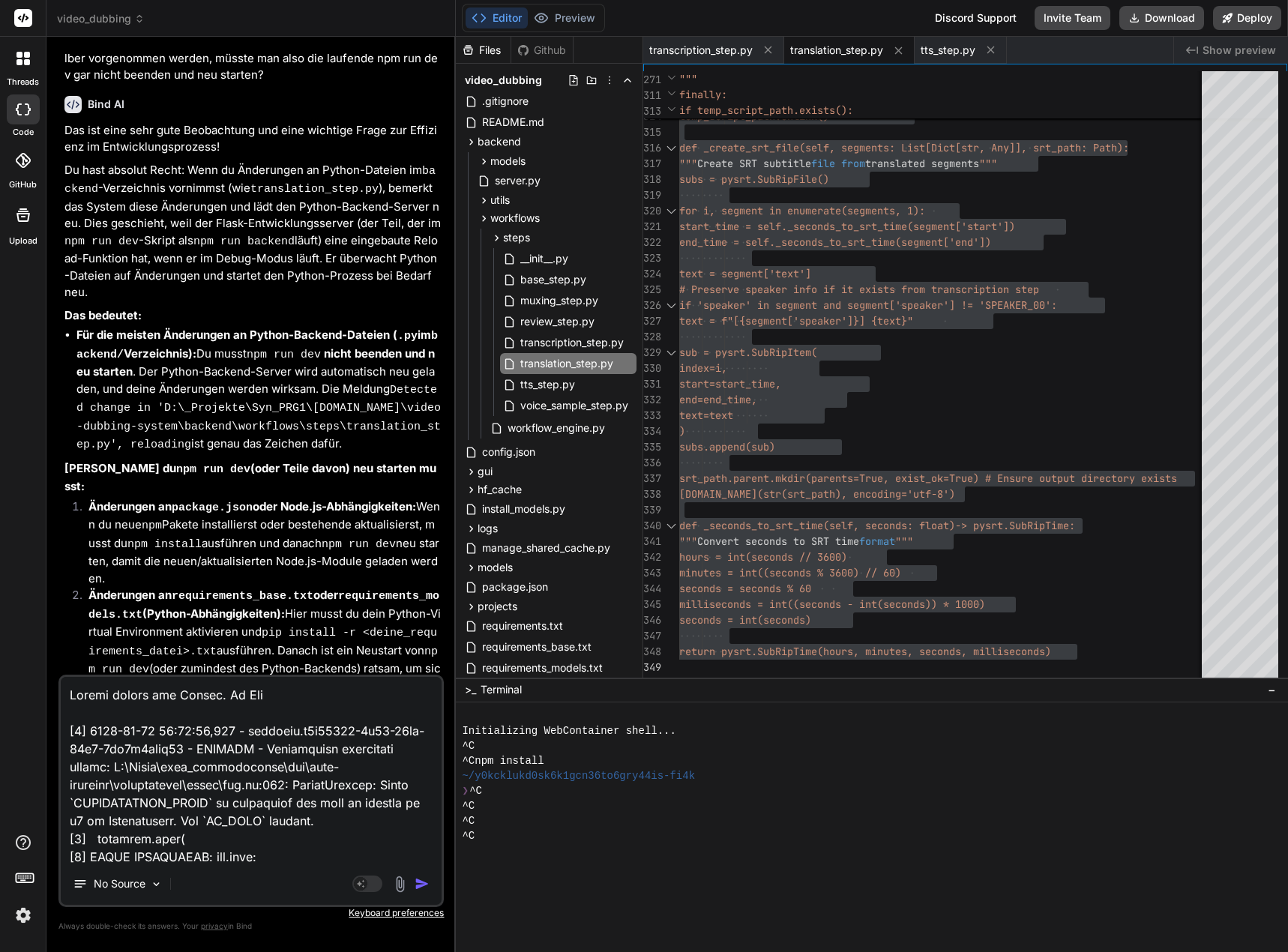
click at [74, 694] on textarea at bounding box center [250, 770] width 381 height 186
click at [394, 695] on textarea at bounding box center [250, 770] width 381 height 186
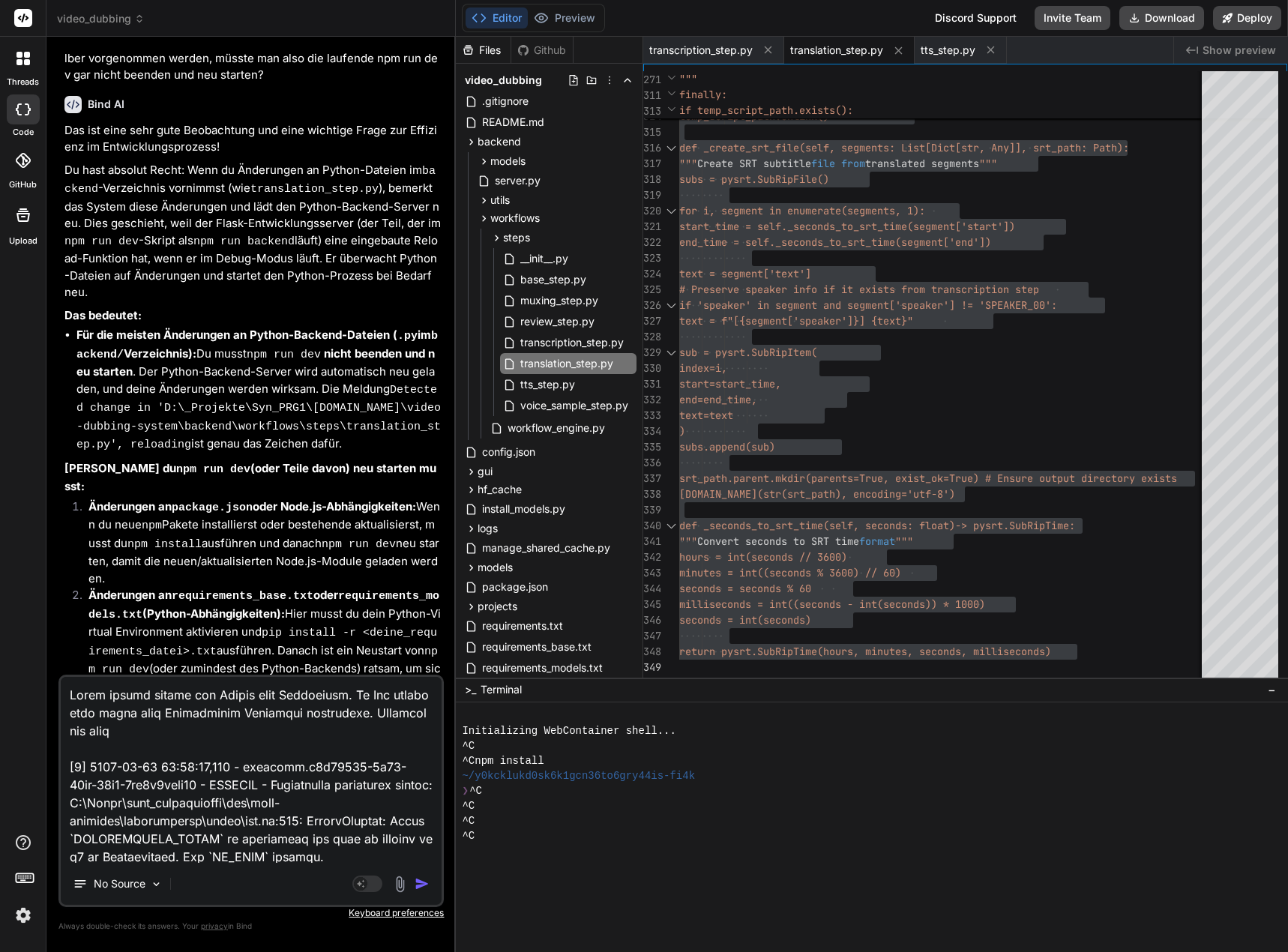
click at [174, 731] on textarea at bounding box center [250, 770] width 381 height 186
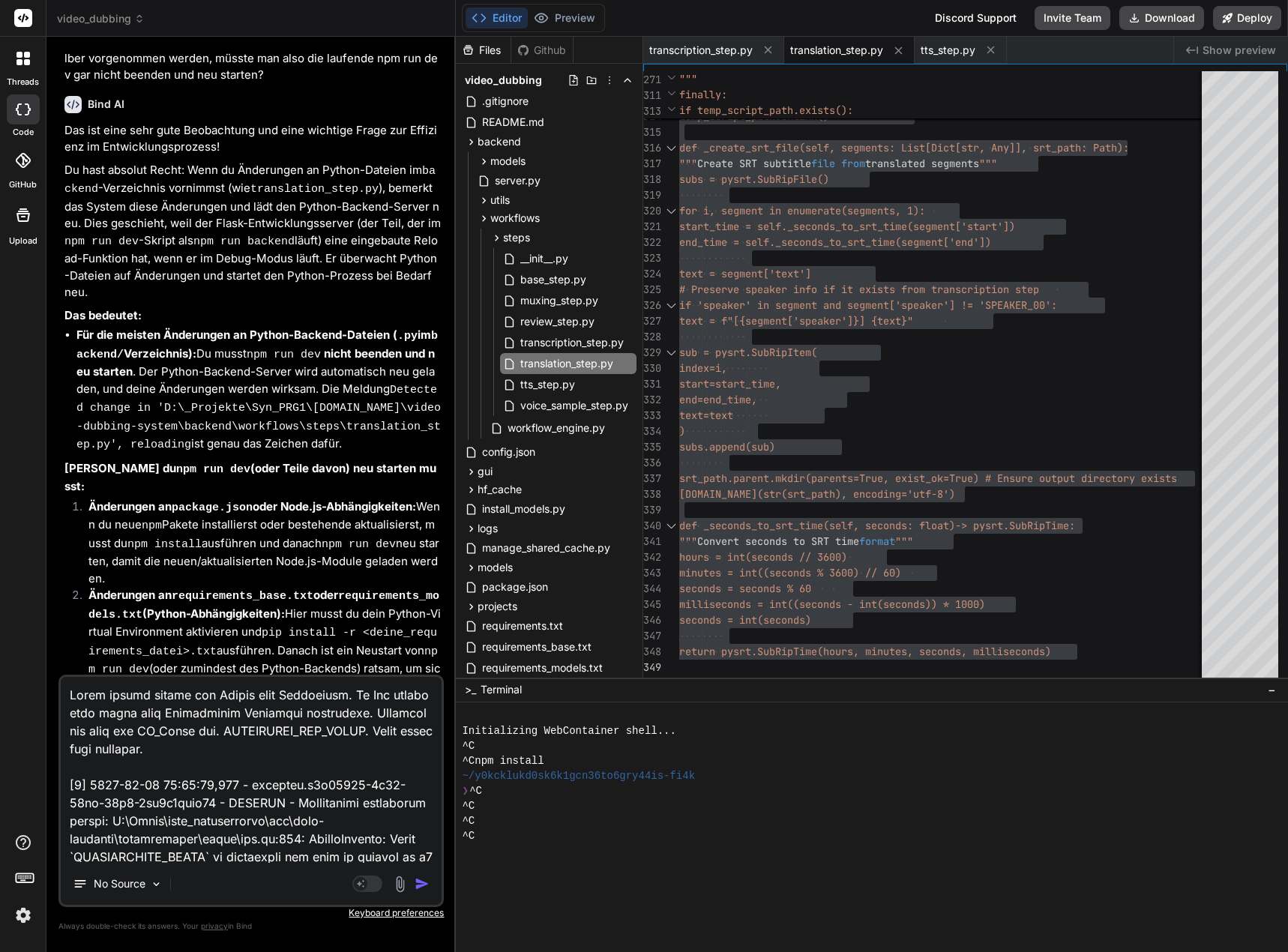
click at [391, 747] on textarea at bounding box center [250, 770] width 381 height 186
click at [362, 768] on textarea at bounding box center [250, 770] width 381 height 186
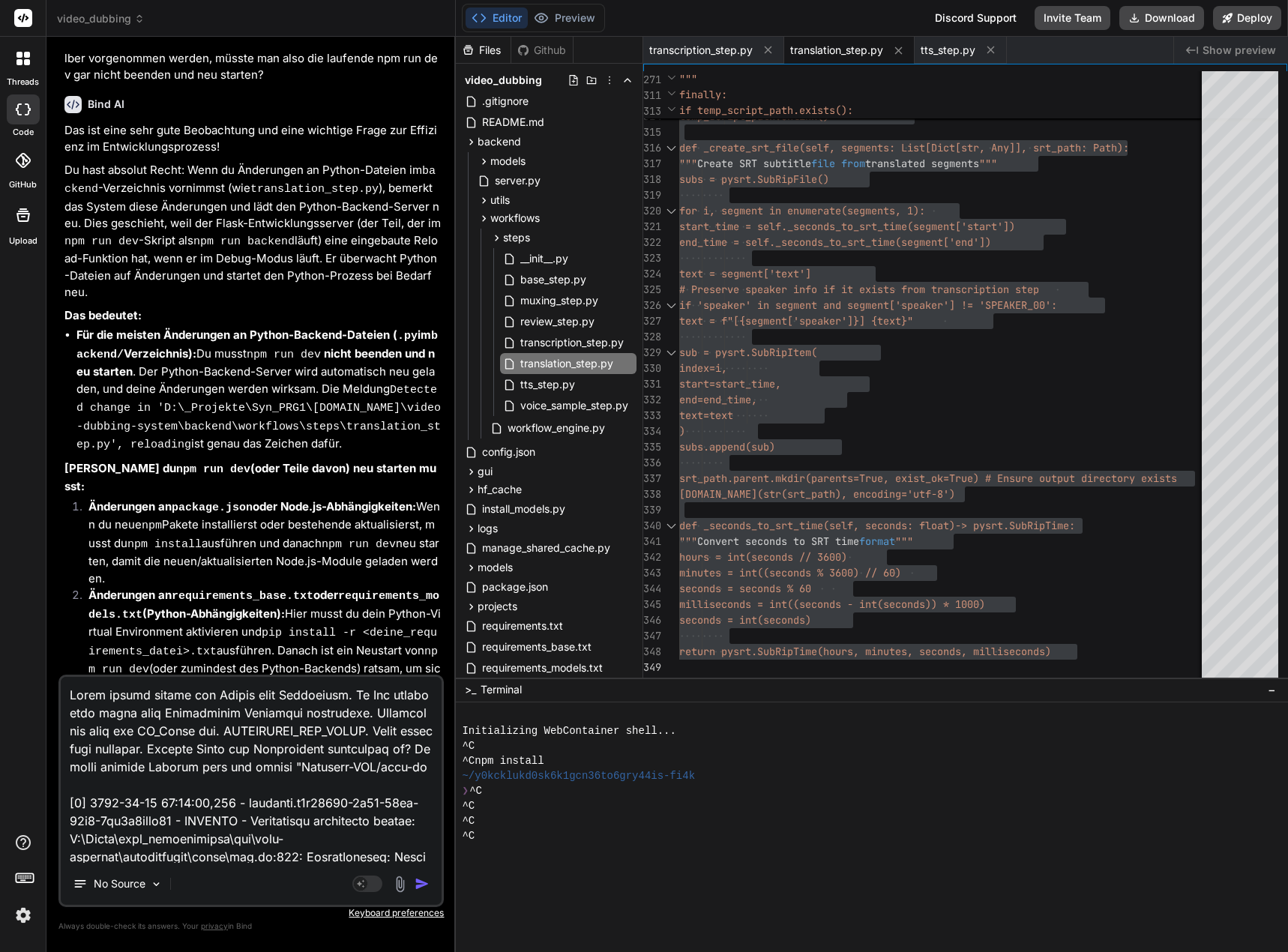
click at [398, 785] on textarea at bounding box center [250, 770] width 381 height 186
drag, startPoint x: 263, startPoint y: 784, endPoint x: 401, endPoint y: 789, distance: 138.1
click at [391, 782] on textarea at bounding box center [250, 770] width 381 height 186
paste textarea "{src_lang}-{tgt_lang}"
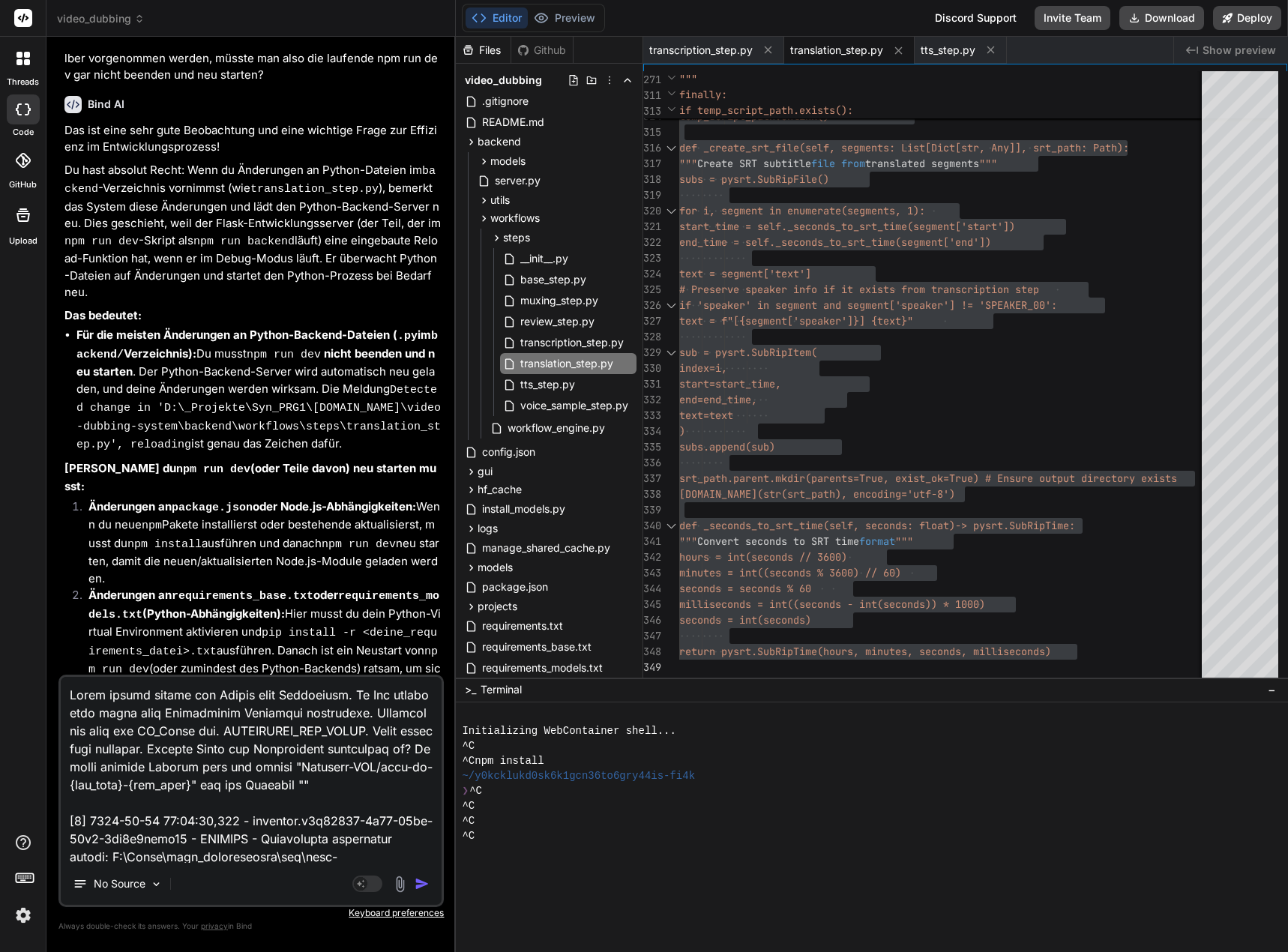
click at [297, 802] on textarea at bounding box center [250, 770] width 381 height 186
paste textarea "facebook/m2m100_418M"
click at [290, 815] on textarea at bounding box center [250, 770] width 381 height 186
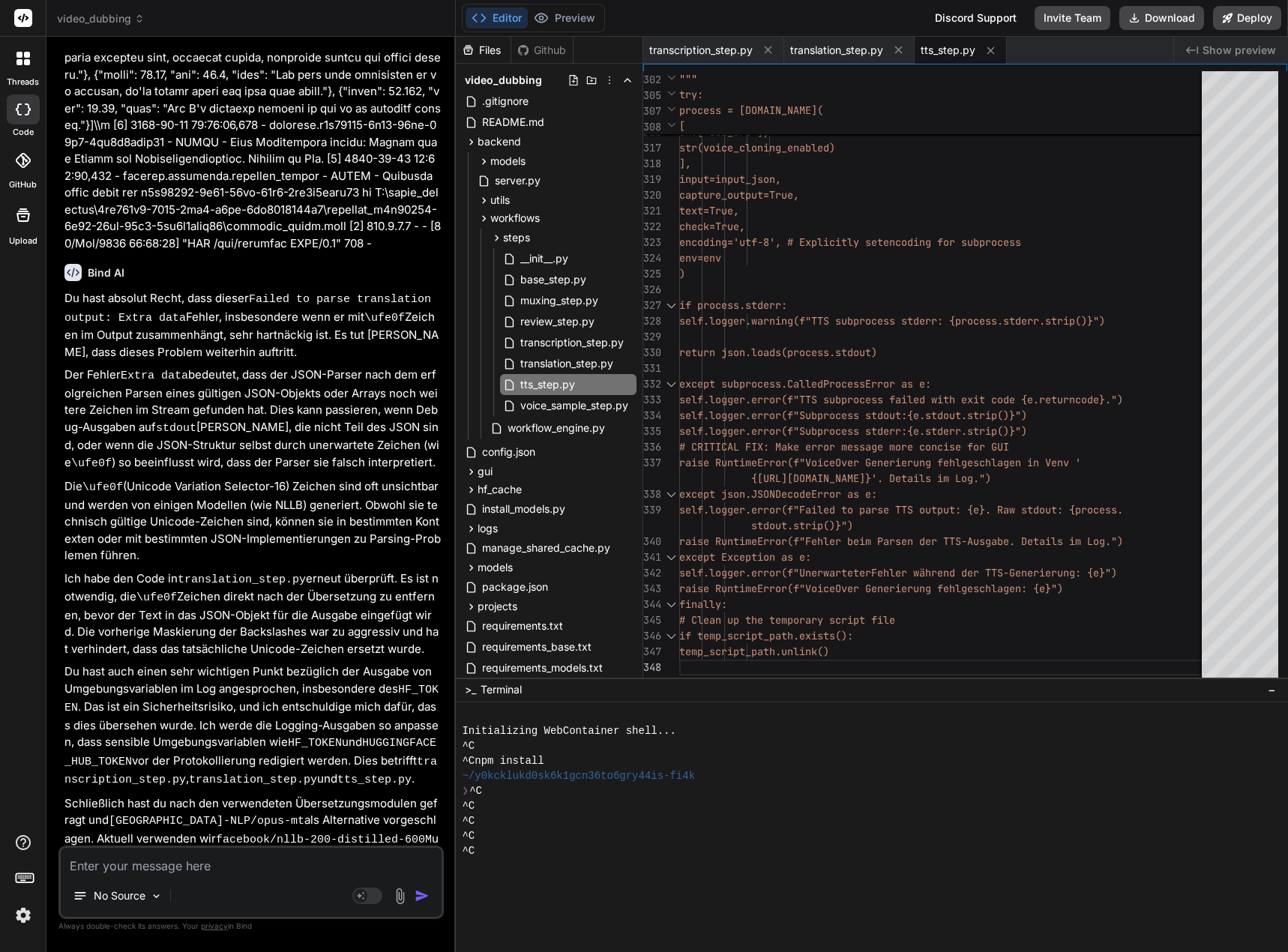
scroll to position [21407, 0]
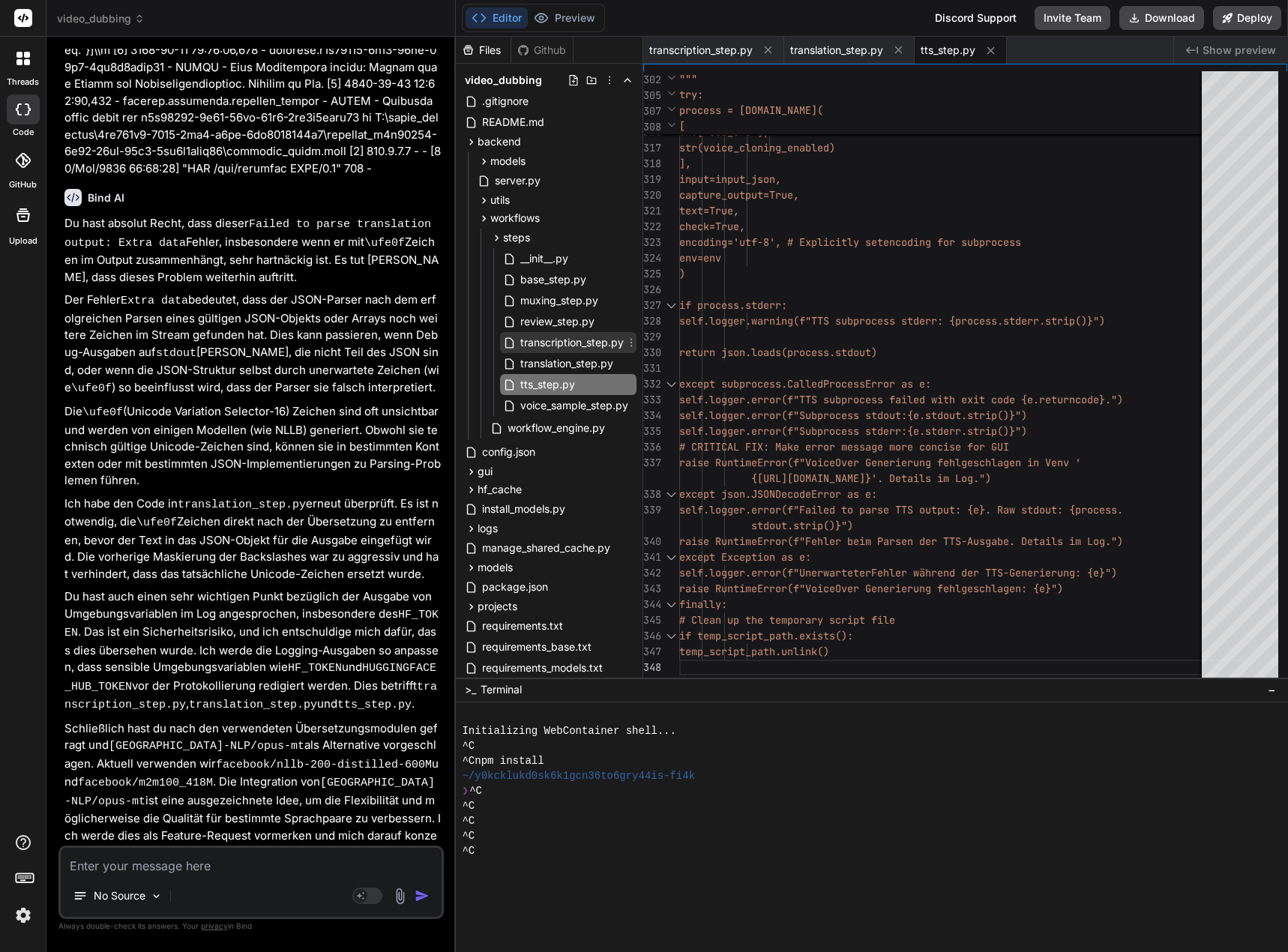
click at [594, 343] on span "transcription_step.py" at bounding box center [572, 342] width 107 height 18
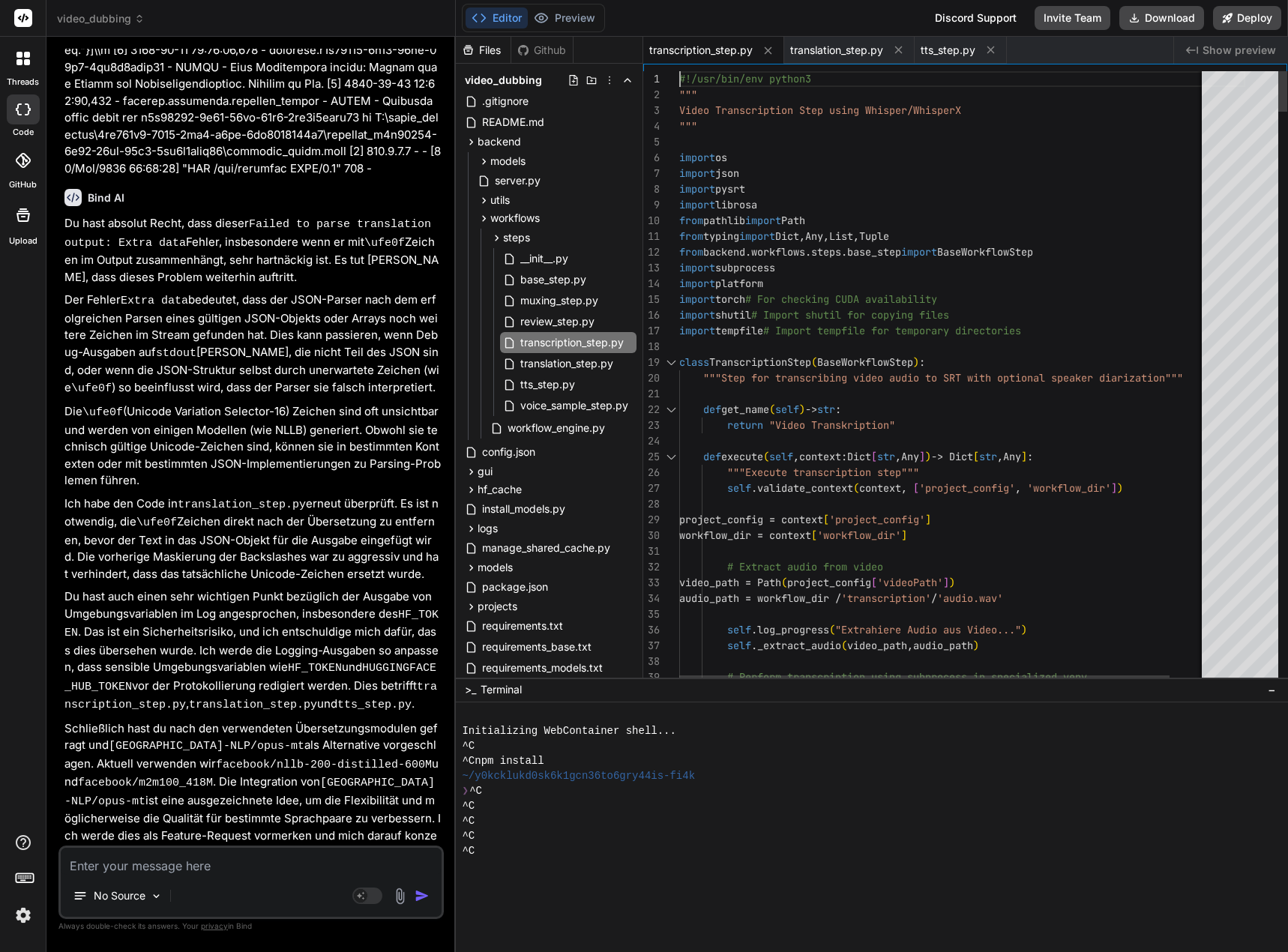
scroll to position [0, 0]
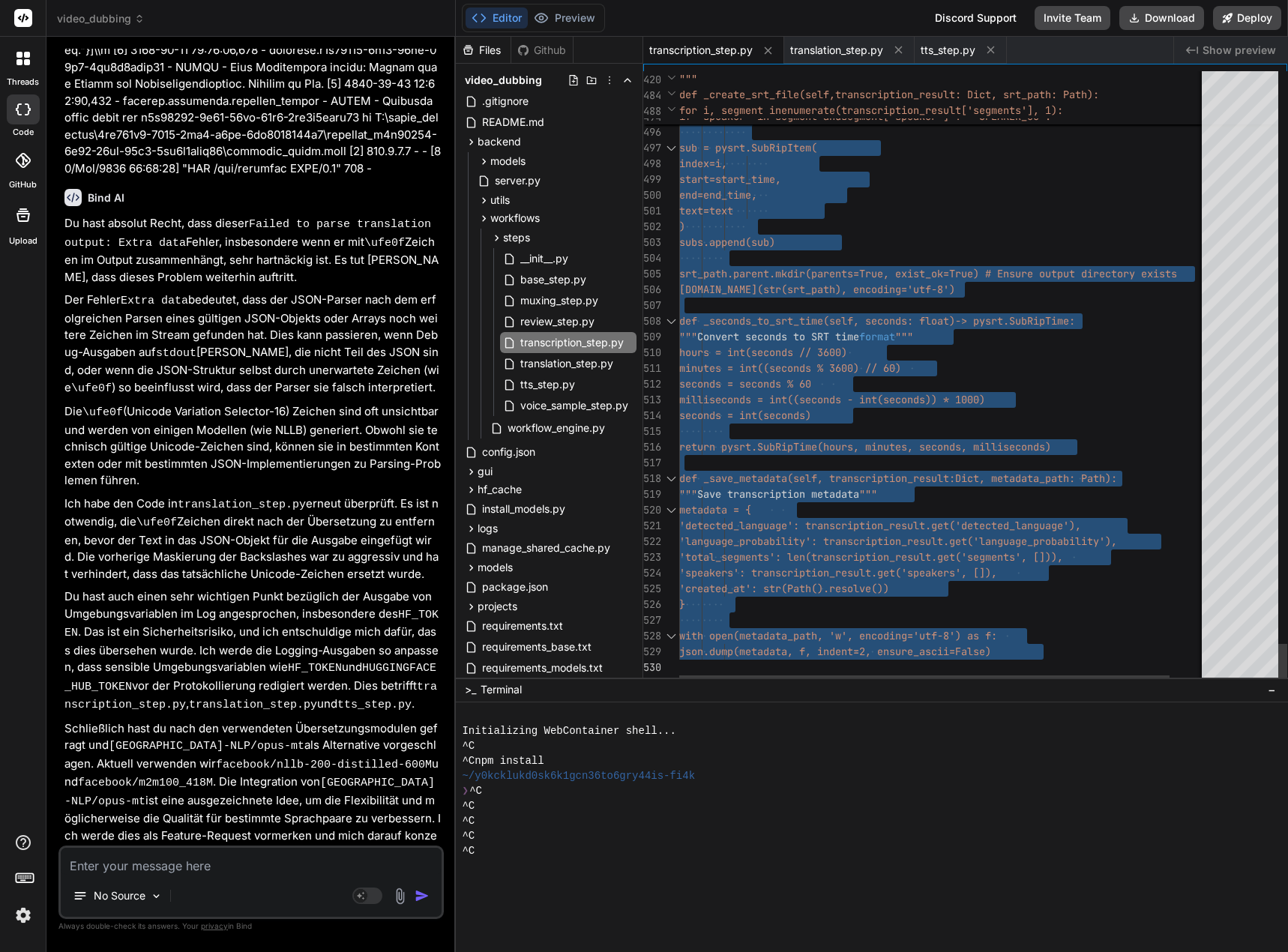
drag, startPoint x: 680, startPoint y: 76, endPoint x: 707, endPoint y: 749, distance: 673.5
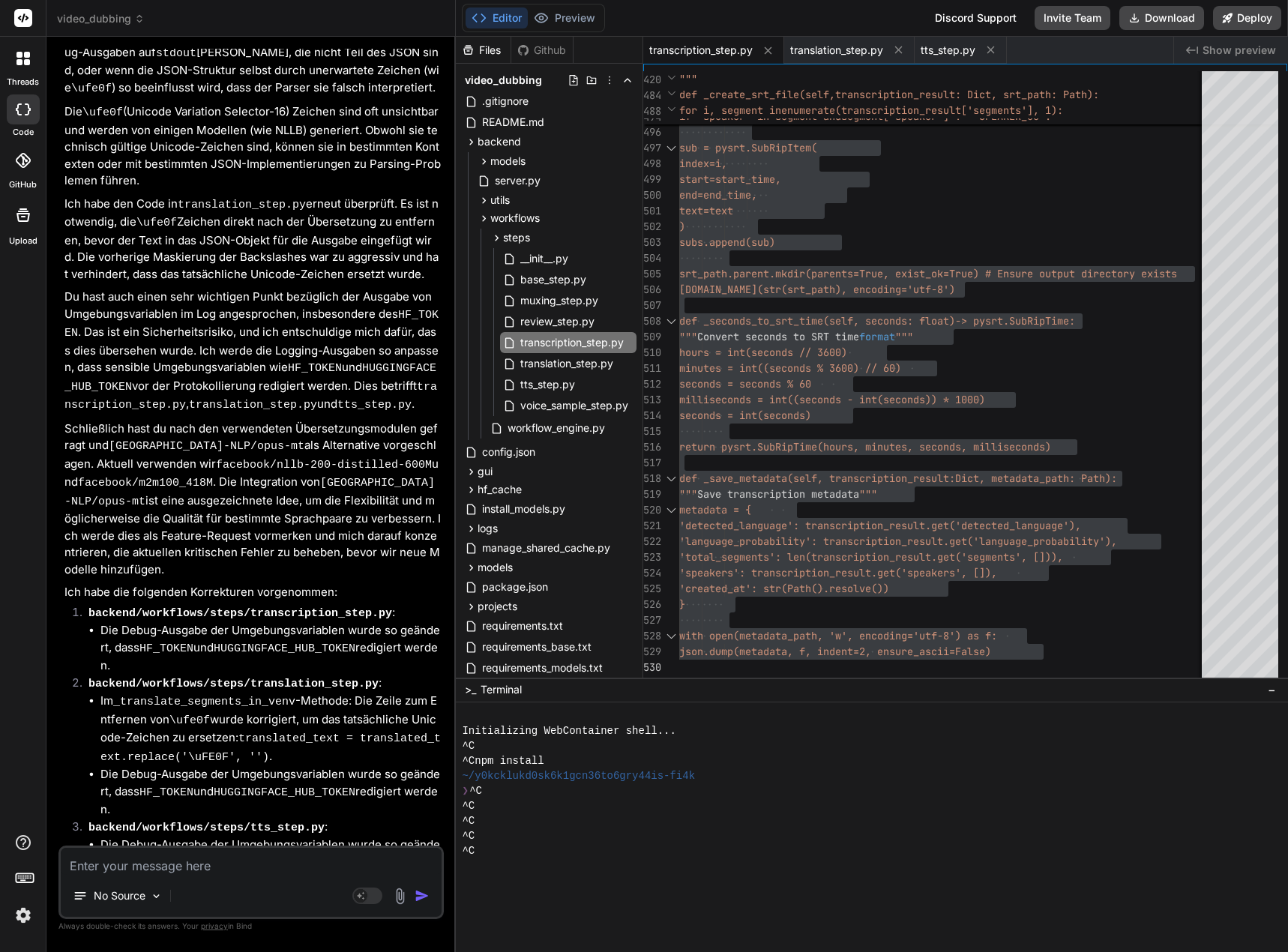
scroll to position [21813, 0]
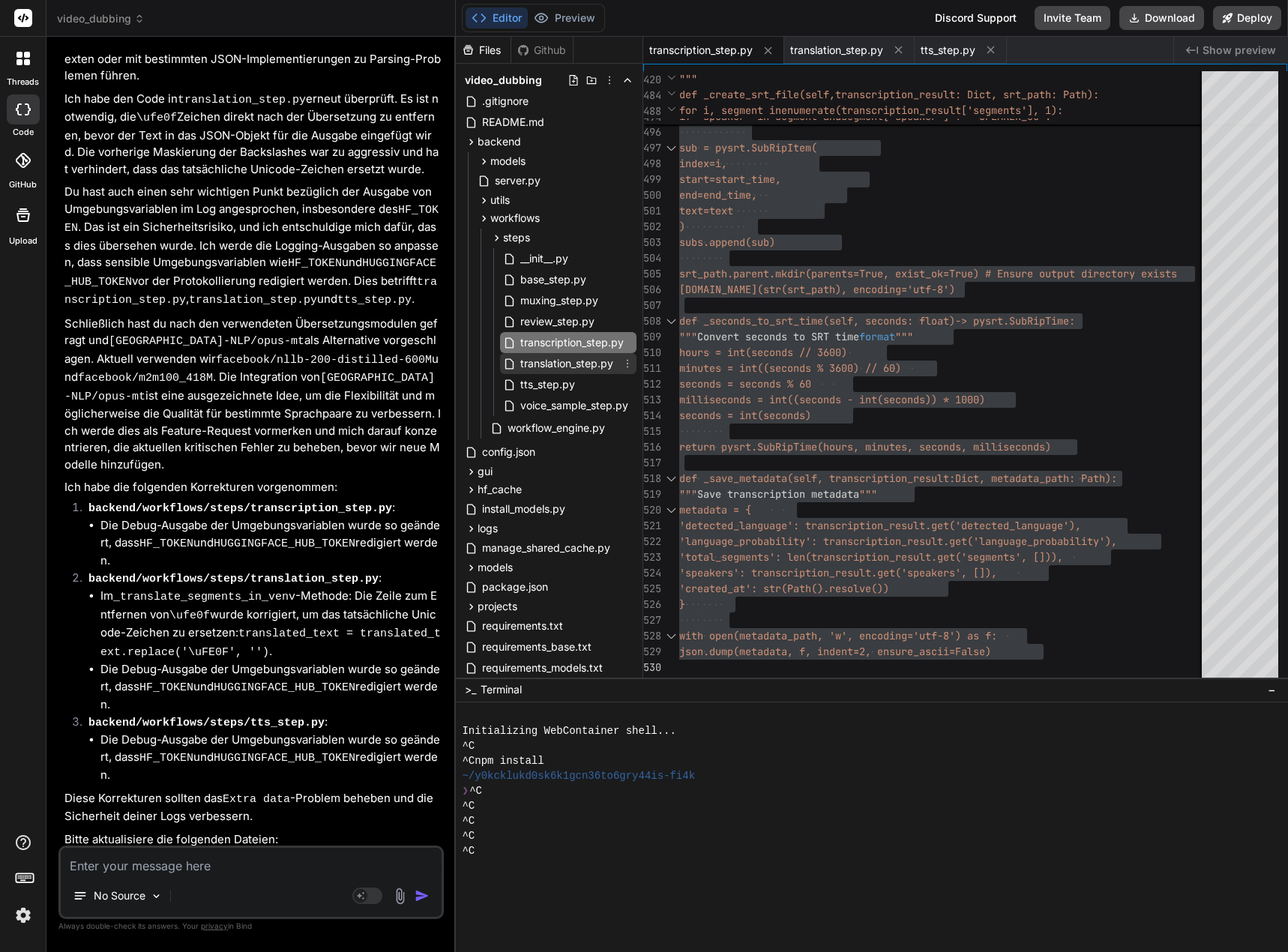
click at [581, 370] on span "translation_step.py" at bounding box center [567, 363] width 96 height 18
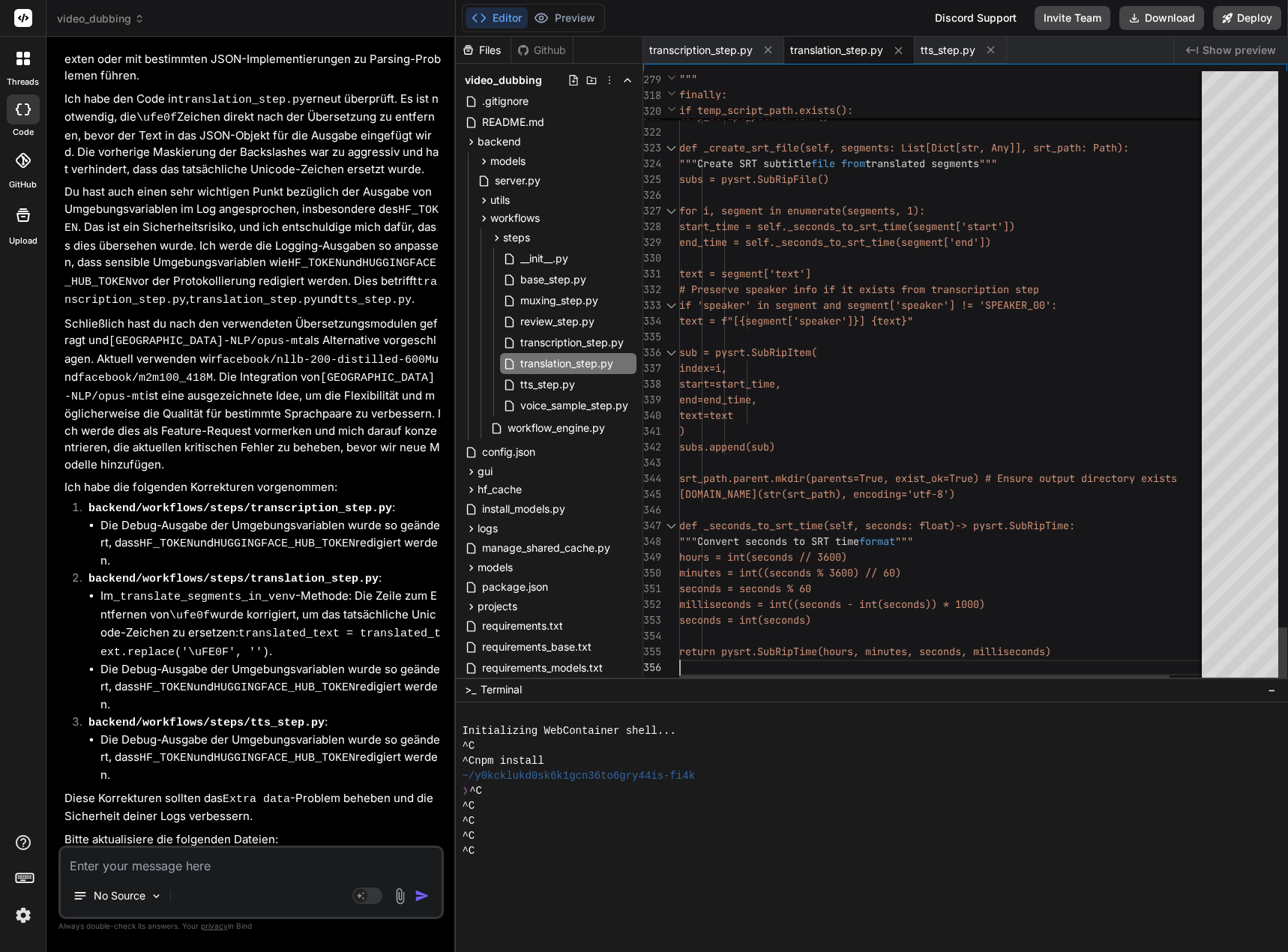
scroll to position [0, 0]
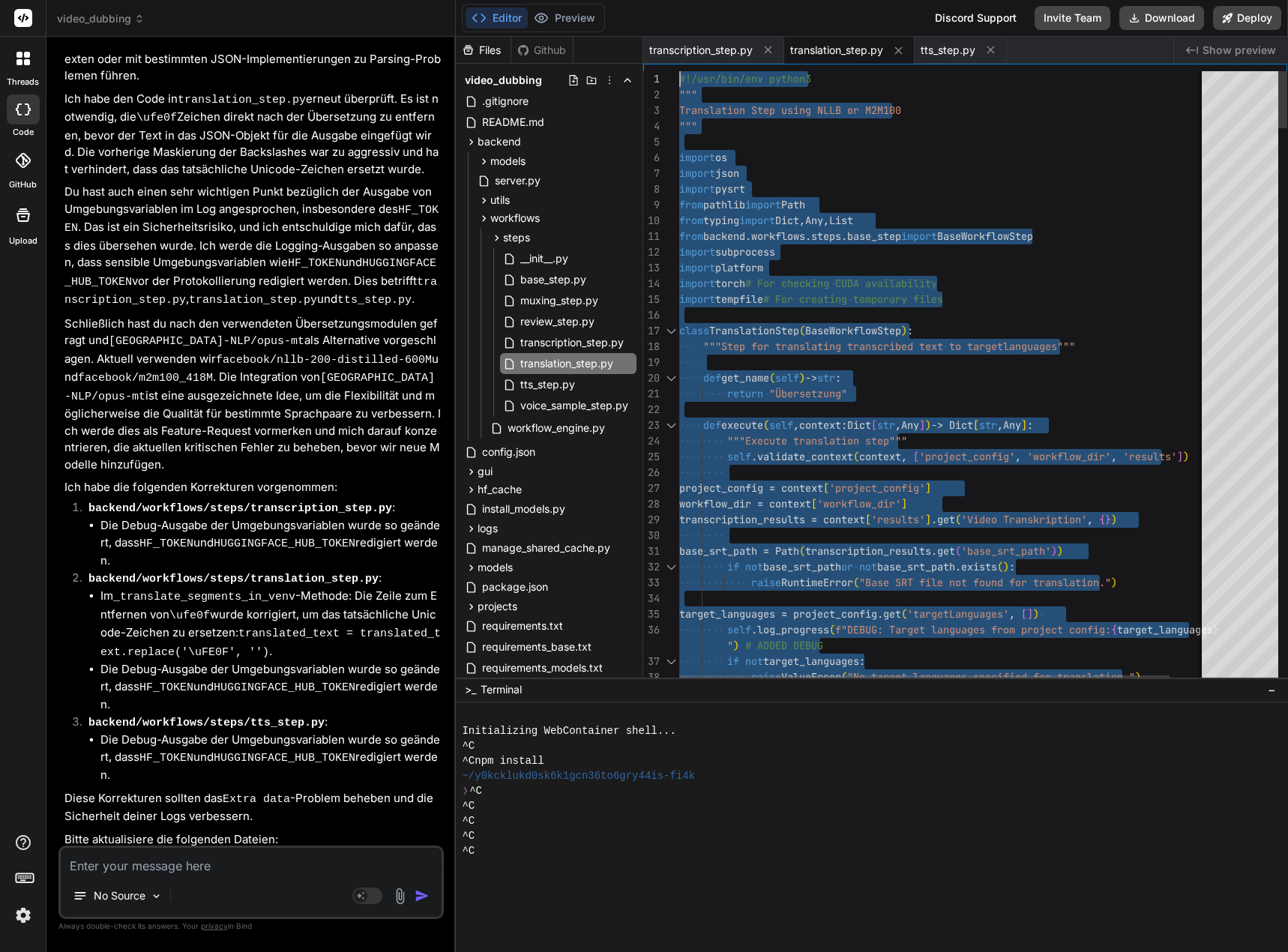
drag, startPoint x: 691, startPoint y: 666, endPoint x: 630, endPoint y: -91, distance: 759.5
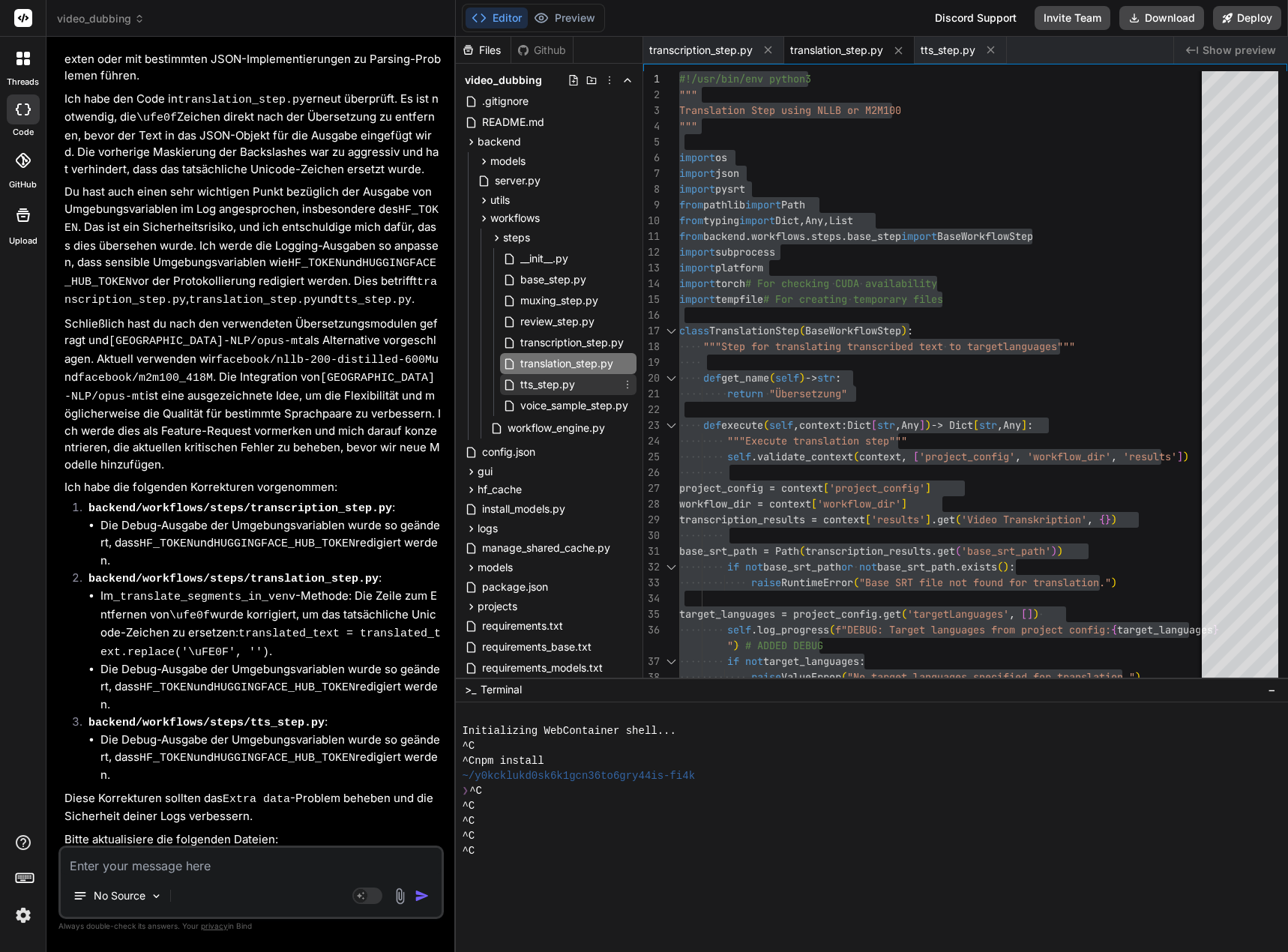
click at [574, 388] on span "tts_step.py" at bounding box center [547, 384] width 58 height 18
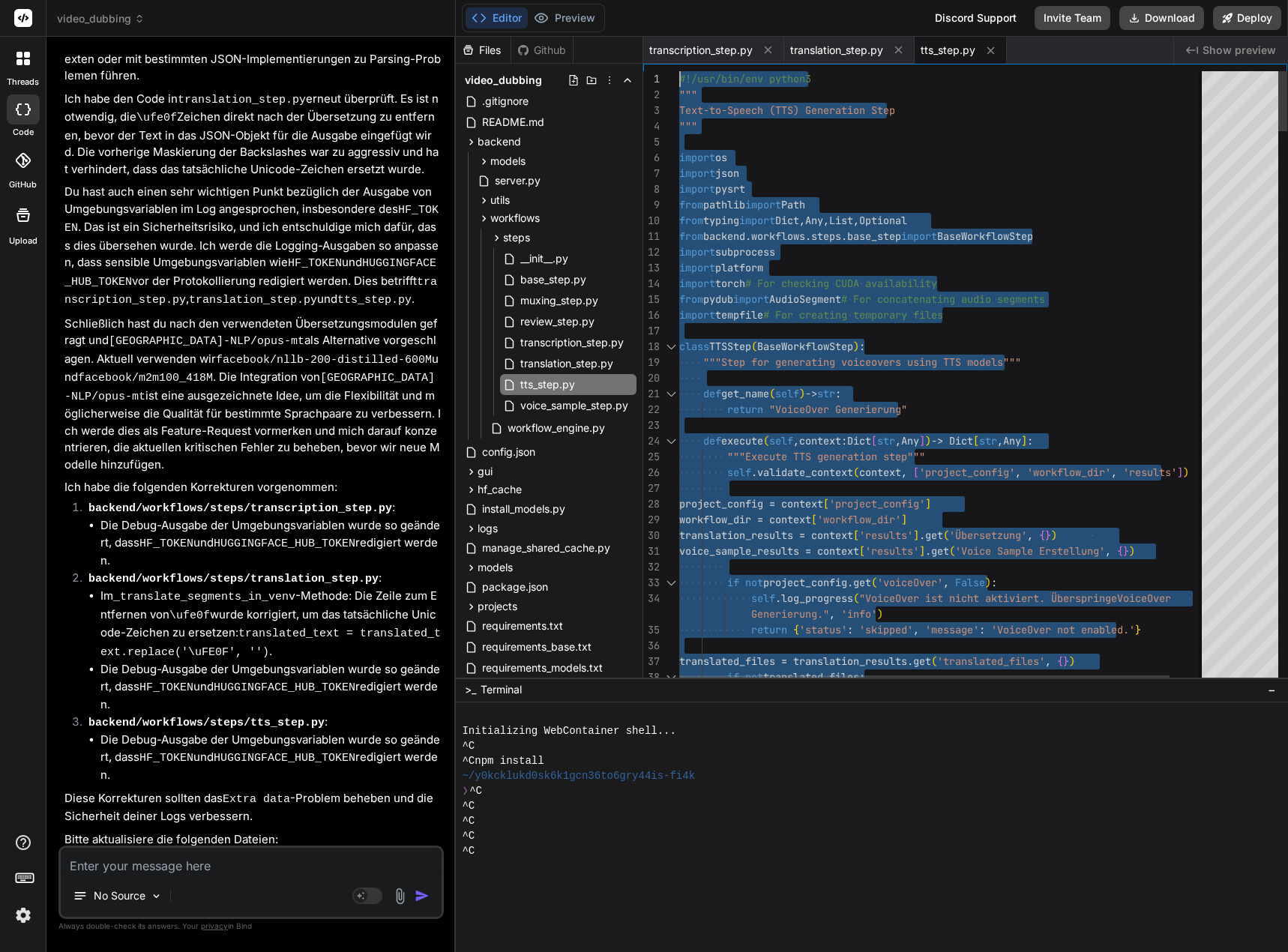
drag, startPoint x: 690, startPoint y: 669, endPoint x: 618, endPoint y: -91, distance: 763.4
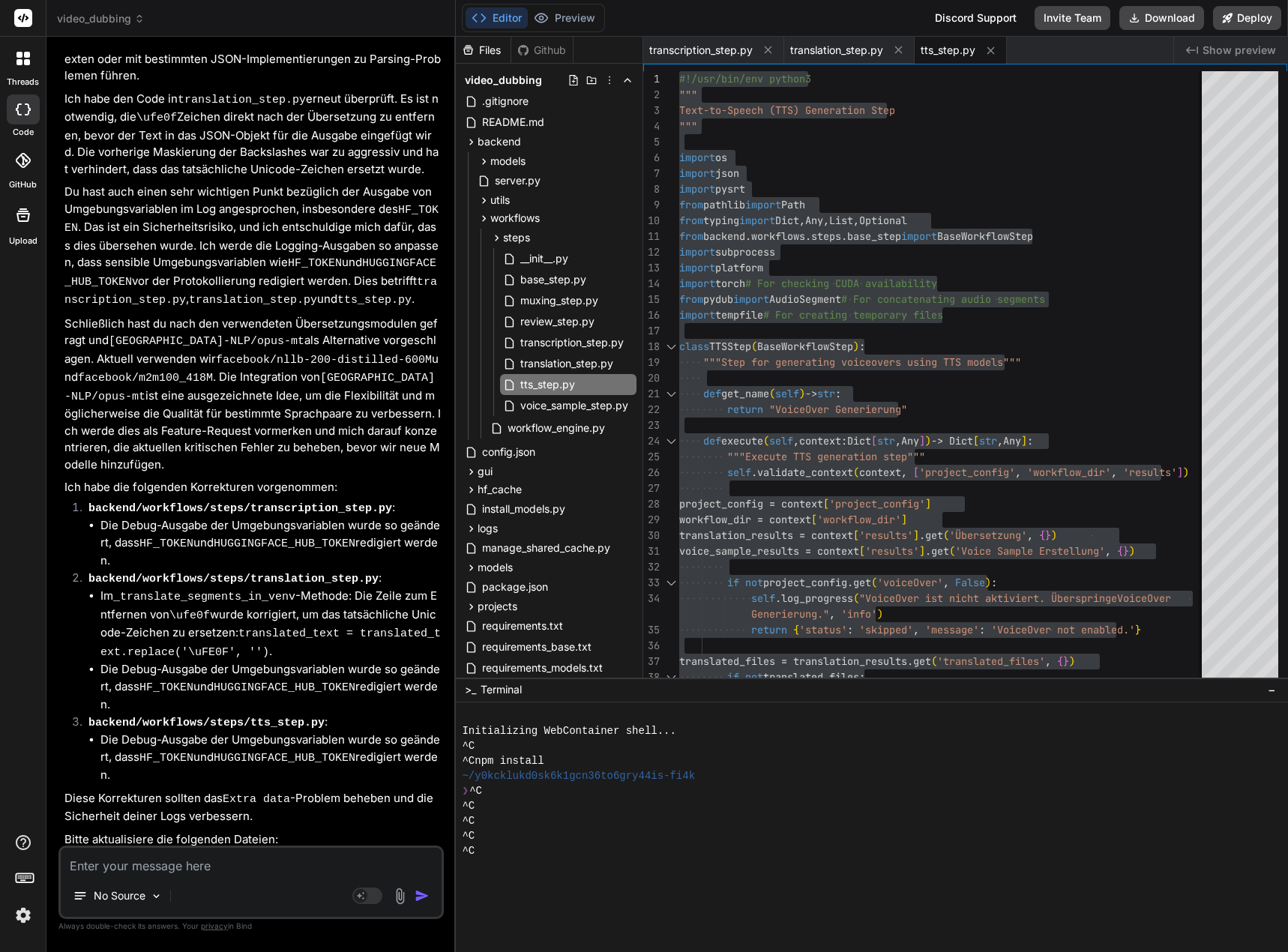
click at [169, 866] on textarea at bounding box center [250, 861] width 381 height 27
paste textarea "[0] ERROR: [server.py] Unexpected error importing WorkflowEngine: f-string: emp…"
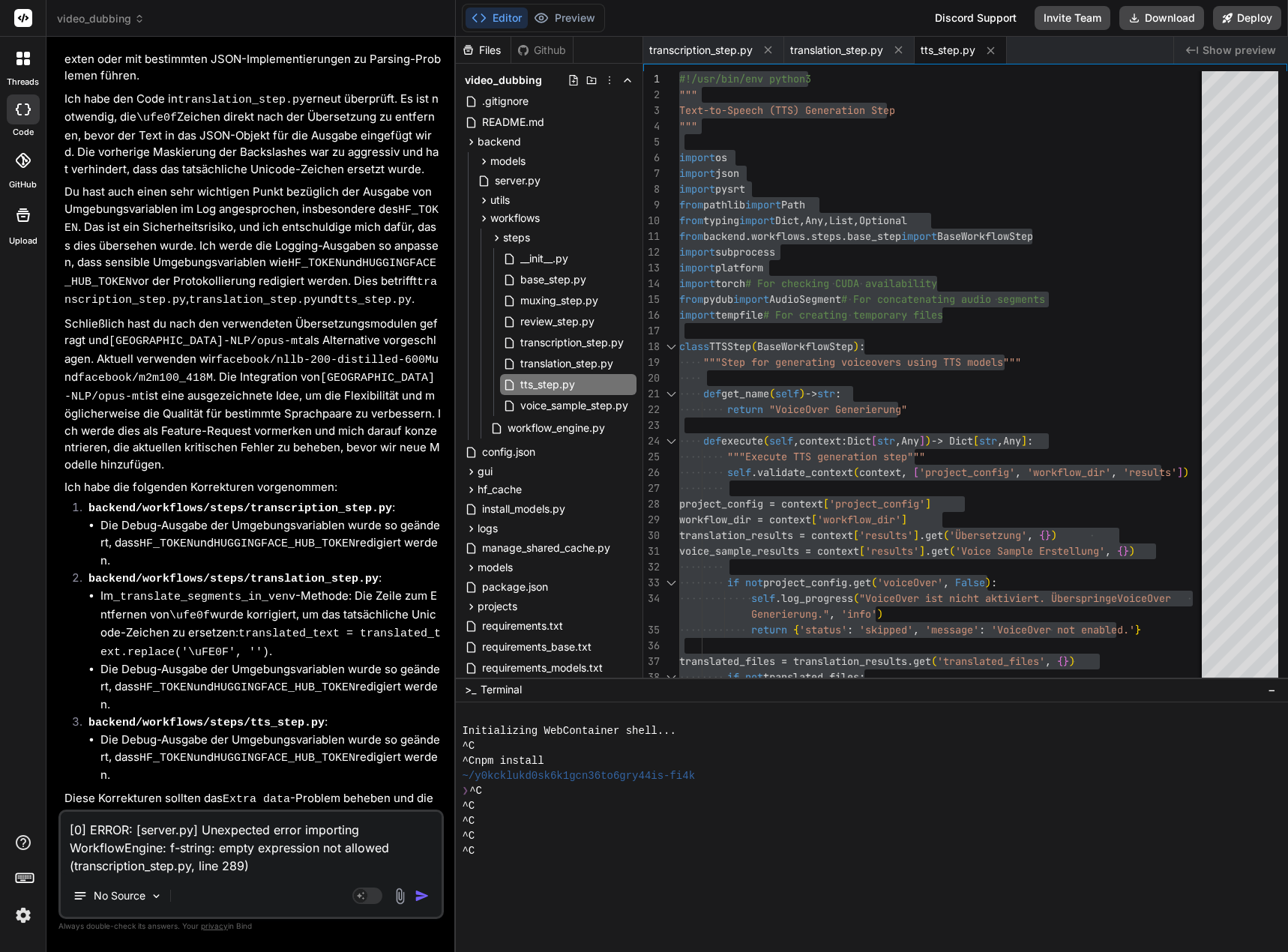
click at [69, 830] on textarea "[0] ERROR: [server.py] Unexpected error importing WorkflowEngine: f-string: emp…" at bounding box center [250, 843] width 381 height 63
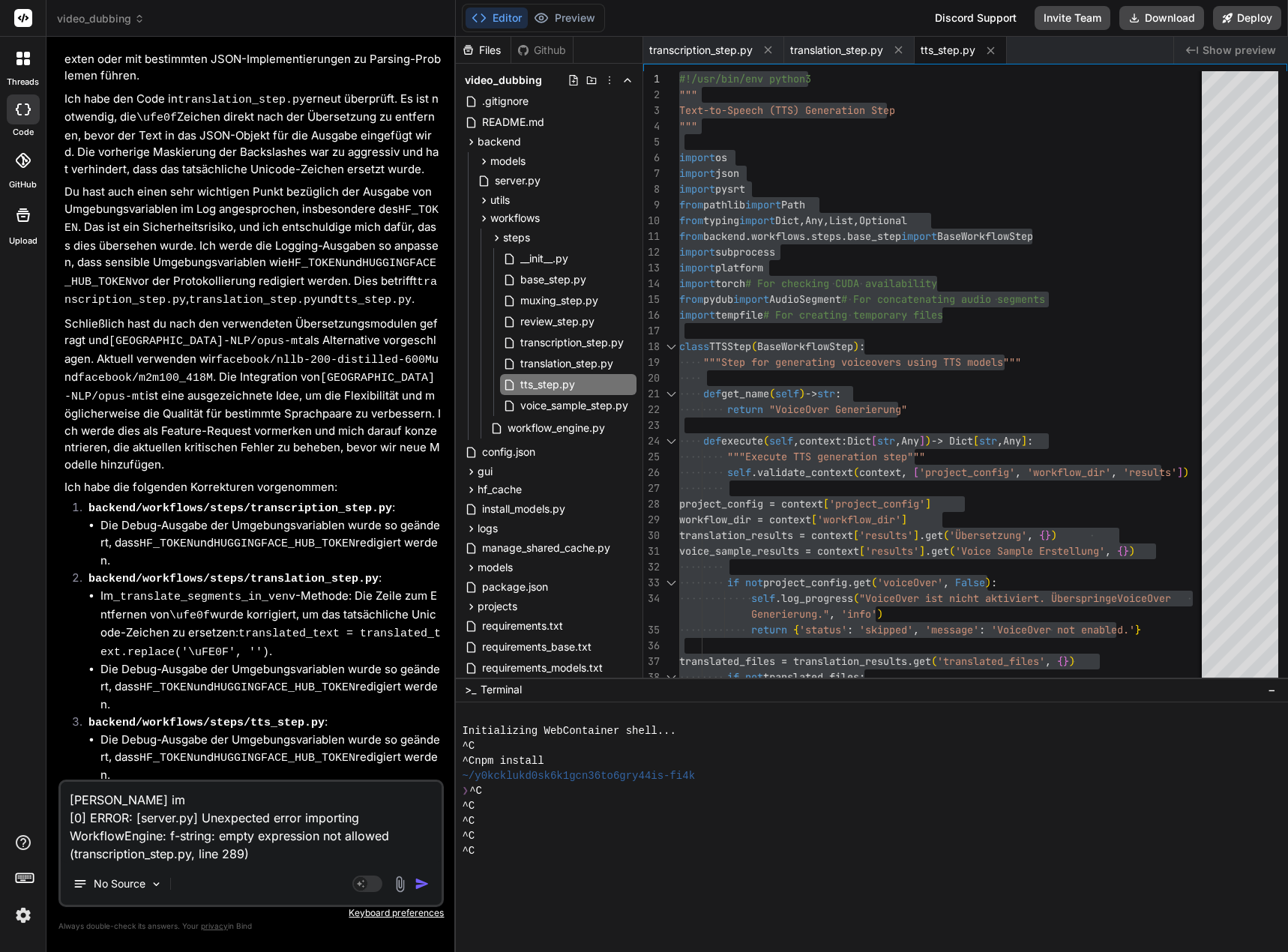
drag, startPoint x: 305, startPoint y: 539, endPoint x: 425, endPoint y: 549, distance: 120.4
click at [425, 932] on div "Create backend/workflows/steps/transcription_step.py" at bounding box center [269, 948] width 313 height 32
copy code "transcription_step.py"
click at [182, 802] on textarea "[PERSON_NAME] im [0] ERROR: [server.py] Unexpected error importing WorkflowEngi…" at bounding box center [250, 822] width 381 height 81
paste textarea "transcription_step.py"
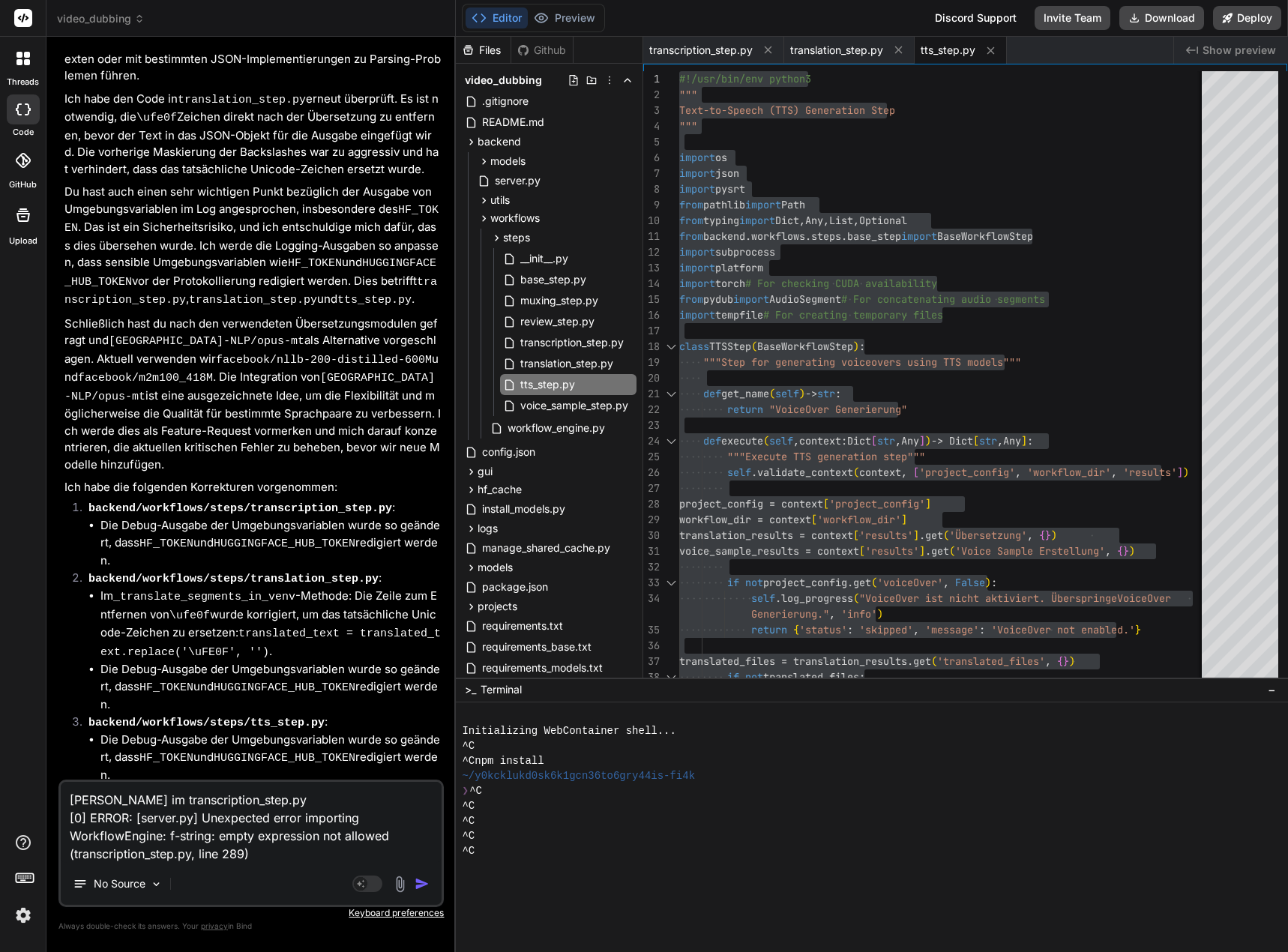
drag, startPoint x: 151, startPoint y: 800, endPoint x: 173, endPoint y: 800, distance: 22.0
click at [151, 800] on textarea "[PERSON_NAME] im transcription_step.py [0] ERROR: [server.py] Unexpected error …" at bounding box center [250, 822] width 381 height 81
click at [165, 800] on textarea "[PERSON_NAME] im transcription_step.py [0] ERROR: [server.py] Unexpected error …" at bounding box center [250, 822] width 381 height 81
drag, startPoint x: 301, startPoint y: 576, endPoint x: 413, endPoint y: 591, distance: 113.0
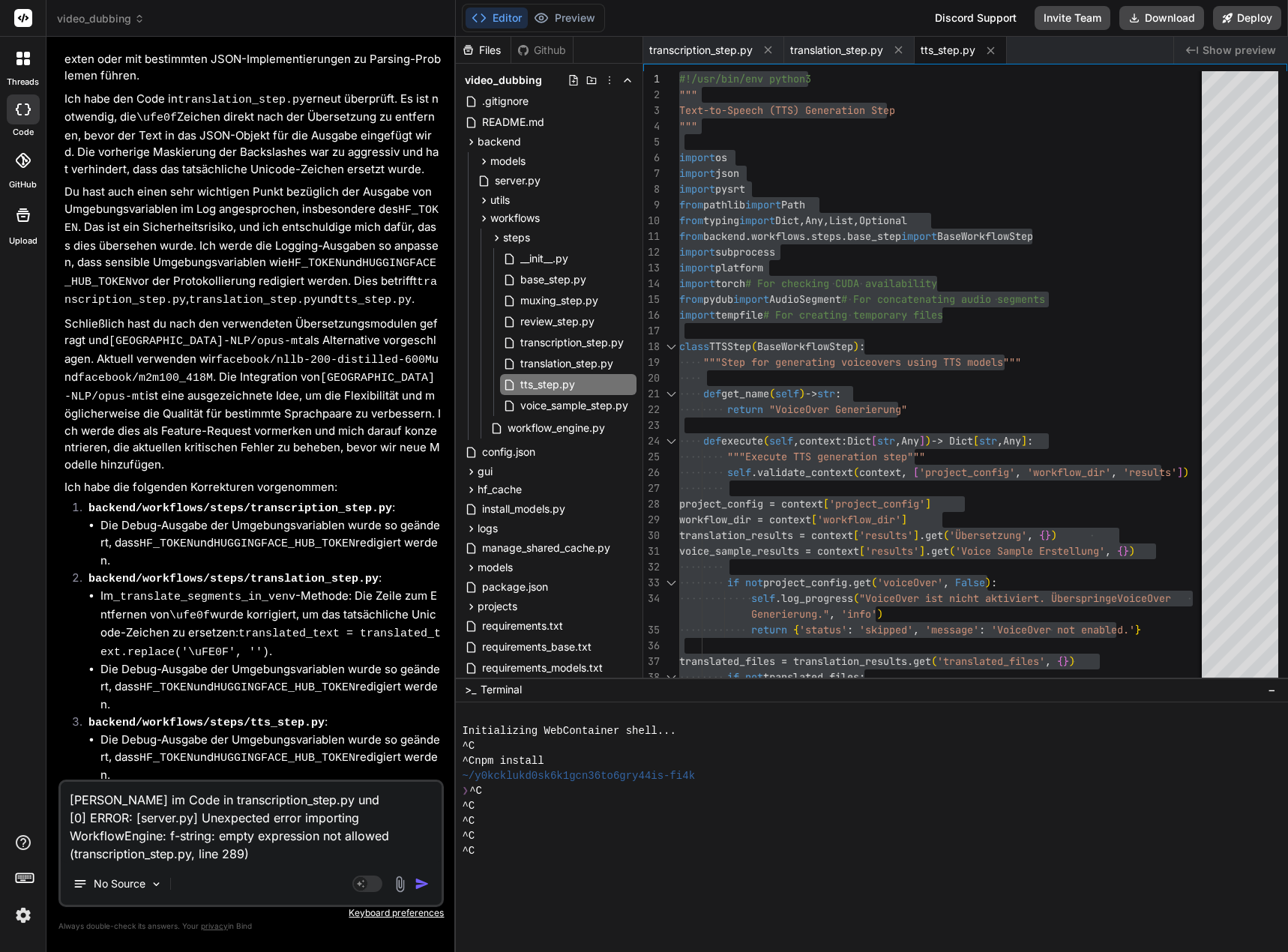
copy code "translation_step.py"
click at [388, 800] on textarea "[PERSON_NAME] im Code in transcription_step.py und [0] ERROR: [server.py] Unexp…" at bounding box center [250, 822] width 381 height 81
paste textarea "translation_step.py"
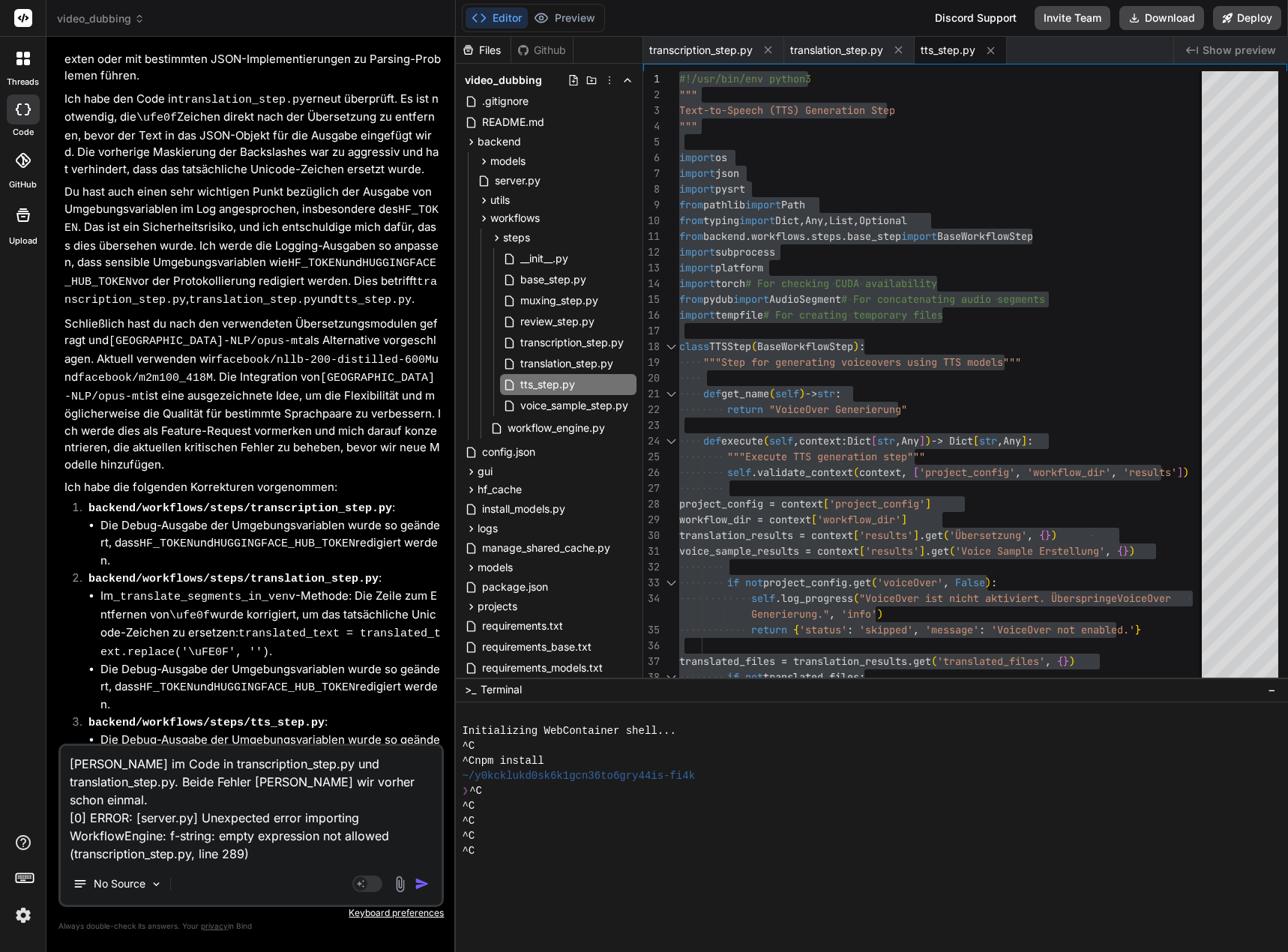
click at [284, 856] on textarea "[PERSON_NAME] im Code in transcription_step.py und translation_step.py. Beide F…" at bounding box center [250, 805] width 381 height 117
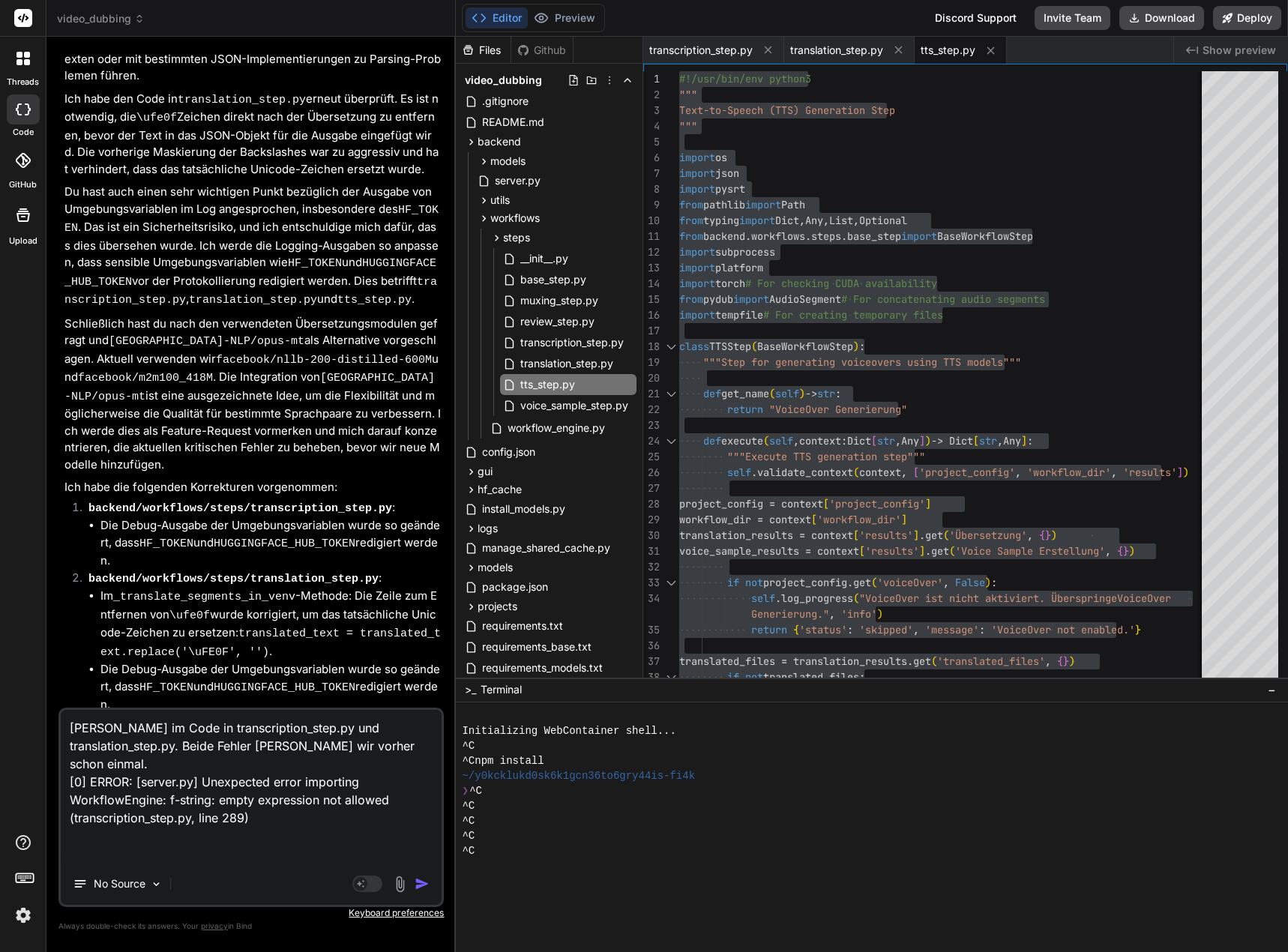
click at [165, 846] on textarea "[PERSON_NAME] im Code in transcription_step.py und translation_step.py. Beide F…" at bounding box center [250, 786] width 381 height 153
paste textarea "translated_segments.append({**segment, 'text': translated_text})"
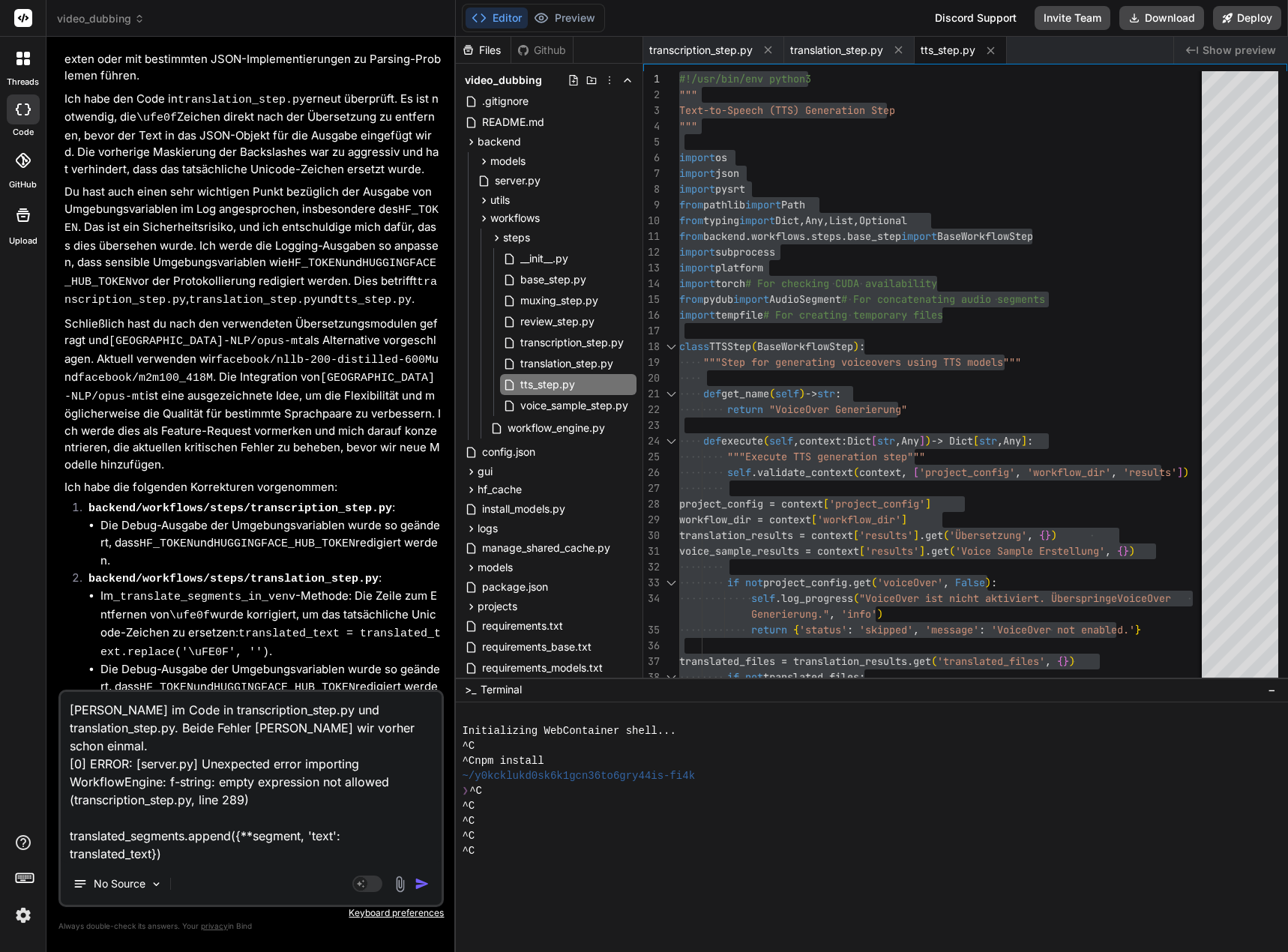
click at [428, 881] on img "button" at bounding box center [421, 884] width 15 height 15
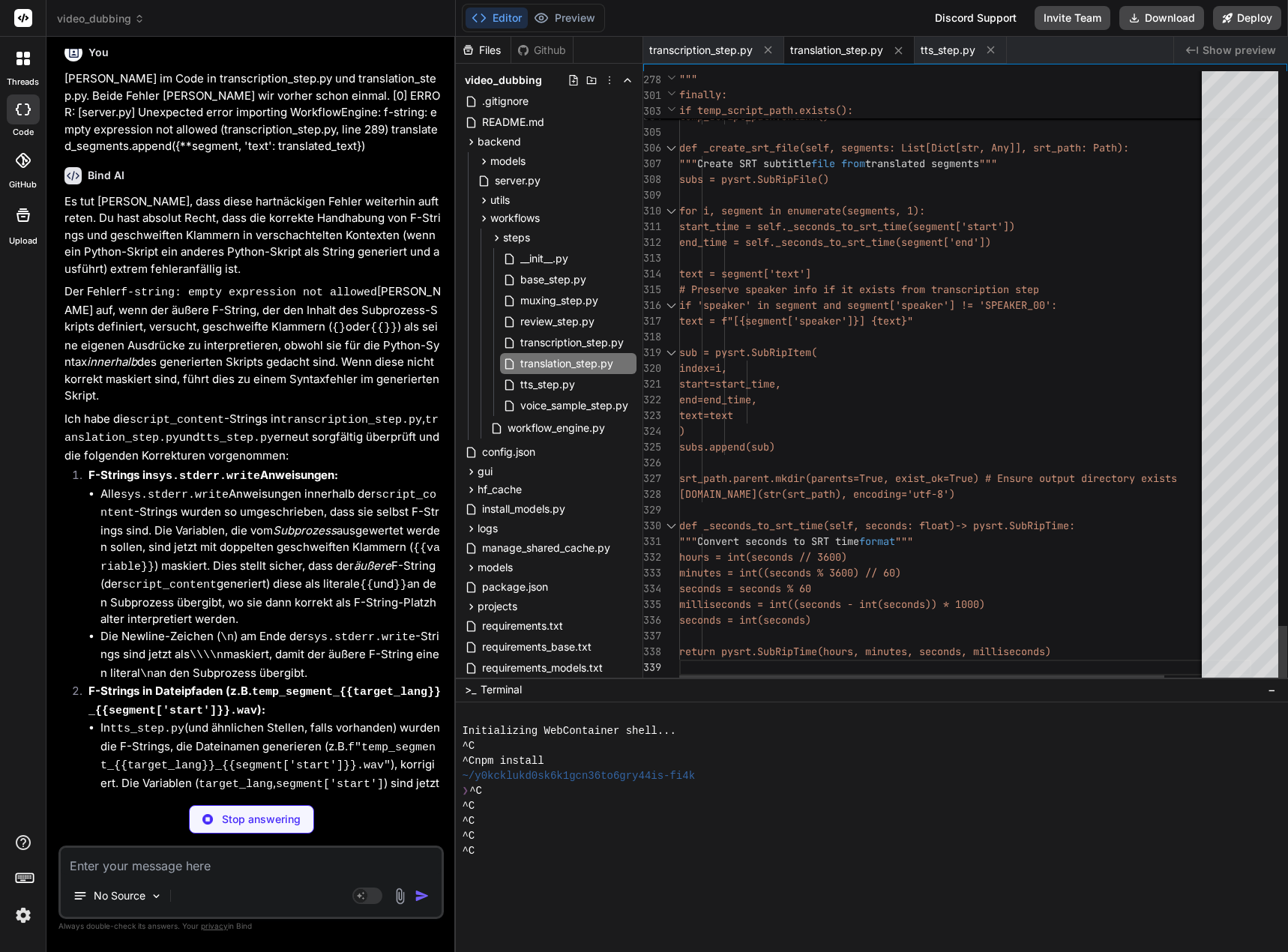
drag, startPoint x: 679, startPoint y: 76, endPoint x: 807, endPoint y: 783, distance: 718.5
click at [575, 338] on span "transcription_step.py" at bounding box center [572, 342] width 107 height 18
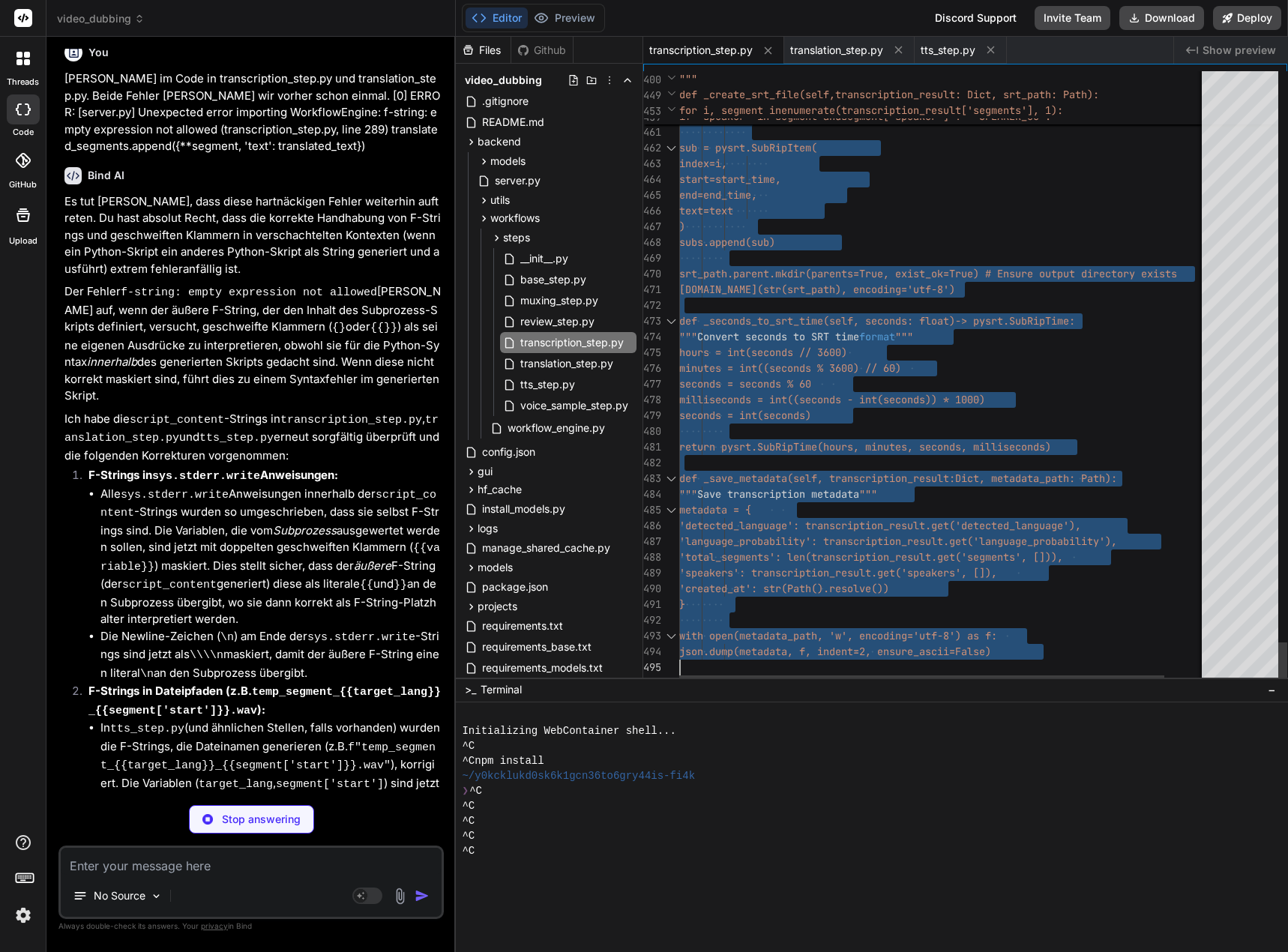
drag, startPoint x: 680, startPoint y: 77, endPoint x: 743, endPoint y: 789, distance: 714.8
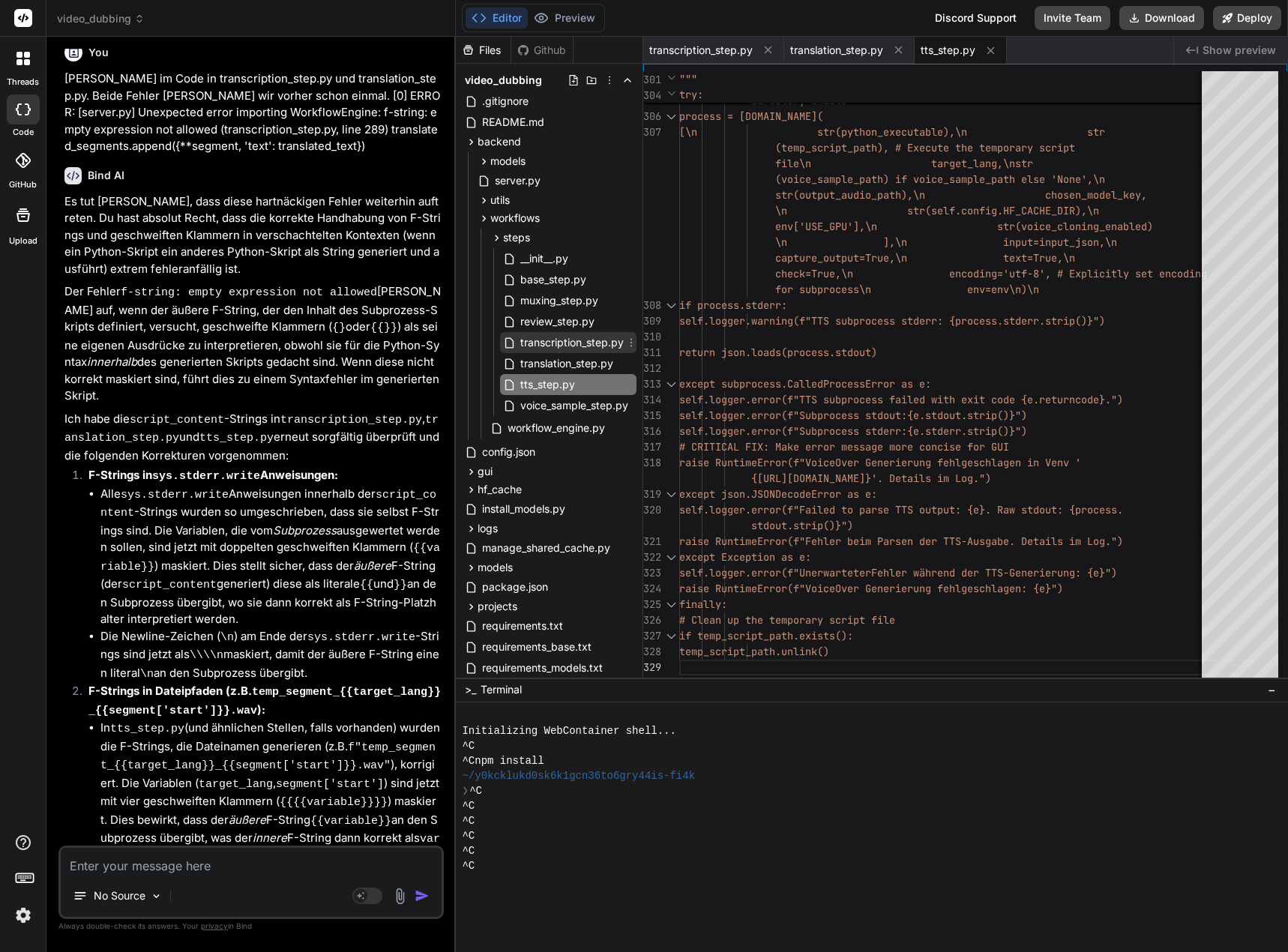
click at [578, 340] on span "transcription_step.py" at bounding box center [572, 342] width 107 height 18
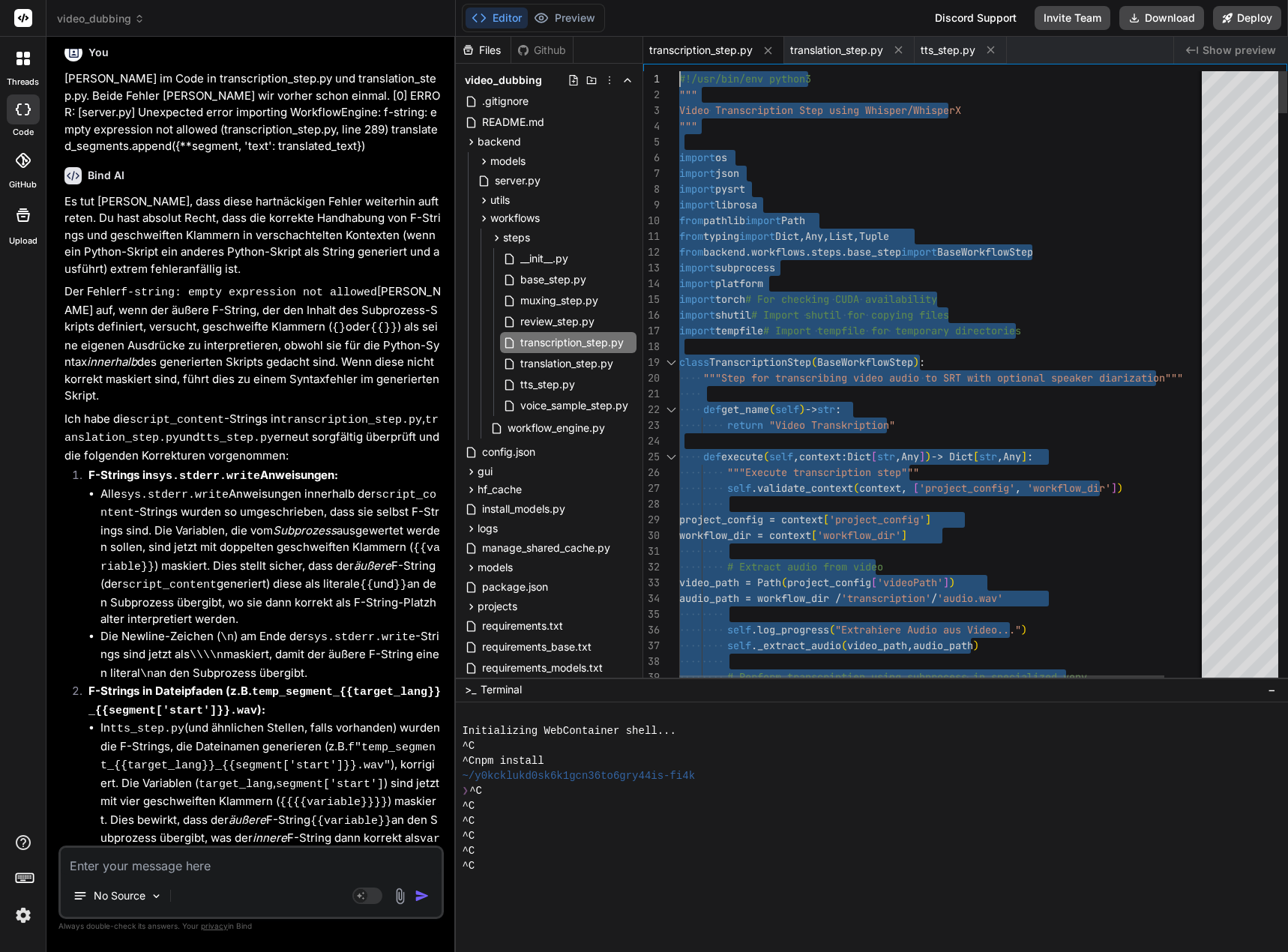
drag, startPoint x: 687, startPoint y: 666, endPoint x: 607, endPoint y: -91, distance: 761.2
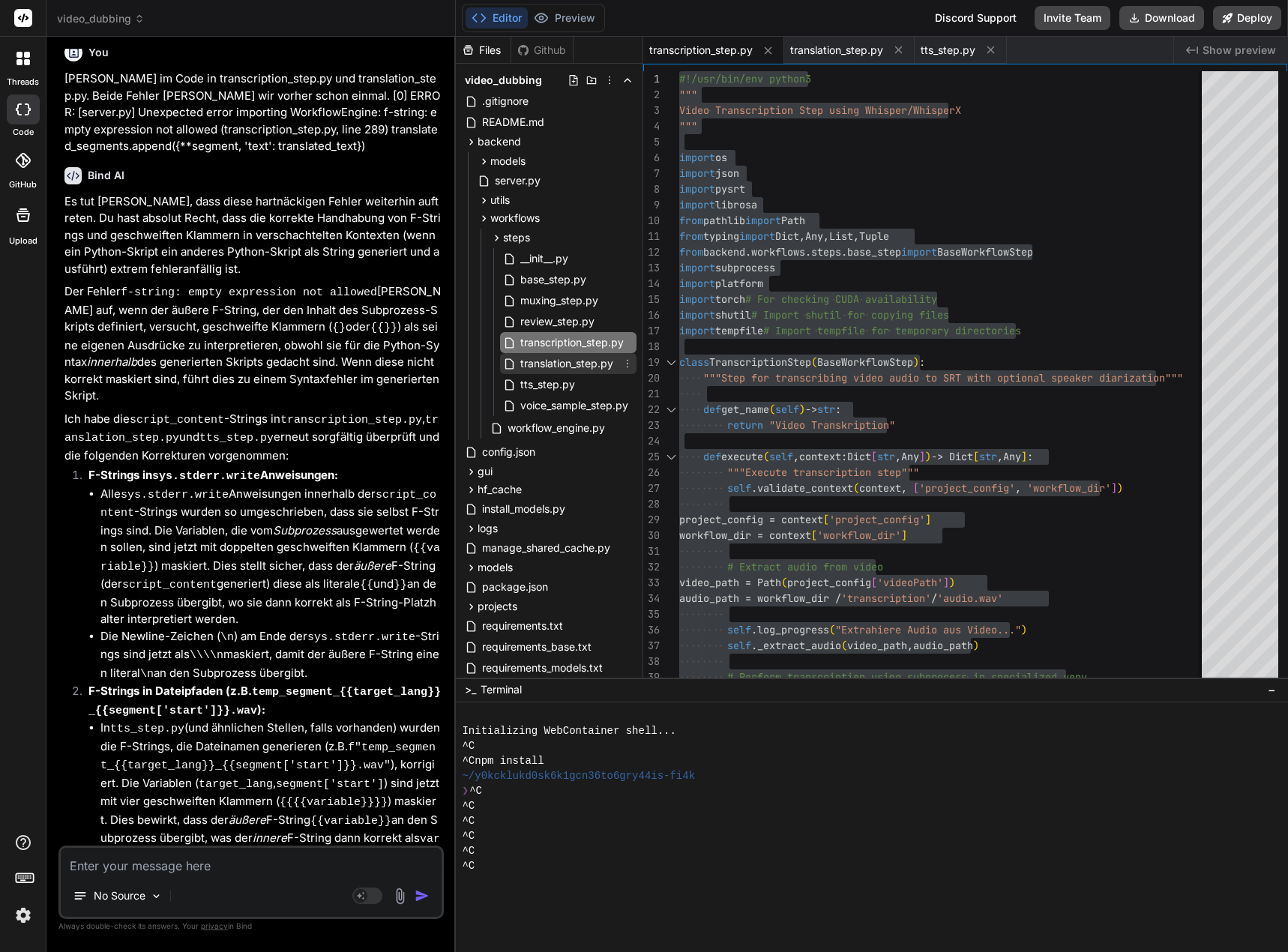
click at [556, 362] on span "translation_step.py" at bounding box center [567, 363] width 96 height 18
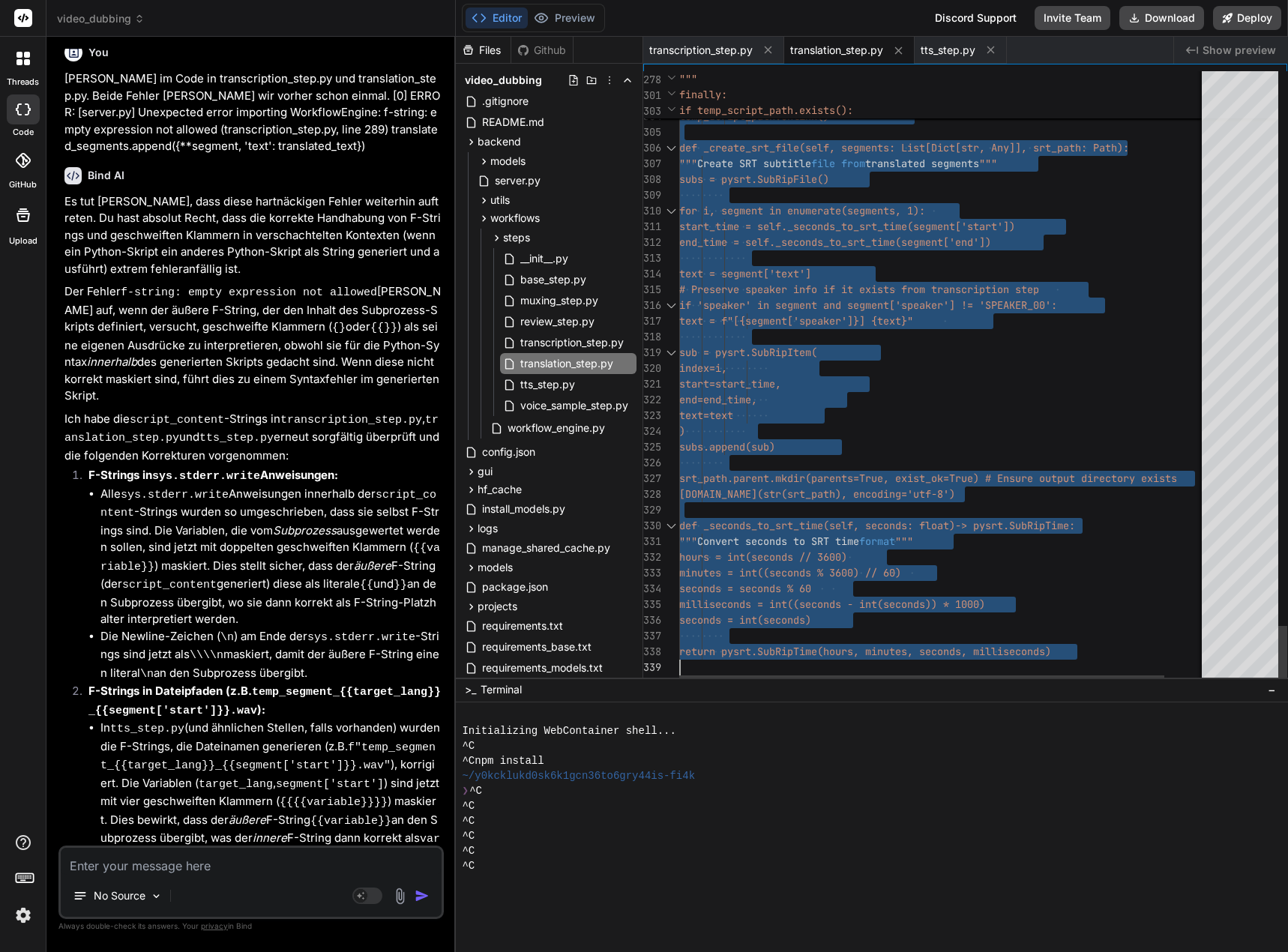
drag, startPoint x: 679, startPoint y: 78, endPoint x: 815, endPoint y: 878, distance: 811.5
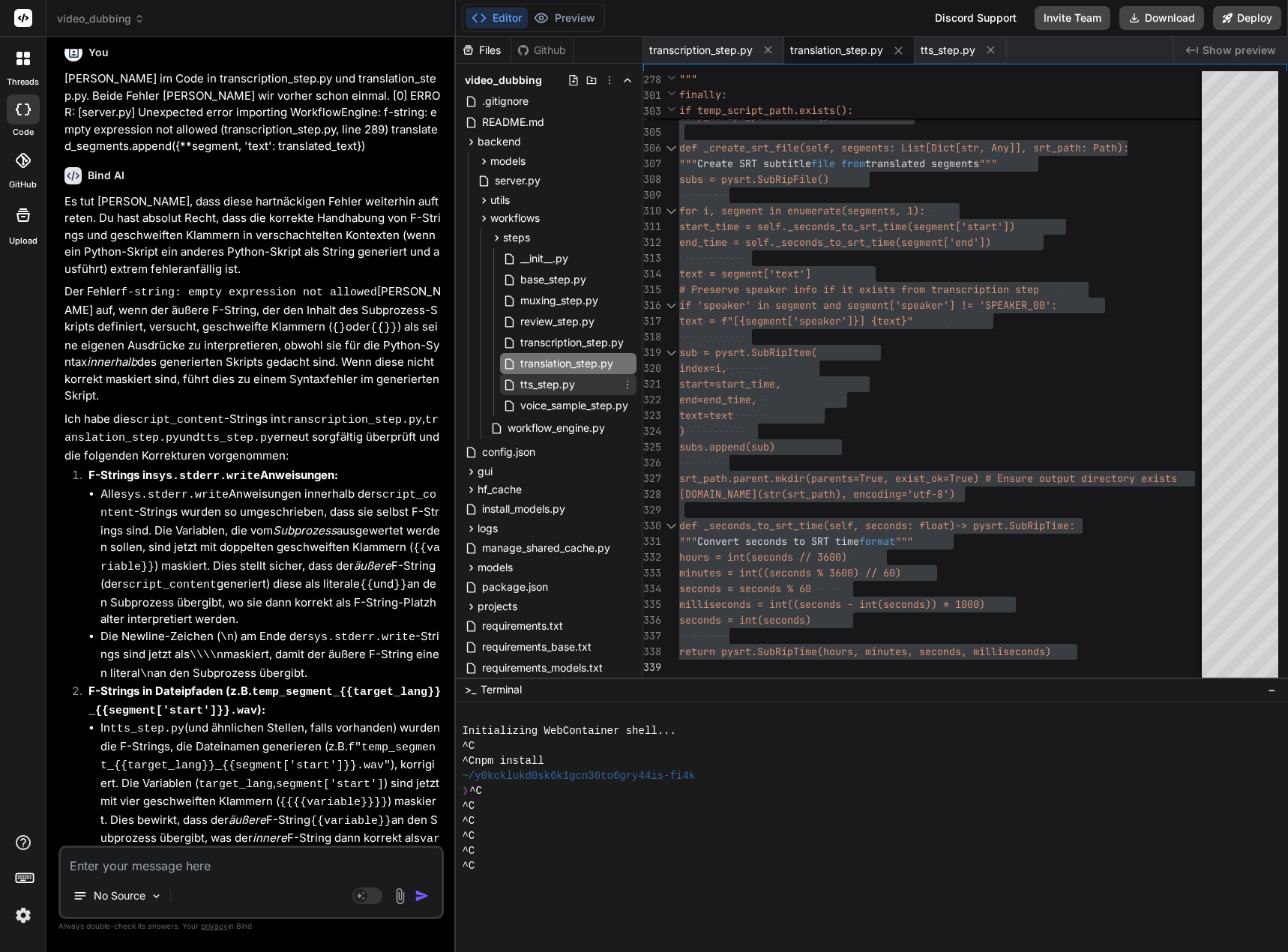
click at [561, 389] on span "tts_step.py" at bounding box center [547, 384] width 58 height 18
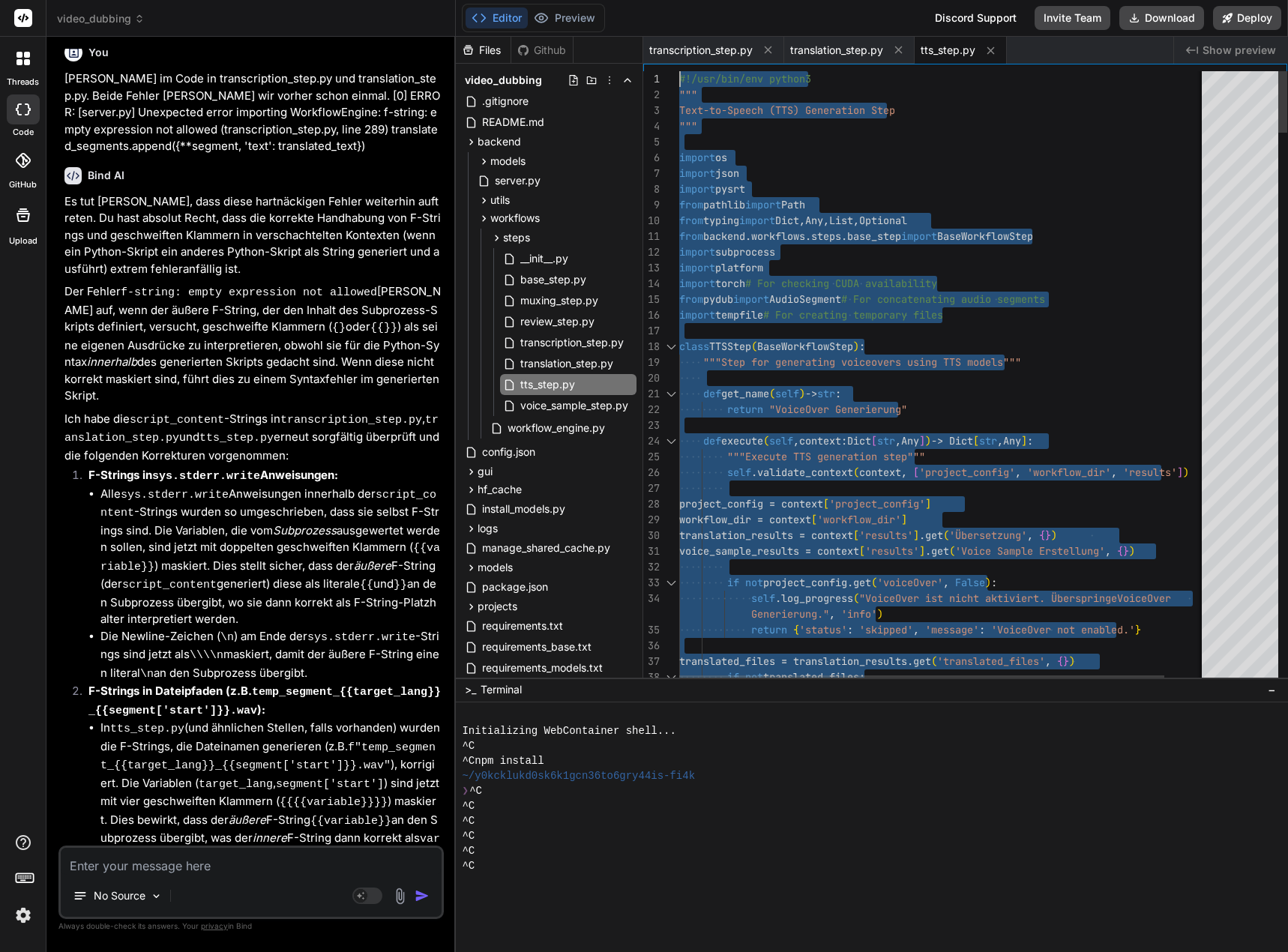
drag, startPoint x: 691, startPoint y: 667, endPoint x: 634, endPoint y: -70, distance: 739.2
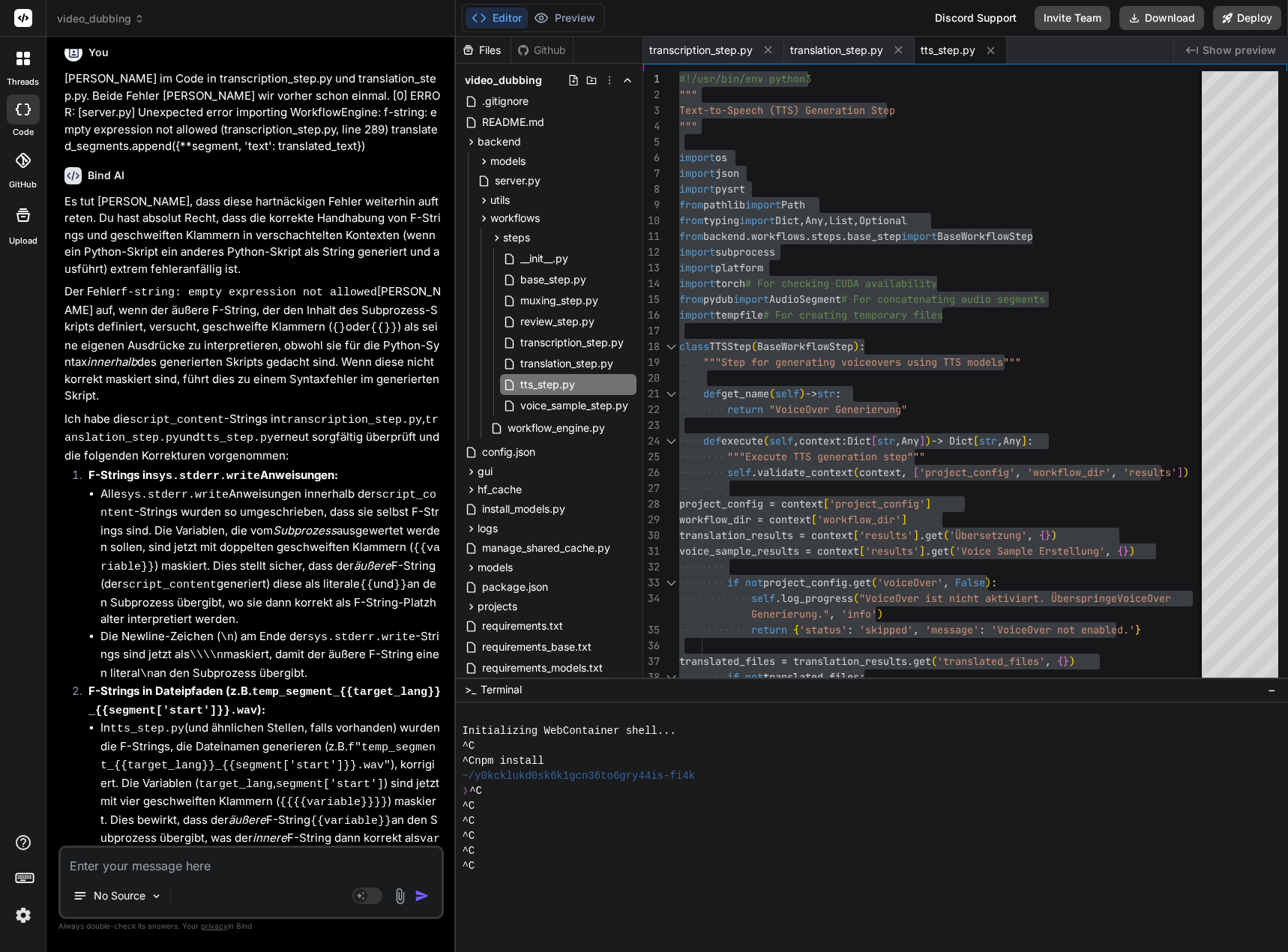
scroll to position [23206, 0]
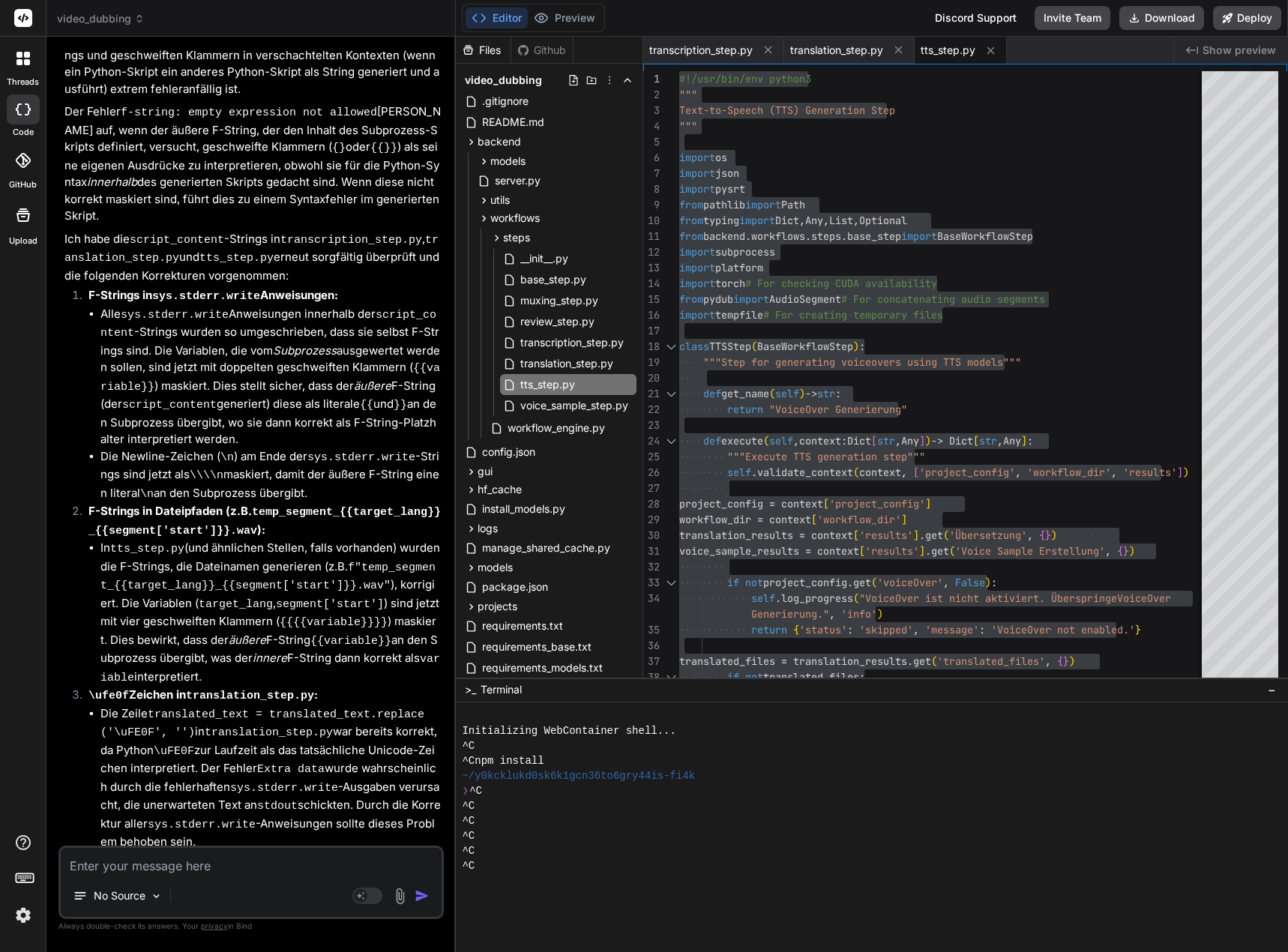
click at [130, 871] on textarea at bounding box center [250, 861] width 381 height 27
paste textarea "Try statement must have at least one except or finally clause"
click at [73, 862] on textarea "Try statement must have at least one except or finally clause" at bounding box center [250, 861] width 381 height 27
drag, startPoint x: 148, startPoint y: 864, endPoint x: 159, endPoint y: 867, distance: 11.4
click at [148, 864] on textarea "Try statement must have at least one except or finally clause" at bounding box center [250, 861] width 381 height 27
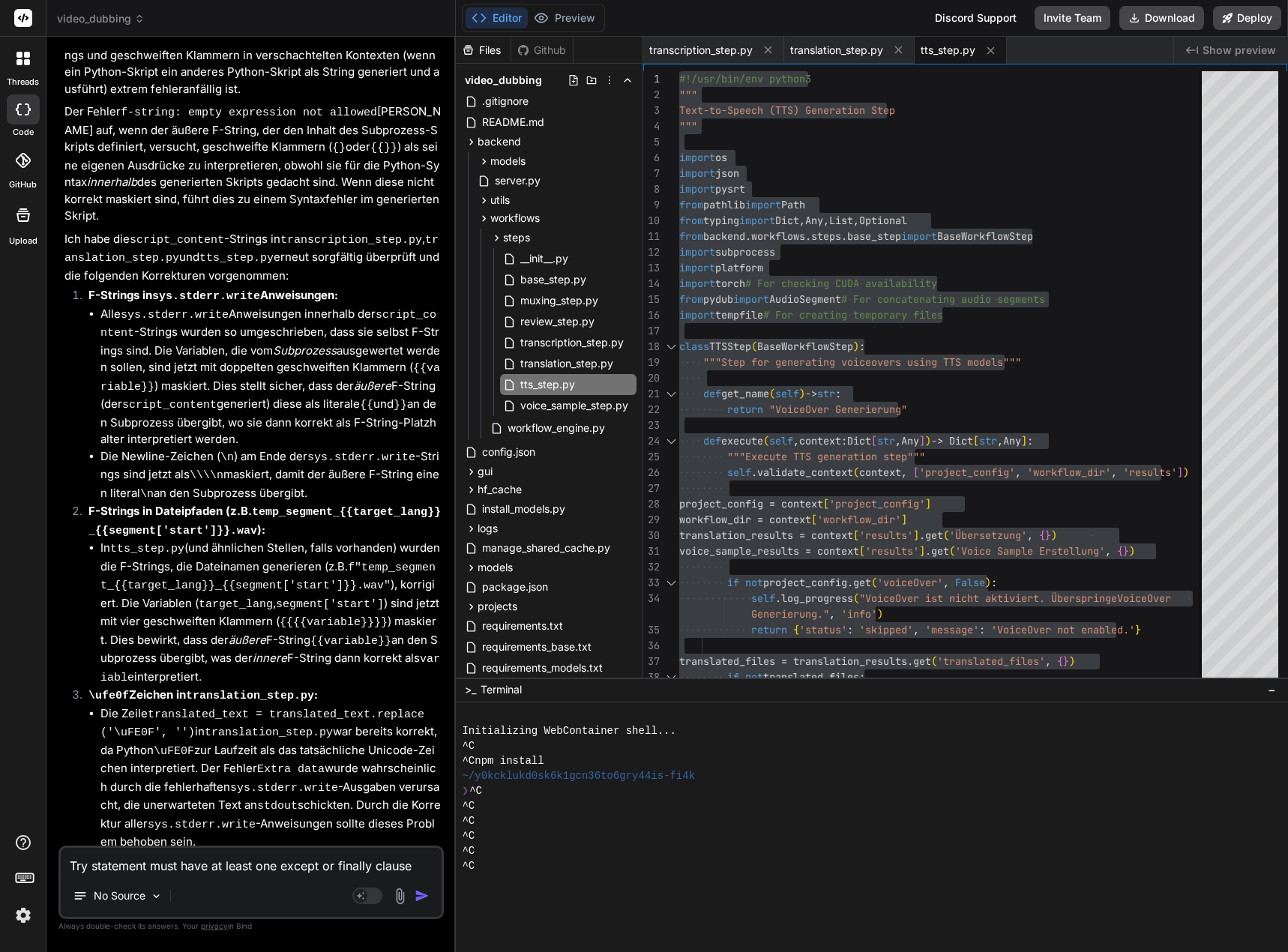
drag, startPoint x: 426, startPoint y: 867, endPoint x: 27, endPoint y: 867, distance: 399.0
click at [25, 868] on div "threads code GitHub Upload video_dubbing Created with Pixso. Bind AI Web Search…" at bounding box center [644, 476] width 1288 height 952
paste textarea "[{ "resource": "/c:/_Projekte/Syn_PRG1/[DOMAIN_NAME][URL]", "owner": "pylance",…"
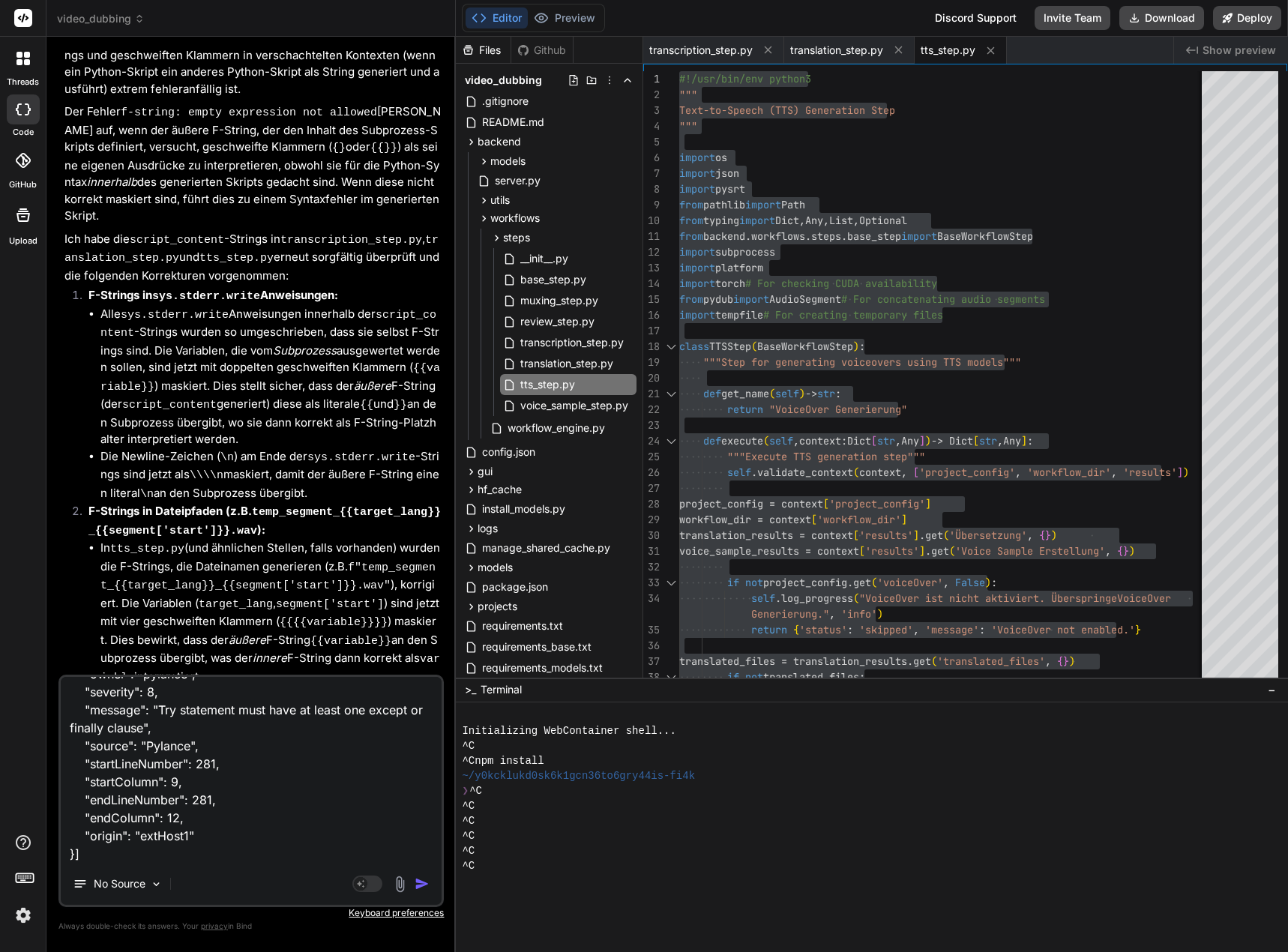
scroll to position [0, 0]
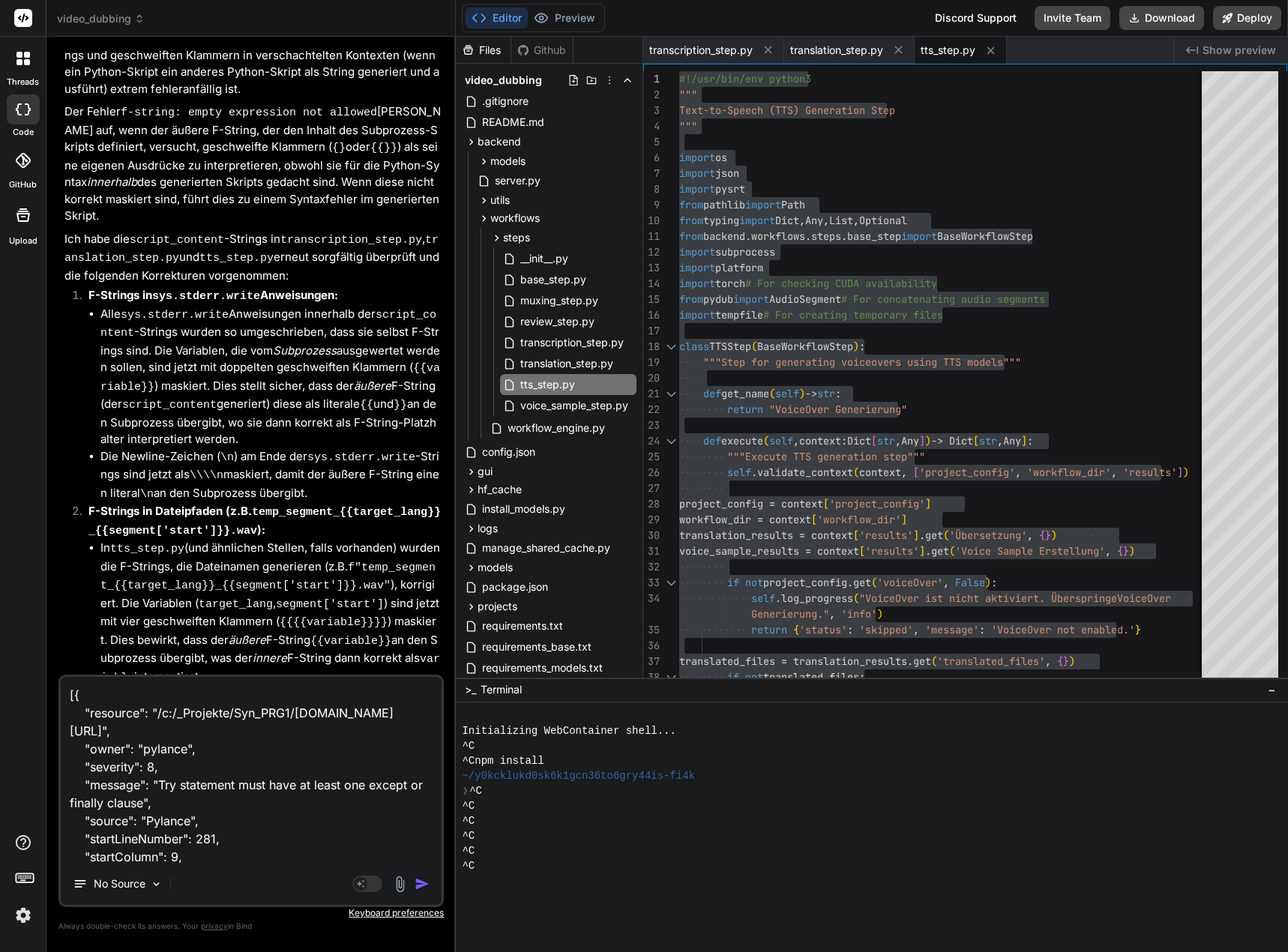
drag, startPoint x: 115, startPoint y: 857, endPoint x: 25, endPoint y: 534, distance: 335.3
click at [5, 519] on div "threads code GitHub Upload video_dubbing Created with Pixso. Bind AI Web Search…" at bounding box center [644, 476] width 1288 height 952
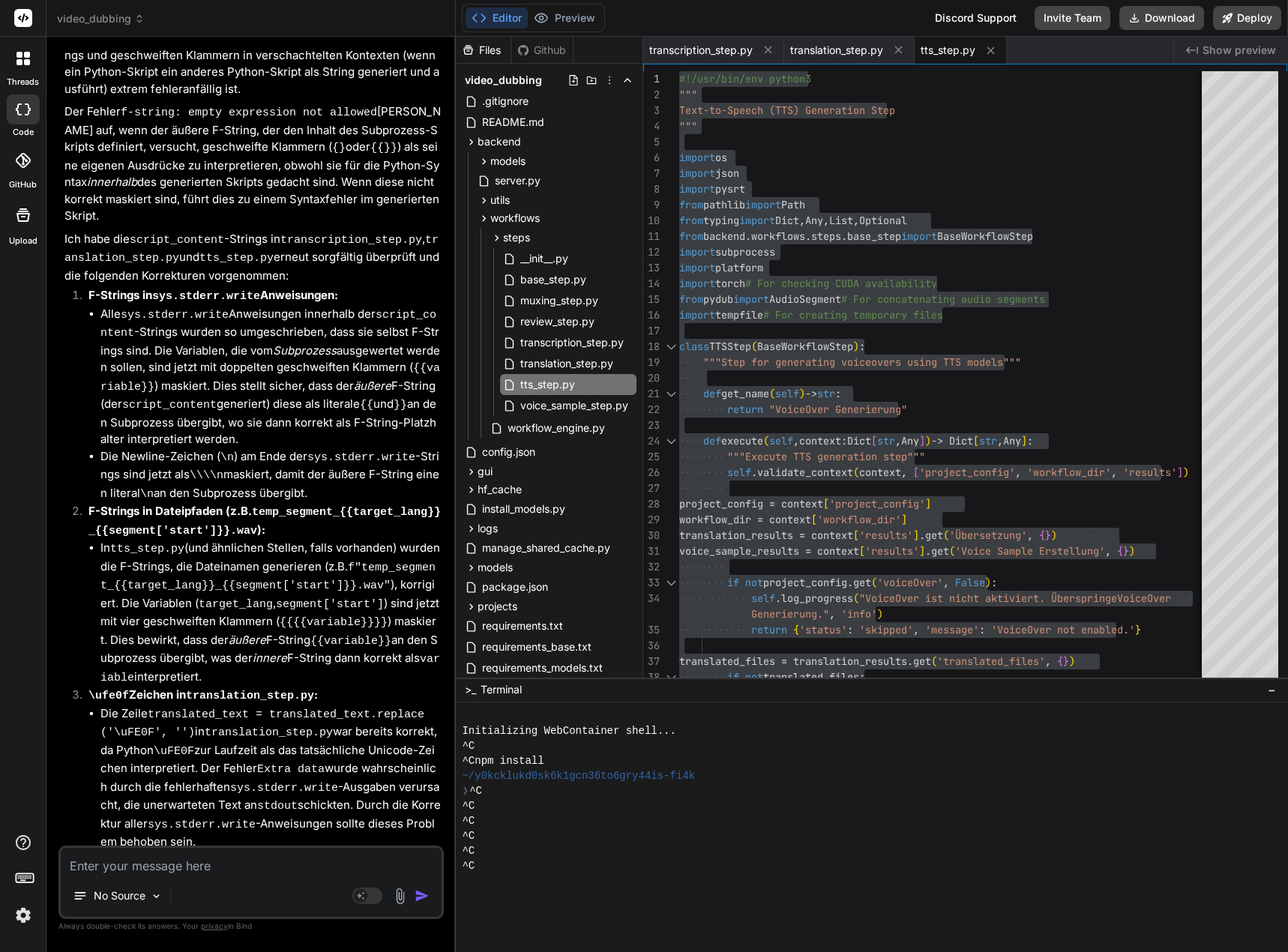
paste textarea "[{ "resource": "/c:/_Projekte/Syn_PRG1/[DOMAIN_NAME][URL]", "owner": "pylance",…"
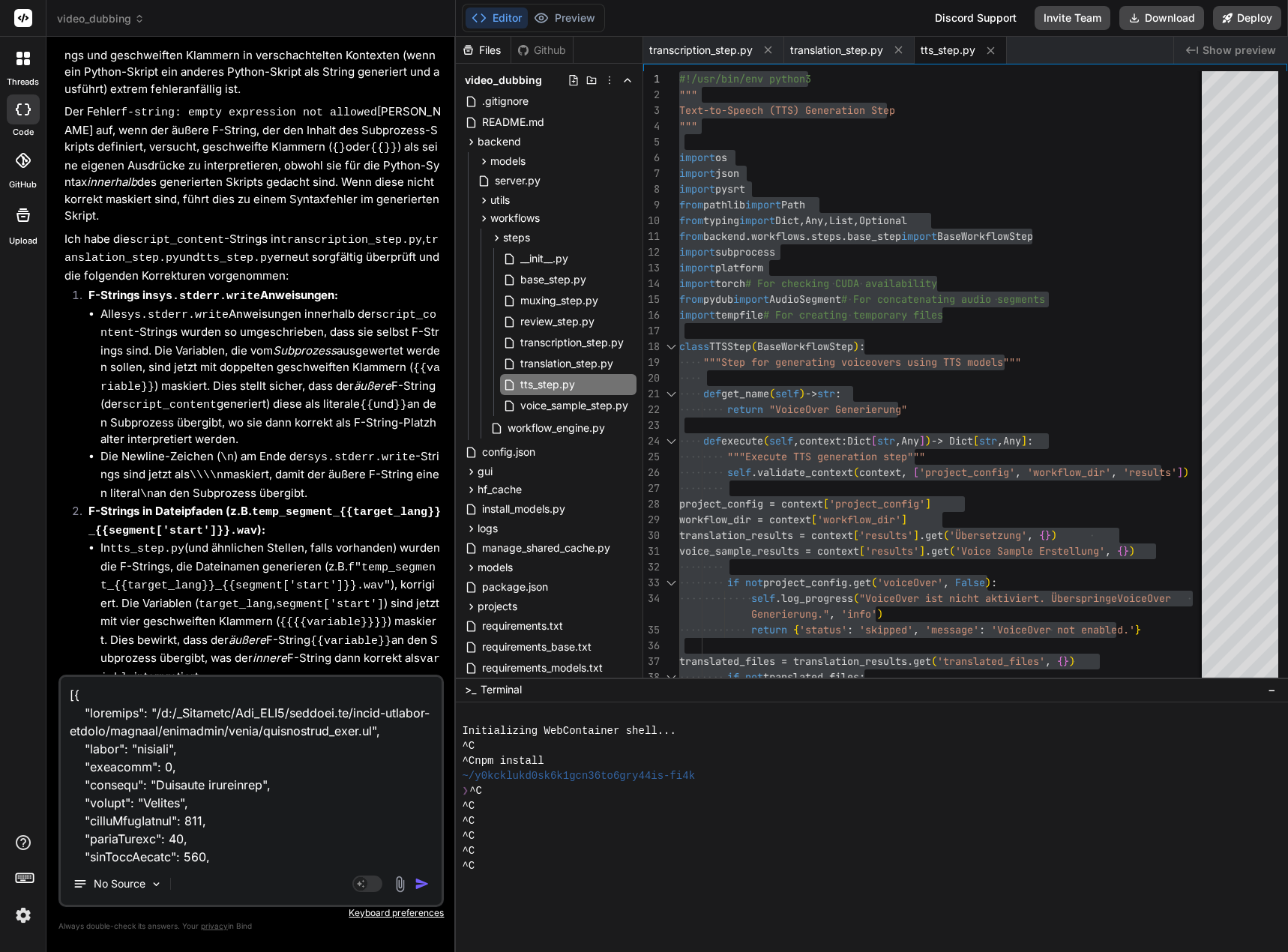
click at [70, 692] on textarea at bounding box center [250, 770] width 381 height 186
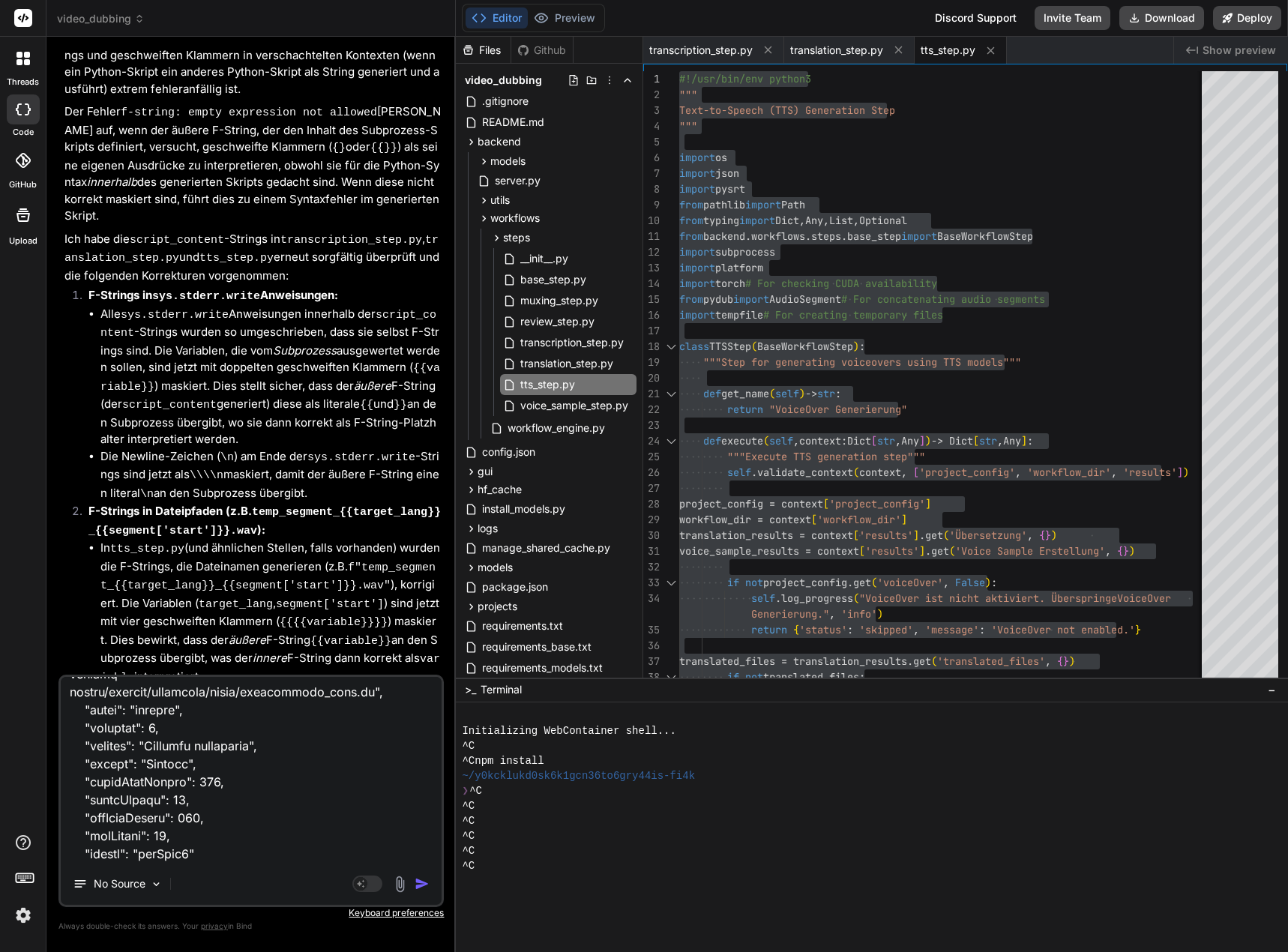
scroll to position [1299, 0]
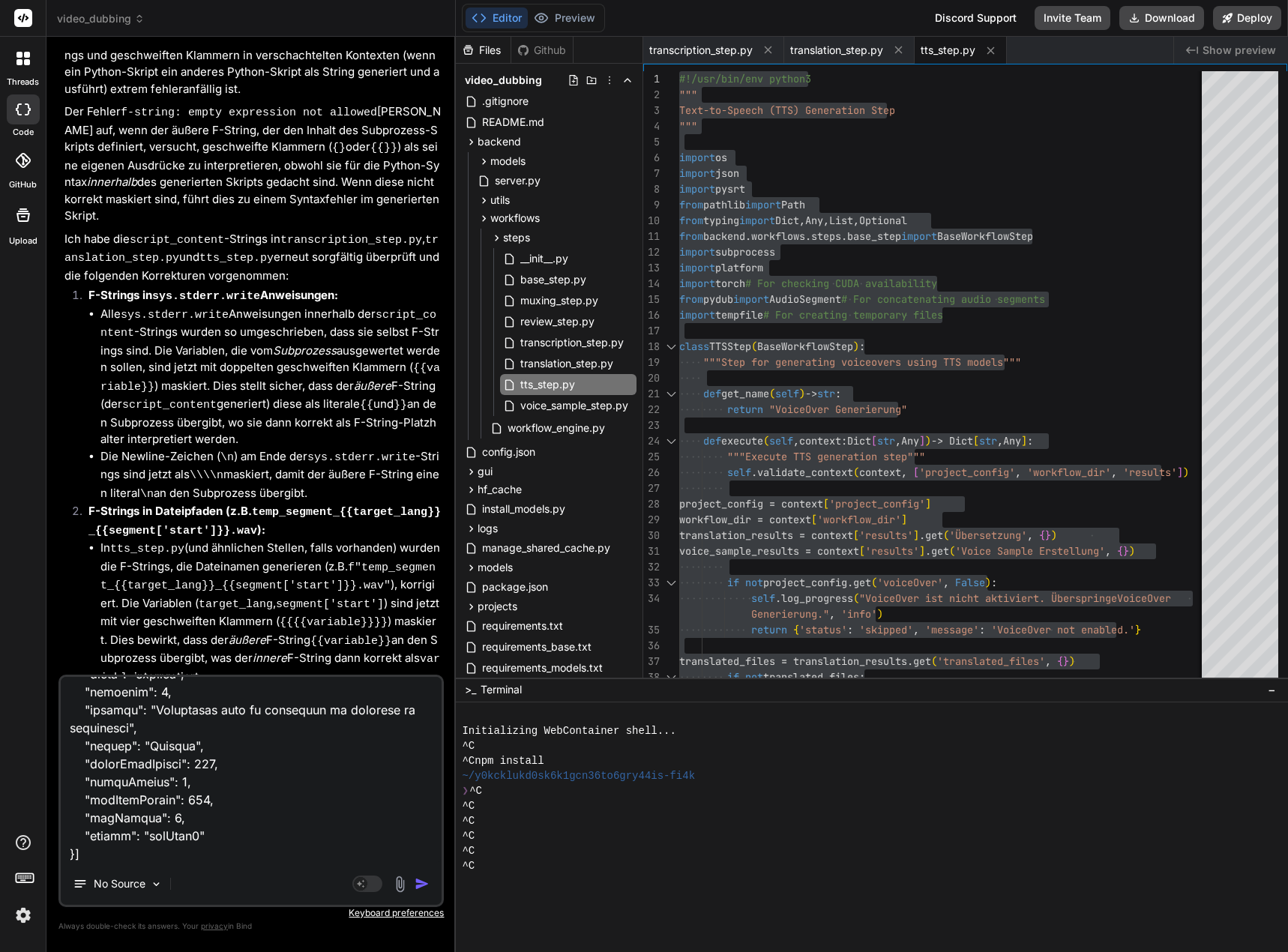
click at [107, 851] on textarea at bounding box center [250, 770] width 381 height 186
click at [108, 859] on textarea at bounding box center [250, 770] width 381 height 186
click at [112, 855] on textarea at bounding box center [250, 770] width 381 height 186
click at [96, 857] on textarea at bounding box center [250, 770] width 381 height 186
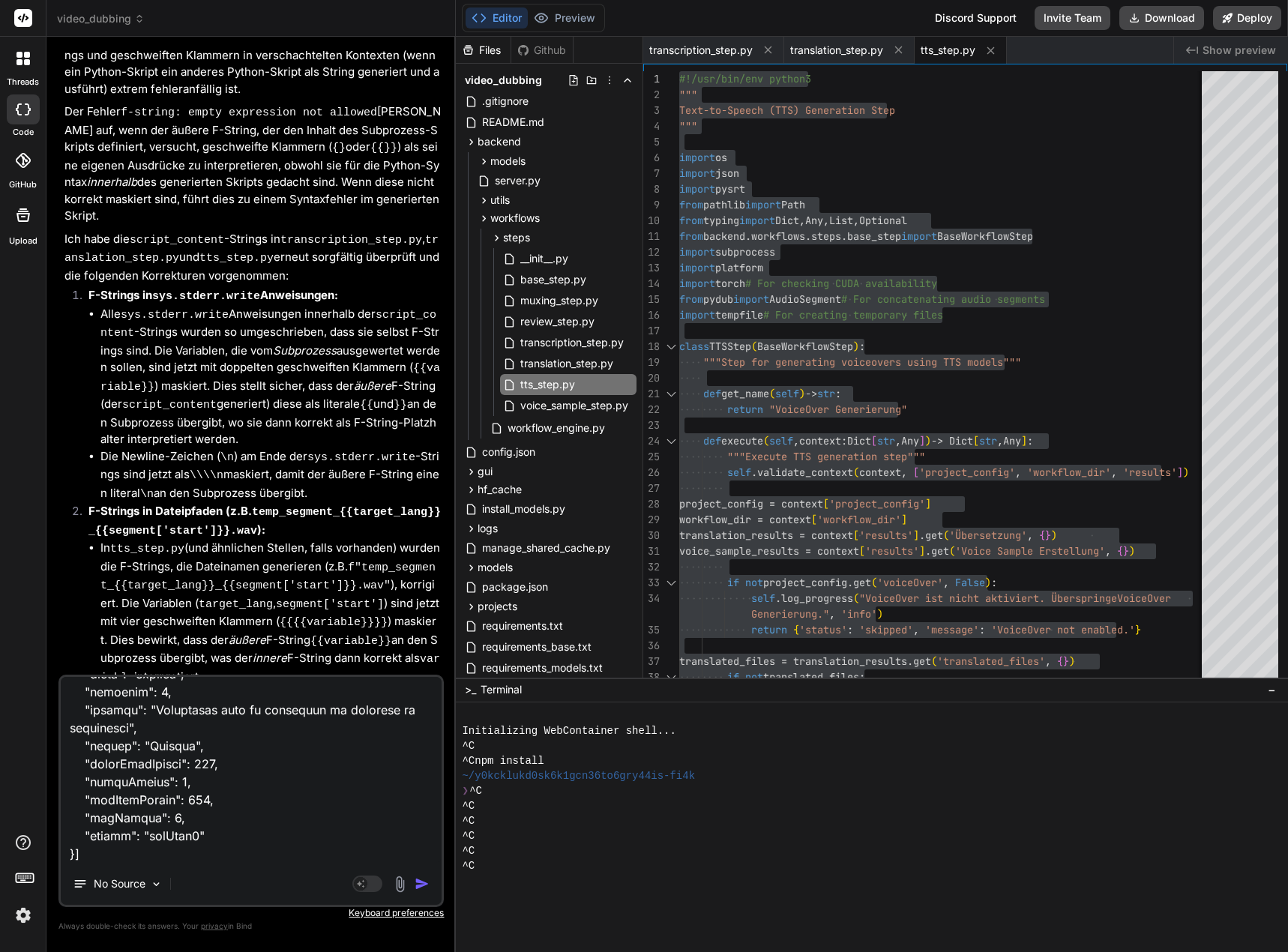
paste textarea "[{ "resource": "/c:/_Projekte/Syn_PRG1/[DOMAIN_NAME][URL]", "owner": "pylance",…"
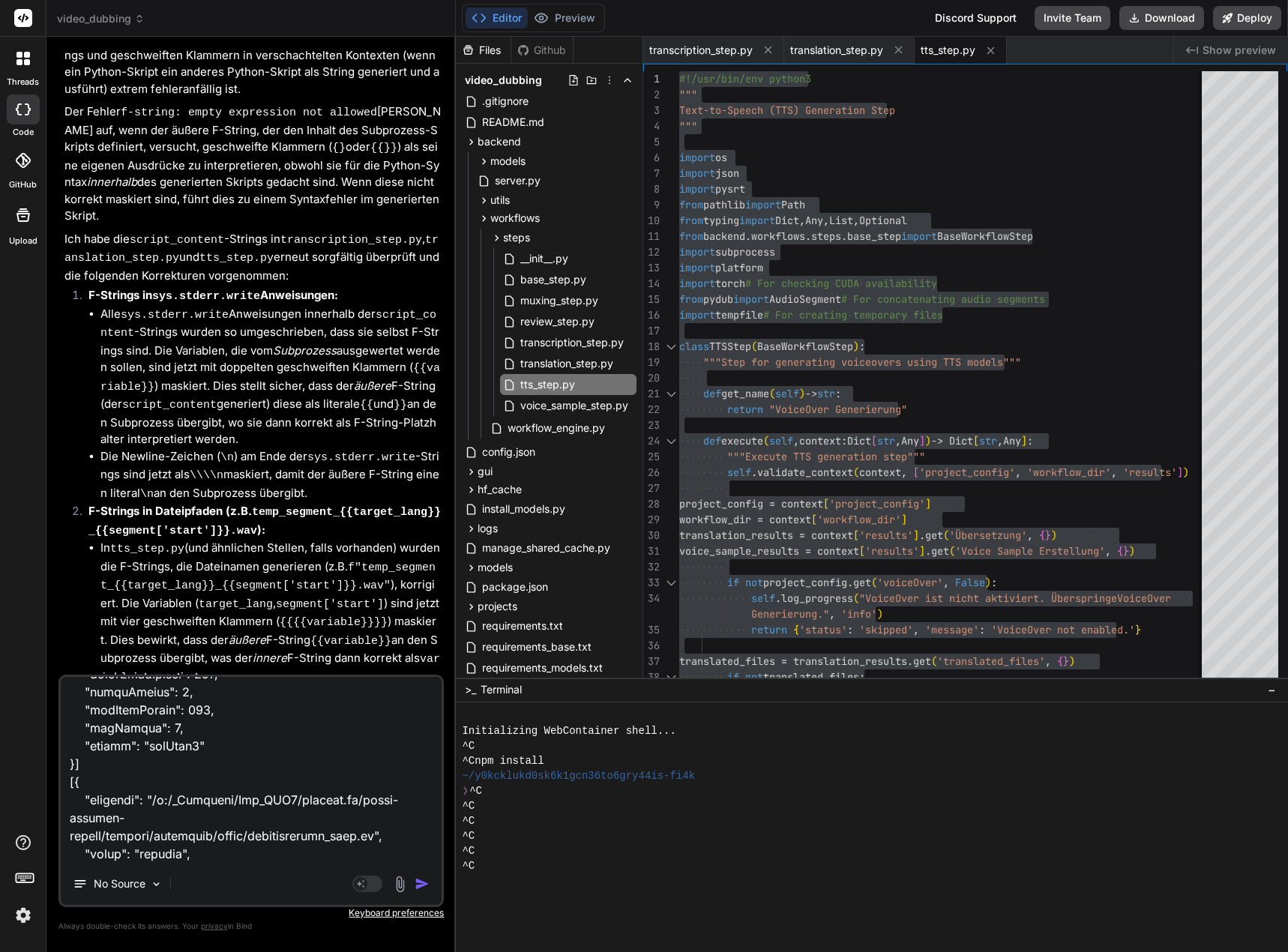
scroll to position [2754, 0]
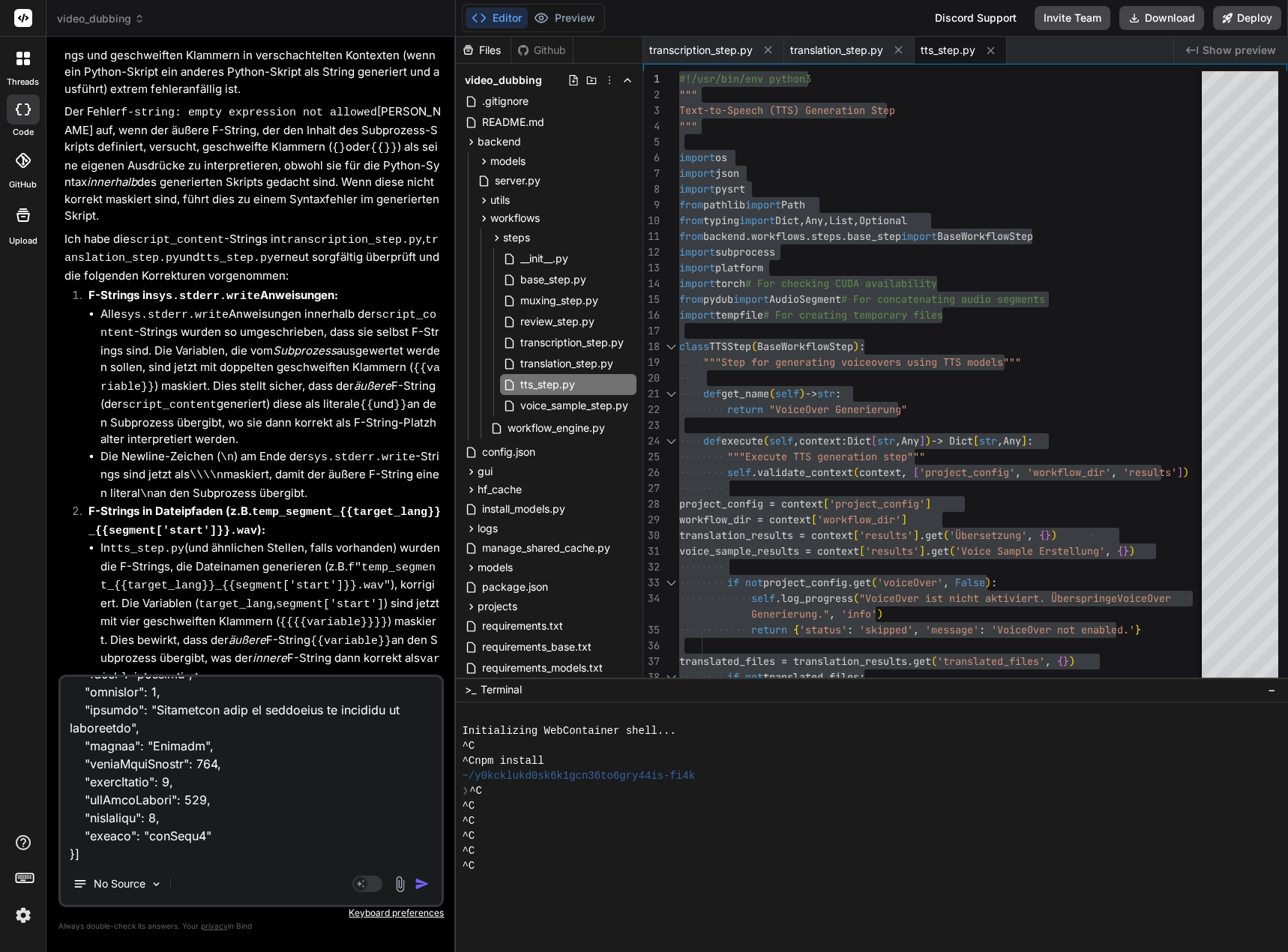
click at [104, 856] on textarea at bounding box center [250, 770] width 381 height 186
paste textarea "[{ "resource": "/c:/_Projekte/Syn_PRG1/[DOMAIN_NAME][URL]", "owner": "pylance",…"
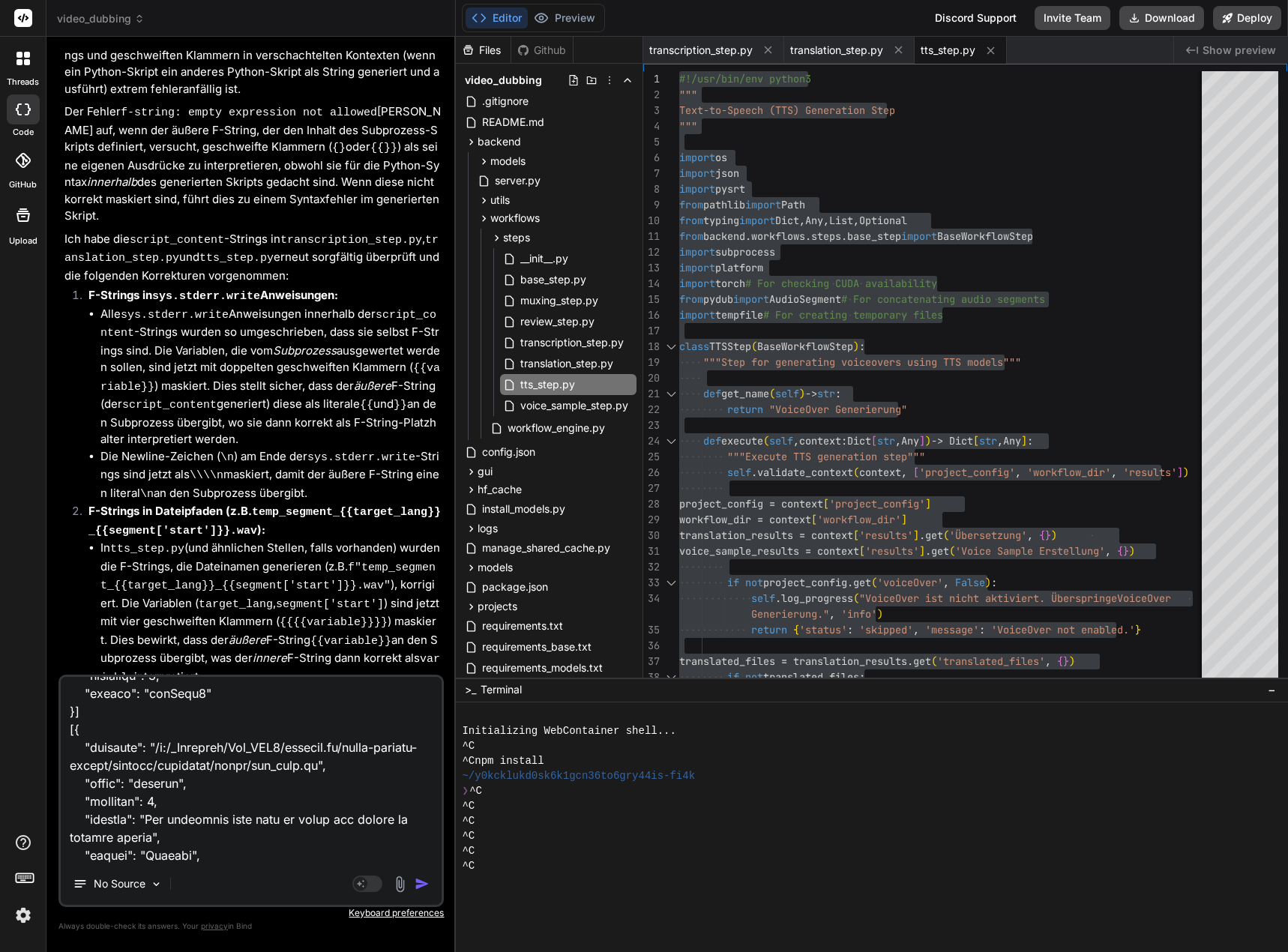
scroll to position [3888, 0]
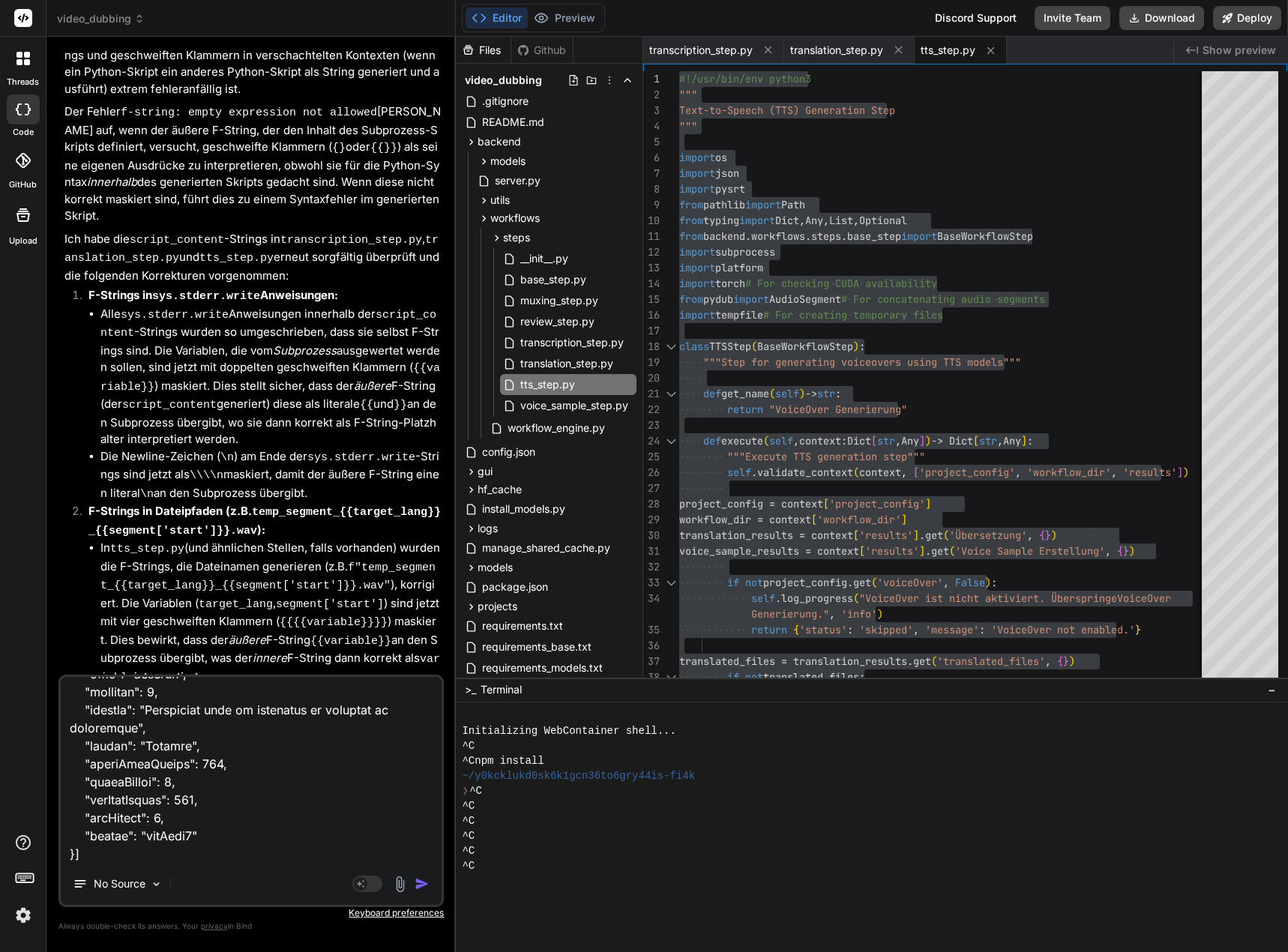
click at [426, 879] on img "button" at bounding box center [421, 884] width 15 height 15
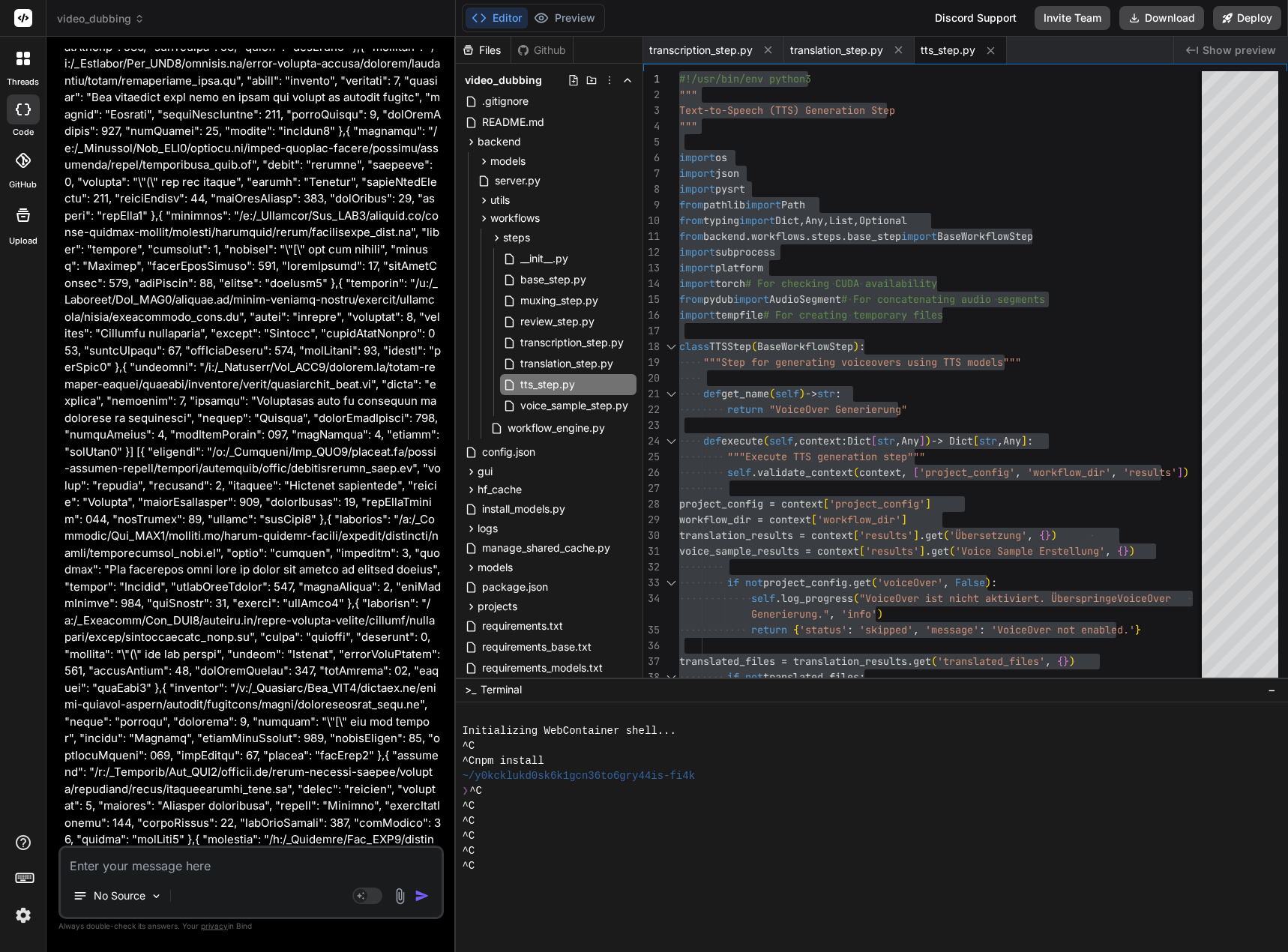
scroll to position [24712, 0]
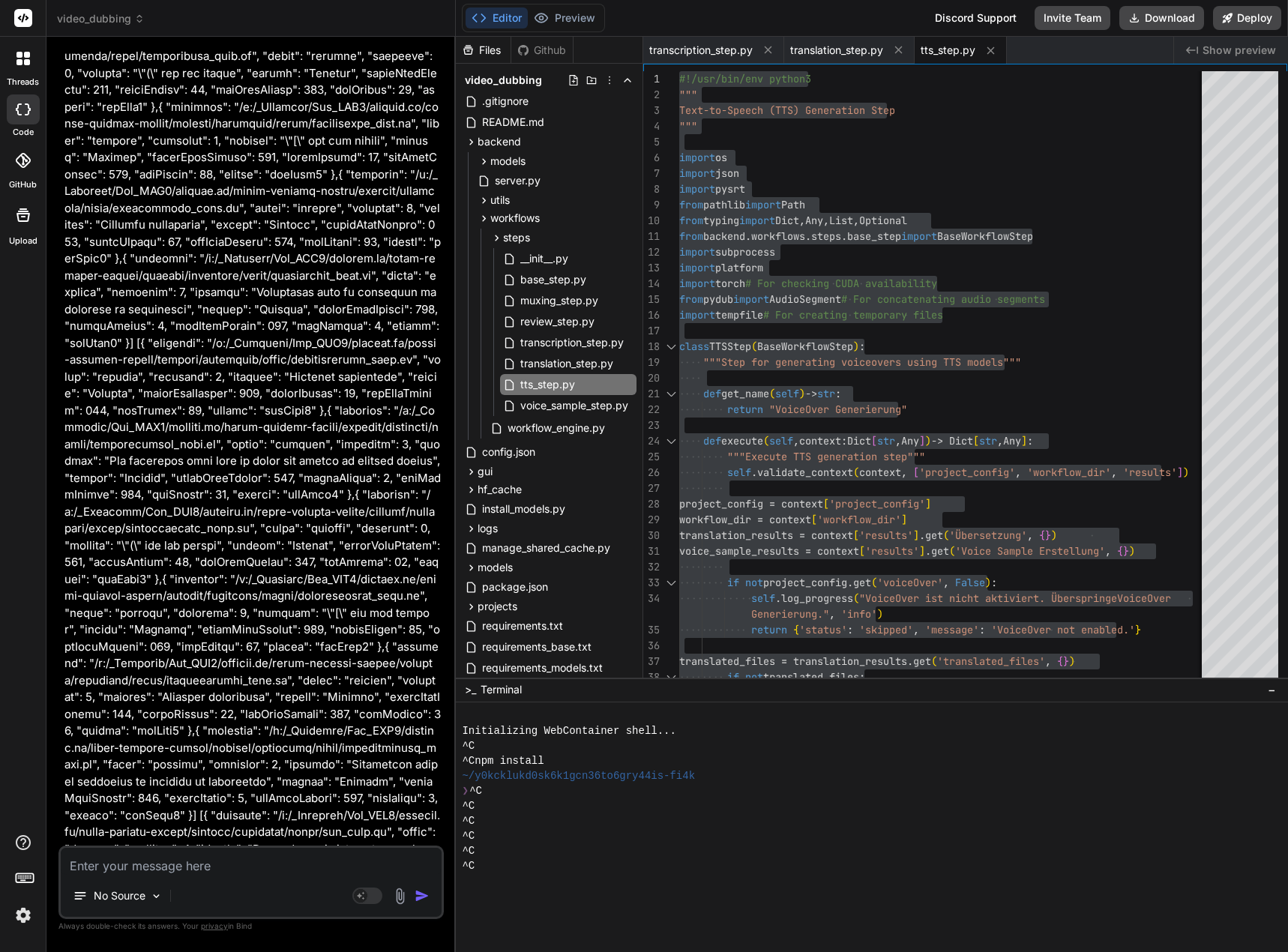
click at [285, 502] on p at bounding box center [253, 529] width 377 height 1333
click at [240, 585] on p at bounding box center [253, 529] width 377 height 1333
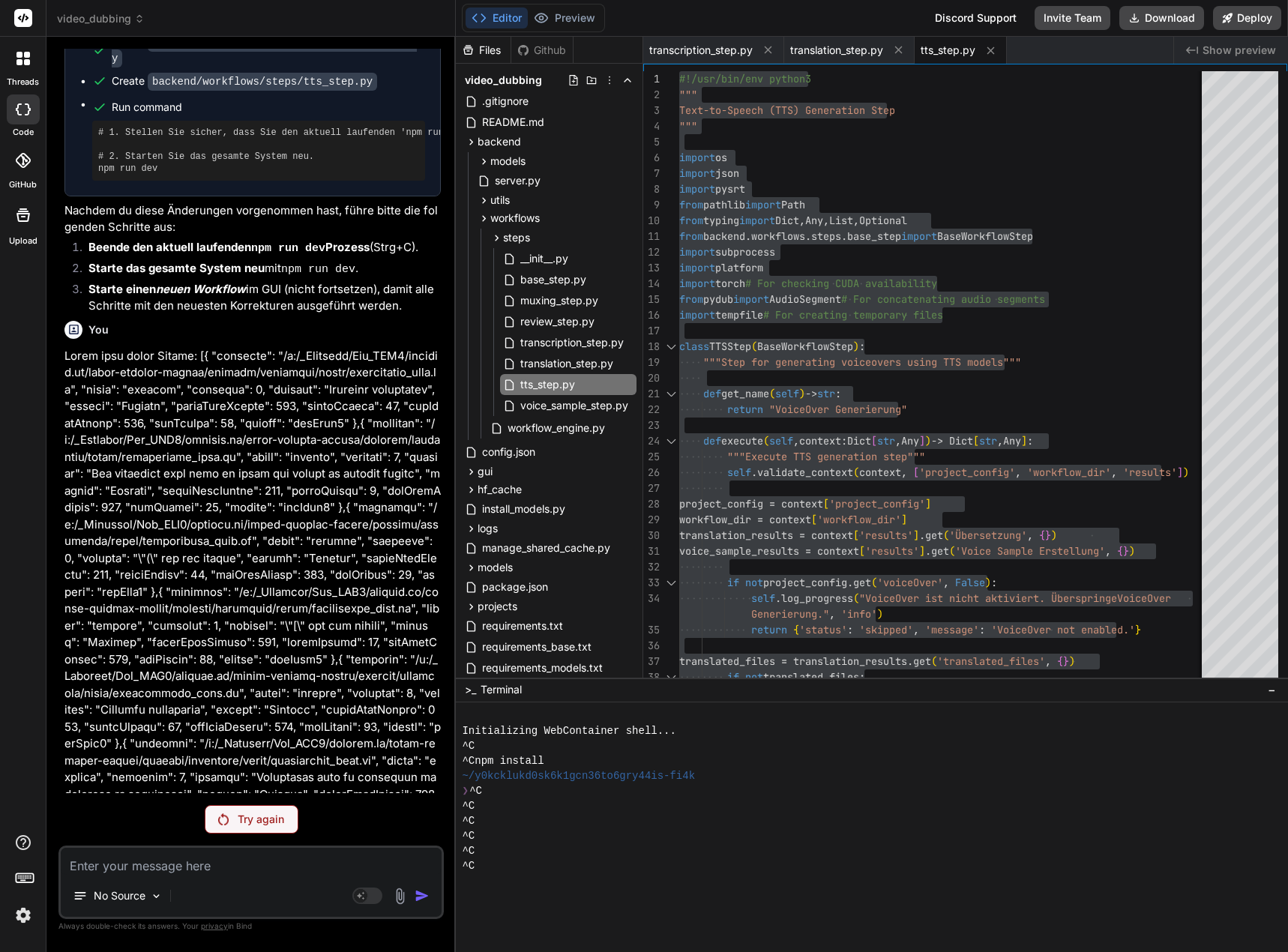
scroll to position [24671, 0]
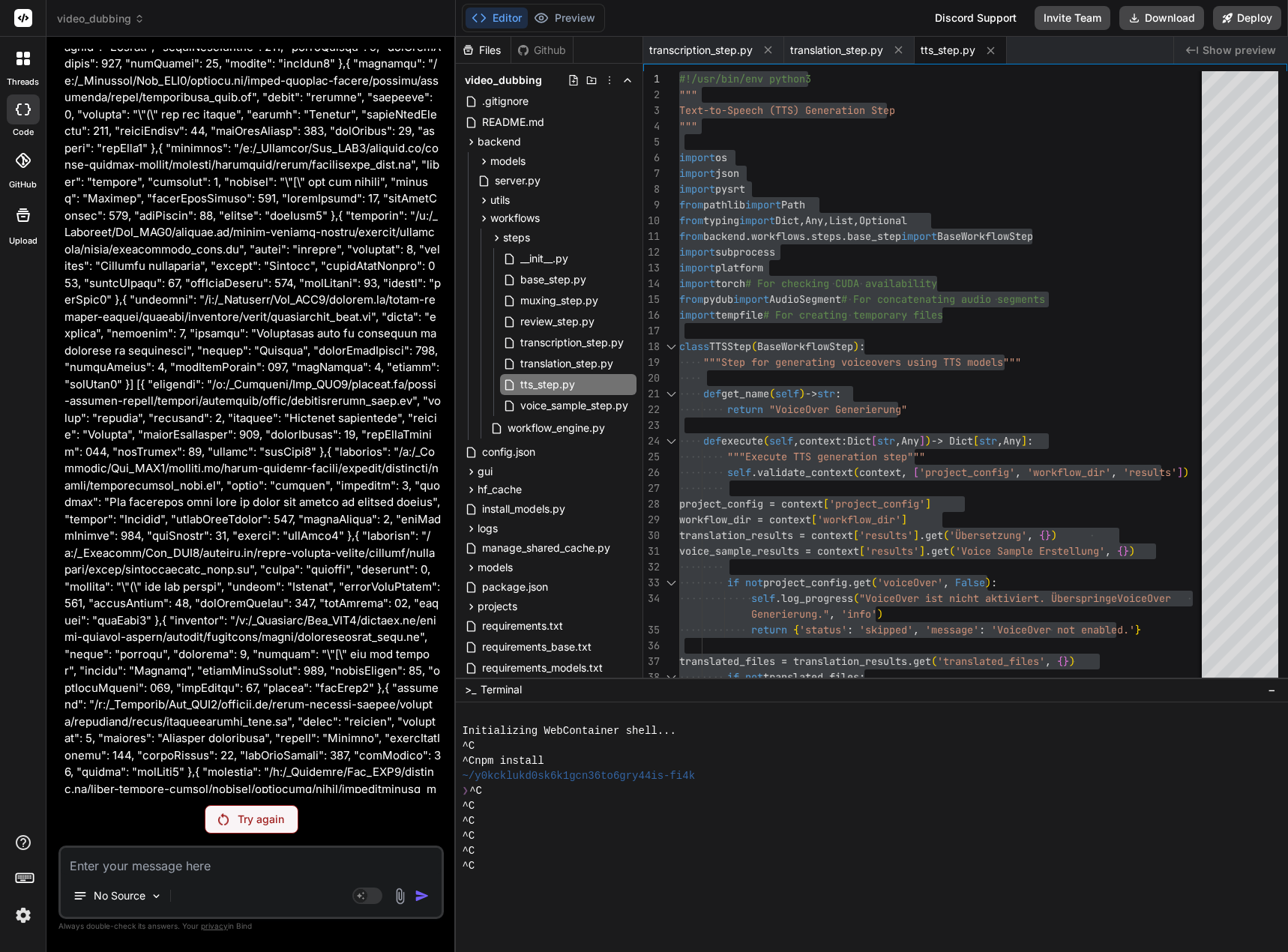
click at [237, 816] on div "Try again" at bounding box center [251, 819] width 94 height 29
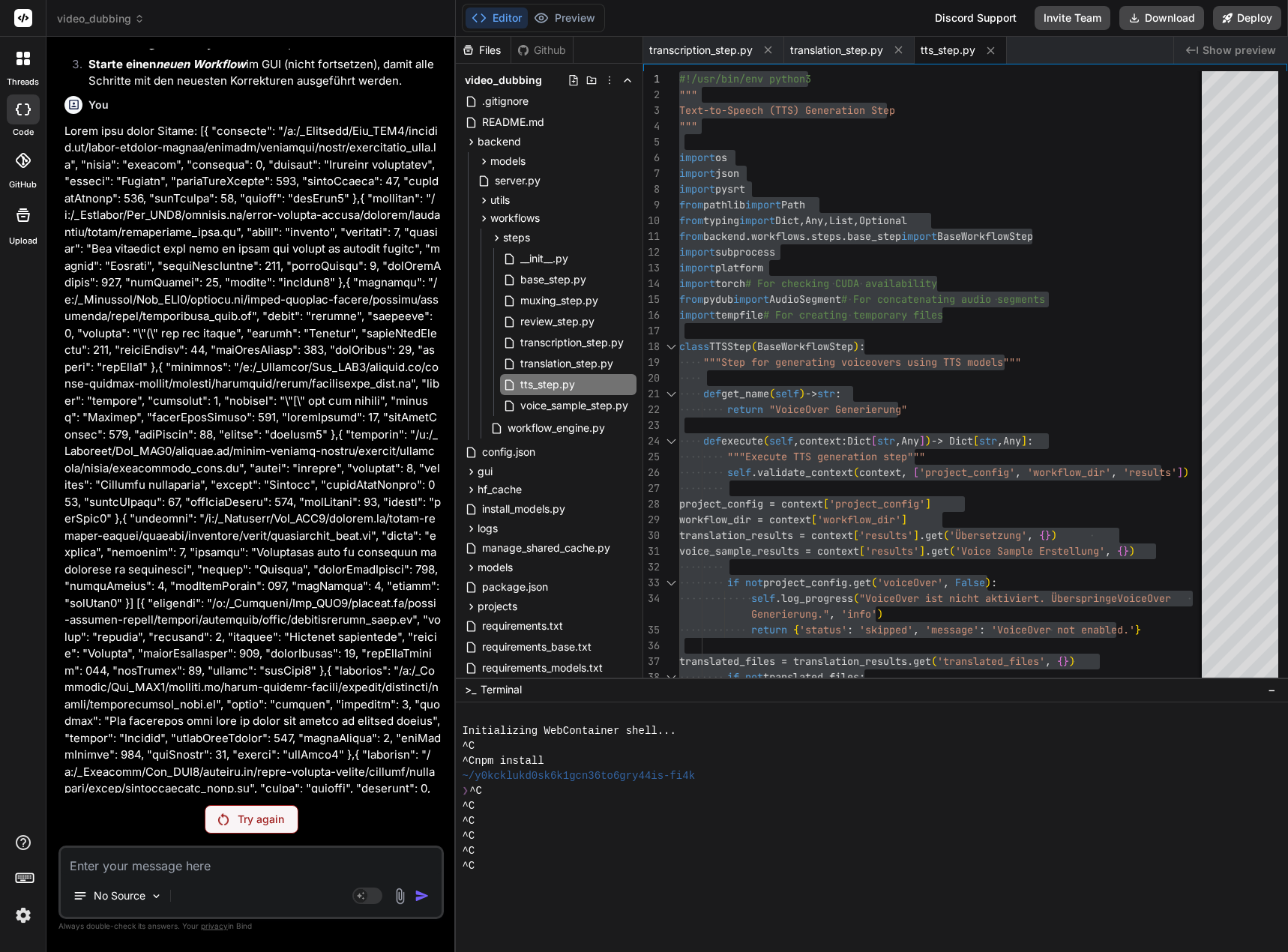
scroll to position [24658, 0]
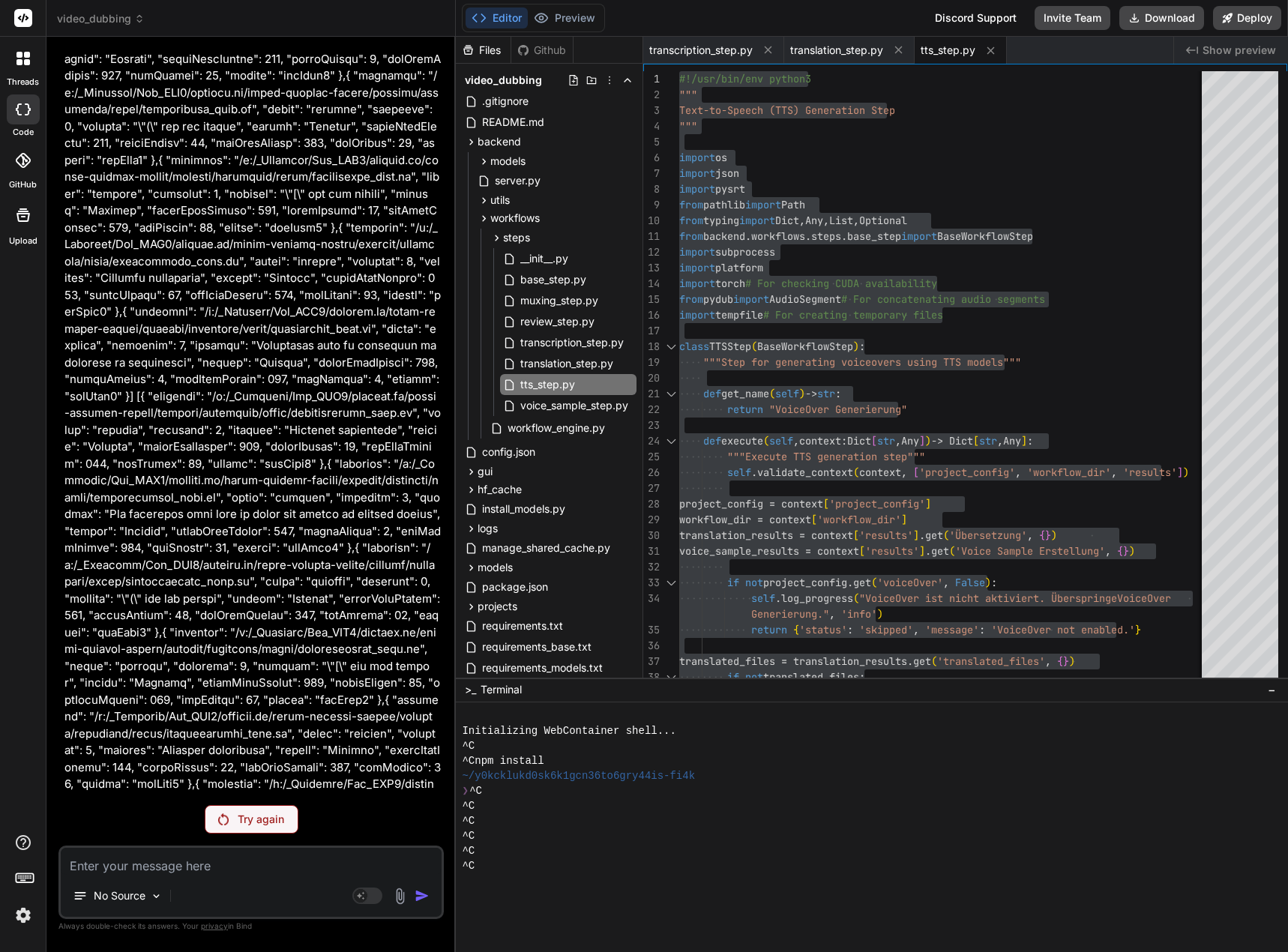
click at [265, 814] on p "Try again" at bounding box center [260, 819] width 46 height 15
drag, startPoint x: 218, startPoint y: 783, endPoint x: 94, endPoint y: 650, distance: 181.8
click at [94, 650] on p at bounding box center [253, 582] width 377 height 1333
click at [246, 817] on p "Try again" at bounding box center [260, 819] width 46 height 15
click at [111, 869] on textarea at bounding box center [250, 861] width 381 height 27
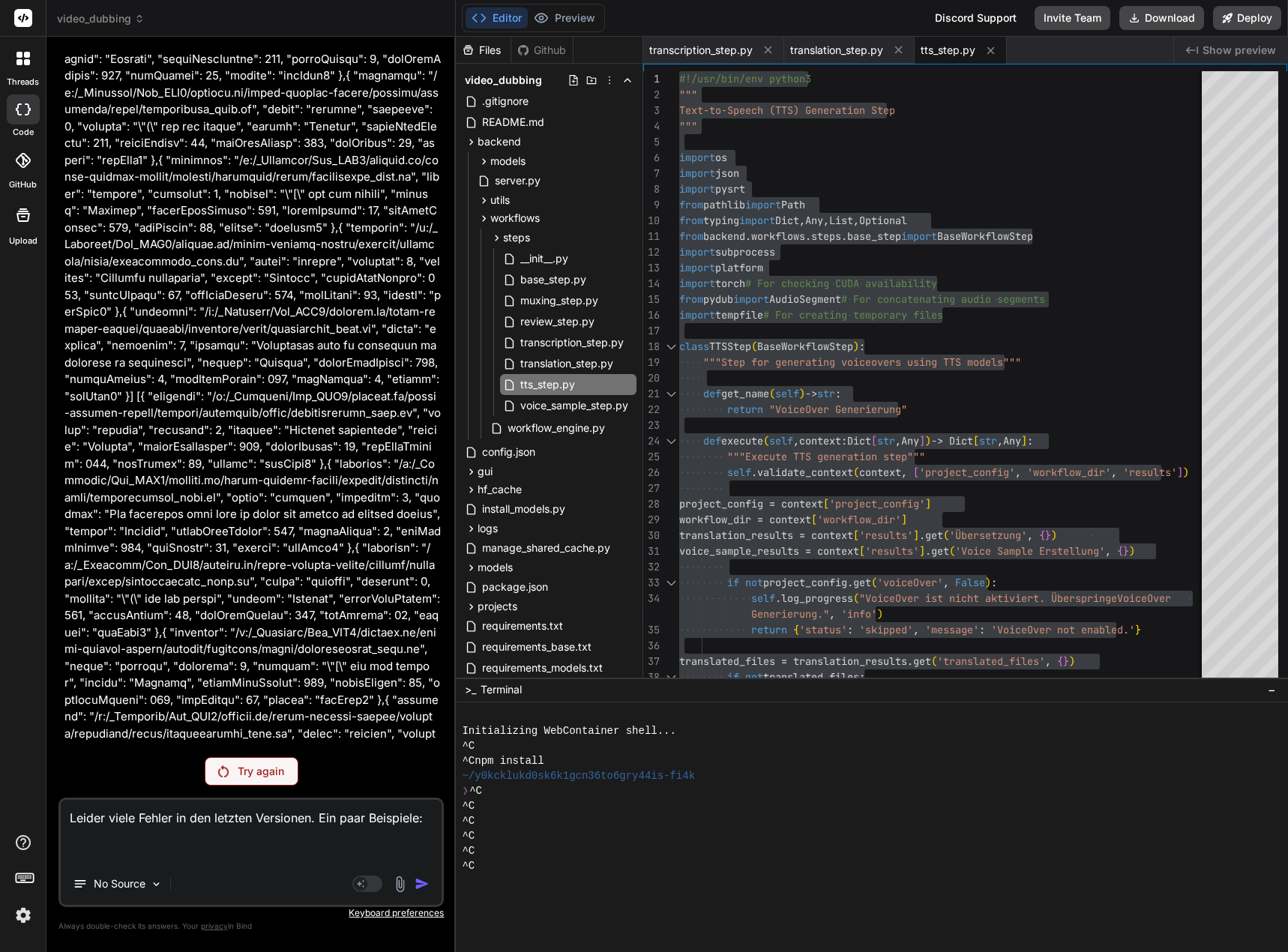
click at [129, 851] on textarea "Leider viele Fehler in den letzten Versionen. Ein paar Beispiele:" at bounding box center [250, 831] width 381 height 63
paste textarea "Try statement must have at least one except or finally clause"
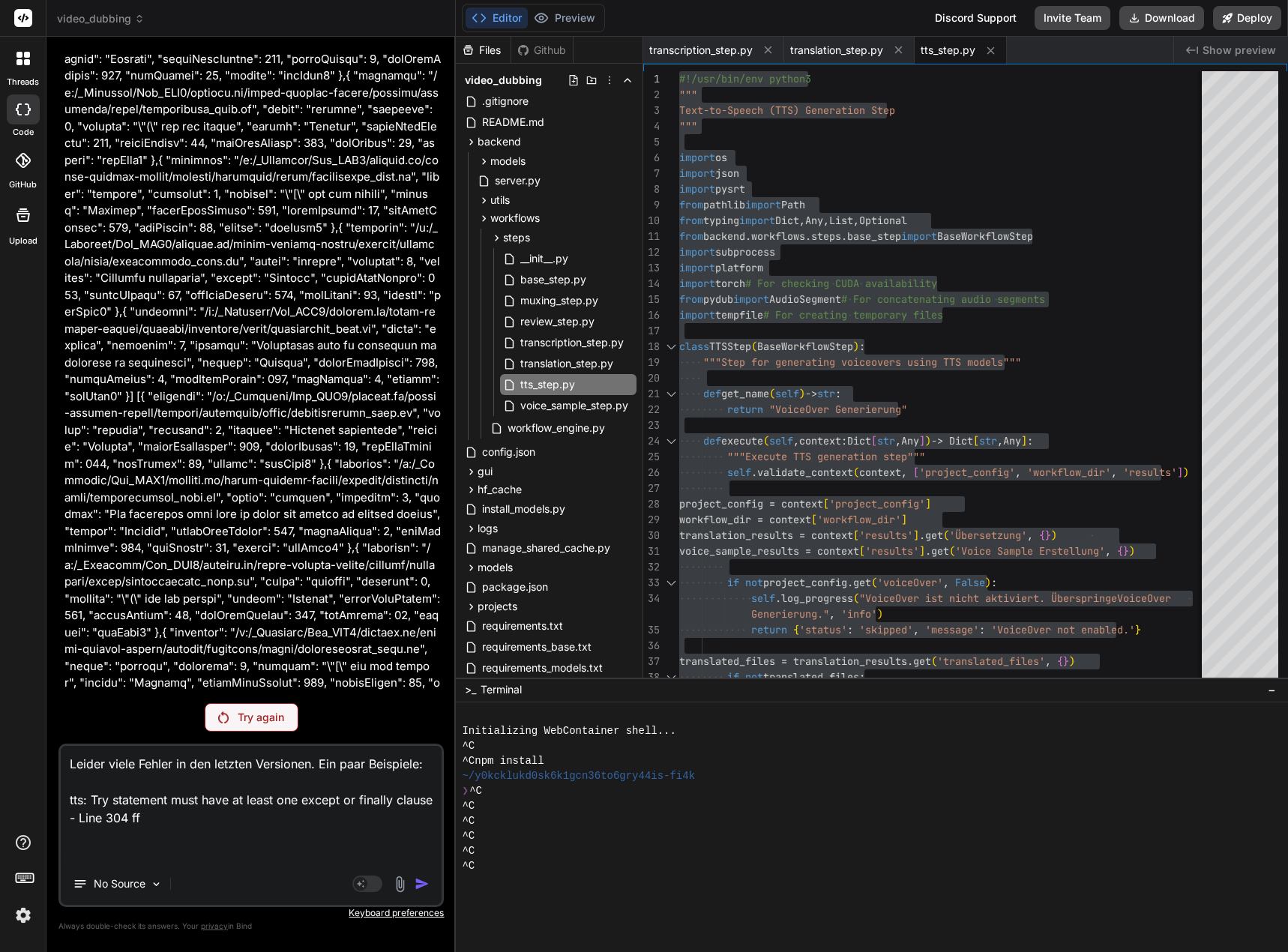
click at [110, 857] on textarea "Leider viele Fehler in den letzten Versionen. Ein paar Beispiele: tts: Try stat…" at bounding box center [250, 805] width 381 height 117
paste textarea "Try statement must have at least one except or finally clause"
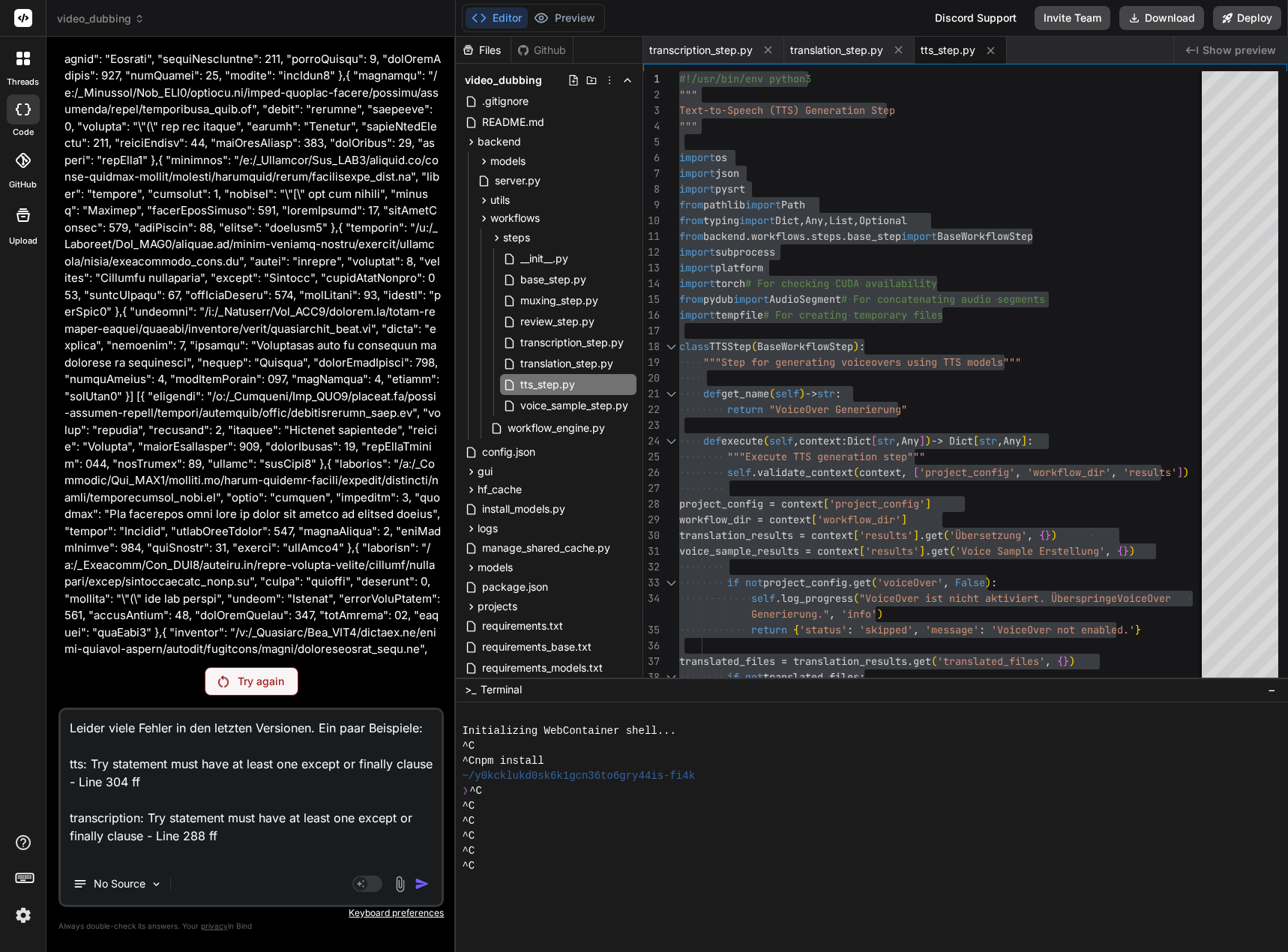
paste textarea "transcription:"
click at [160, 859] on textarea "Leider viele Fehler in den letzten Versionen. Ein paar Beispiele: tts: Try stat…" at bounding box center [250, 786] width 381 height 153
paste textarea "[{ "resource": "/c:/_Projekte/Syn_PRG1/[DOMAIN_NAME][URL]", "owner": "pylance",…"
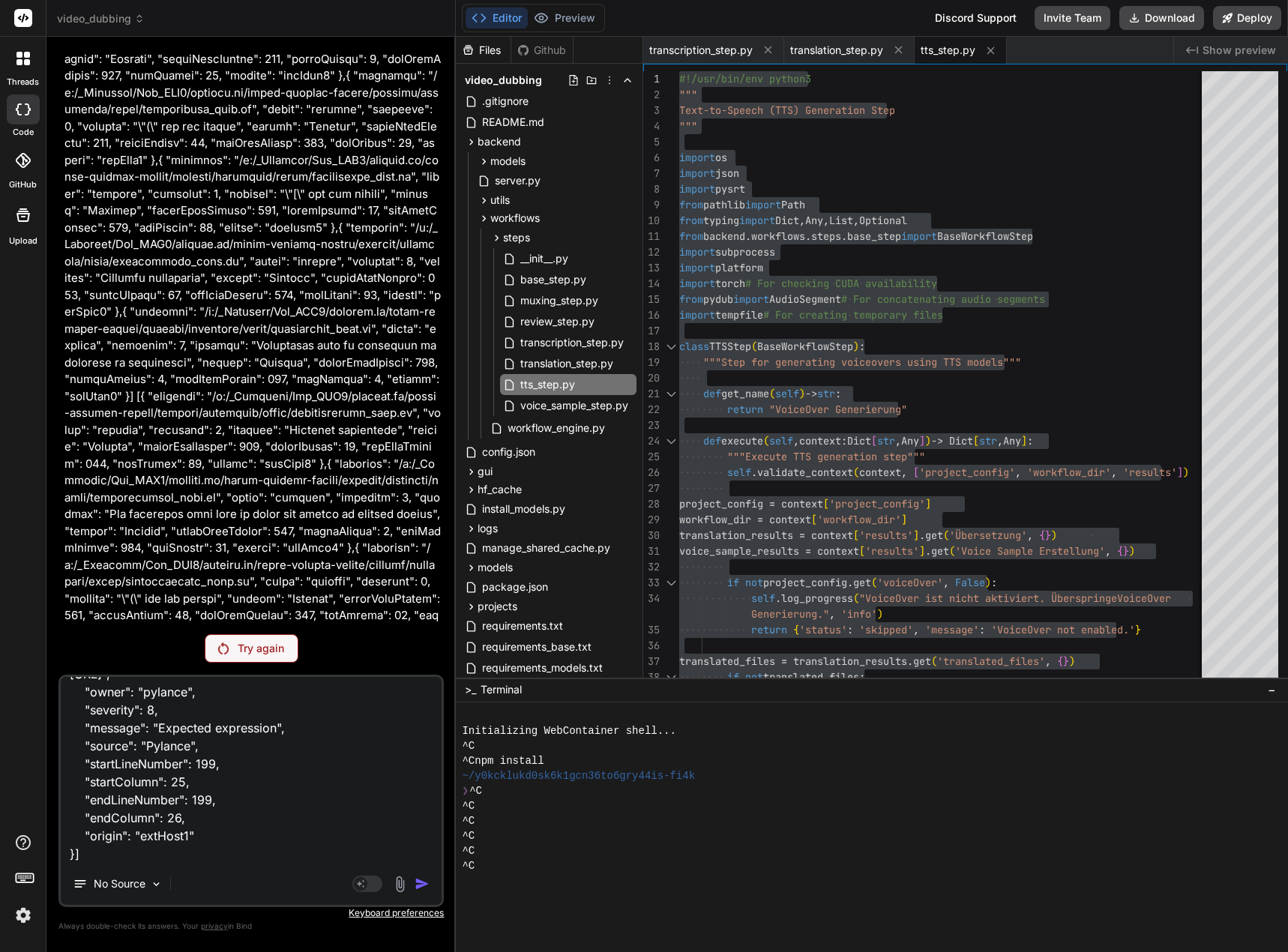
click at [76, 856] on textarea "Leider viele Fehler in den letzten Versionen. Ein paar Beispiele: tts: Try stat…" at bounding box center [250, 770] width 381 height 186
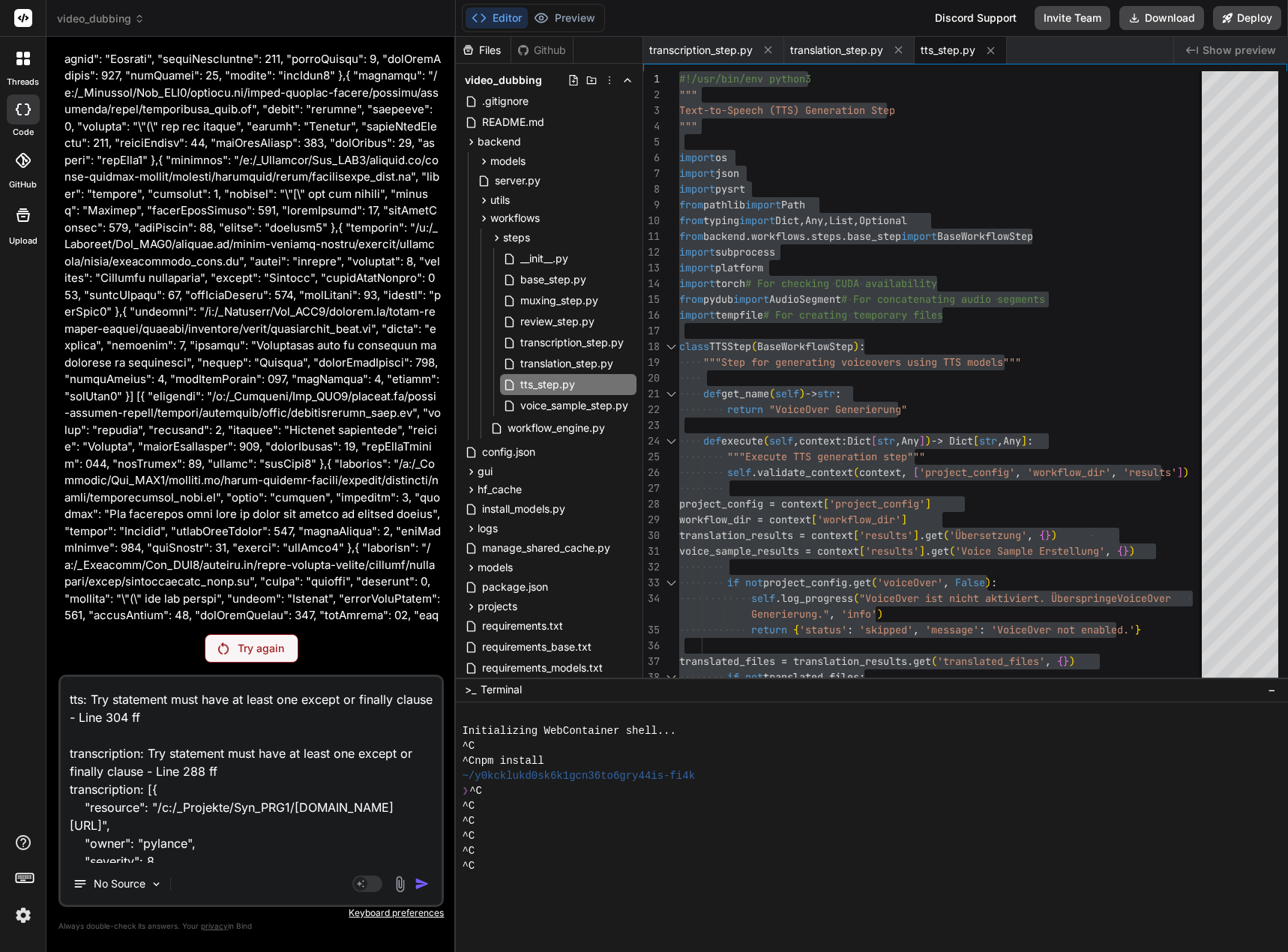
scroll to position [65, 0]
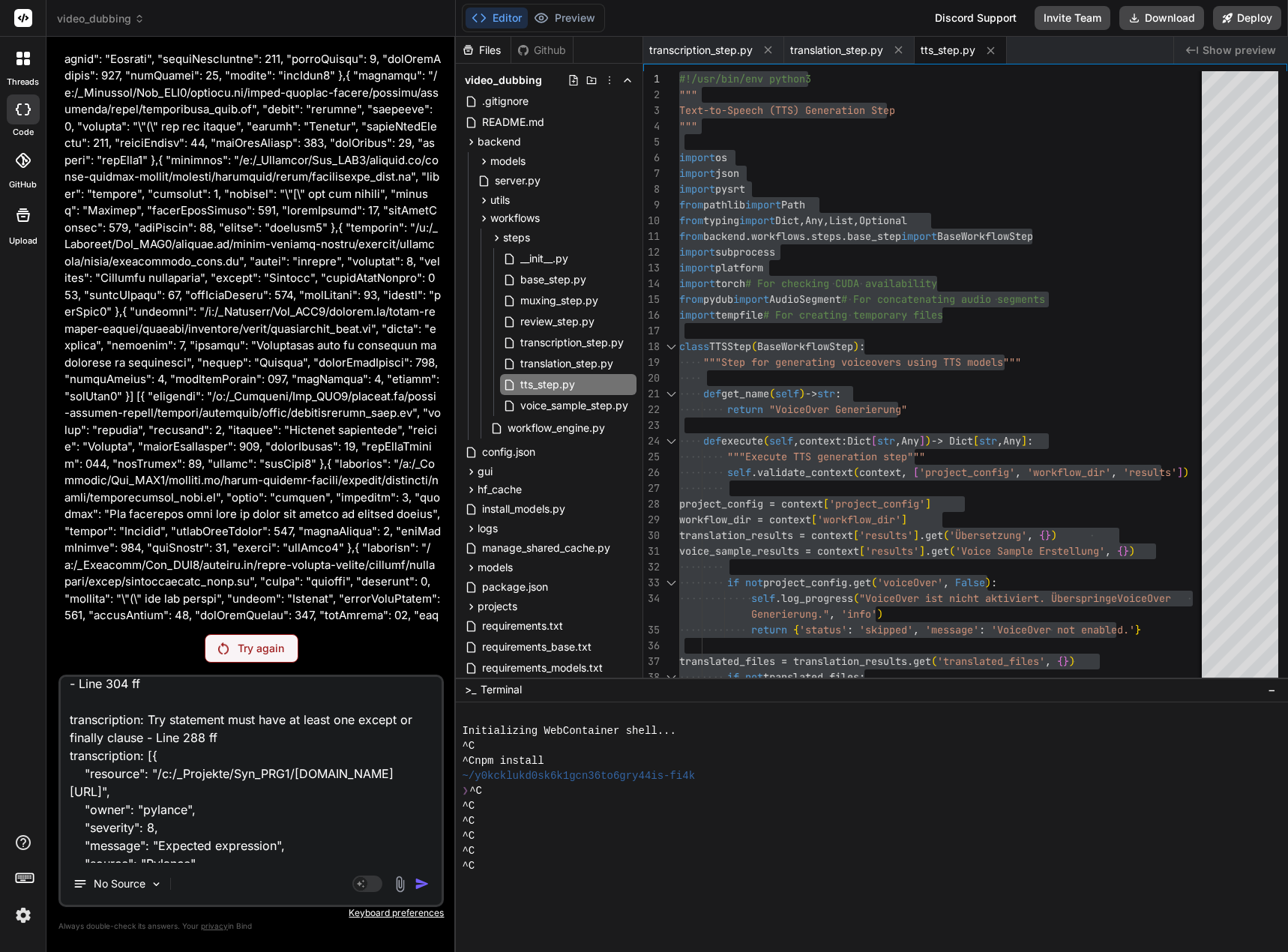
drag, startPoint x: 89, startPoint y: 859, endPoint x: 149, endPoint y: 753, distance: 121.8
click at [149, 753] on textarea "Leider viele Fehler in den letzten Versionen. Ein paar Beispiele: tts: Try stat…" at bounding box center [250, 770] width 381 height 186
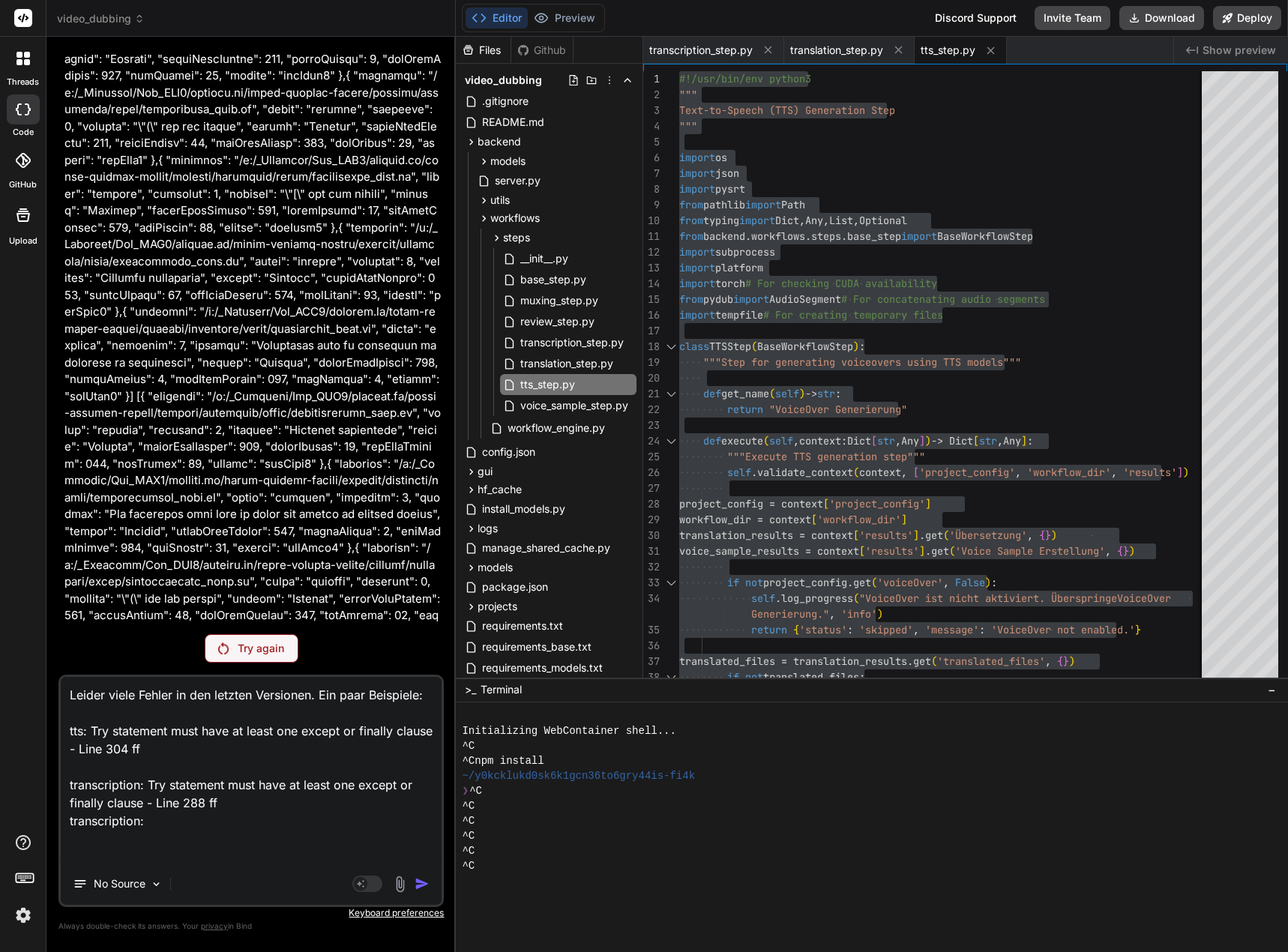
scroll to position [0, 0]
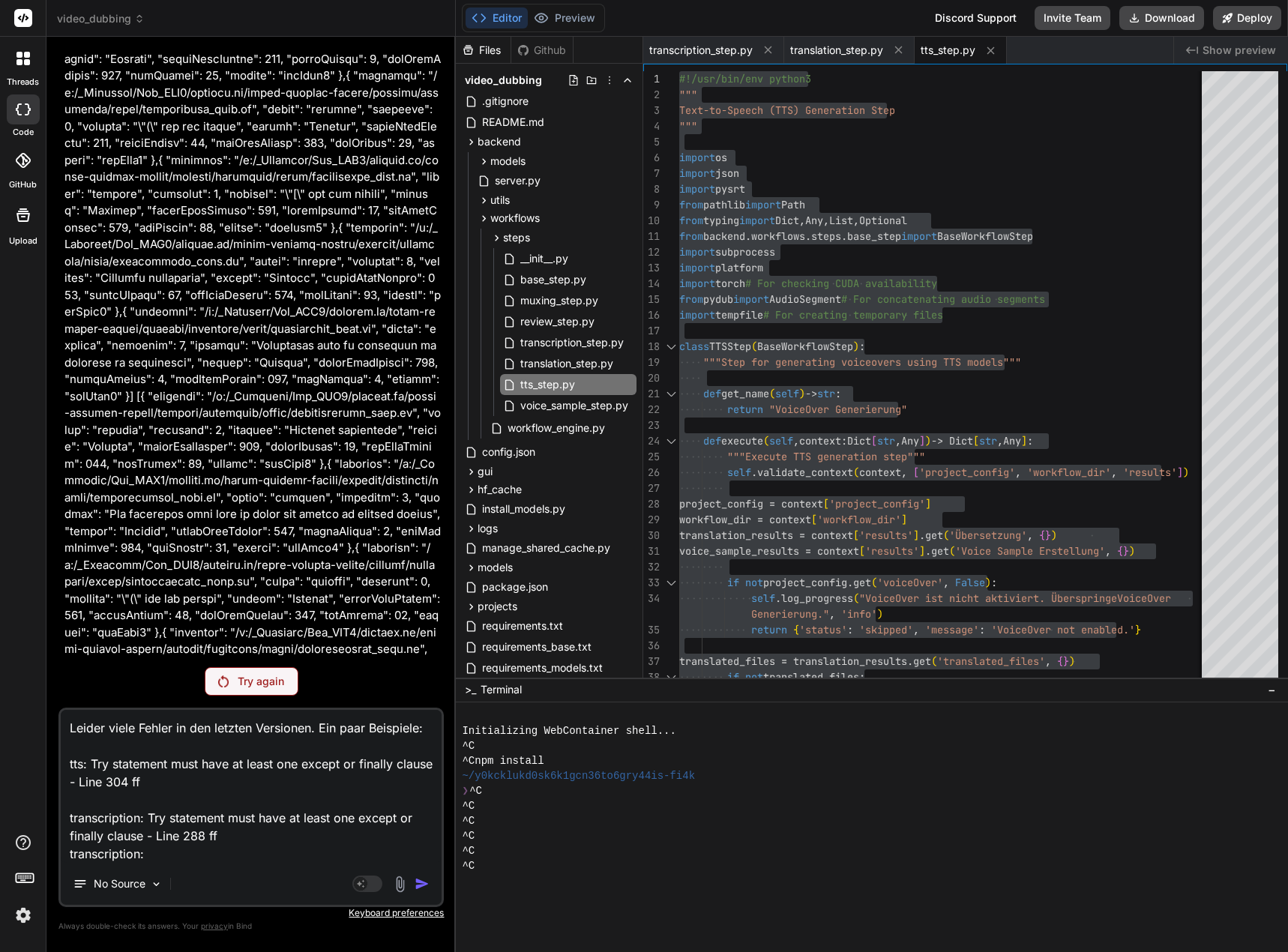
click at [163, 852] on textarea "Leider viele Fehler in den letzten Versionen. Ein paar Beispiele: tts: Try stat…" at bounding box center [250, 786] width 381 height 153
paste textarea "Expected expression"
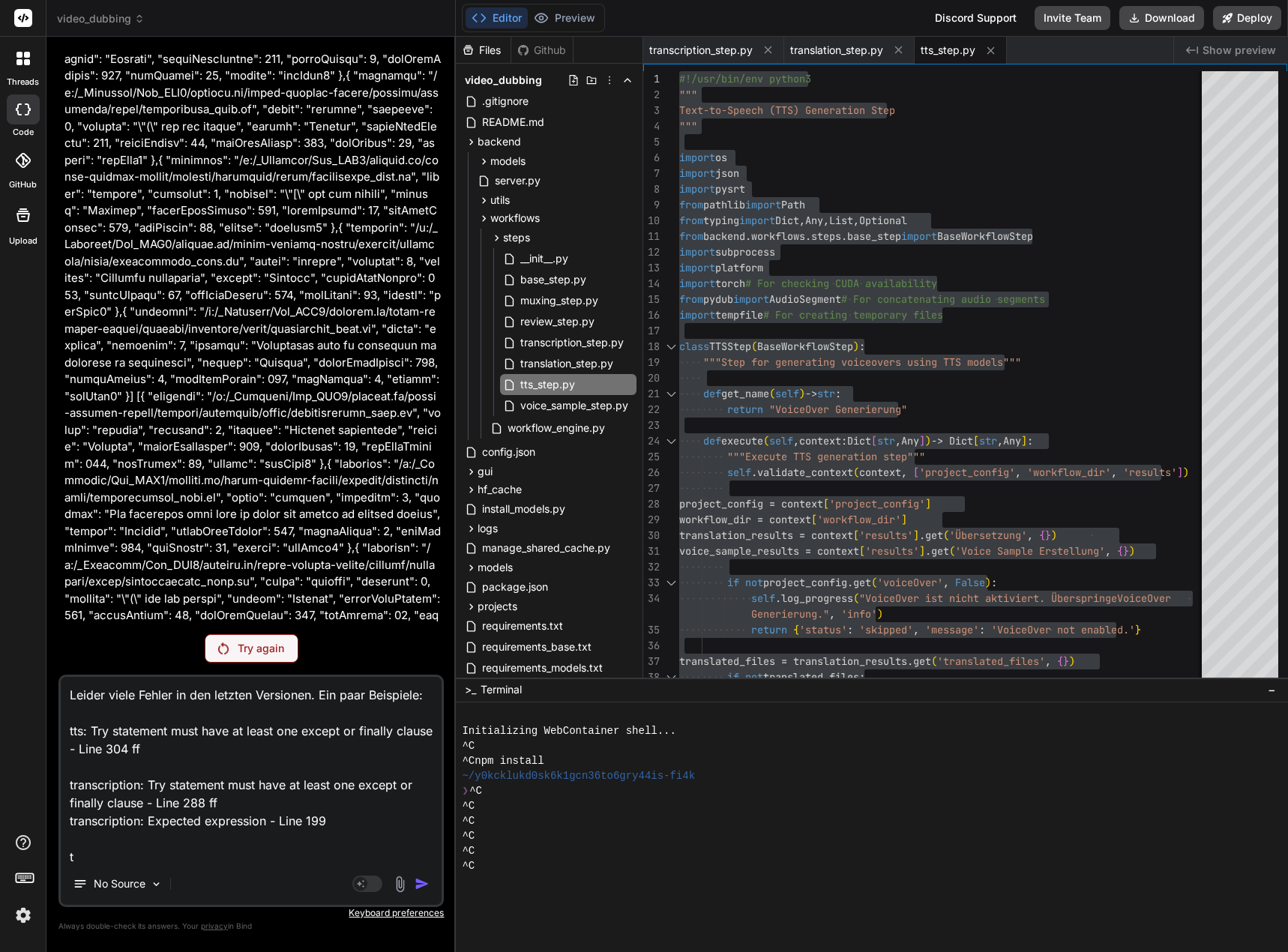
scroll to position [2, 0]
click at [231, 856] on textarea "Leider viele Fehler in den letzten Versionen. Ein paar Beispiele: tts: Try stat…" at bounding box center [250, 770] width 381 height 186
paste textarea "Expected expression"
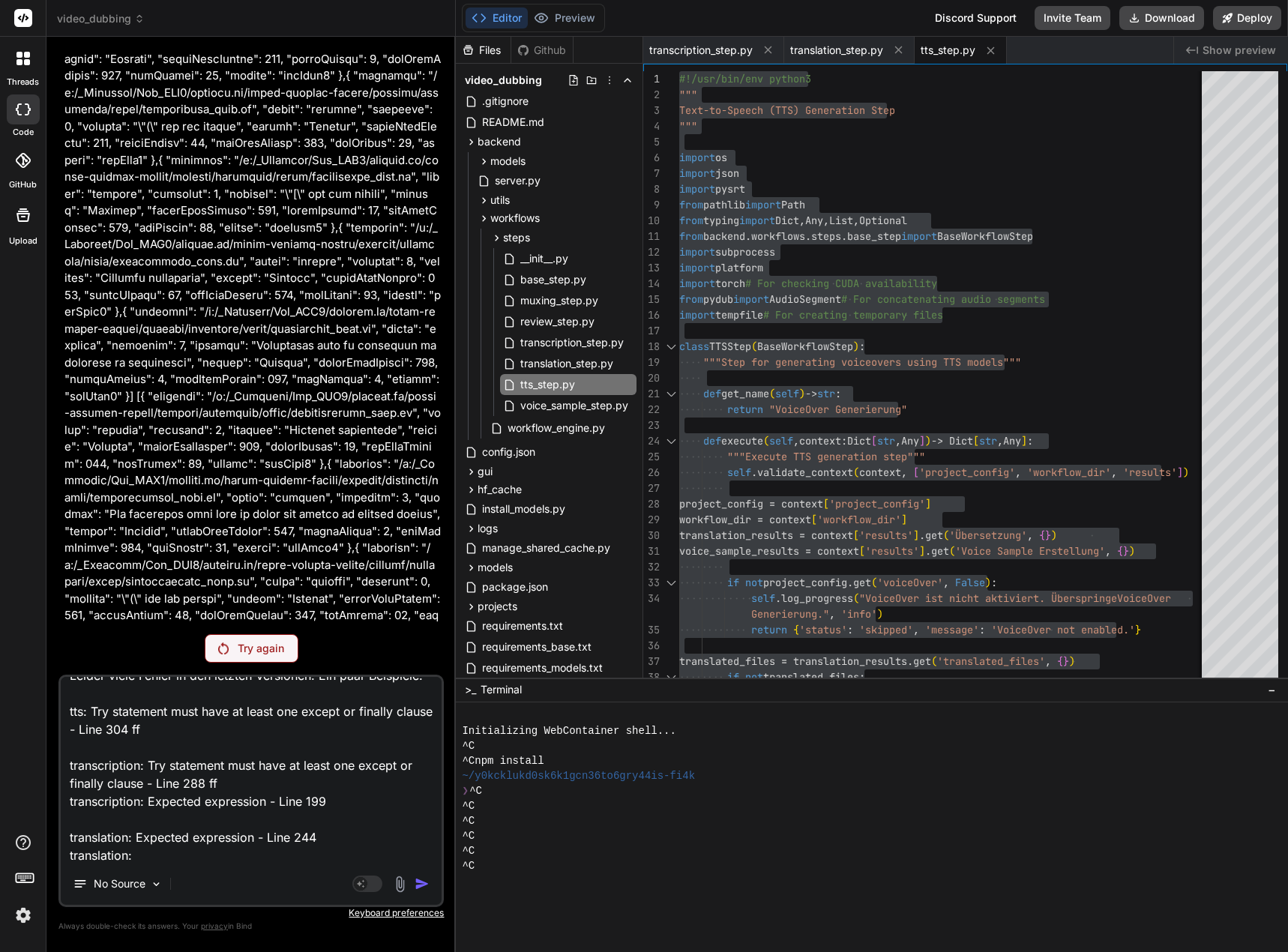
click at [170, 853] on textarea "Leider viele Fehler in den letzten Versionen. Ein paar Beispiele: tts: Try stat…" at bounding box center [250, 770] width 381 height 186
paste textarea "Try statement must have at least one except or finally clause"
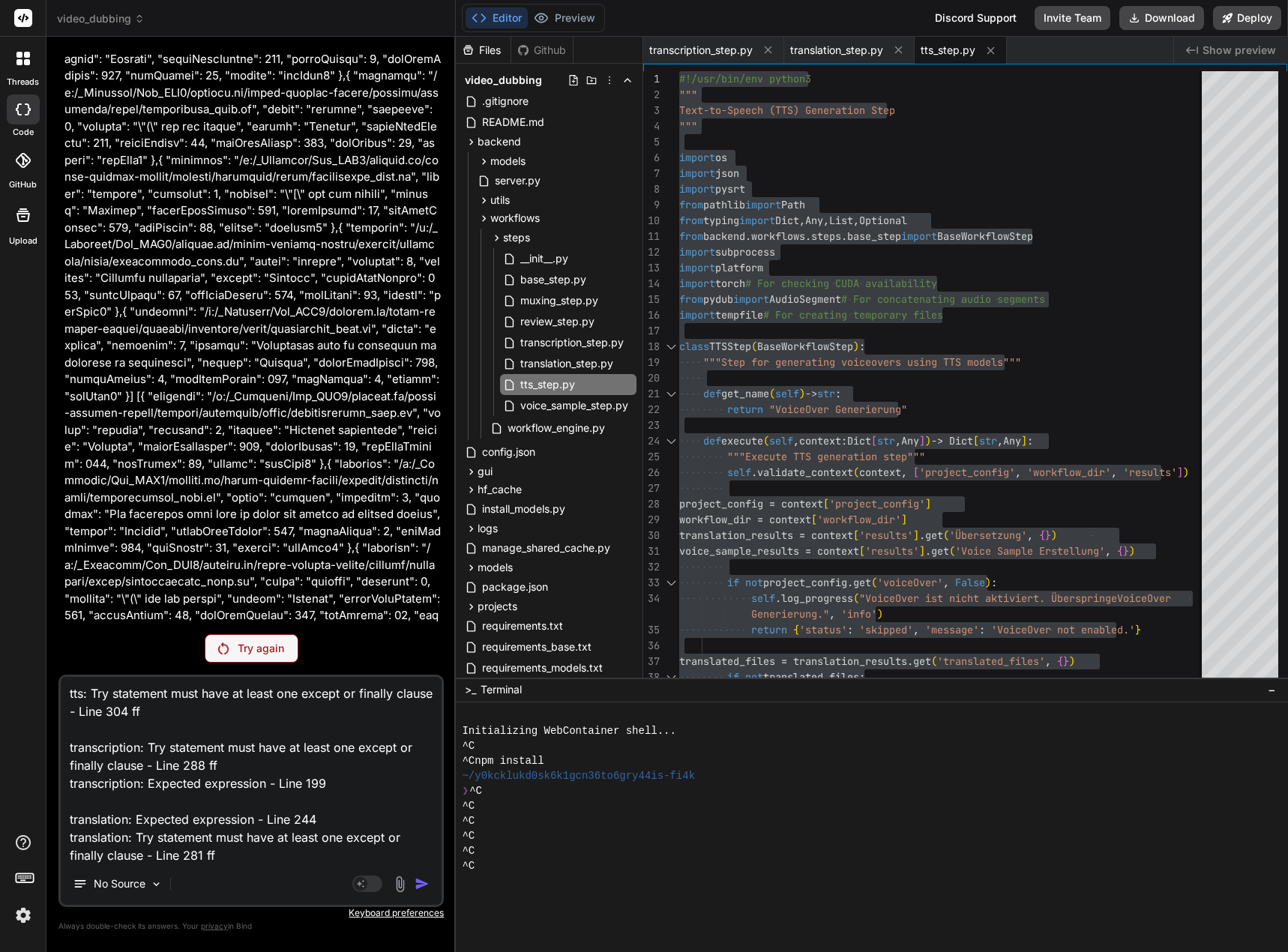
click at [350, 863] on div "Leider viele Fehler in den letzten Versionen. Ein paar Beispiele: tts: Try stat…" at bounding box center [251, 790] width 385 height 232
click at [243, 857] on textarea "Leider viele Fehler in den letzten Versionen. Ein paar Beispiele: tts: Try stat…" at bounding box center [250, 770] width 381 height 186
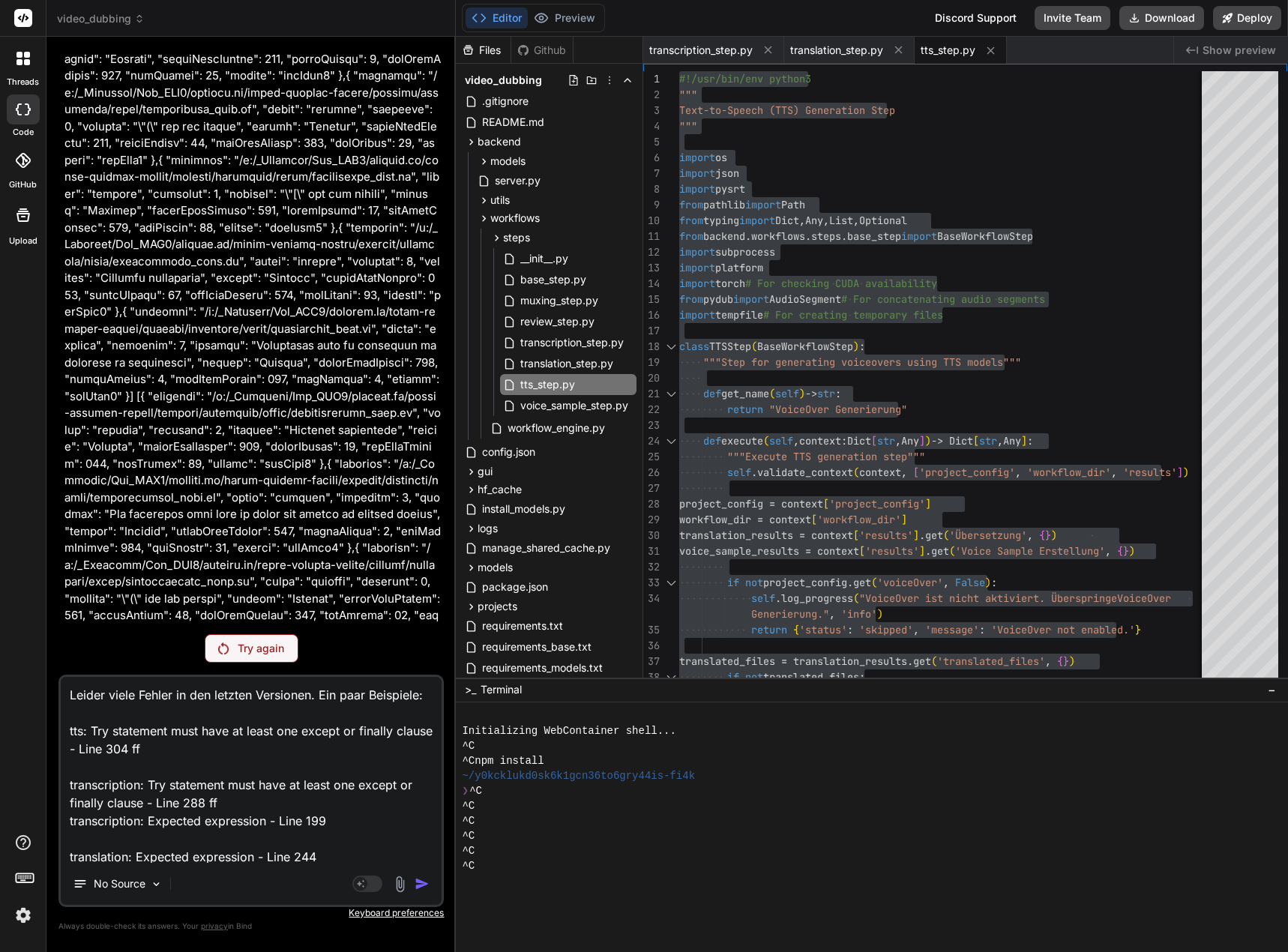
drag, startPoint x: 229, startPoint y: 851, endPoint x: 18, endPoint y: 638, distance: 299.8
click at [17, 638] on div "threads code GitHub Upload video_dubbing Created with Pixso. Bind AI Web Search…" at bounding box center [644, 476] width 1288 height 952
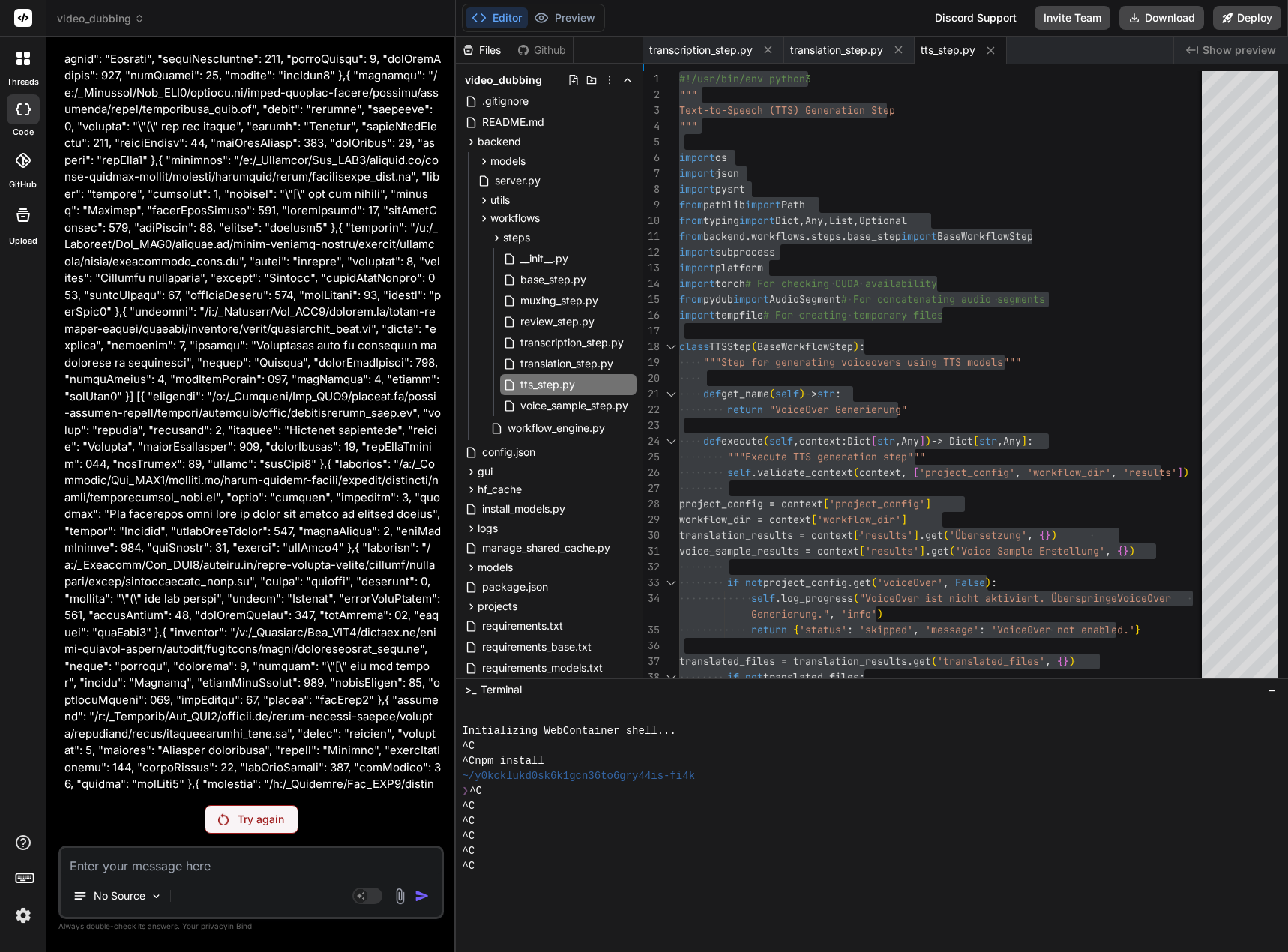
click at [270, 867] on textarea at bounding box center [250, 861] width 381 height 27
paste textarea "Leider viele Fehler in den letzten Versionen. Ein paar Beispiele: tts: Try stat…"
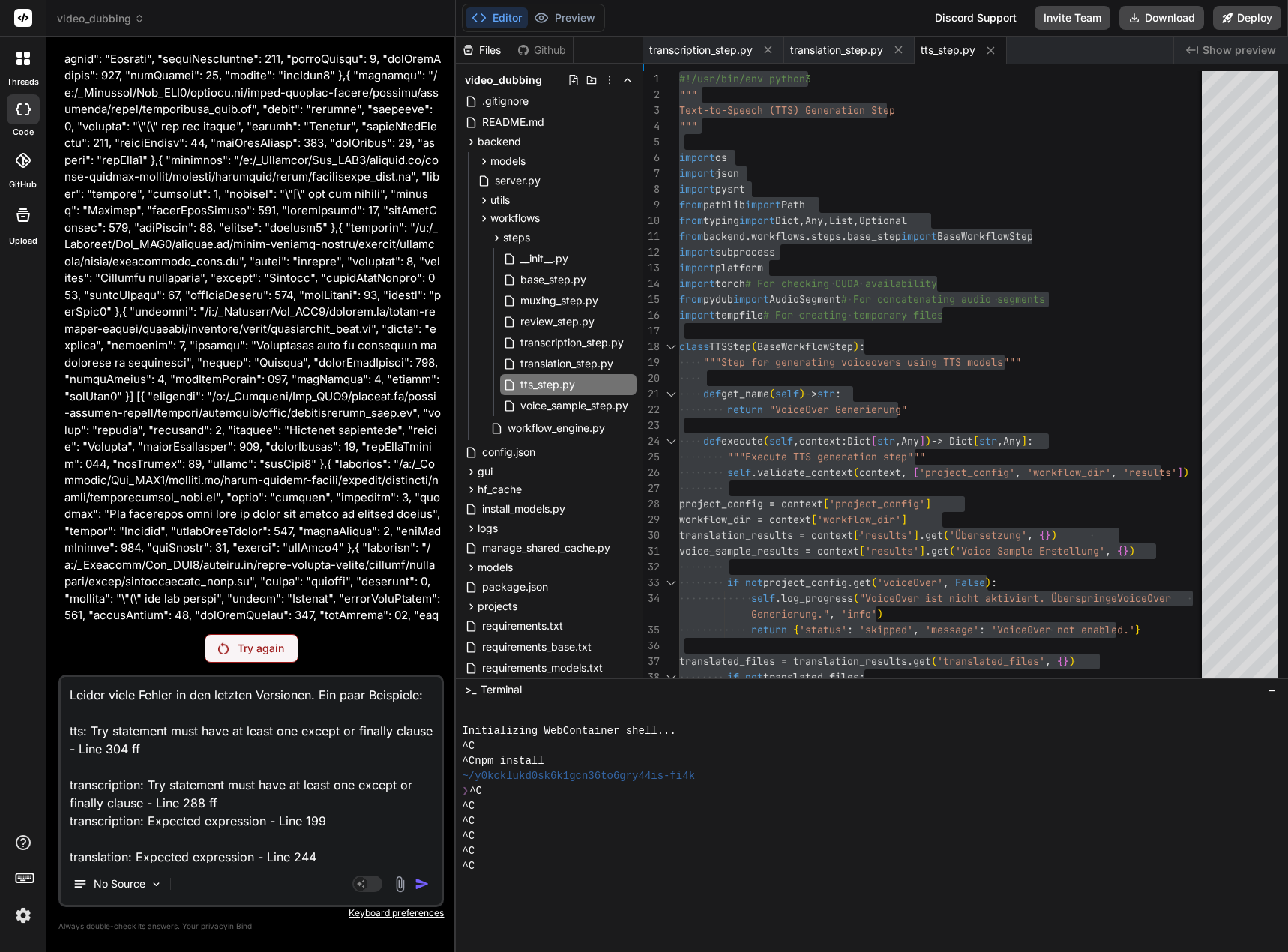
scroll to position [38, 0]
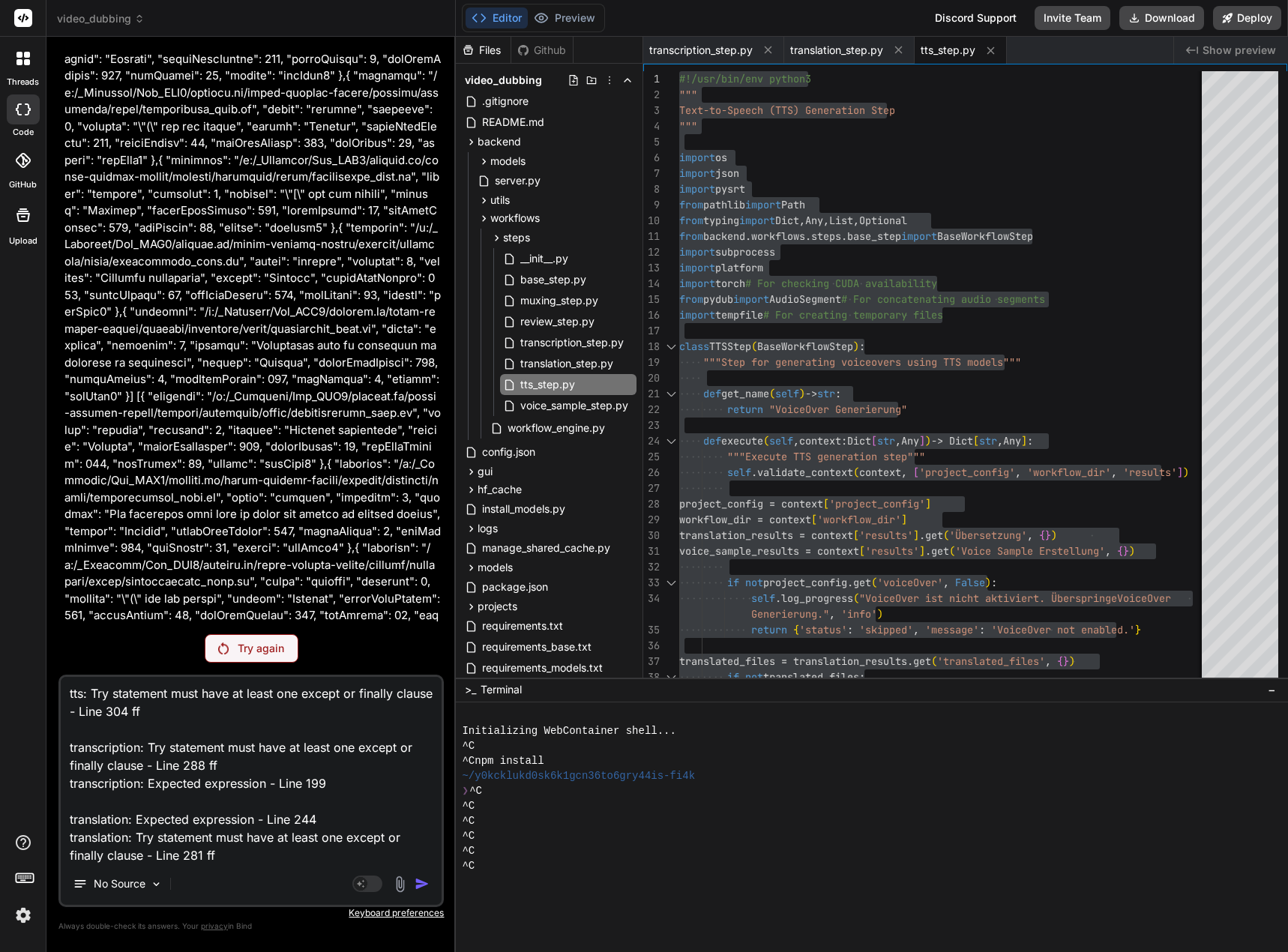
click at [265, 650] on p "Try again" at bounding box center [260, 648] width 46 height 15
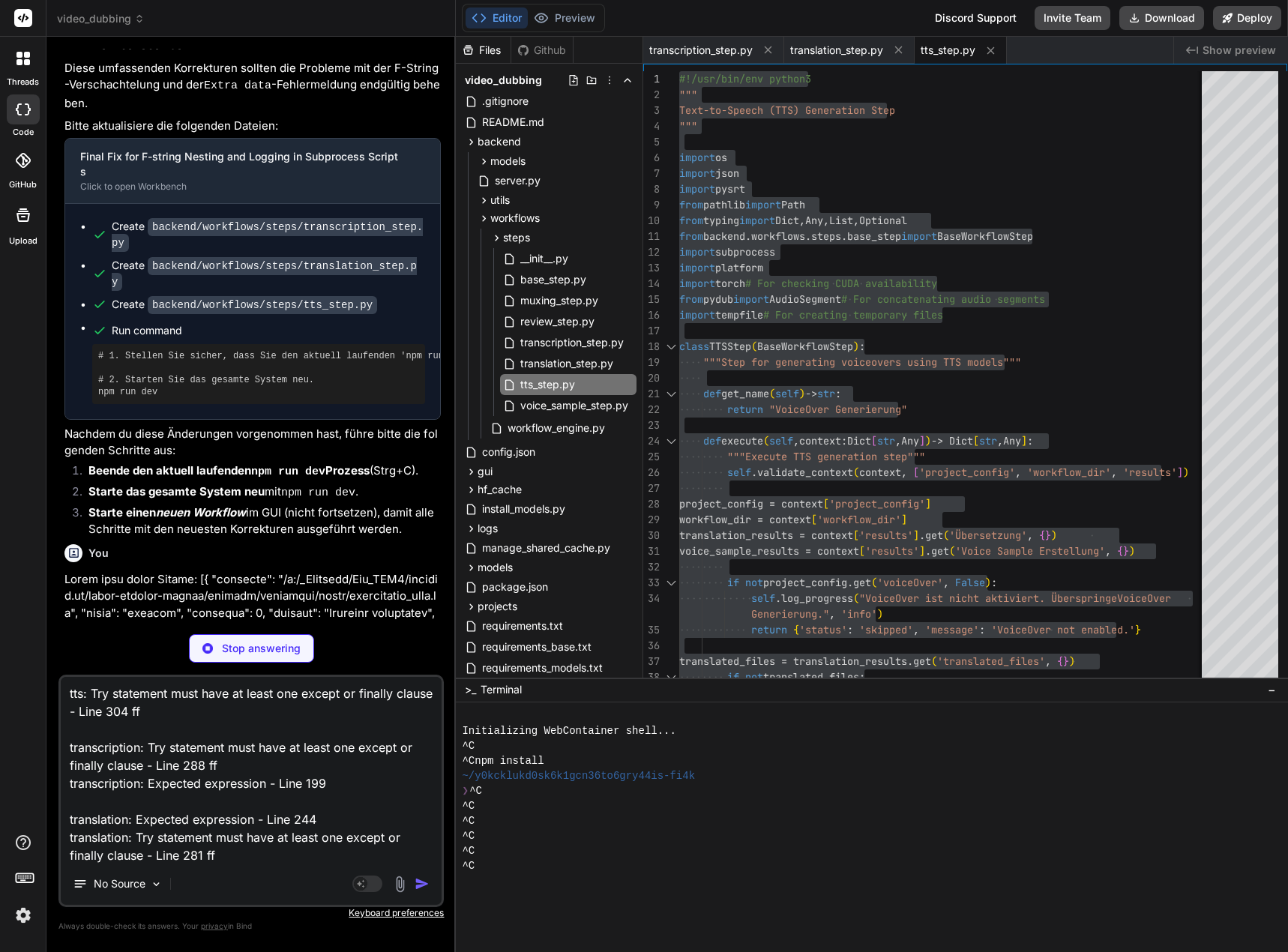
click at [265, 650] on p "Stop answering" at bounding box center [261, 648] width 79 height 15
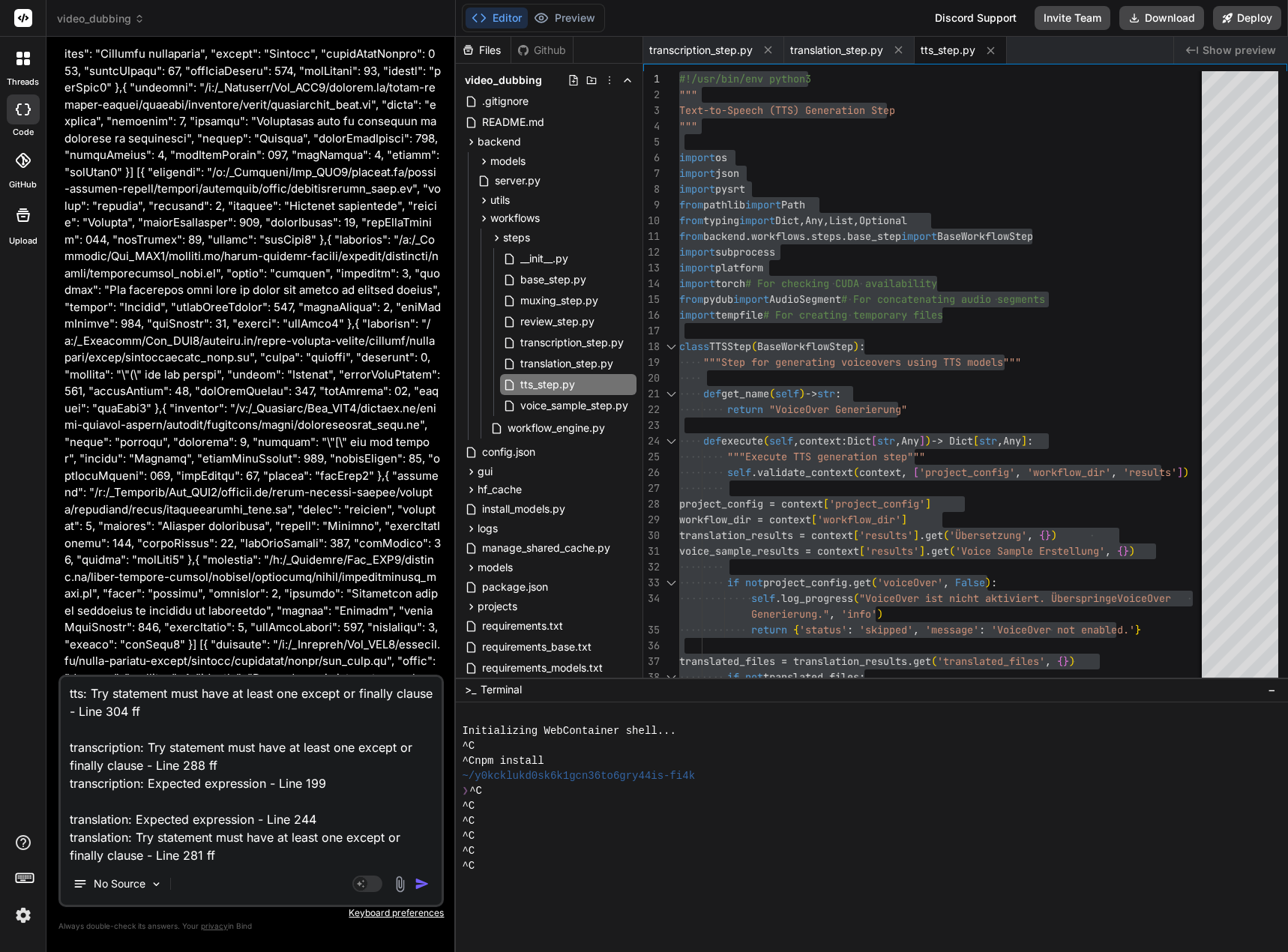
scroll to position [39, 0]
click at [424, 883] on img "button" at bounding box center [421, 884] width 15 height 15
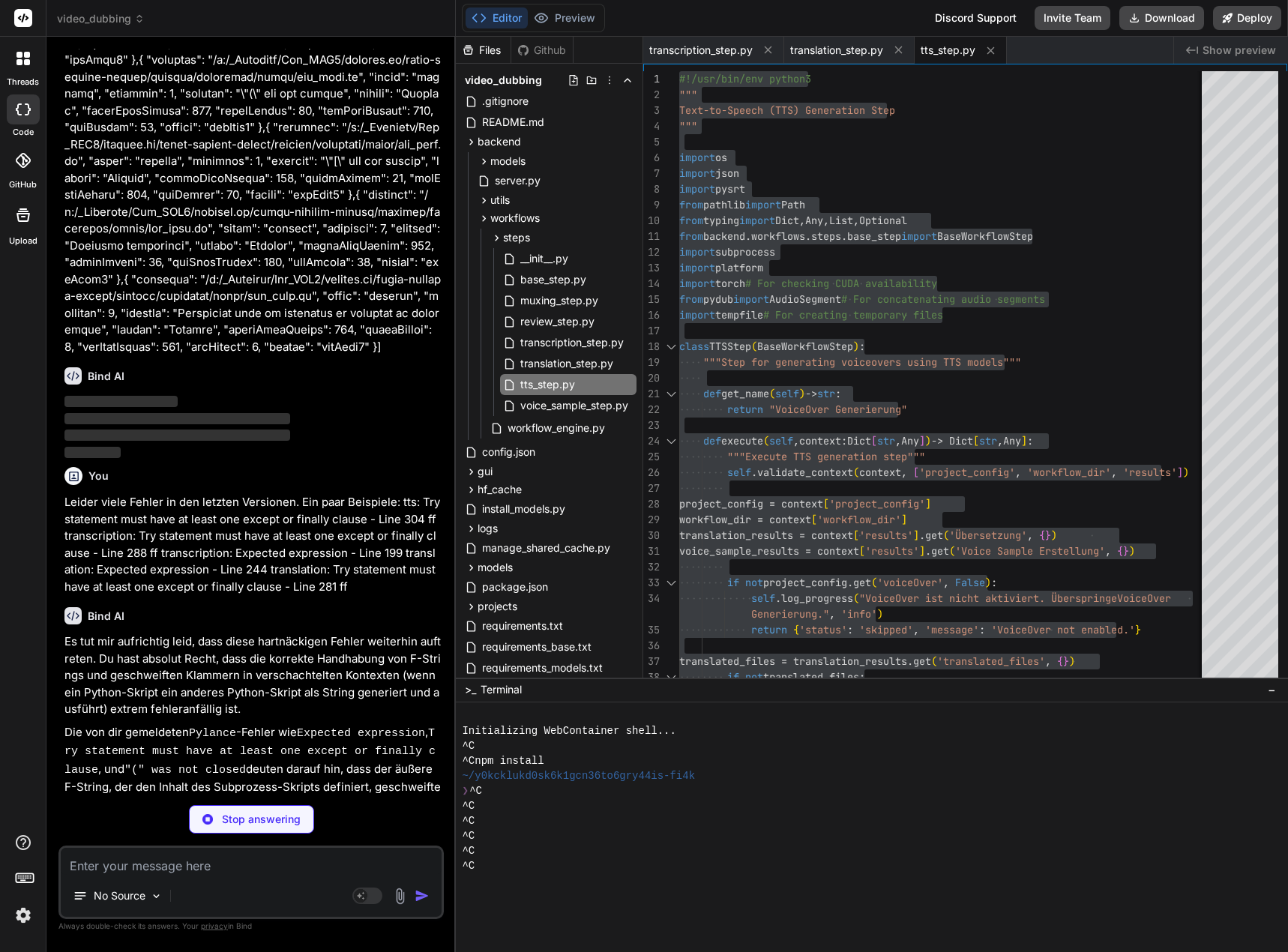
scroll to position [25802, 0]
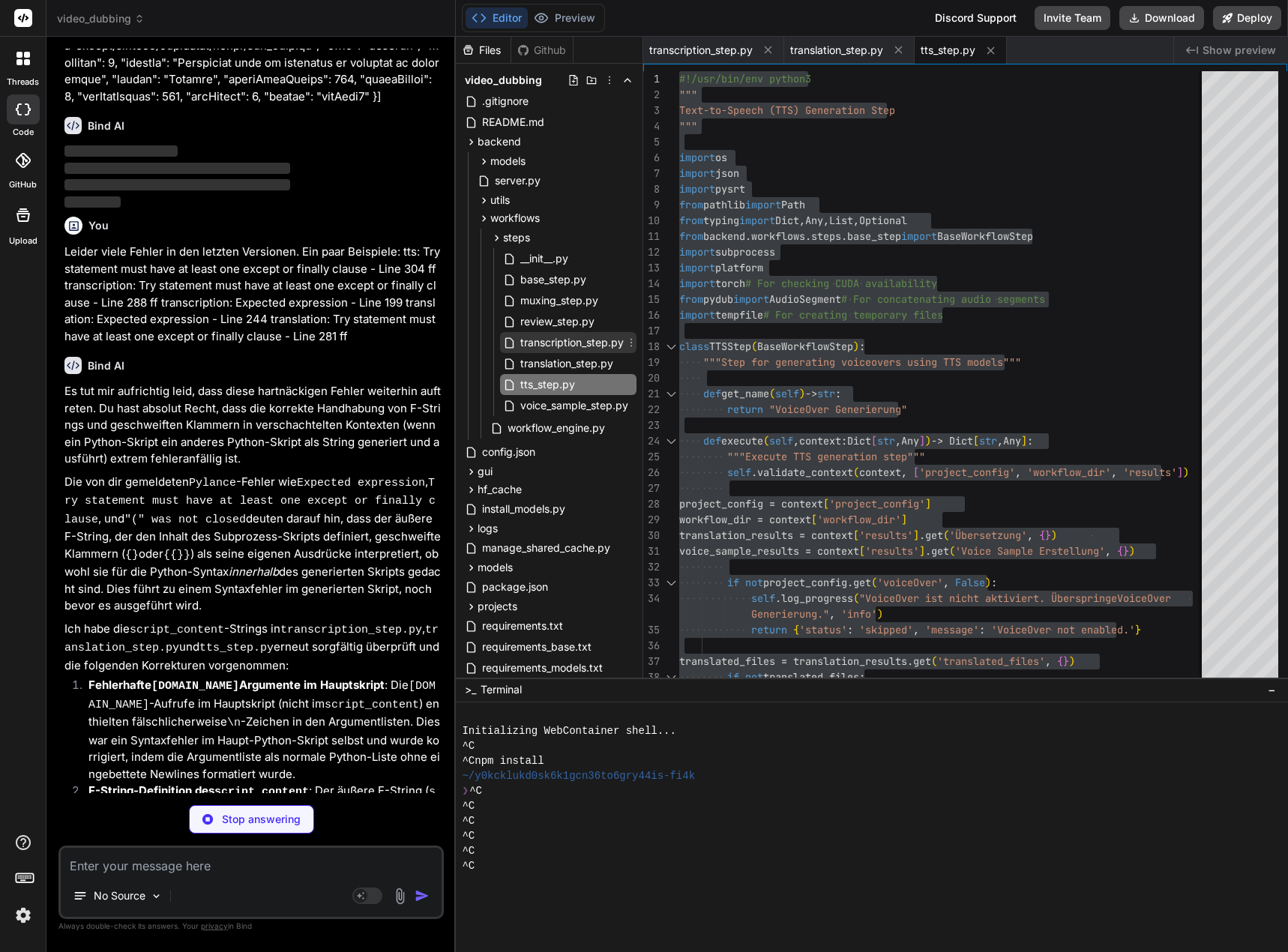
click at [582, 337] on span "transcription_step.py" at bounding box center [572, 342] width 107 height 18
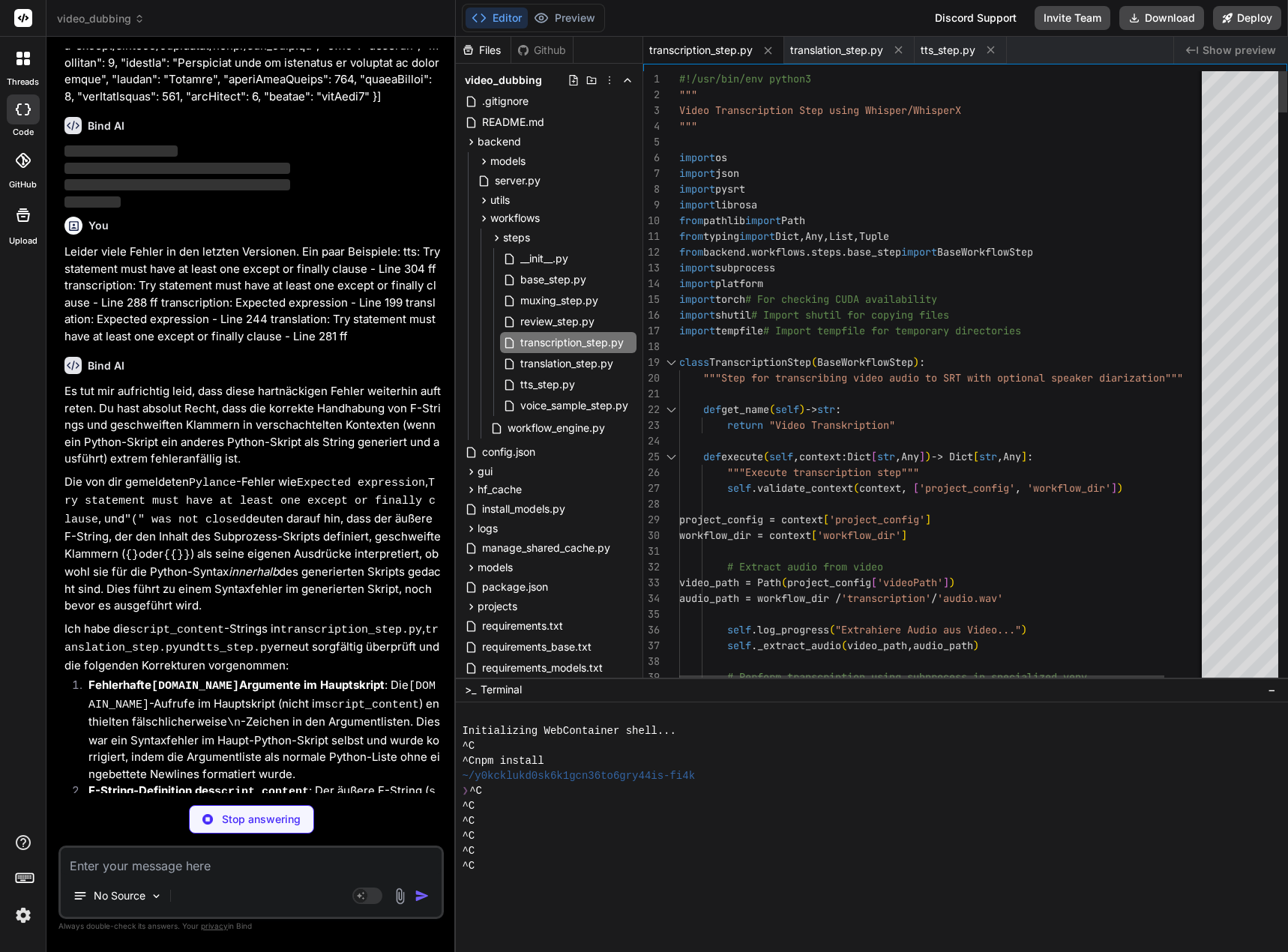
scroll to position [0, 0]
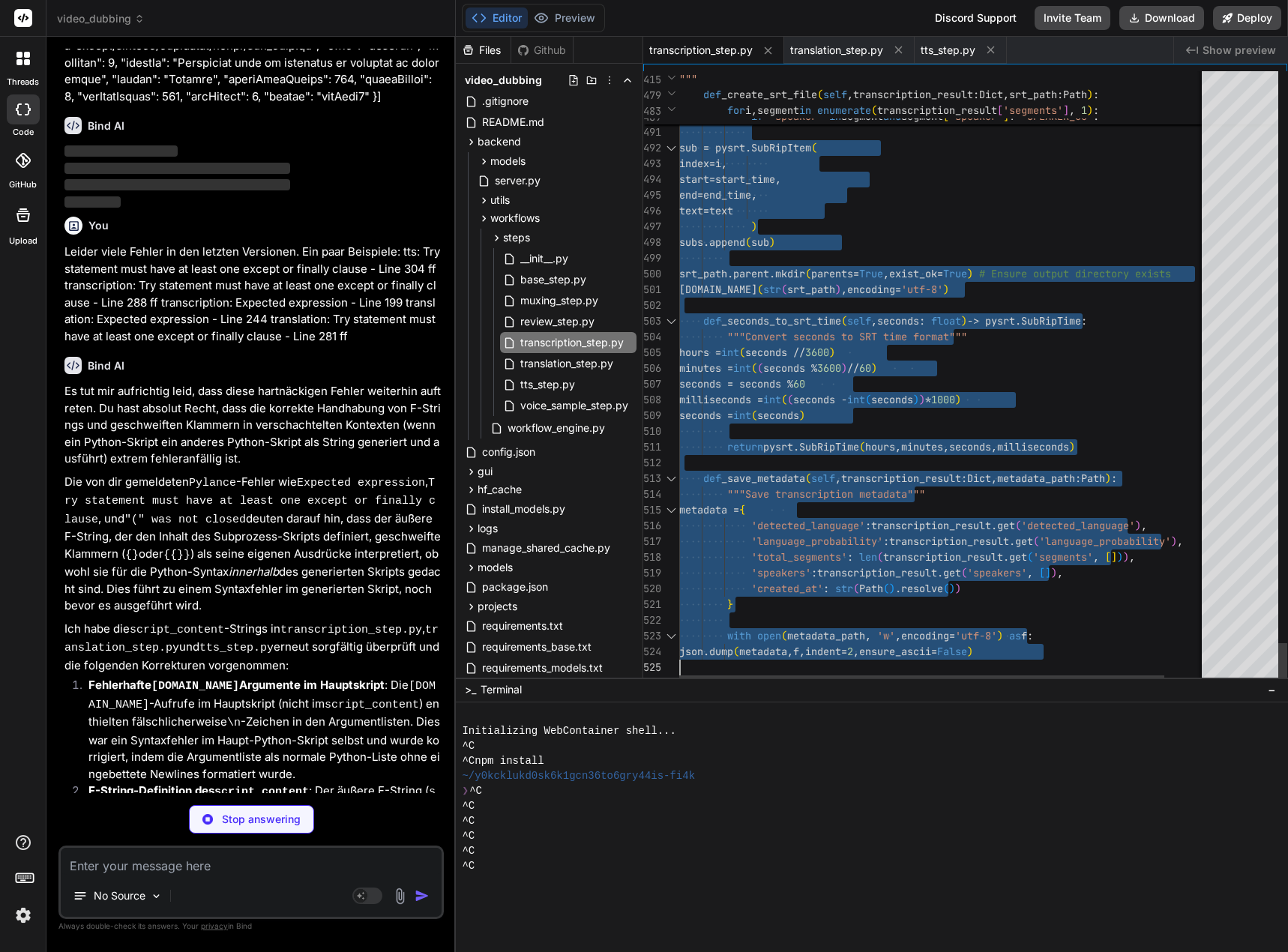
drag, startPoint x: 680, startPoint y: 79, endPoint x: 706, endPoint y: 808, distance: 729.5
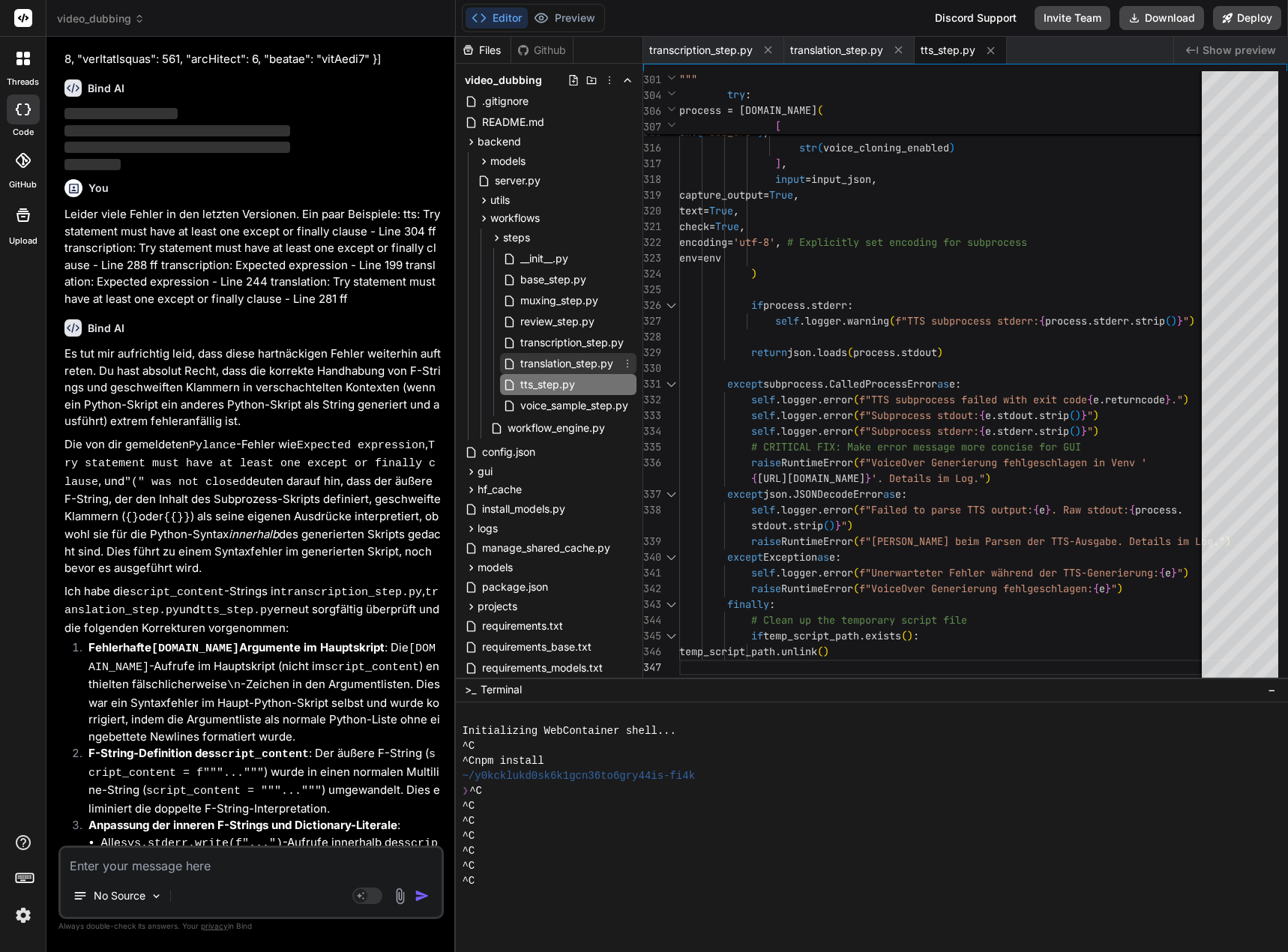
click at [560, 366] on span "translation_step.py" at bounding box center [567, 363] width 96 height 18
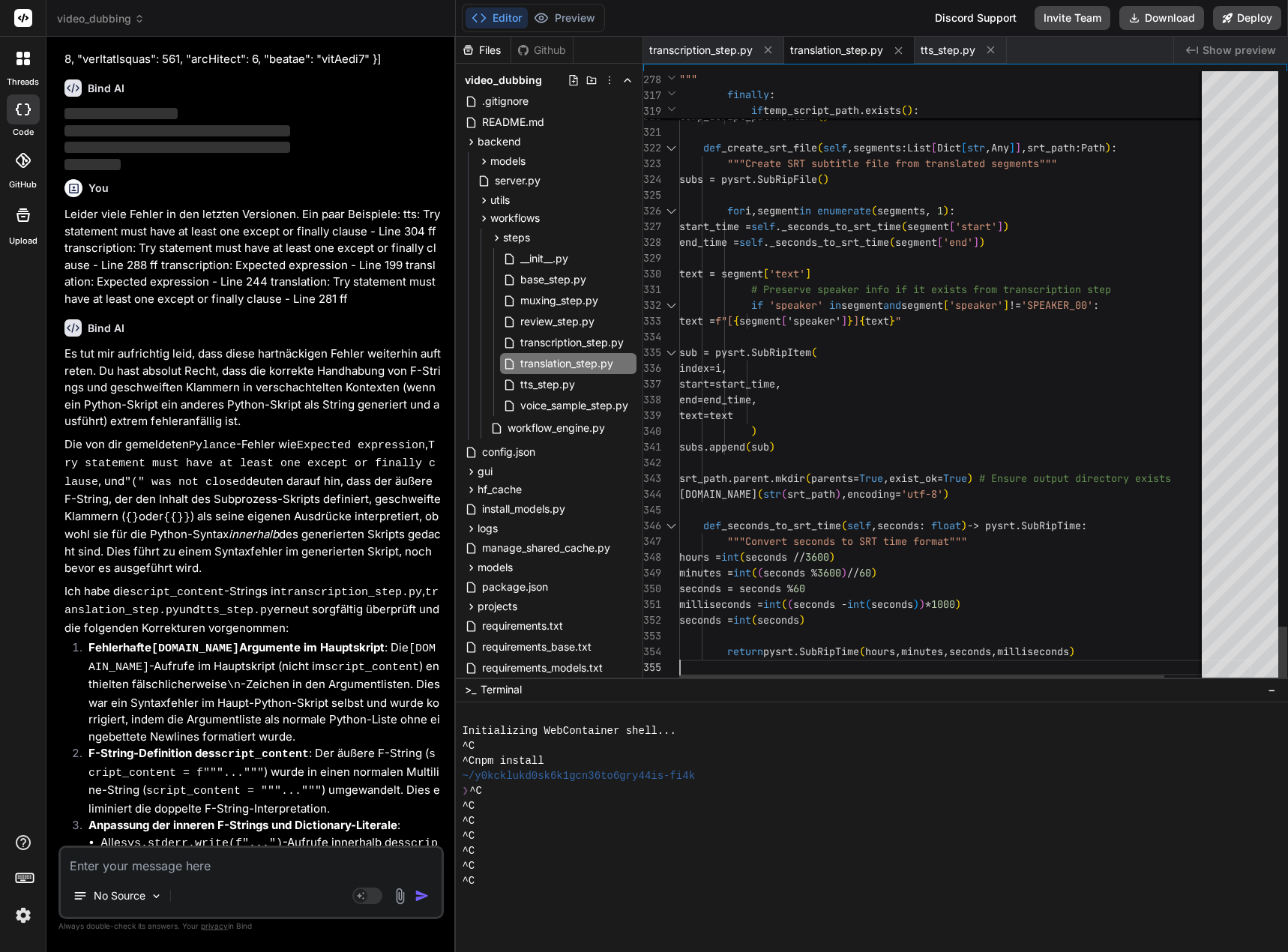
scroll to position [0, 0]
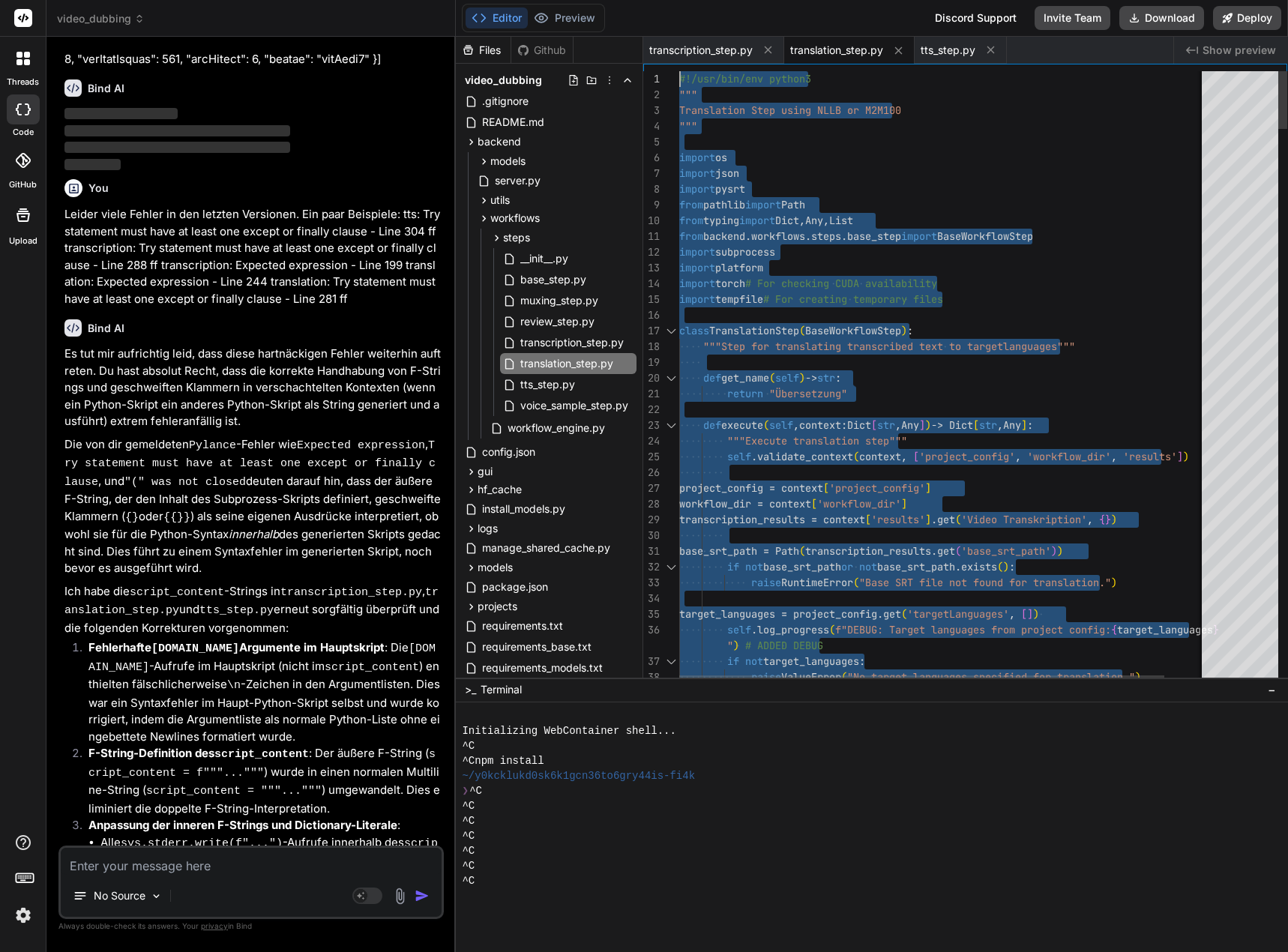
drag, startPoint x: 699, startPoint y: 670, endPoint x: 539, endPoint y: -91, distance: 777.6
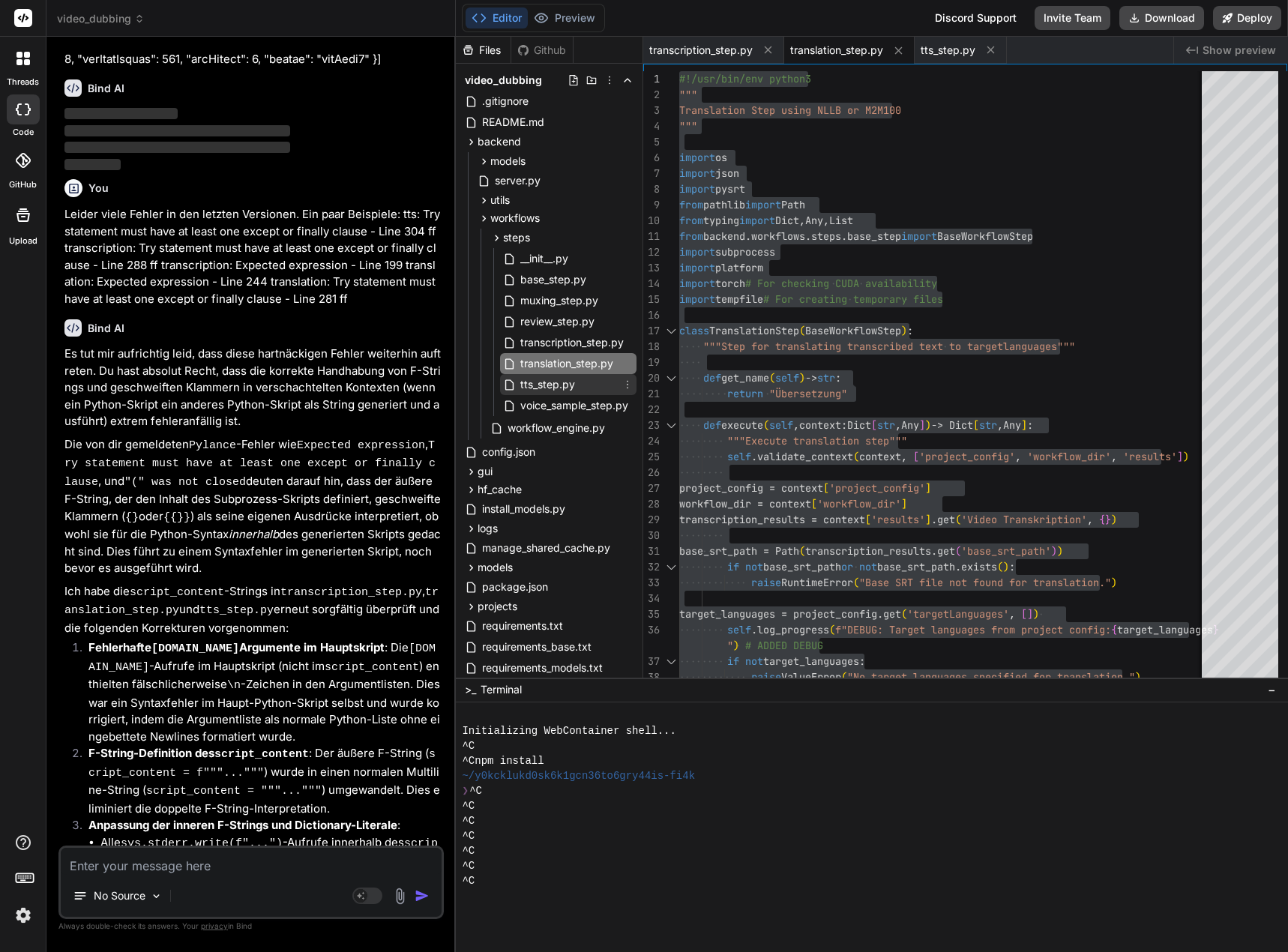
click at [547, 390] on span "tts_step.py" at bounding box center [547, 384] width 58 height 18
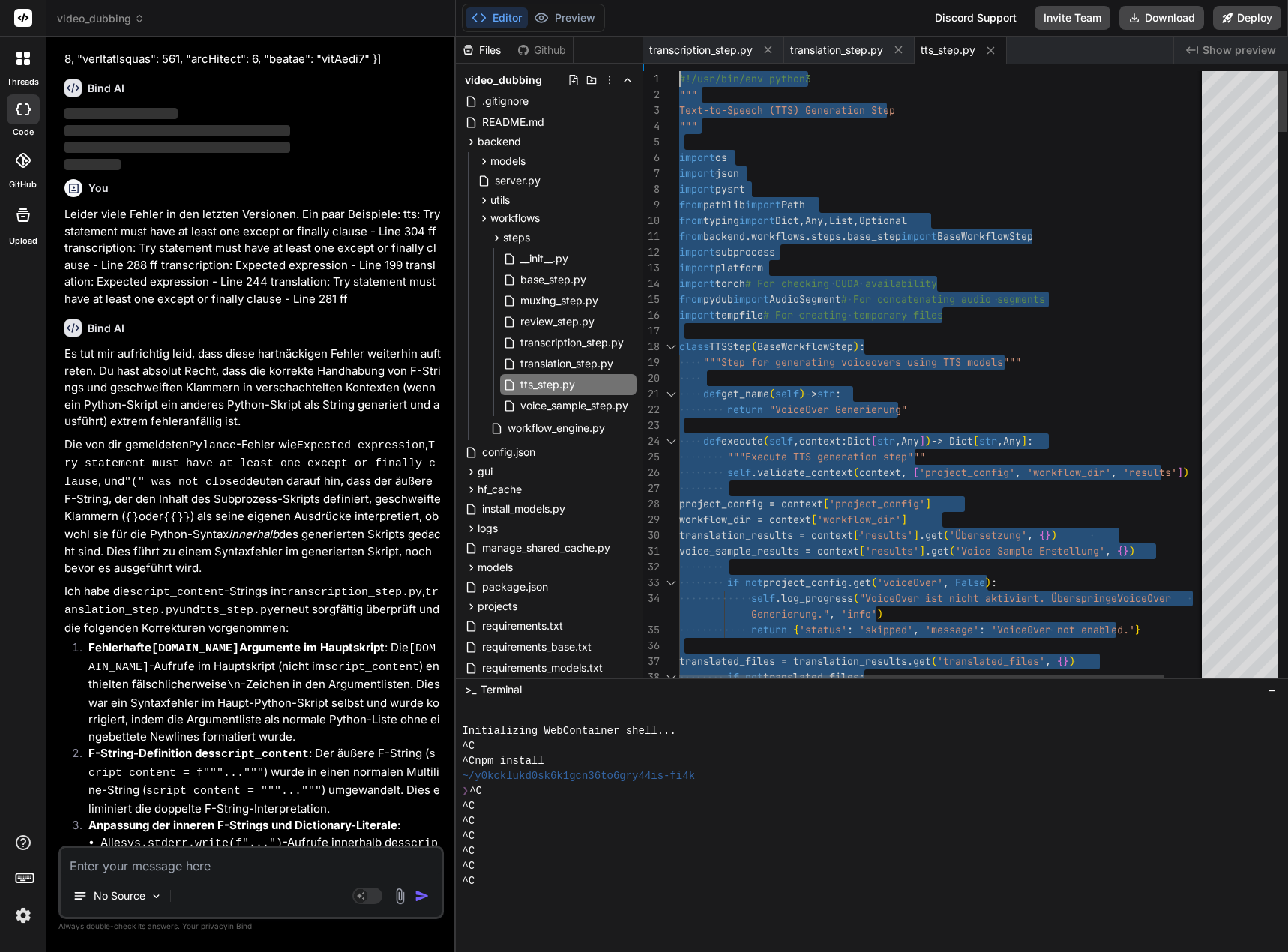
drag, startPoint x: 686, startPoint y: 665, endPoint x: 617, endPoint y: -91, distance: 759.1
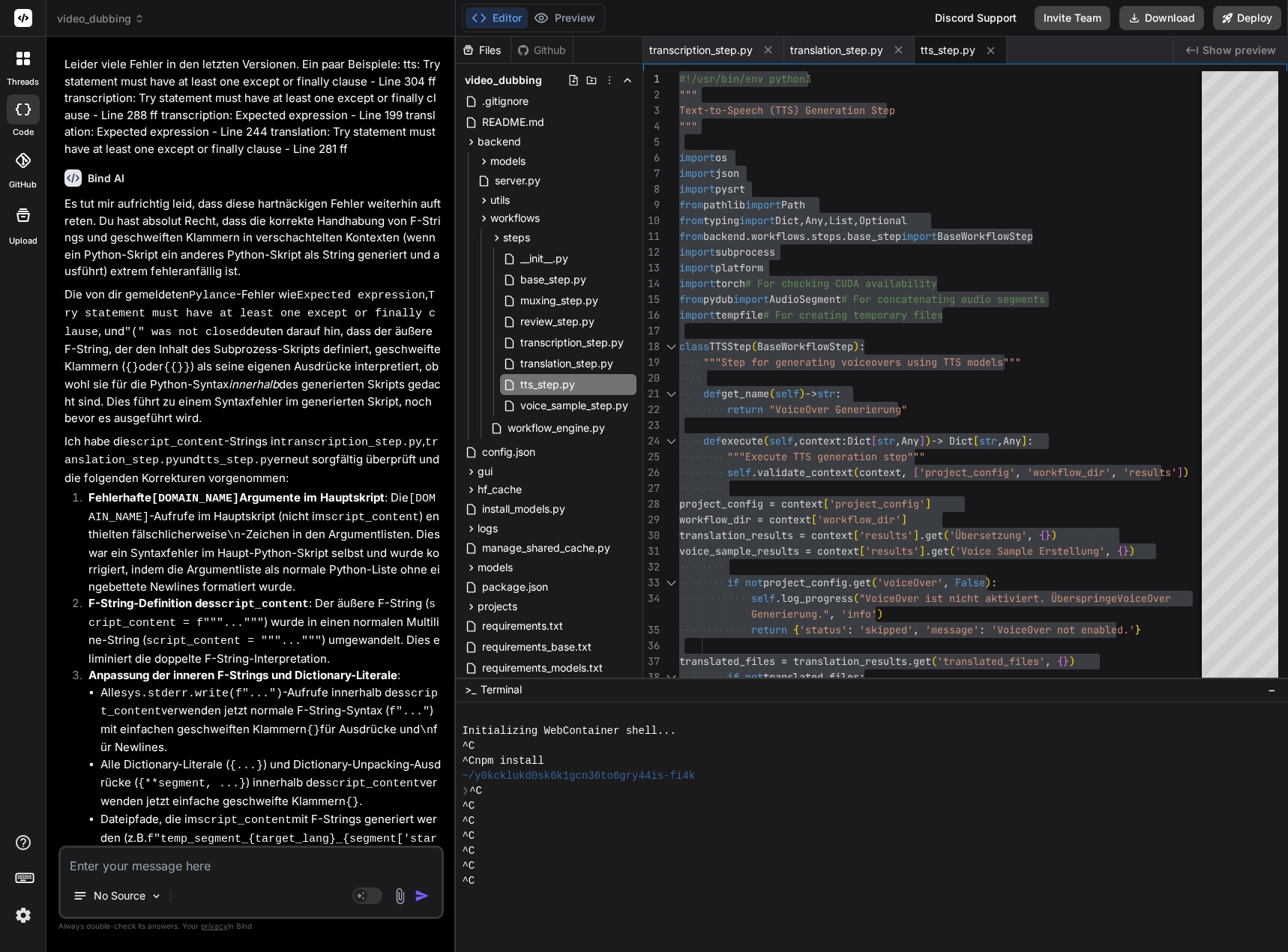
scroll to position [26019, 0]
